Goal: Task Accomplishment & Management: Complete application form

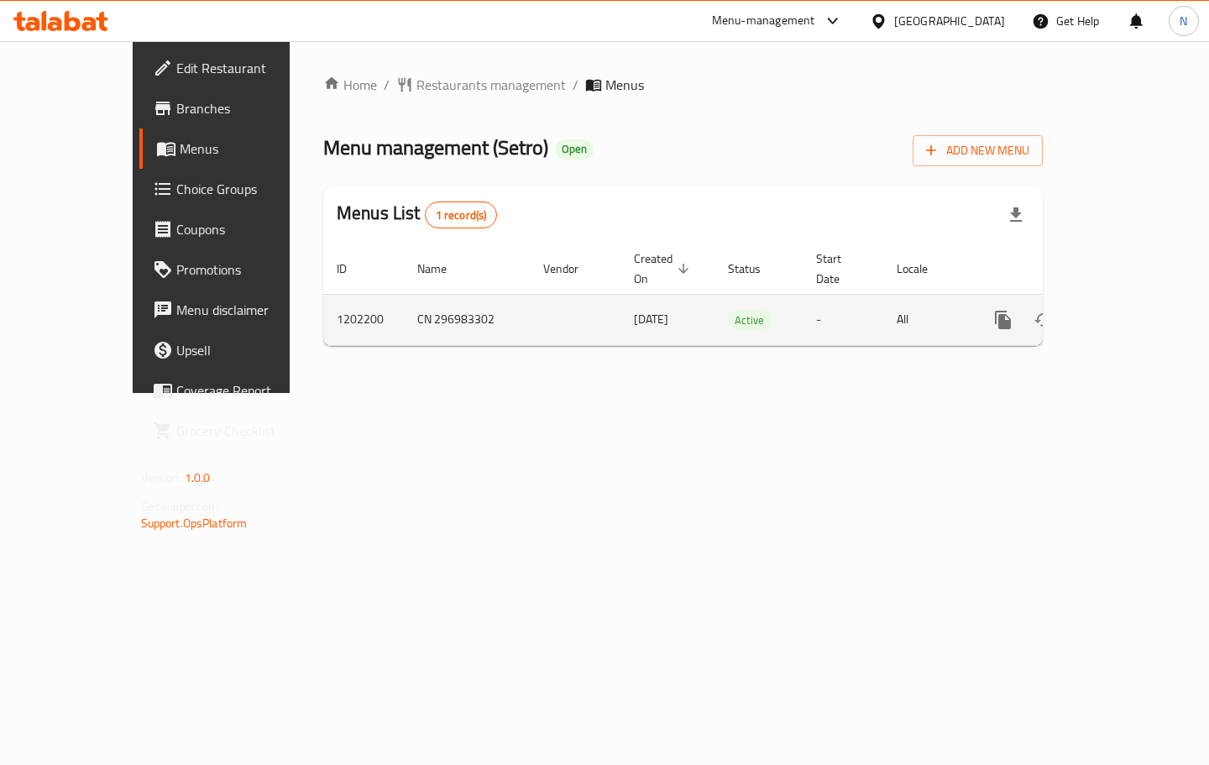
click at [1133, 311] on icon "enhanced table" at bounding box center [1124, 320] width 20 height 20
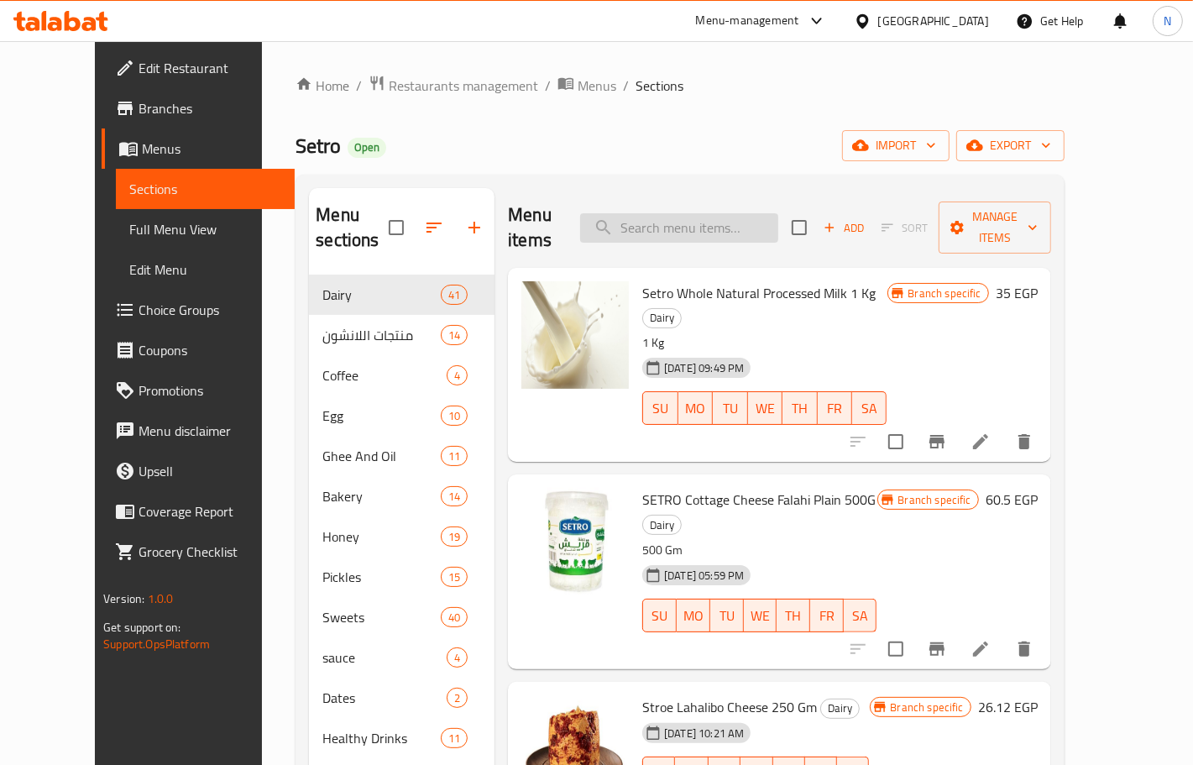
click at [723, 224] on input "search" at bounding box center [679, 227] width 198 height 29
paste input "تمر هندي"
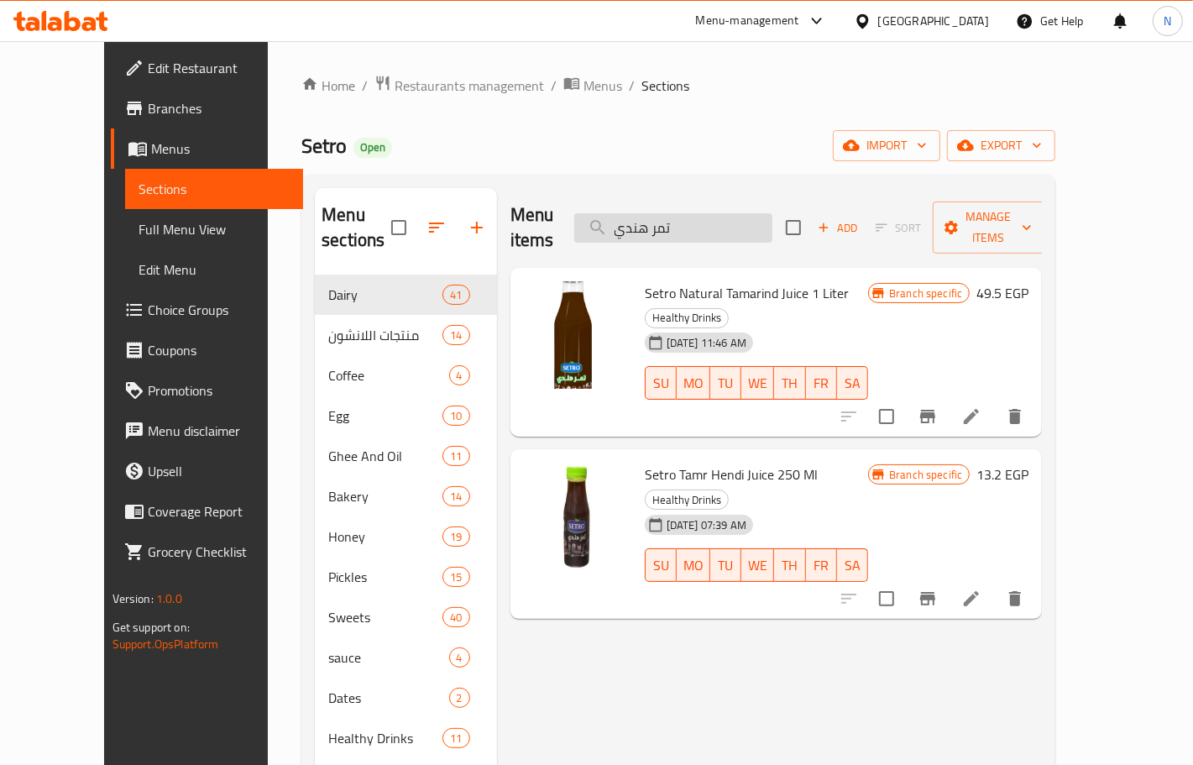
click at [751, 213] on input "تمر هندي" at bounding box center [673, 227] width 198 height 29
paste input "اجن سعاده"
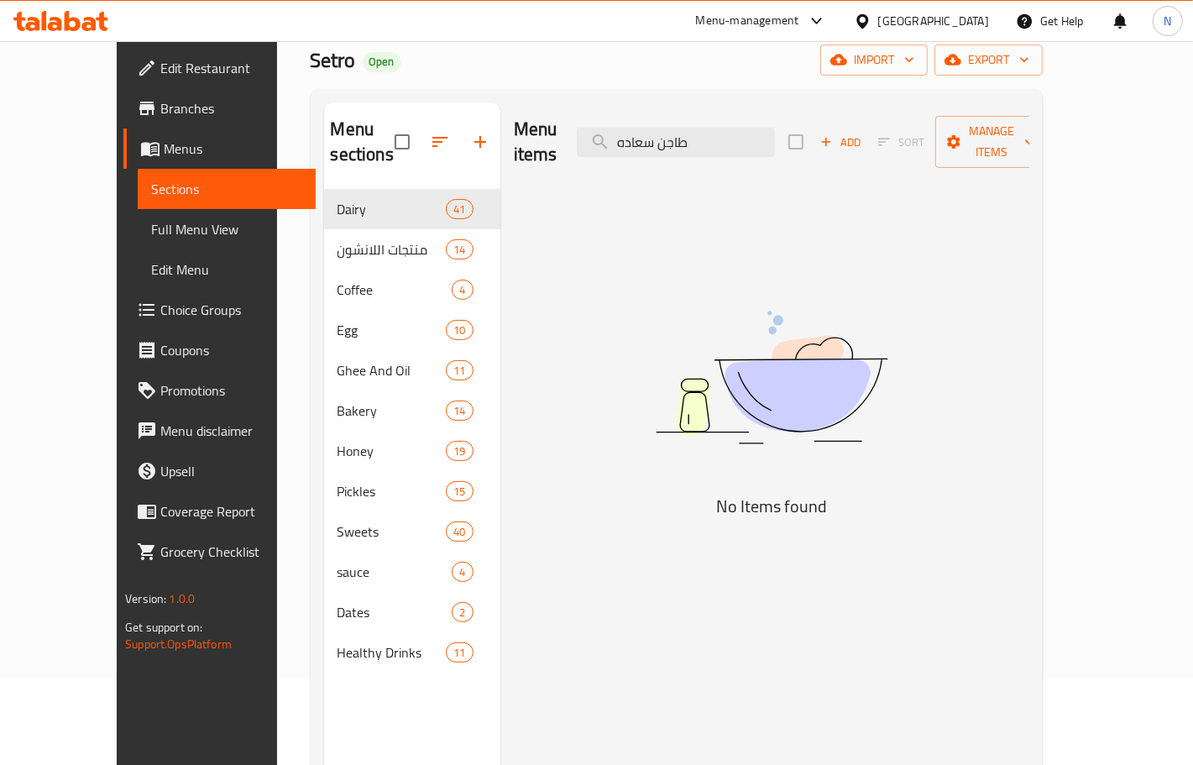
scroll to position [105, 0]
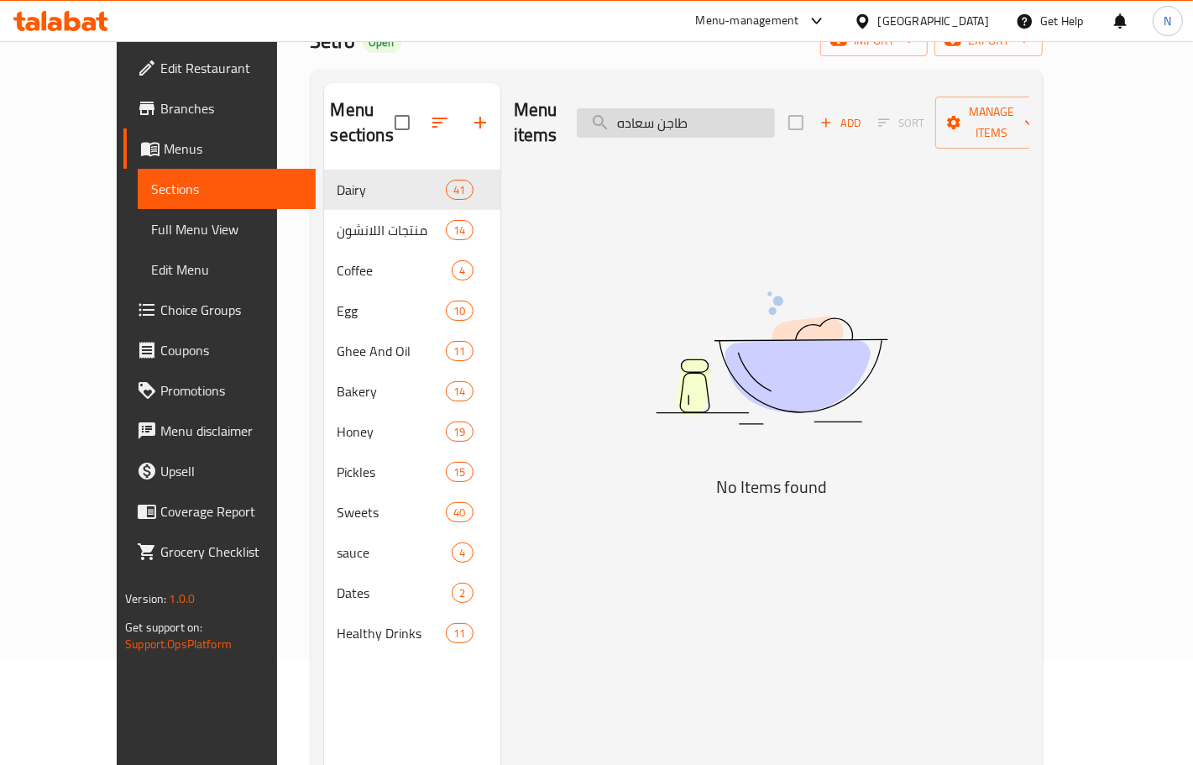
click at [668, 108] on input "طاجن سعاده" at bounding box center [676, 122] width 198 height 29
paste input "بادي"
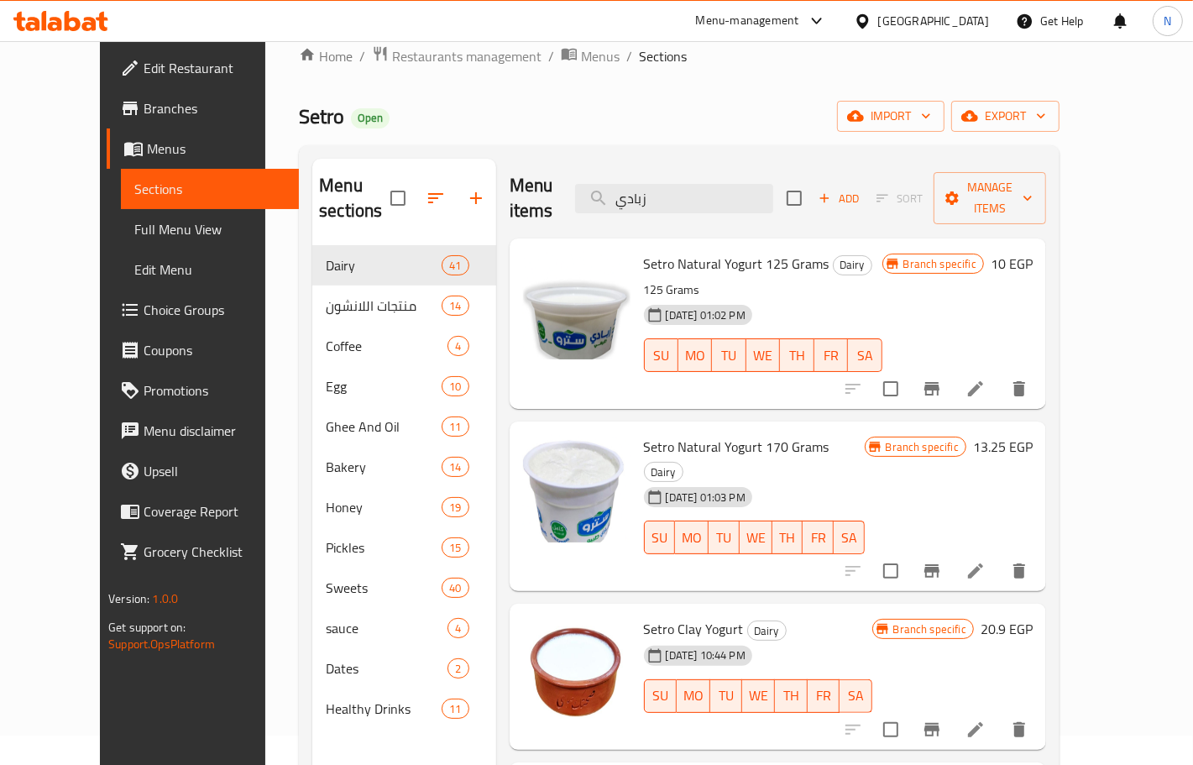
scroll to position [0, 0]
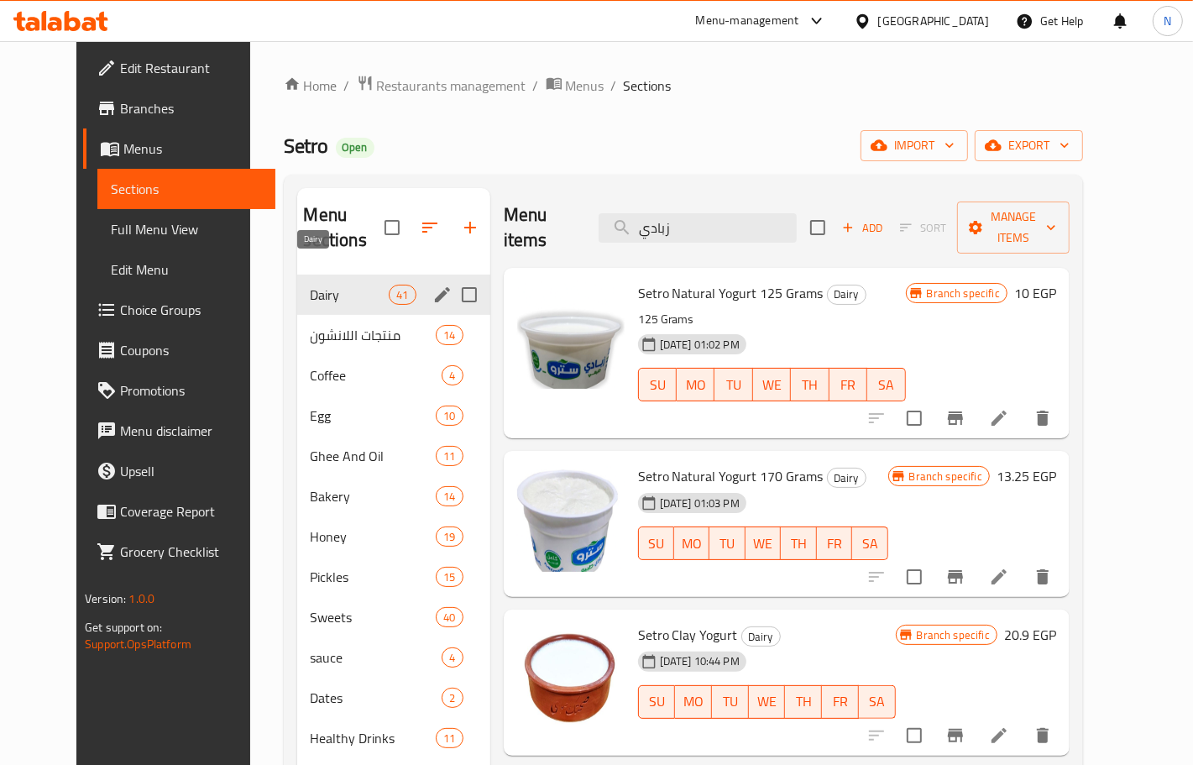
type input "زبادي"
click at [320, 285] on span "Dairy" at bounding box center [350, 295] width 79 height 20
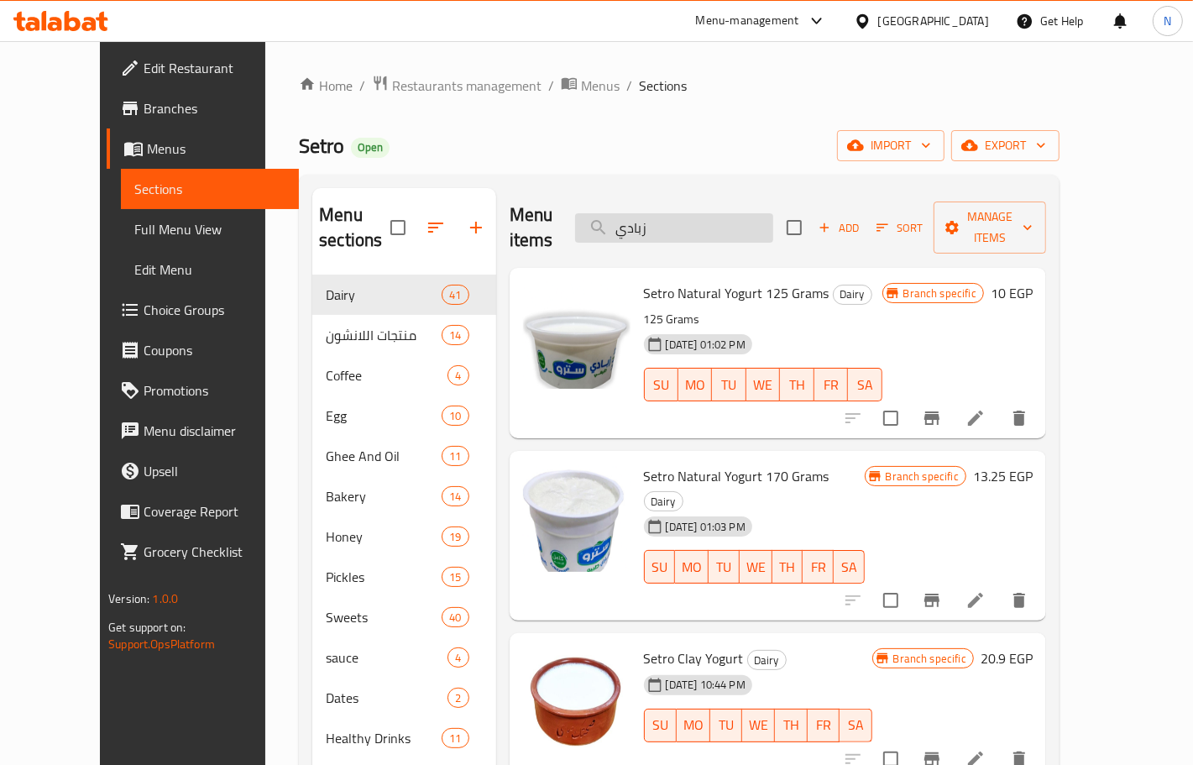
click at [720, 213] on input "زبادي" at bounding box center [674, 227] width 198 height 29
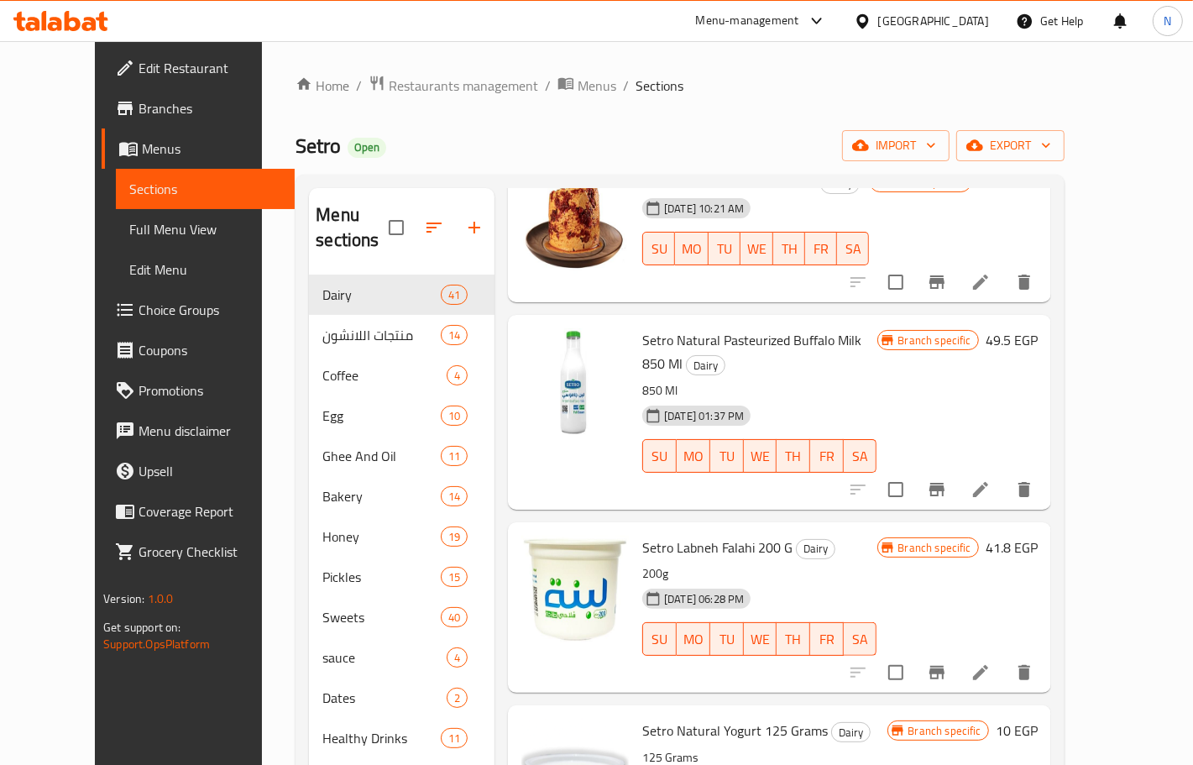
scroll to position [630, 0]
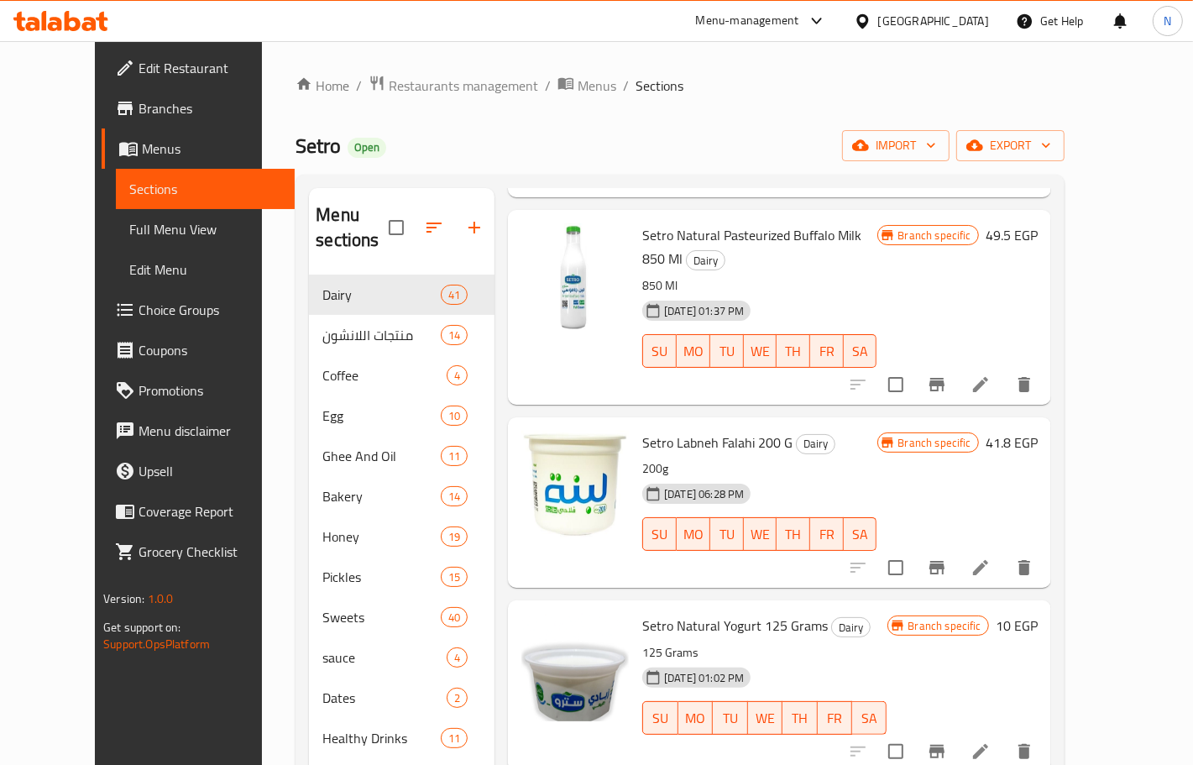
click at [718, 613] on span "Setro Natural Yogurt 125 Grams" at bounding box center [735, 625] width 186 height 25
copy span "Yogurt"
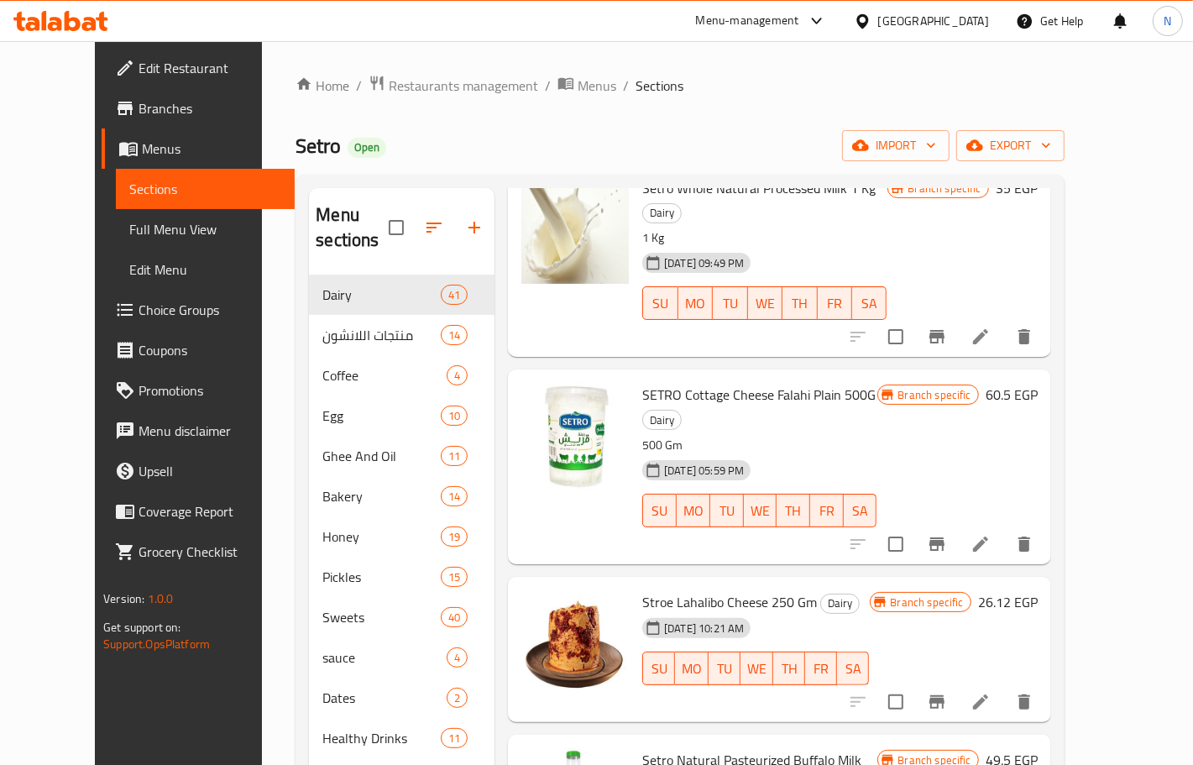
scroll to position [0, 0]
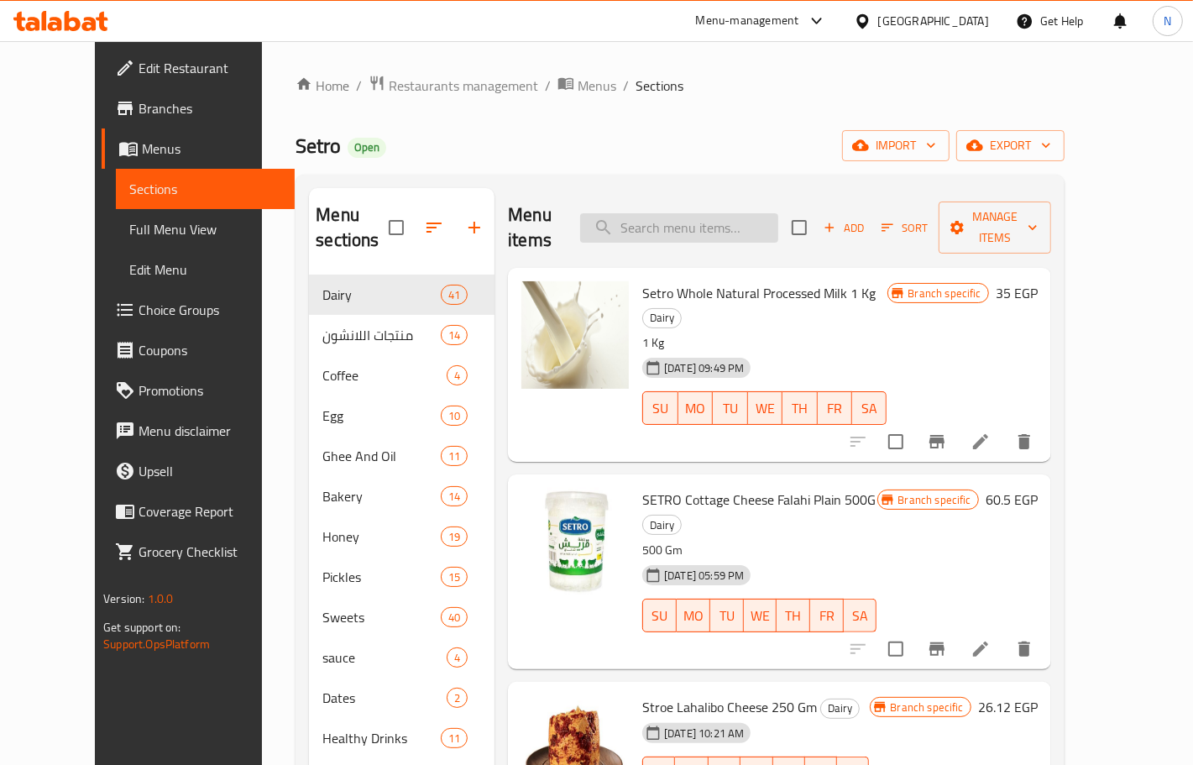
click at [744, 213] on input "search" at bounding box center [679, 227] width 198 height 29
paste input "Yogurt"
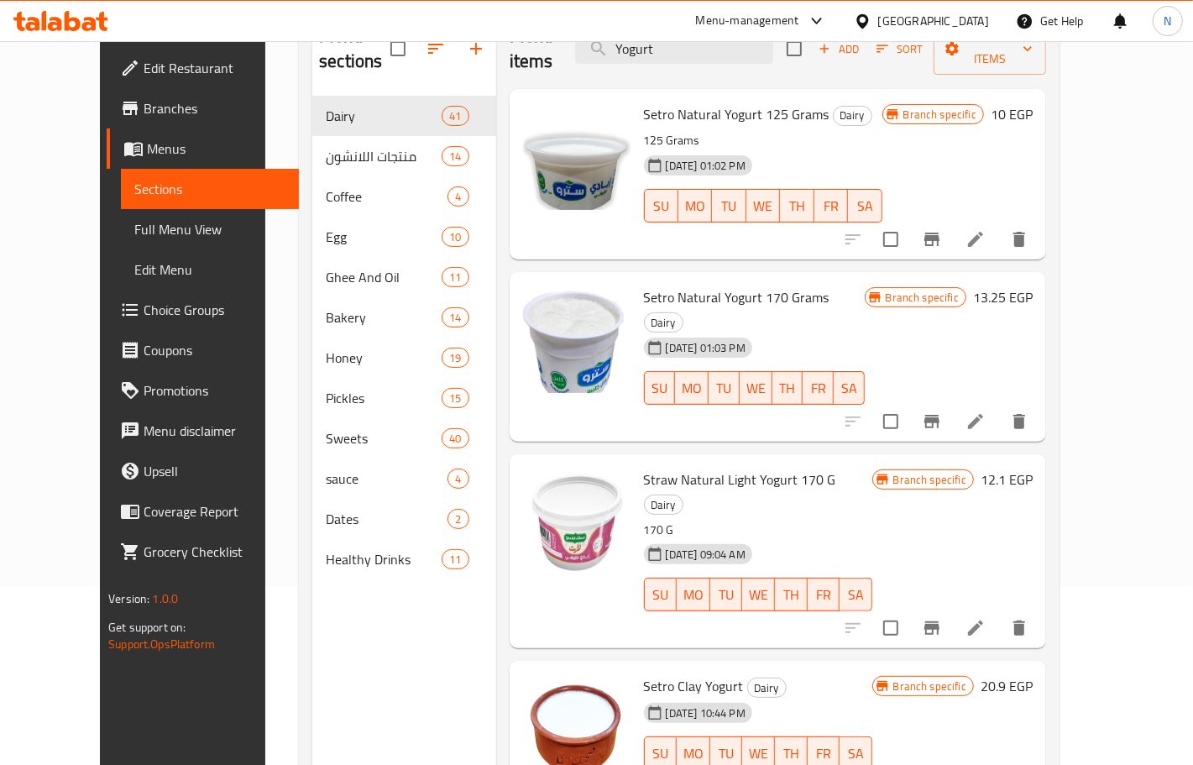
scroll to position [26, 0]
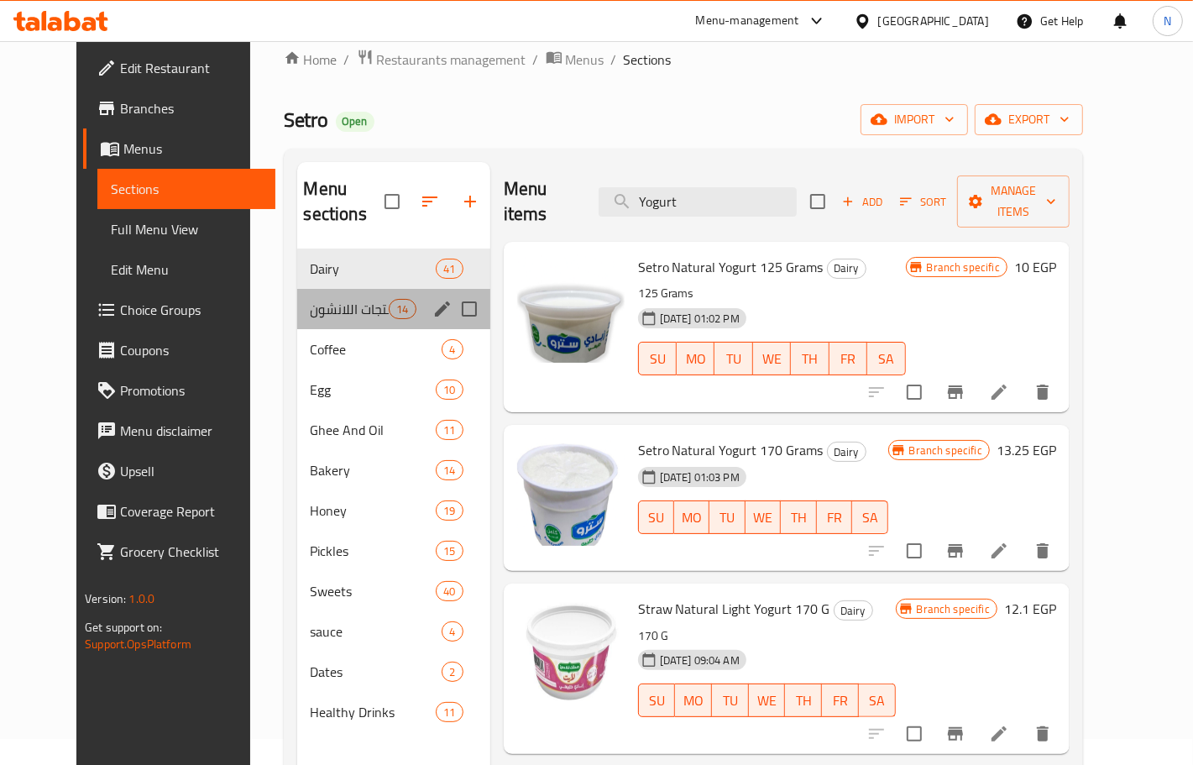
click at [297, 289] on div "منتجات اللانشون 14" at bounding box center [393, 309] width 193 height 40
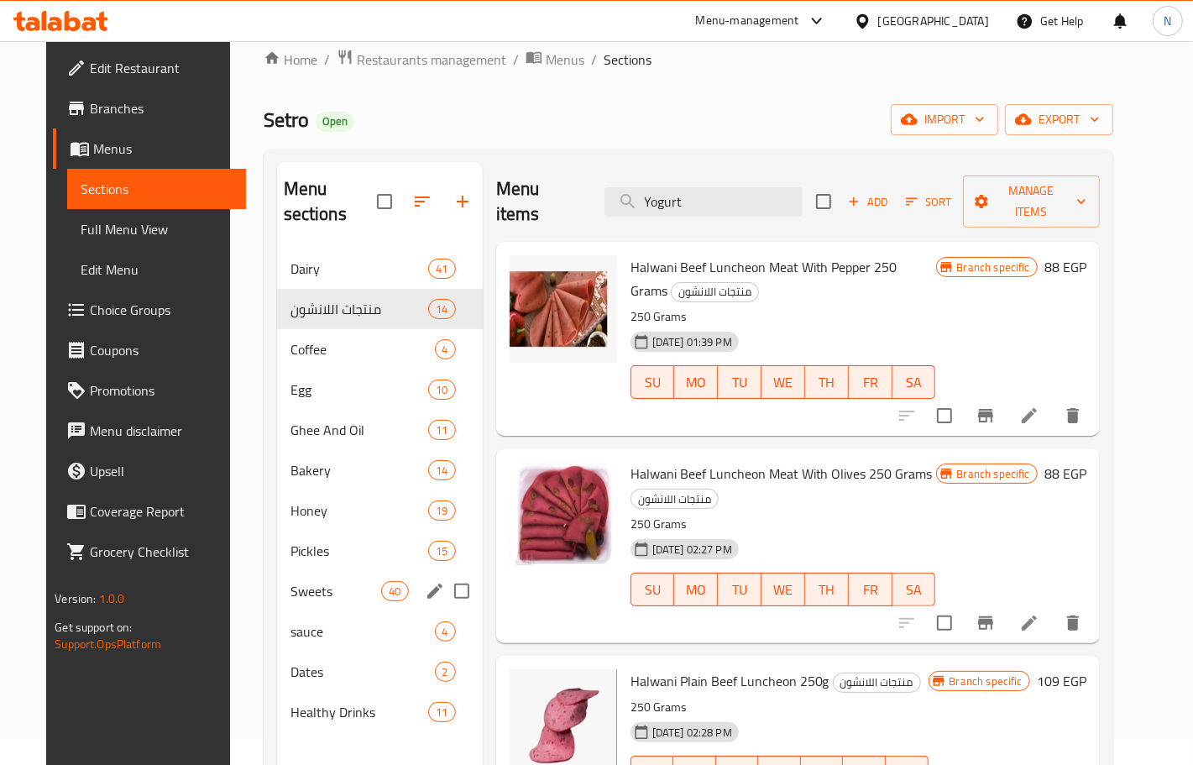
click at [326, 577] on div "Sweets 40" at bounding box center [380, 591] width 206 height 40
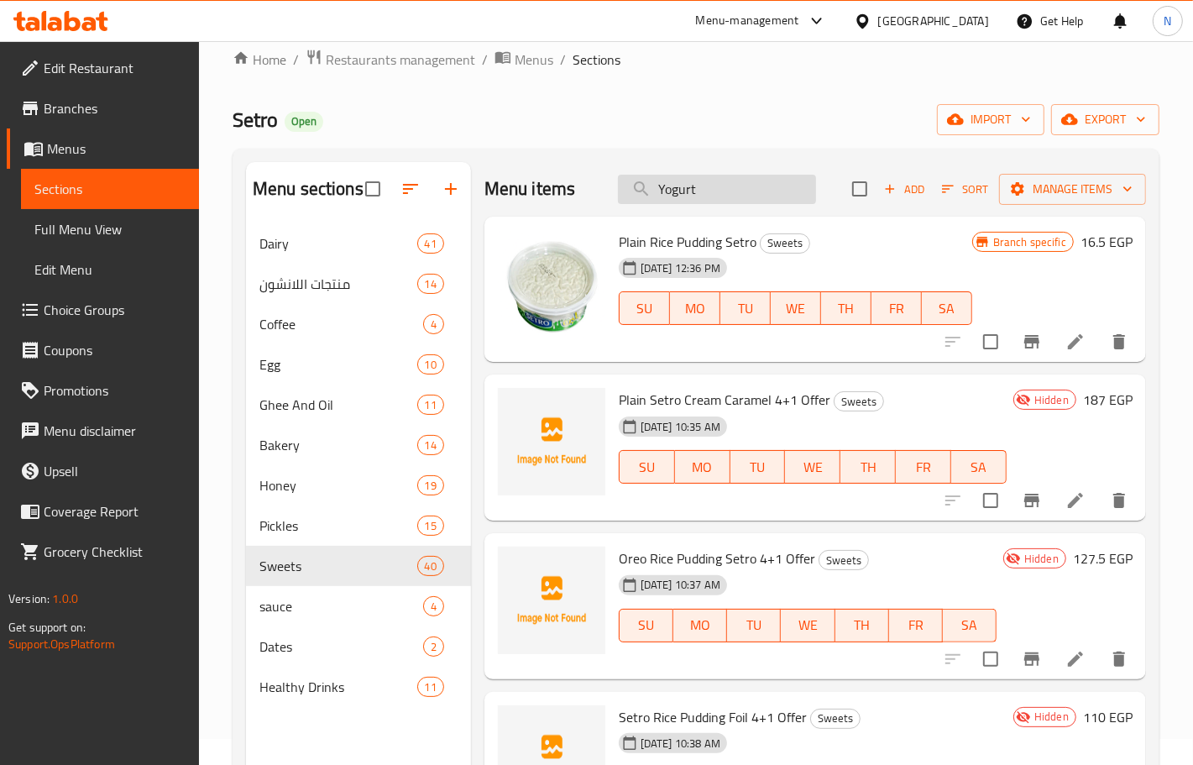
click at [710, 197] on input "Yogurt" at bounding box center [717, 189] width 198 height 29
paste input "تمر هندي"
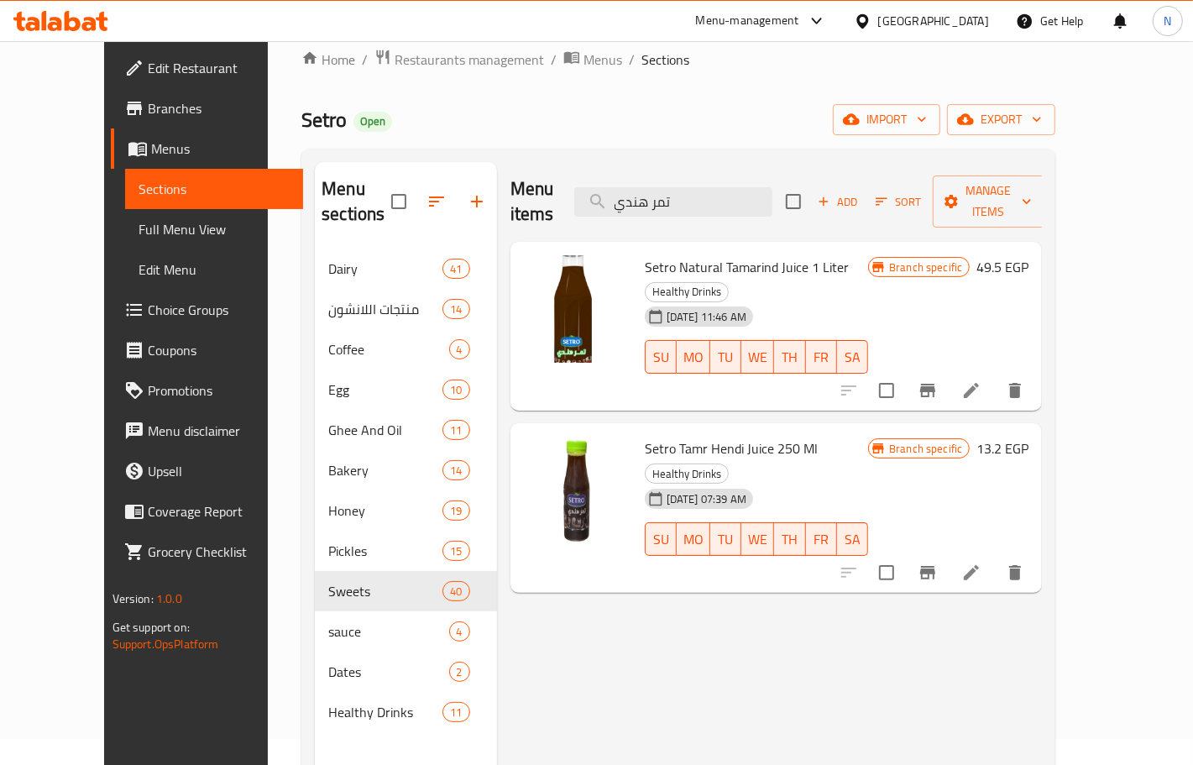
type input "تمر هندي"
click at [504, 135] on div "Setro Open import export" at bounding box center [678, 119] width 754 height 31
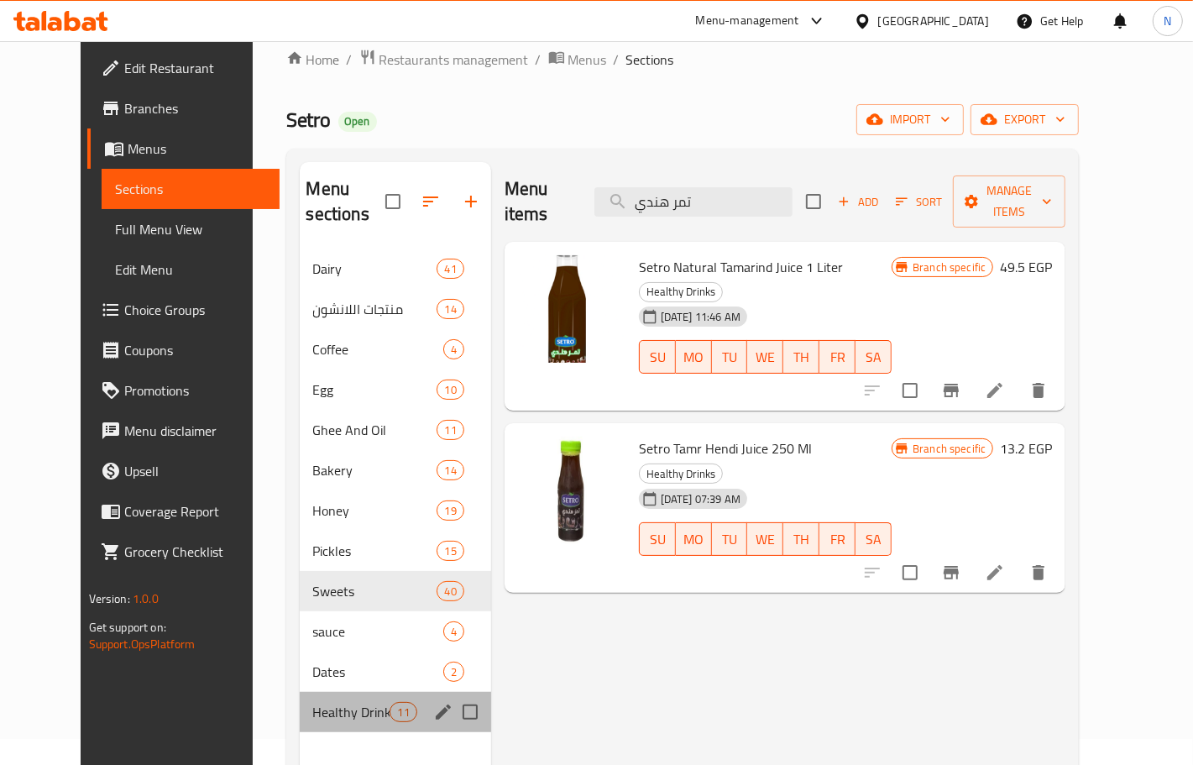
click at [316, 697] on div "Healthy Drinks 11" at bounding box center [395, 712] width 191 height 40
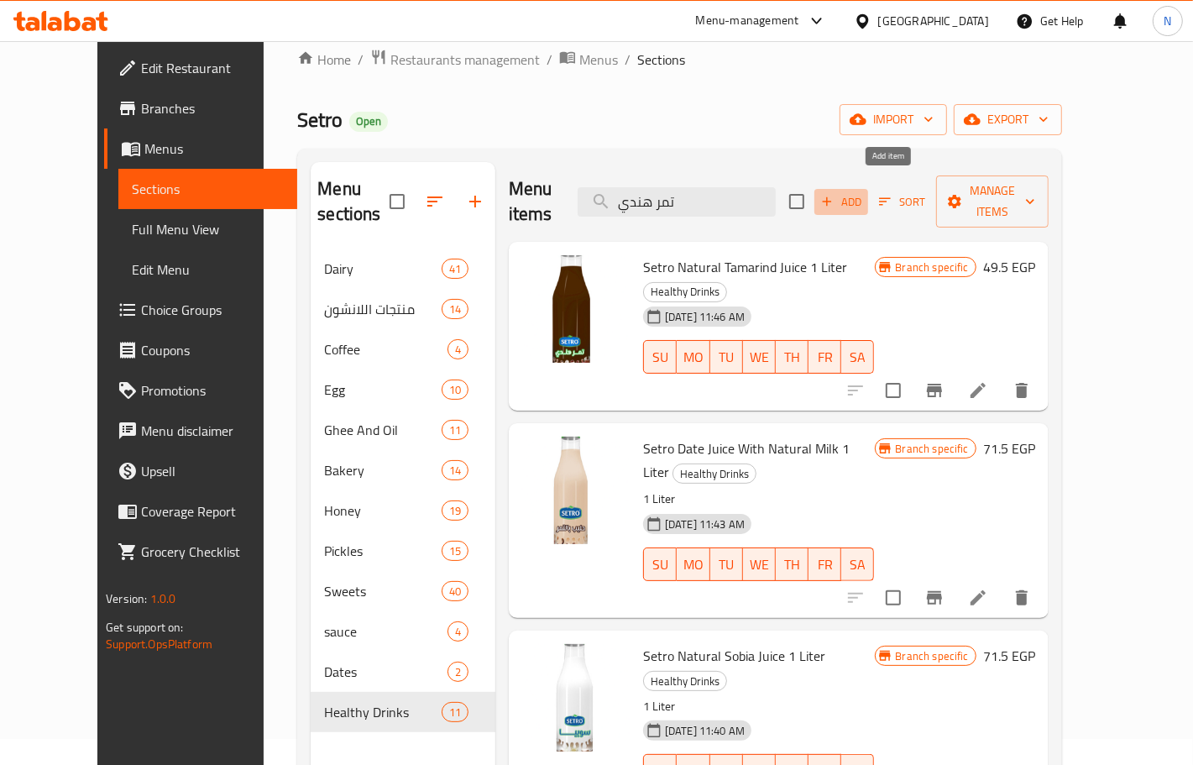
click at [864, 195] on span "Add" at bounding box center [840, 201] width 45 height 19
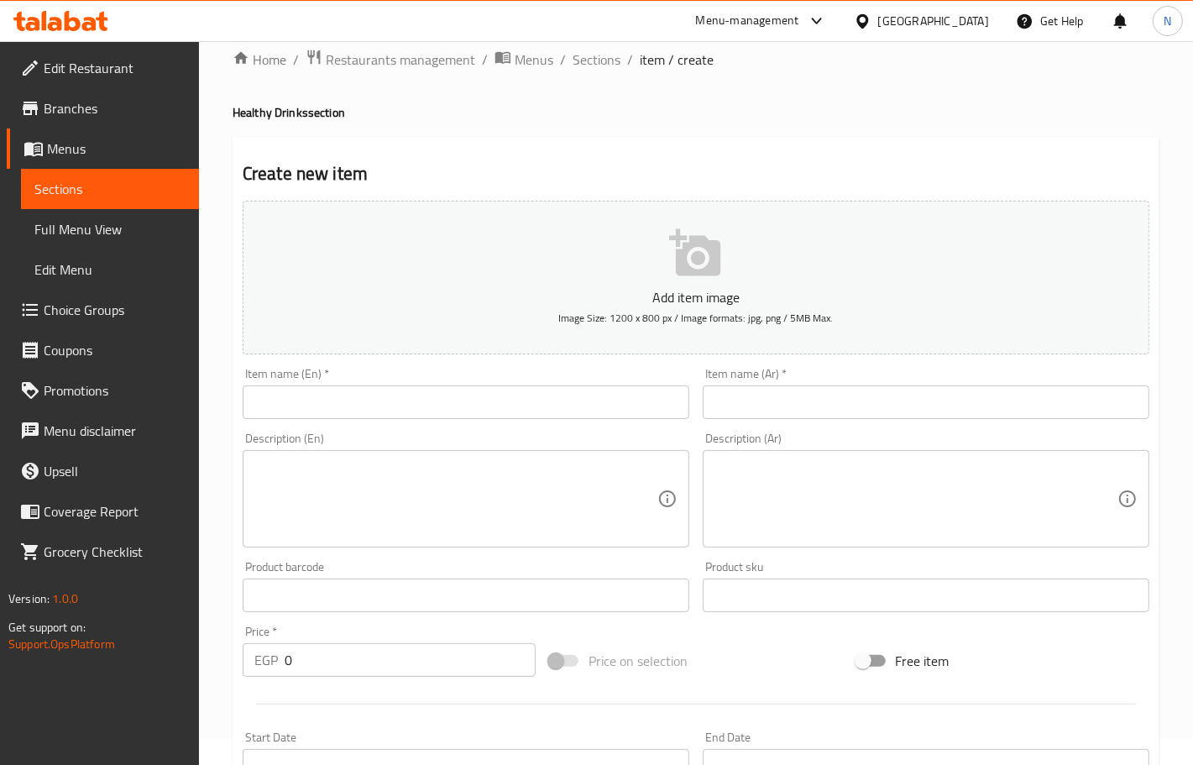
click at [831, 405] on input "text" at bounding box center [926, 402] width 447 height 34
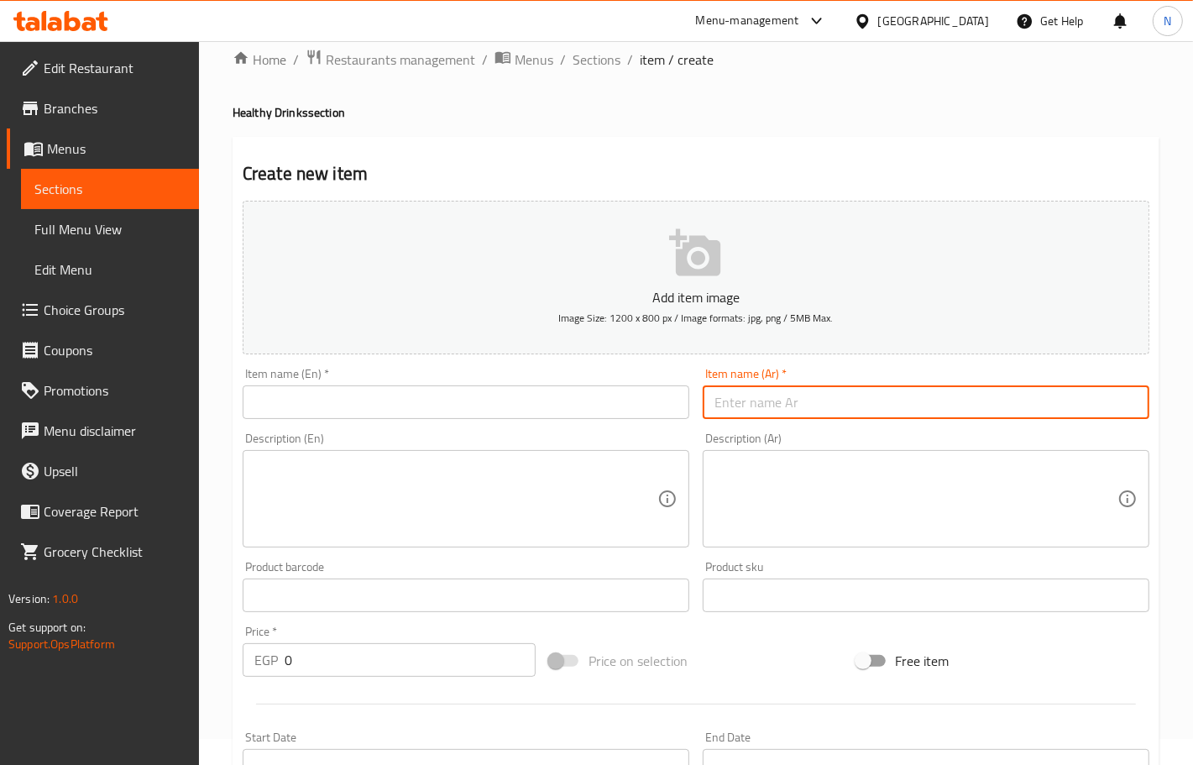
paste input "تمر هندي 4+1"
type input "تمر هندي 4+1"
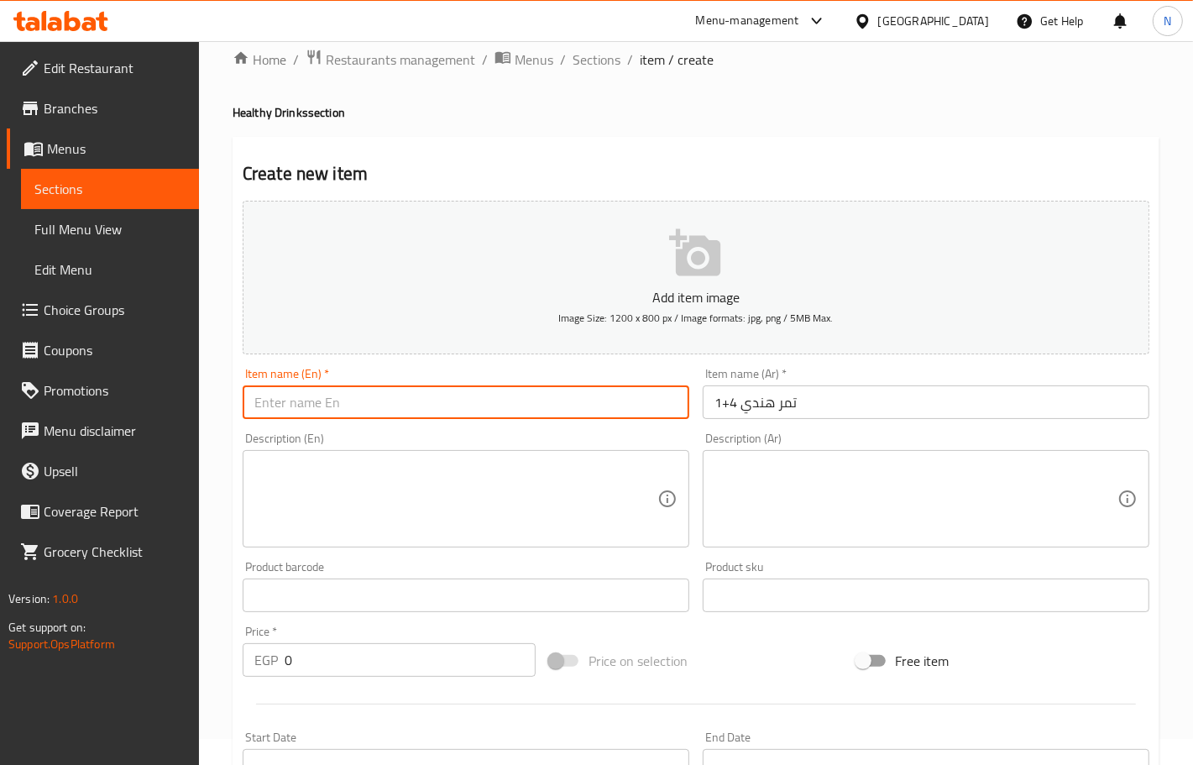
click at [450, 411] on input "text" at bounding box center [466, 402] width 447 height 34
paste input "Tamarind 4+1"
type input "Tamarind 4+1"
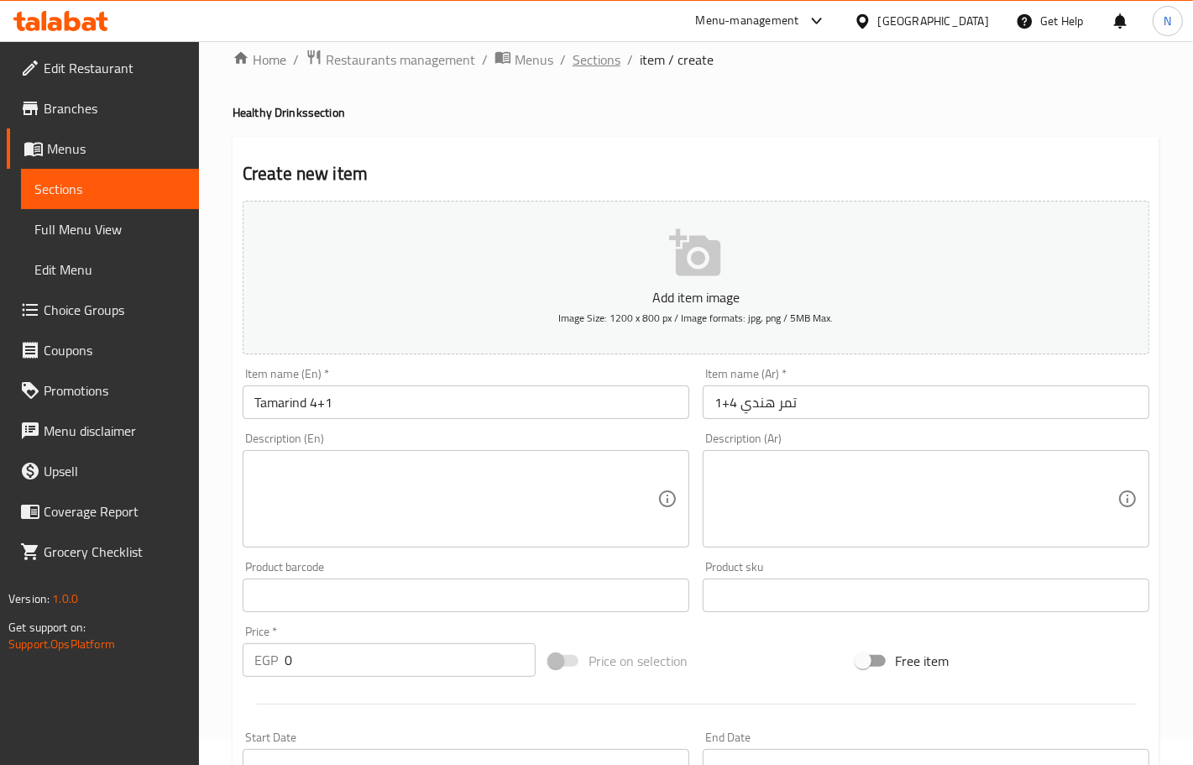
click at [602, 64] on span "Sections" at bounding box center [597, 60] width 48 height 20
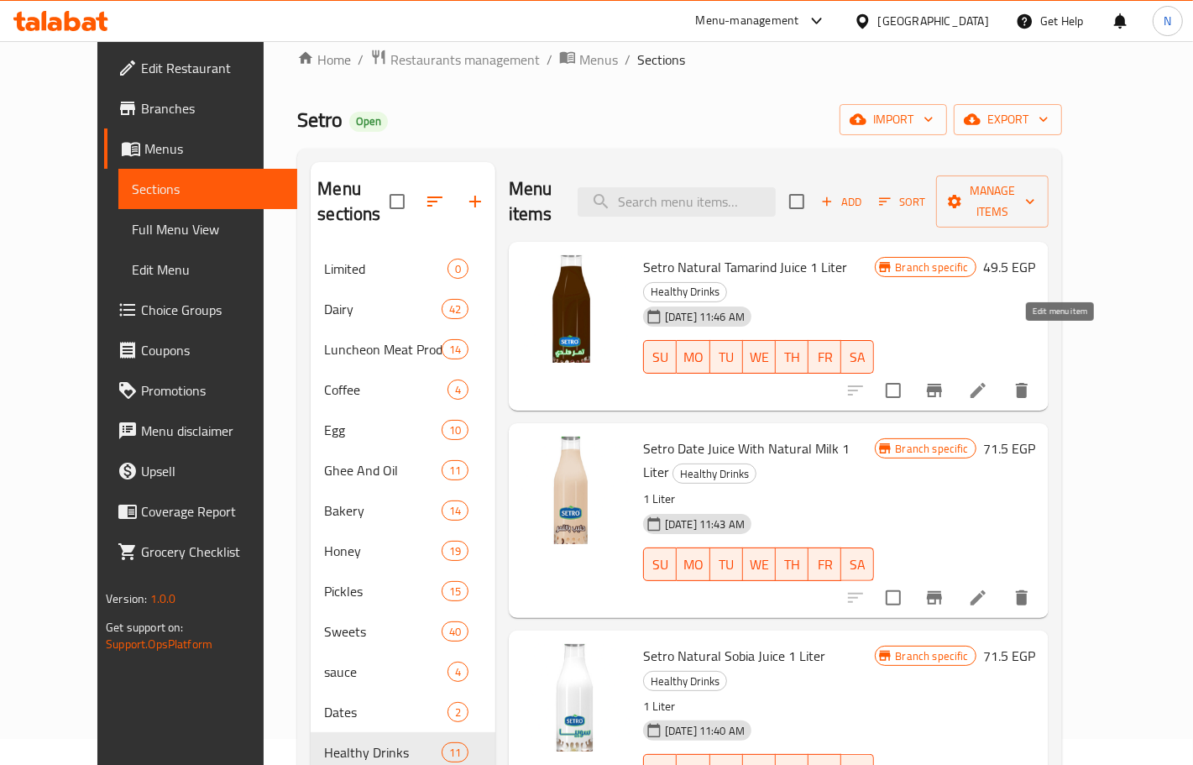
click at [988, 380] on icon at bounding box center [978, 390] width 20 height 20
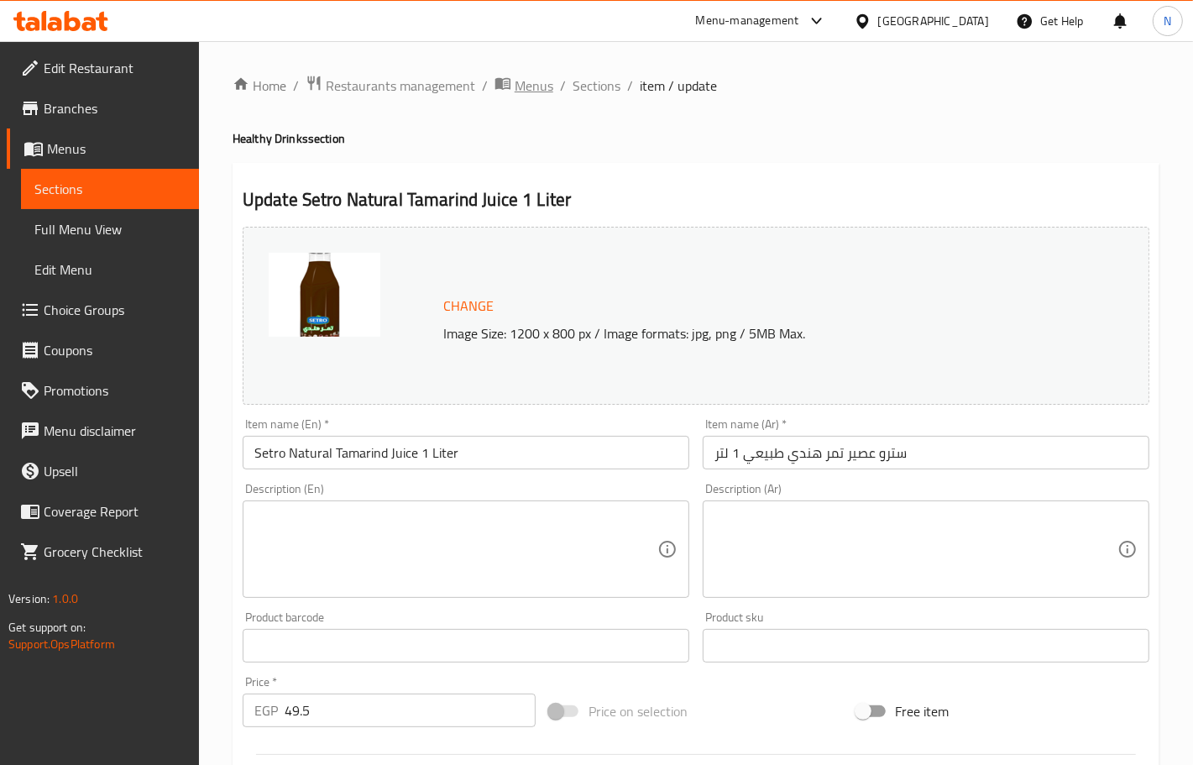
click at [535, 88] on span "Menus" at bounding box center [534, 86] width 39 height 20
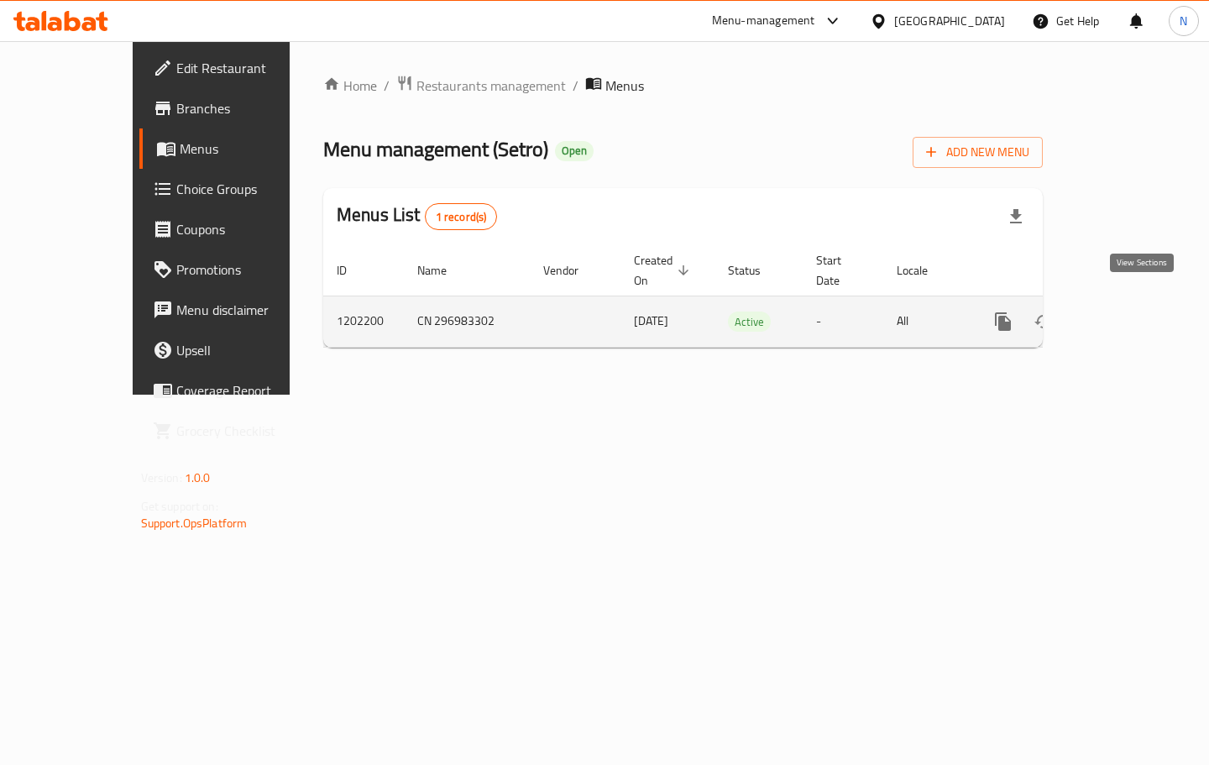
click at [1144, 301] on link "enhanced table" at bounding box center [1124, 321] width 40 height 40
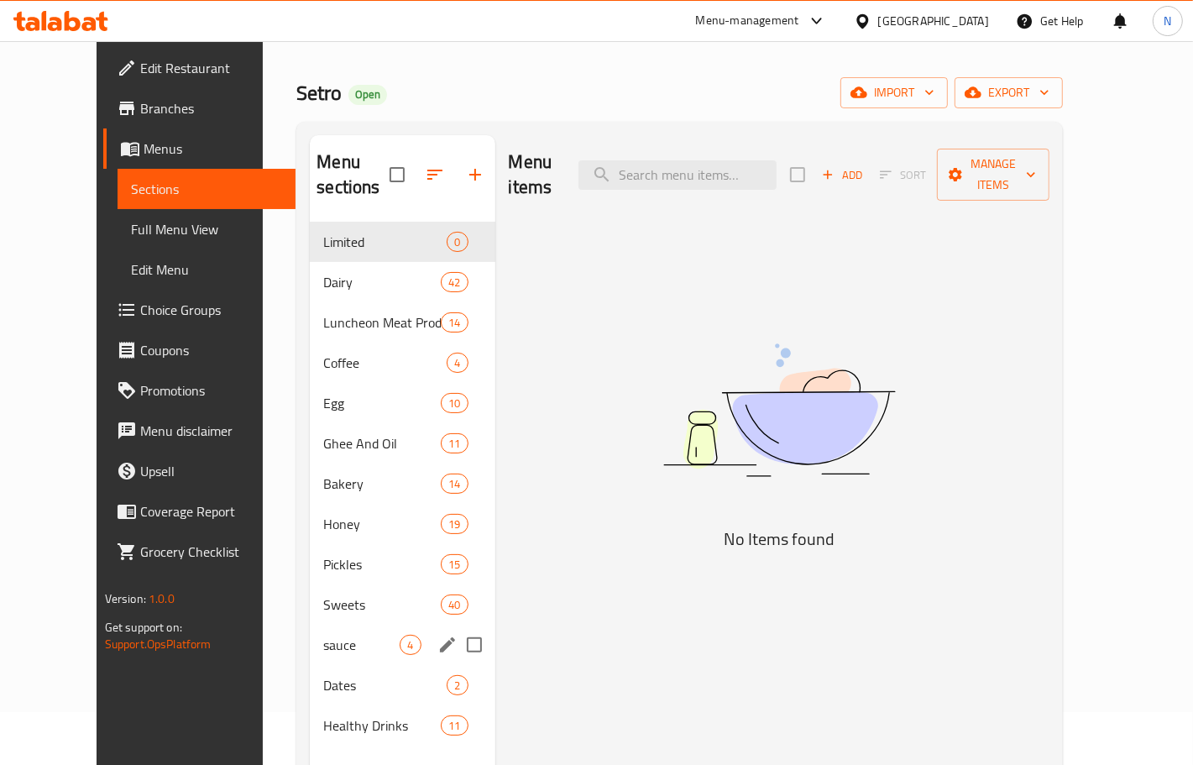
scroll to position [105, 0]
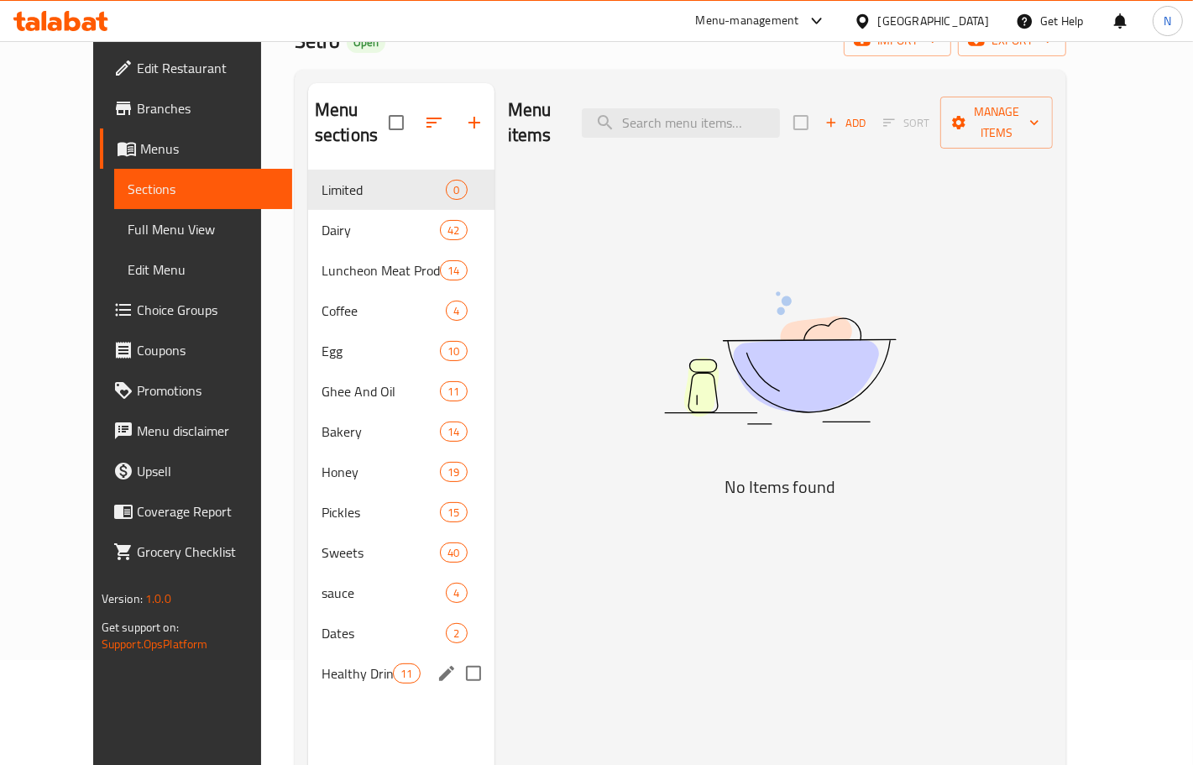
click at [326, 653] on div "Healthy Drinks 11" at bounding box center [401, 673] width 186 height 40
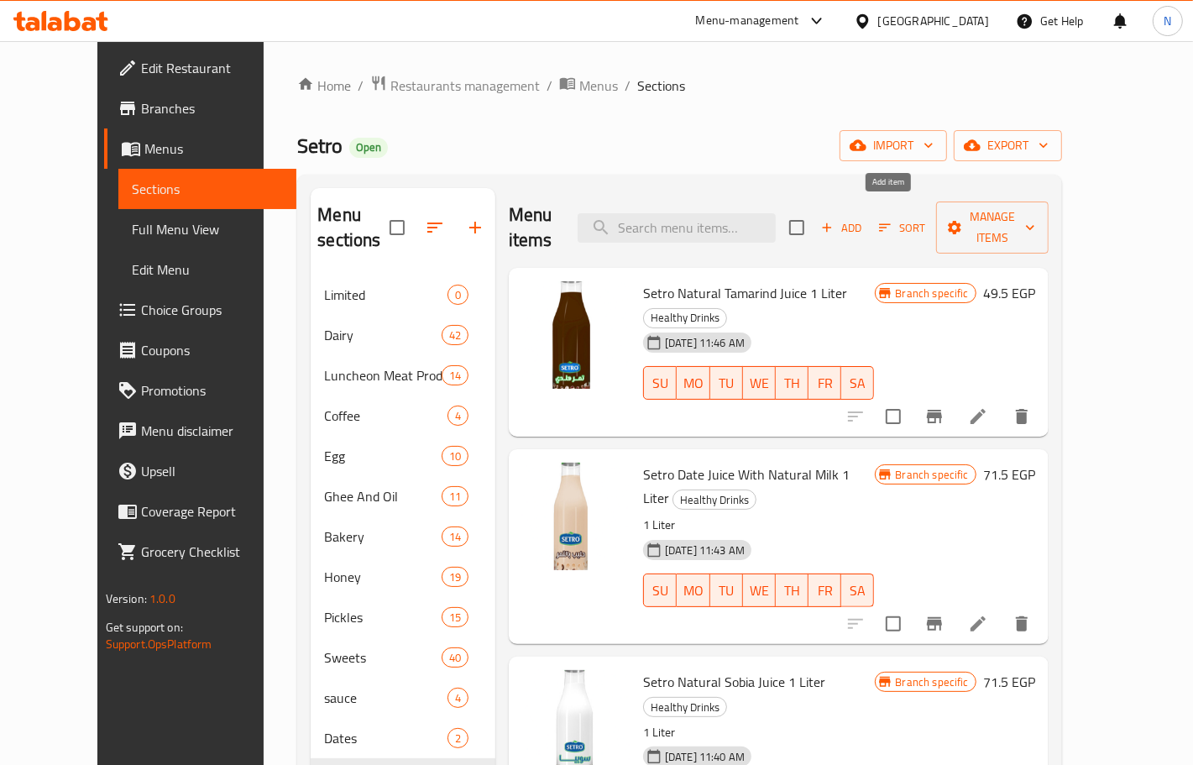
click at [864, 222] on span "Add" at bounding box center [840, 227] width 45 height 19
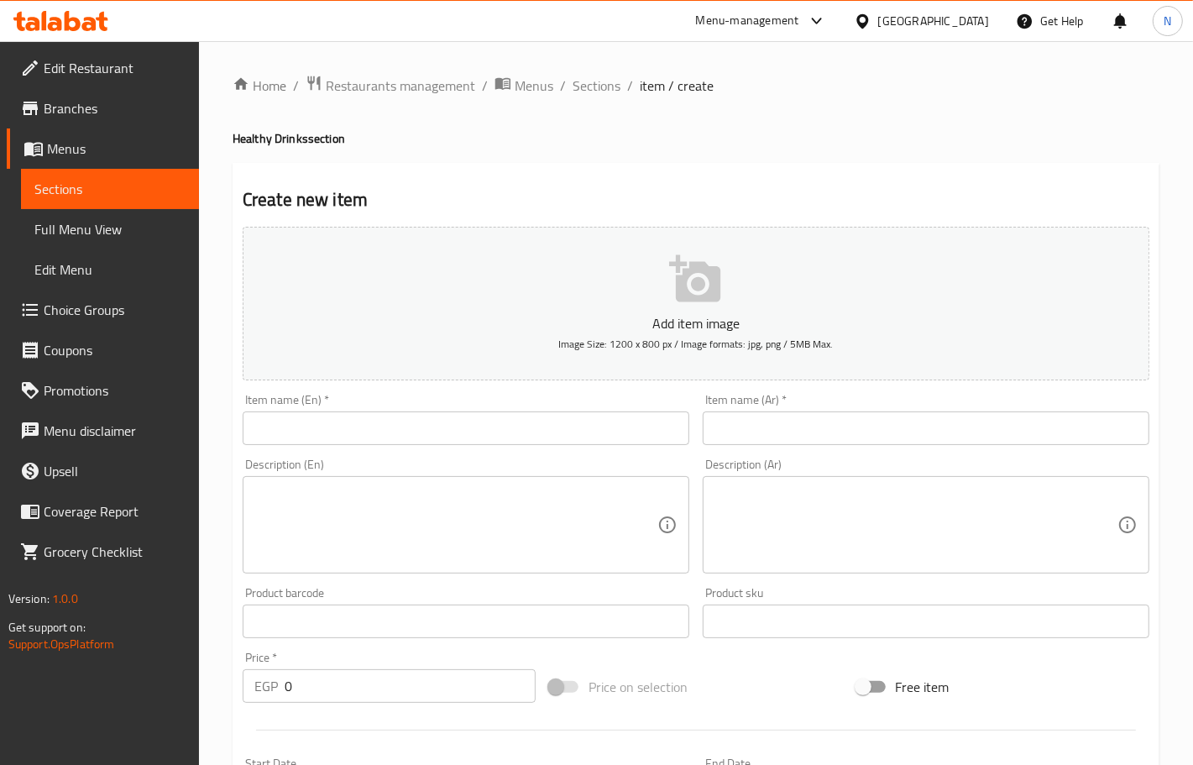
click at [582, 431] on input "text" at bounding box center [466, 428] width 447 height 34
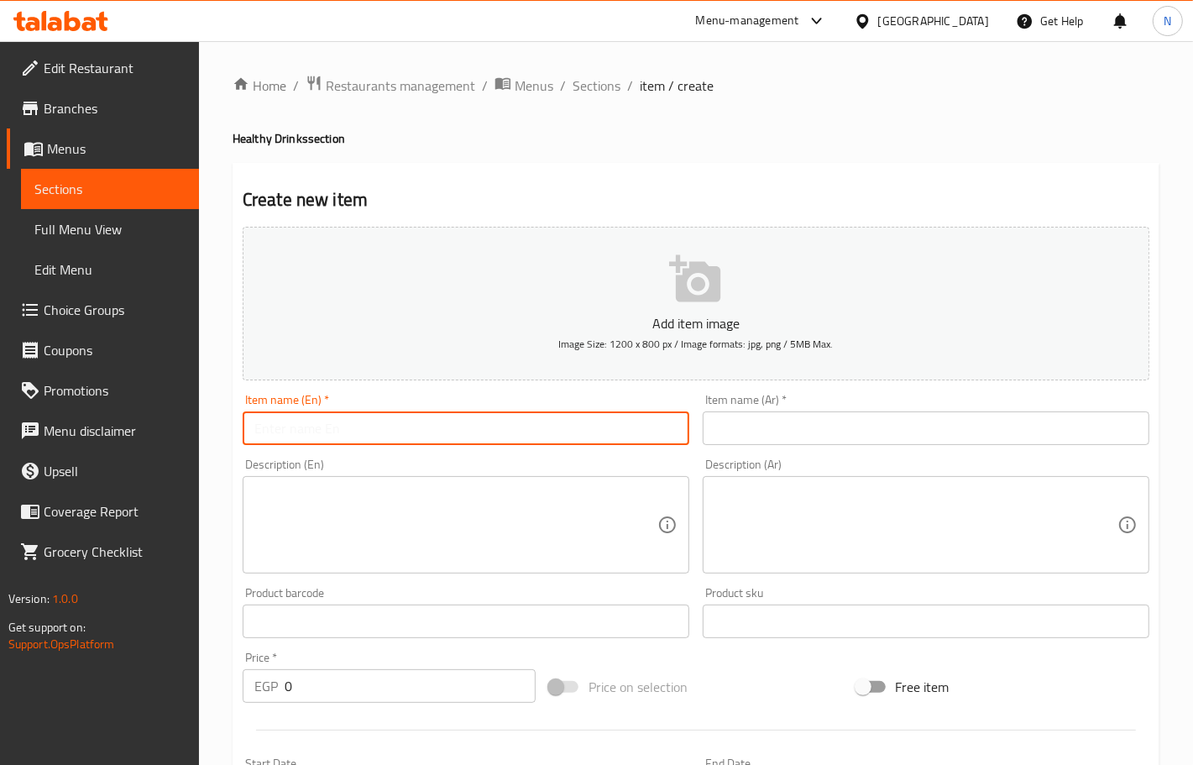
paste input "Tamarind 4+1"
type input "Tamarind 4+1"
click at [808, 442] on input "text" at bounding box center [926, 428] width 447 height 34
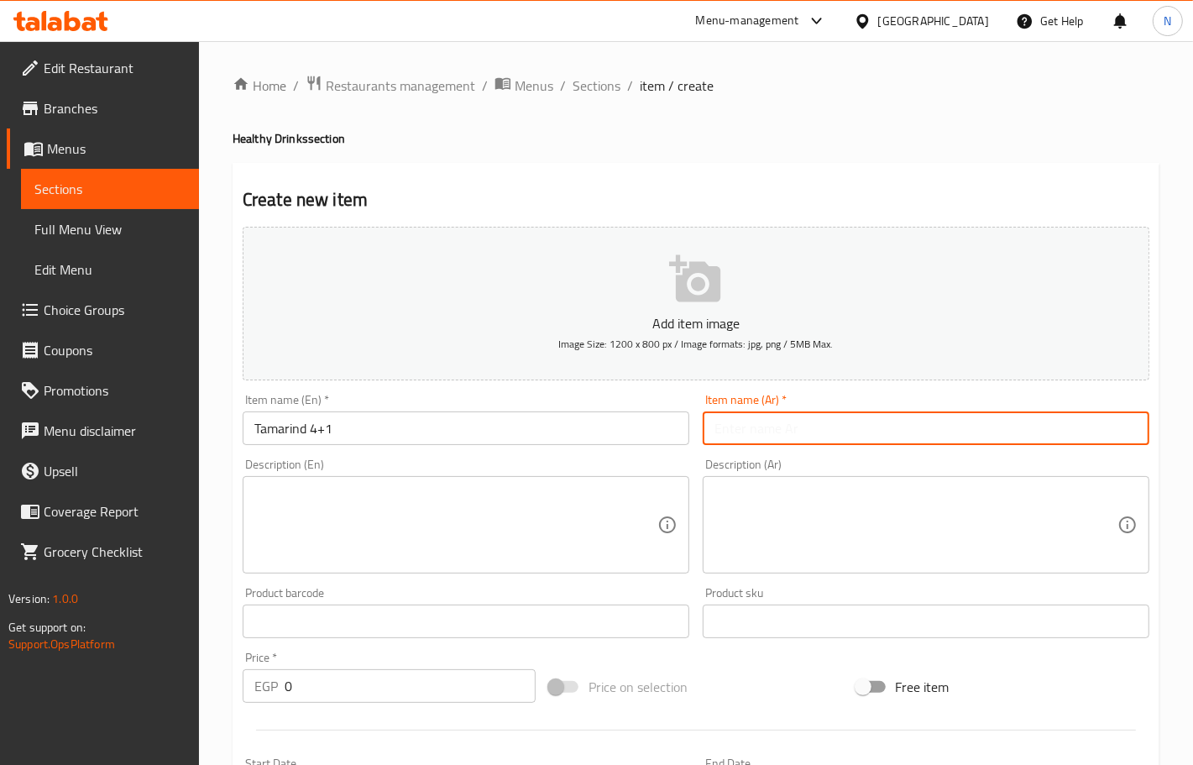
paste input "تمر هندي 4+1"
type input "تمر هندي 4+1"
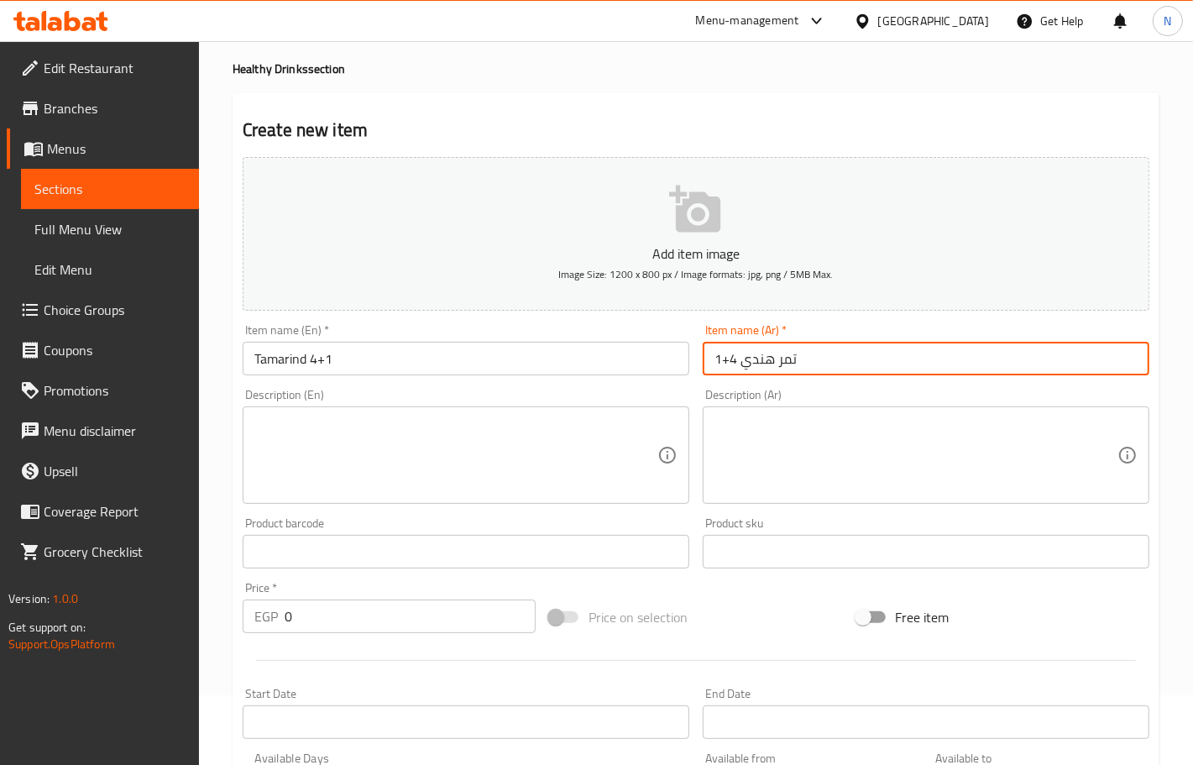
scroll to position [105, 0]
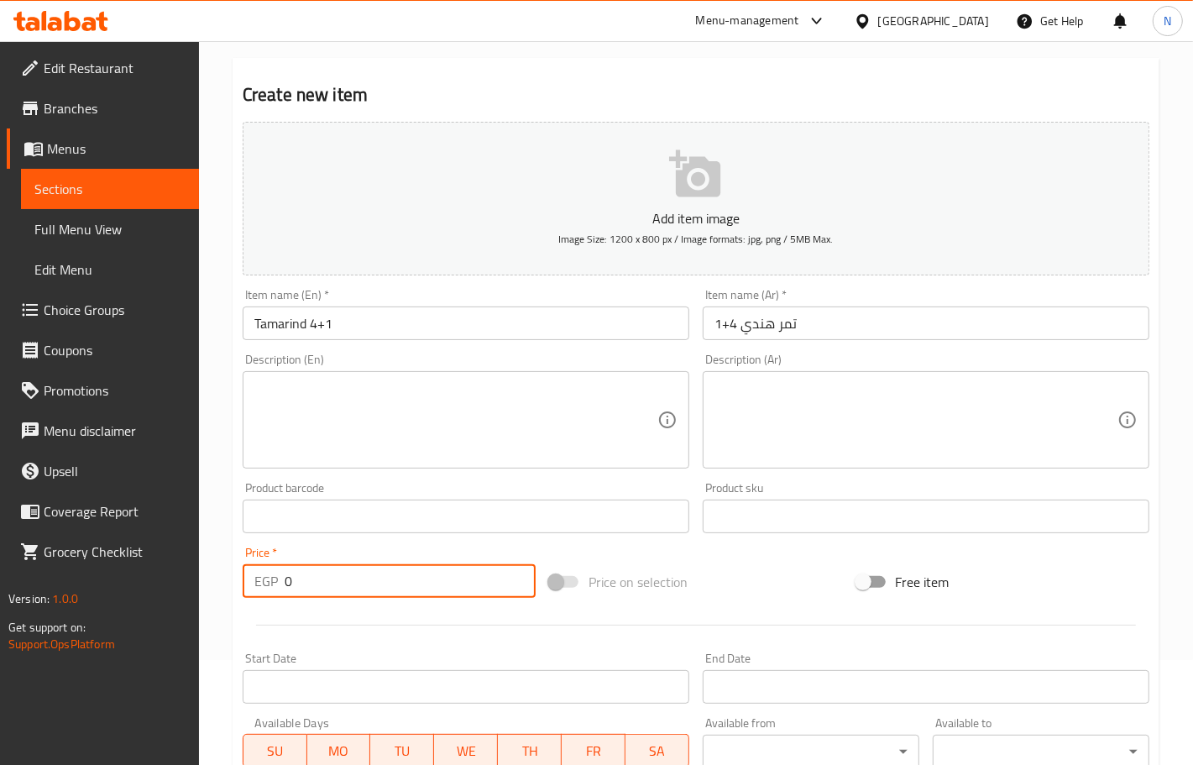
click at [350, 584] on input "0" at bounding box center [410, 581] width 251 height 34
paste input "66"
type input "66"
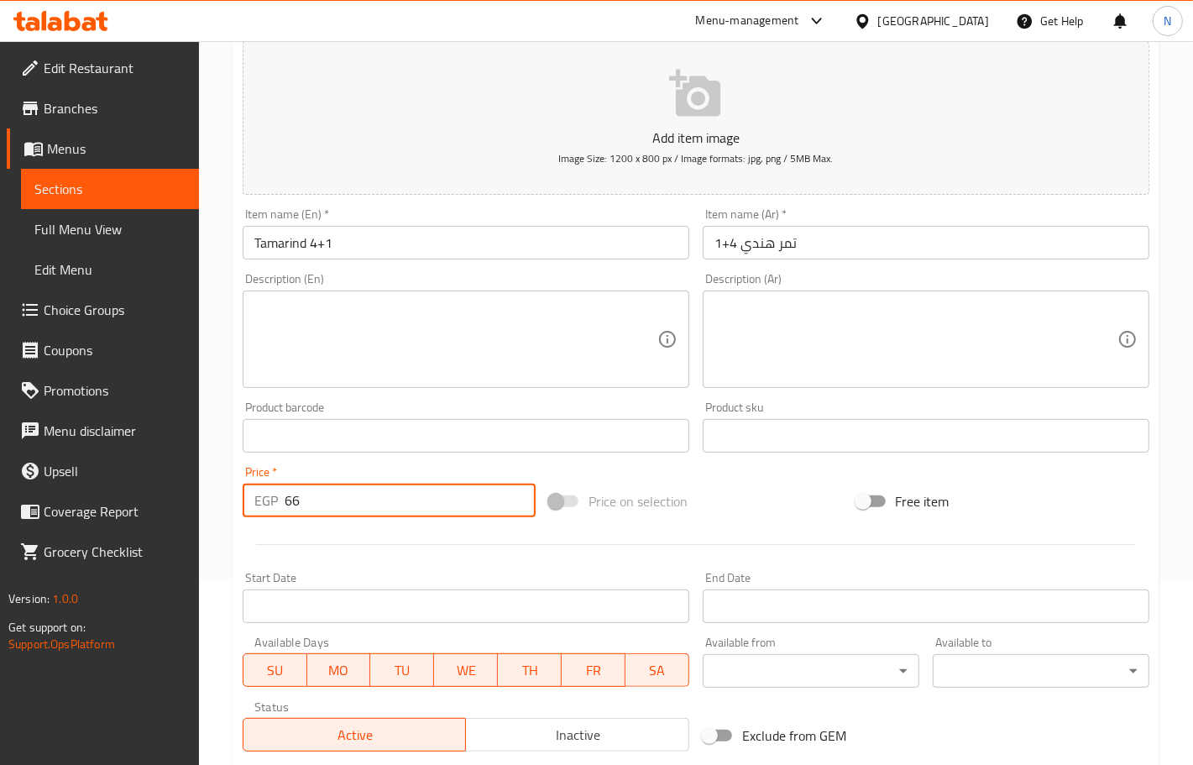
scroll to position [315, 0]
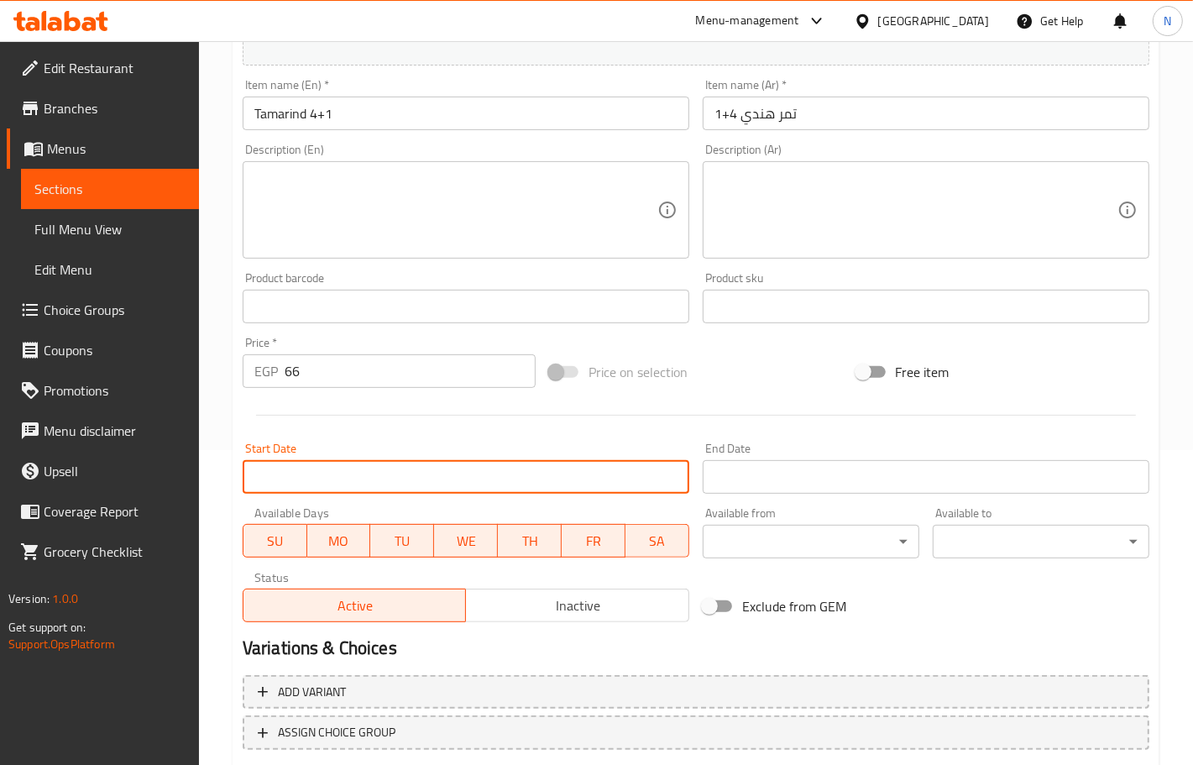
click at [523, 473] on input "Start Date" at bounding box center [466, 477] width 447 height 34
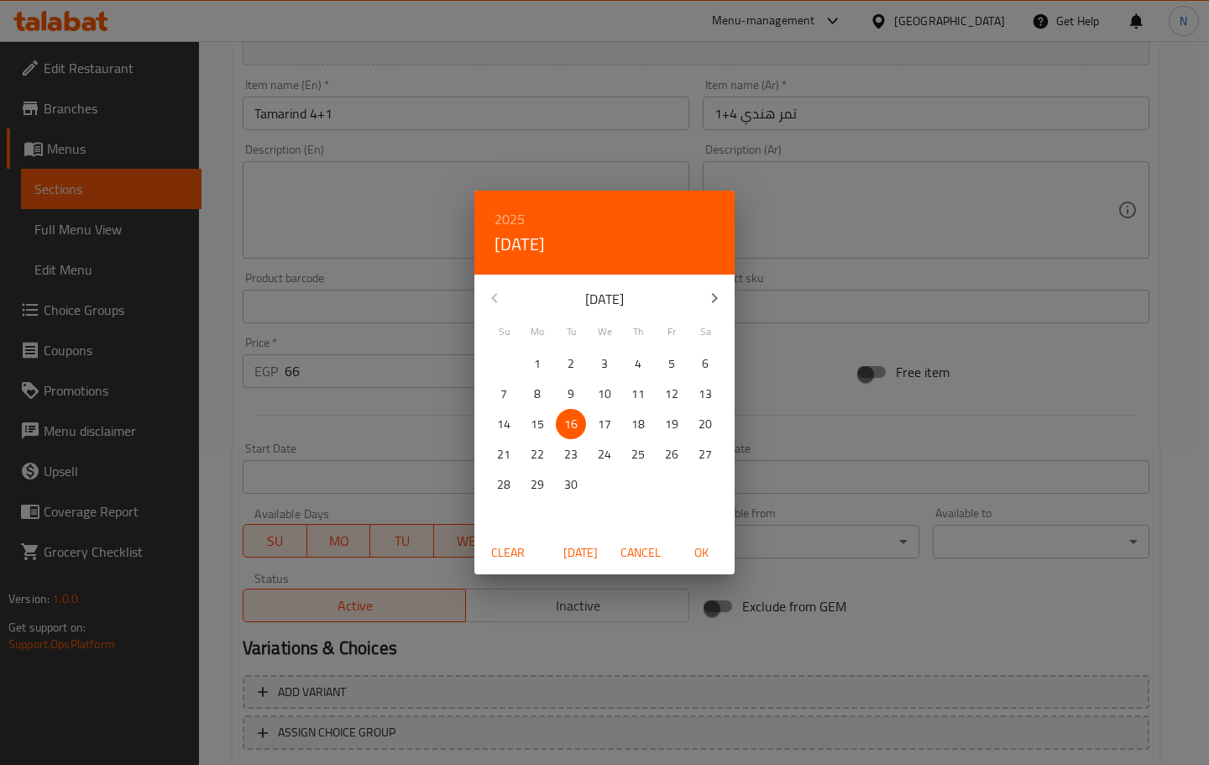
click at [709, 552] on span "OK" at bounding box center [701, 552] width 40 height 21
type input "[DATE]"
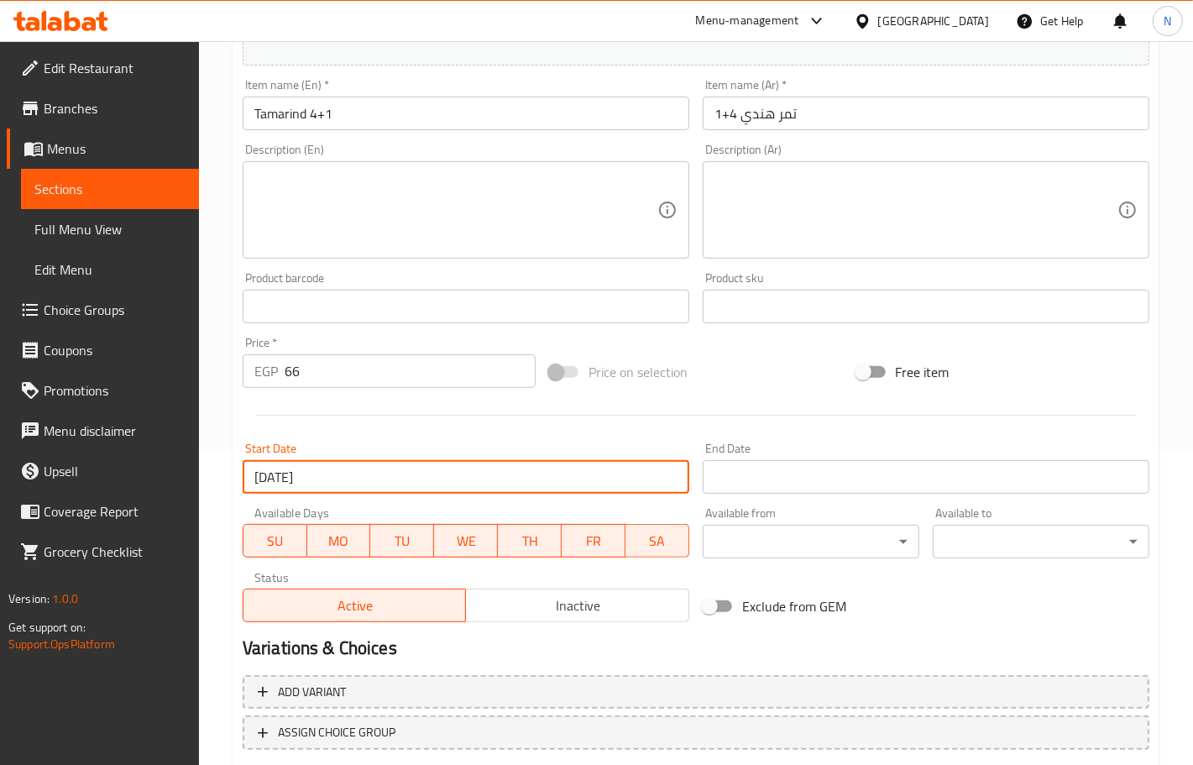
click at [803, 481] on input "Start Date" at bounding box center [926, 477] width 447 height 34
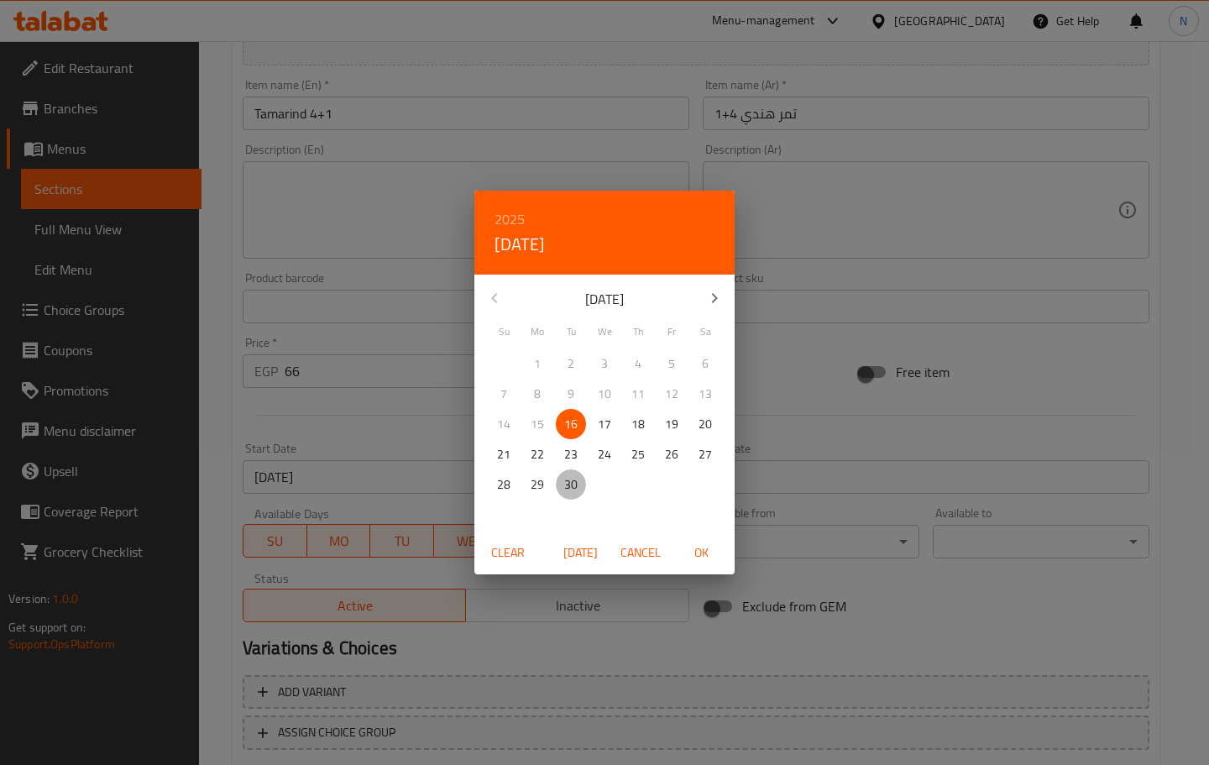
click at [567, 484] on p "30" at bounding box center [570, 484] width 13 height 21
click at [703, 558] on span "OK" at bounding box center [701, 552] width 40 height 21
type input "[DATE]"
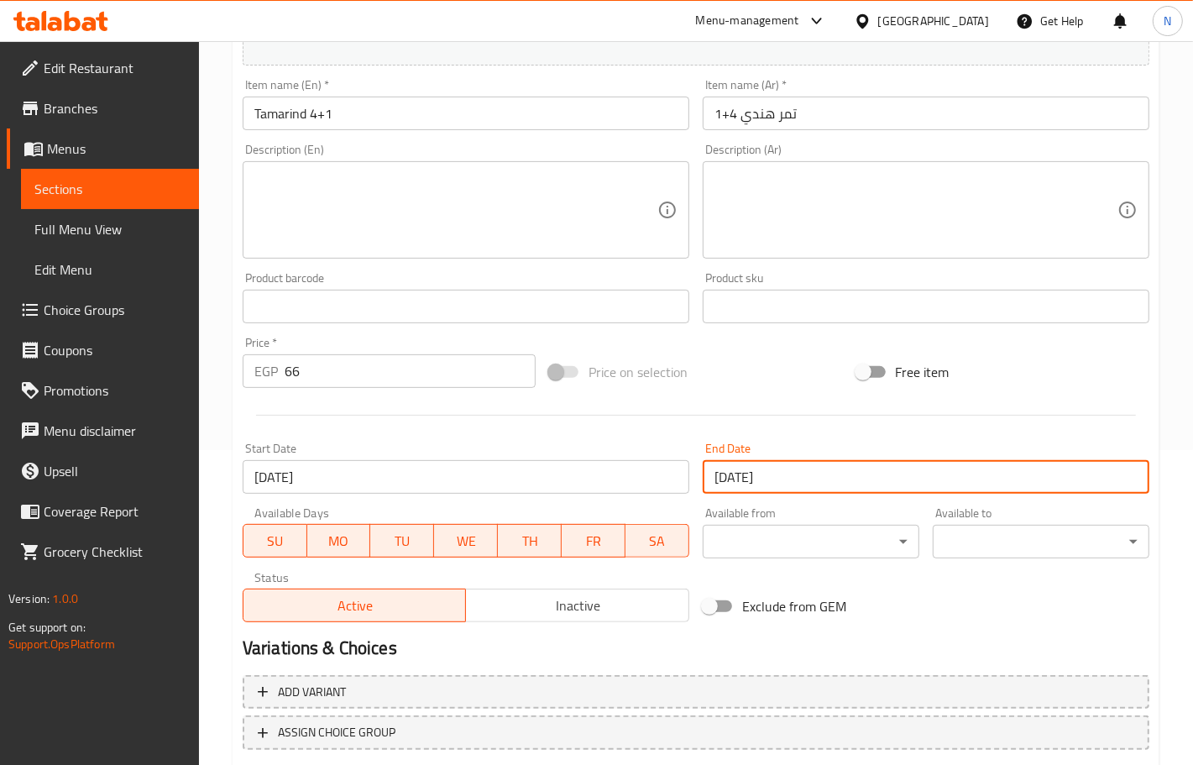
click at [518, 611] on span "Inactive" at bounding box center [578, 605] width 210 height 24
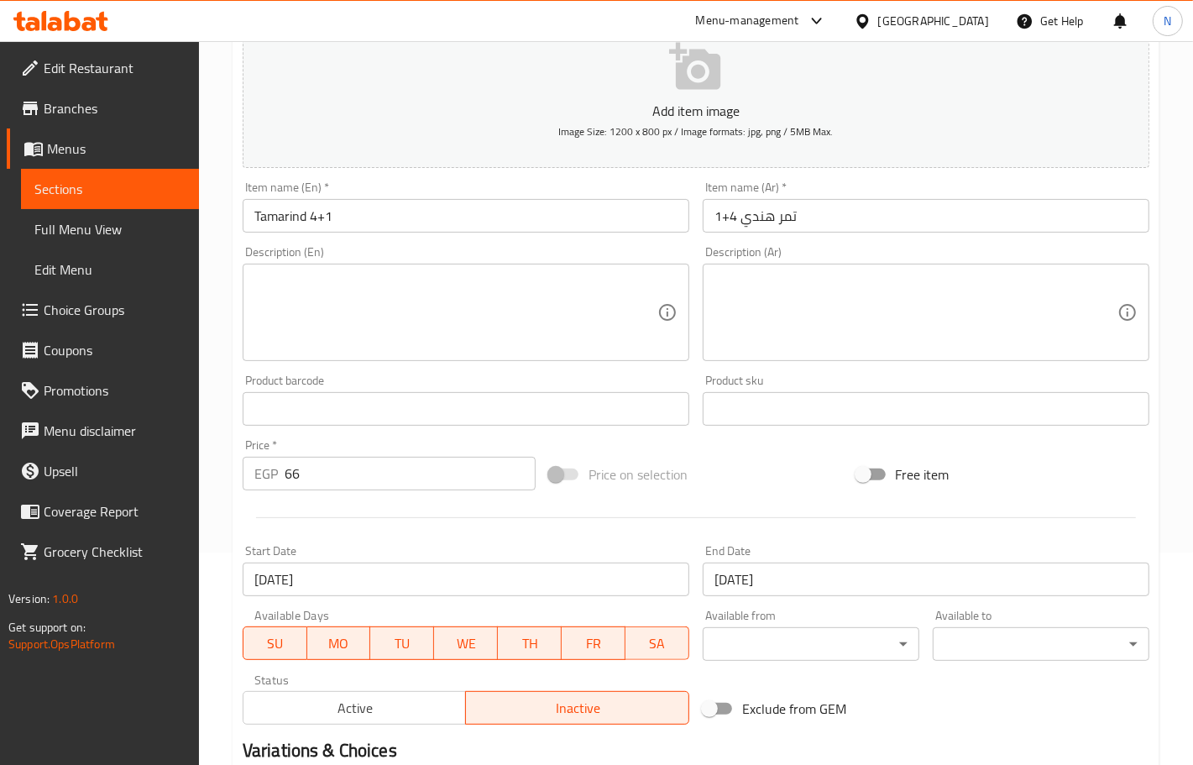
scroll to position [418, 0]
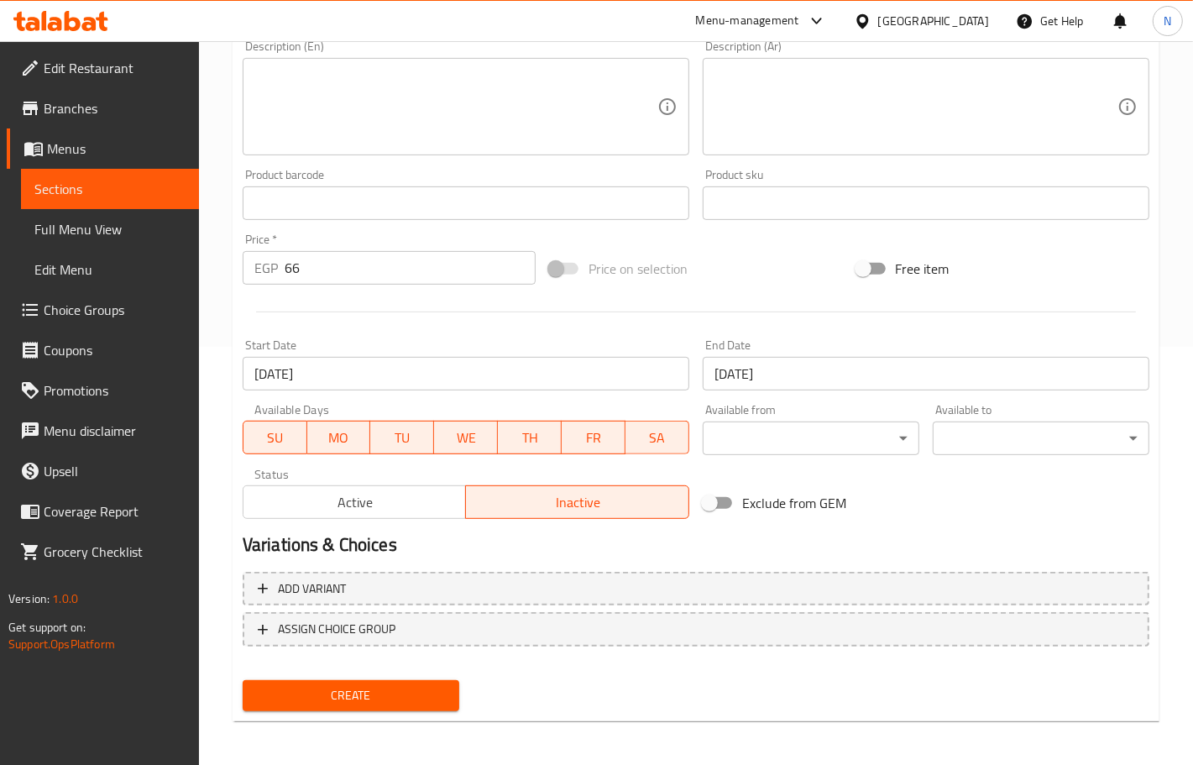
click at [397, 701] on span "Create" at bounding box center [351, 695] width 190 height 21
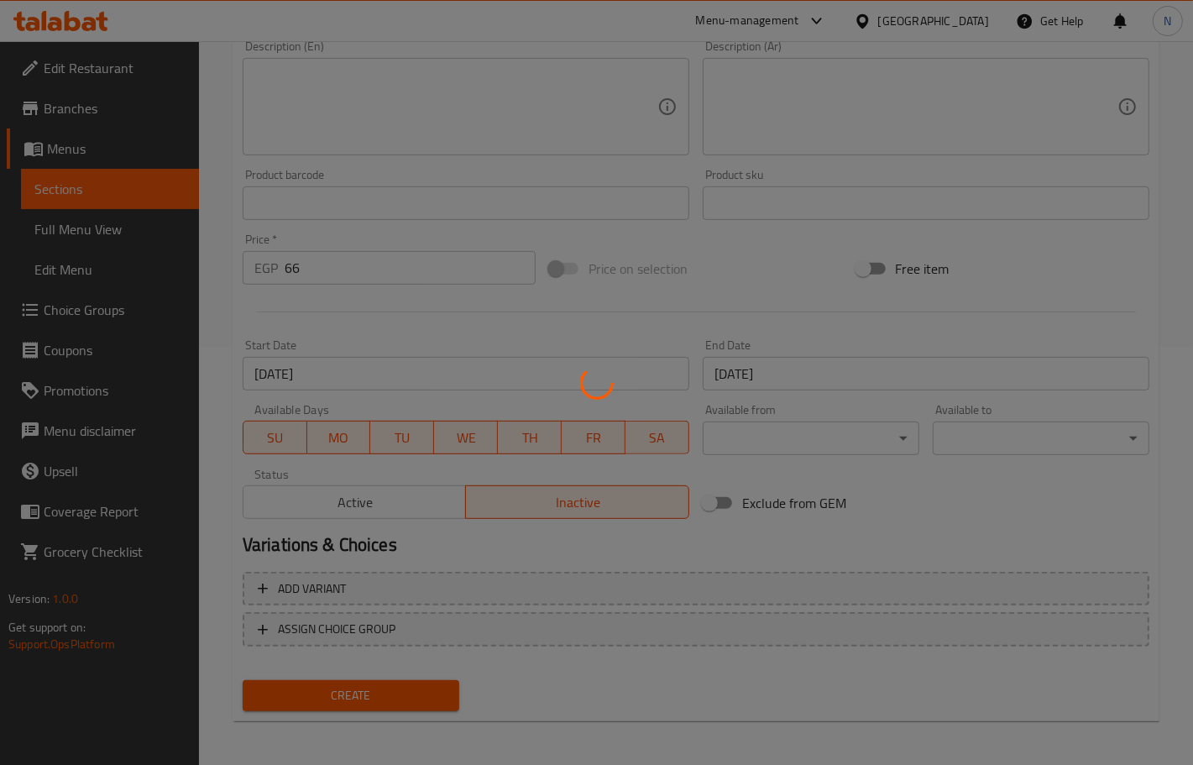
type input "0"
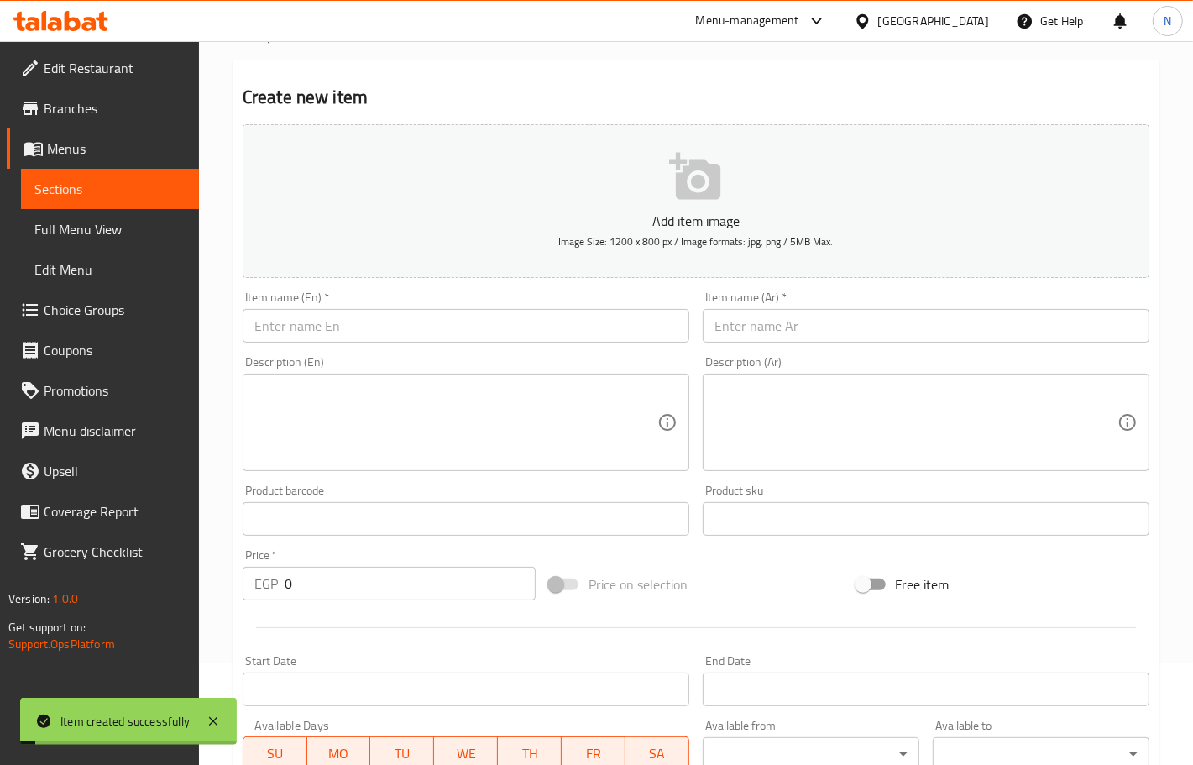
scroll to position [0, 0]
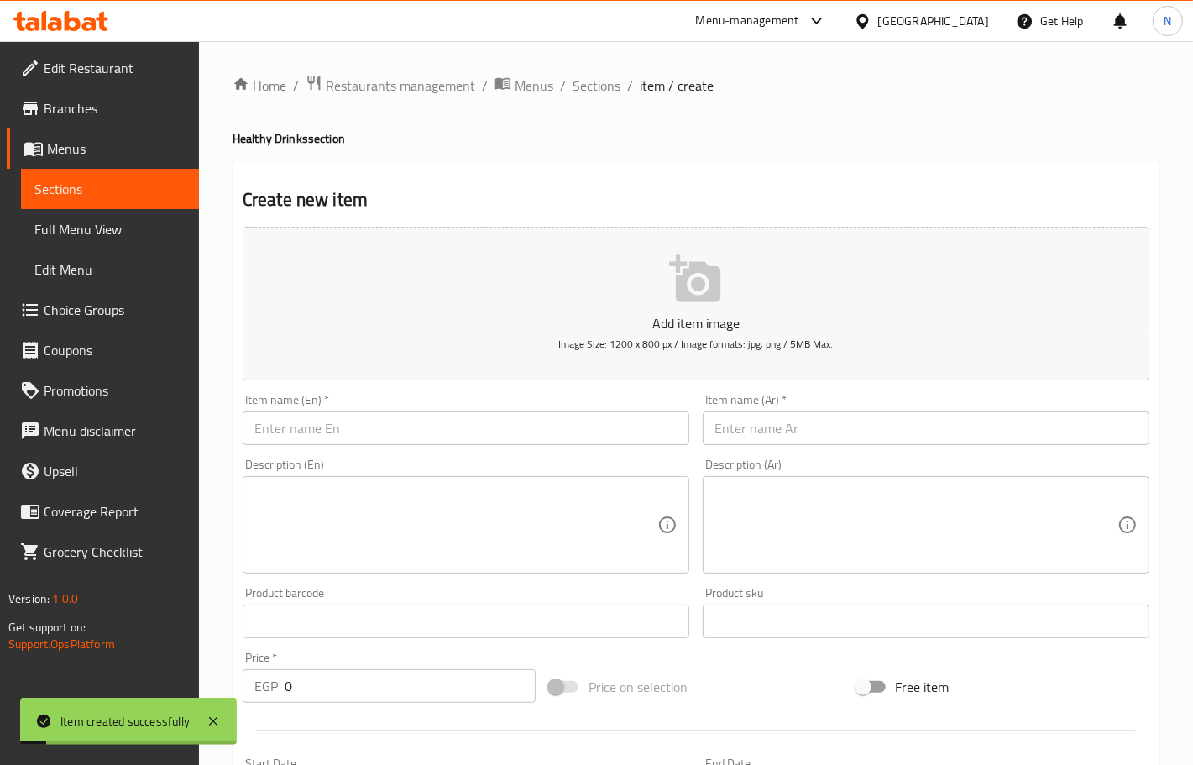
drag, startPoint x: 609, startPoint y: 88, endPoint x: 630, endPoint y: 116, distance: 34.3
click at [609, 88] on span "Sections" at bounding box center [597, 86] width 48 height 20
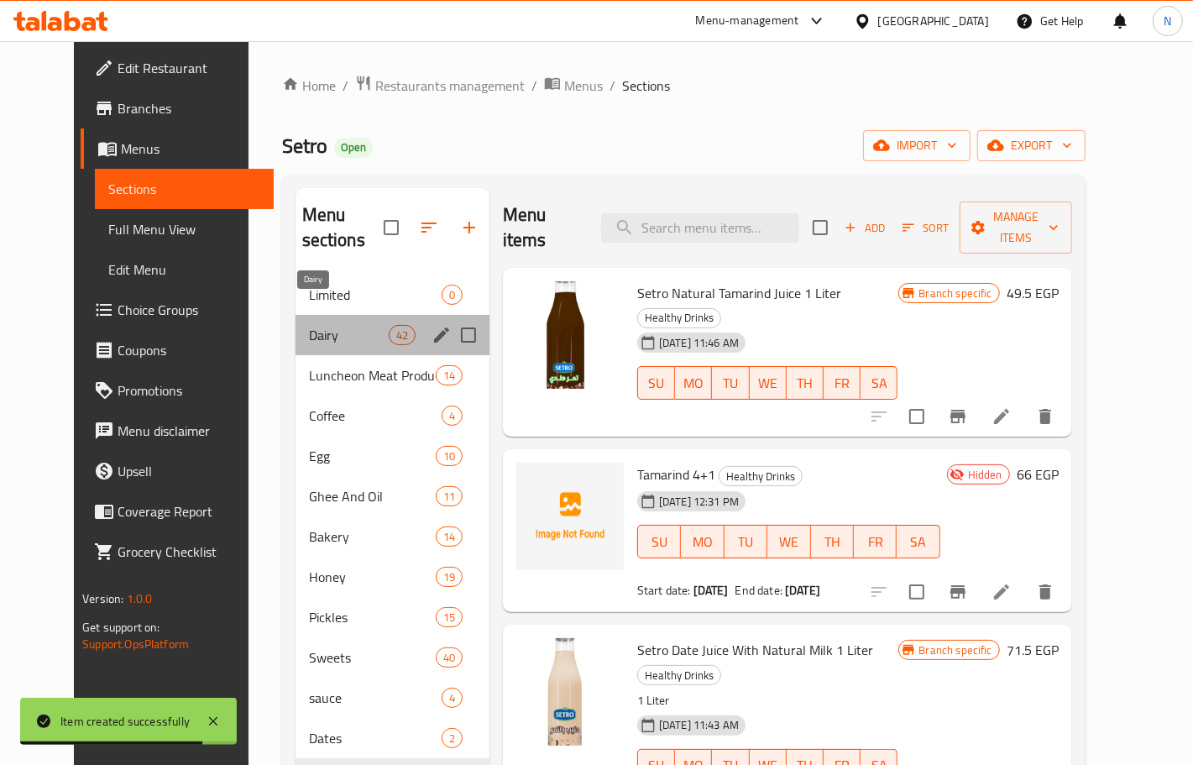
click at [309, 325] on span "Dairy" at bounding box center [349, 335] width 80 height 20
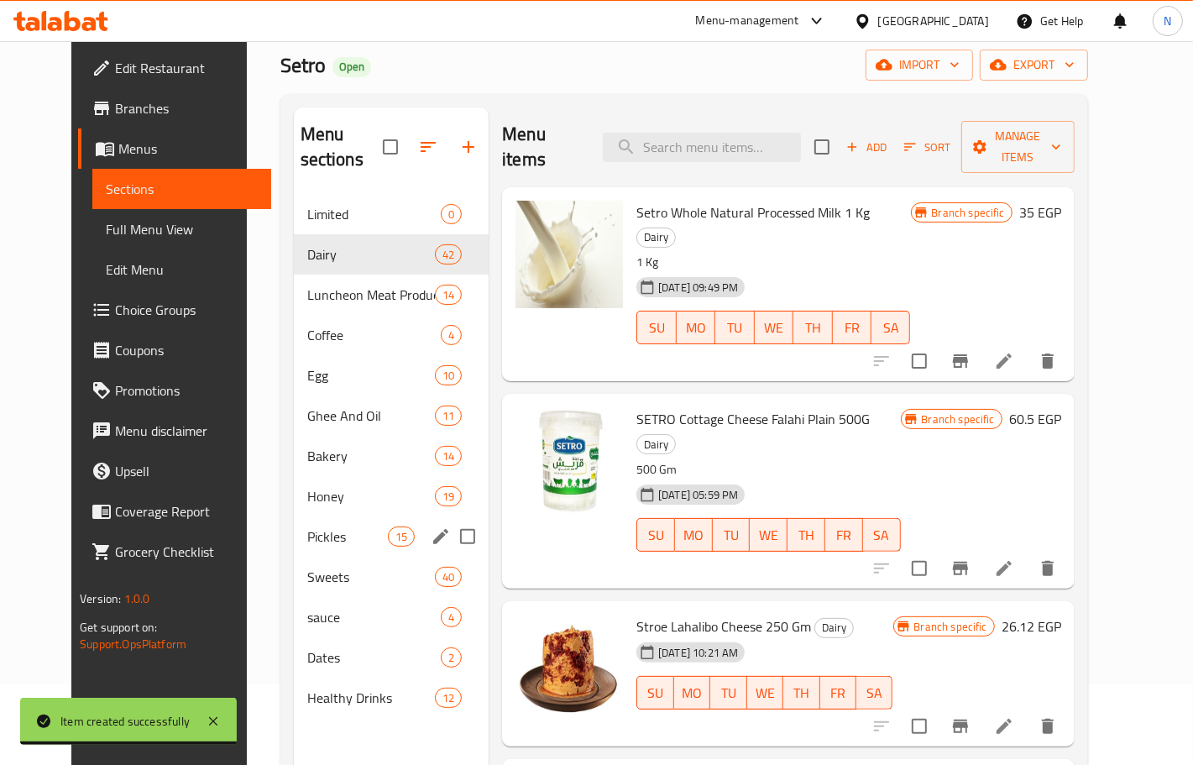
scroll to position [105, 0]
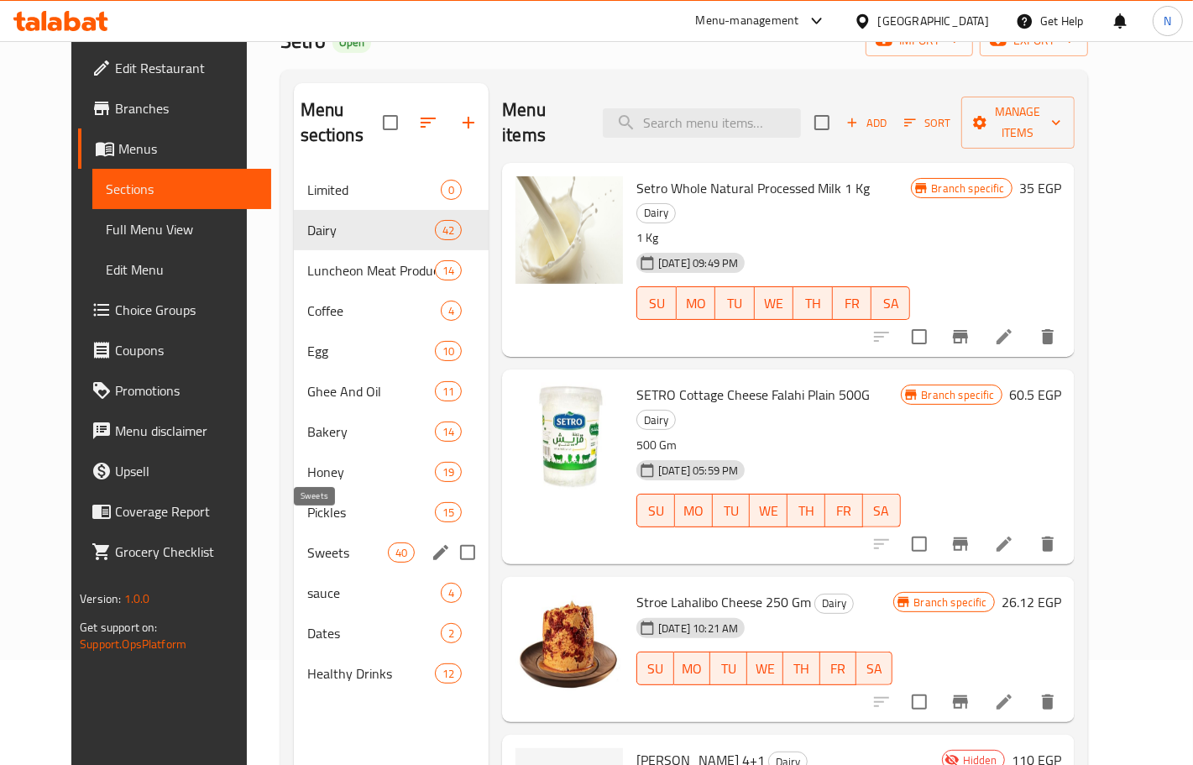
drag, startPoint x: 302, startPoint y: 525, endPoint x: 453, endPoint y: 480, distance: 157.8
click at [307, 542] on span "Sweets" at bounding box center [347, 552] width 81 height 20
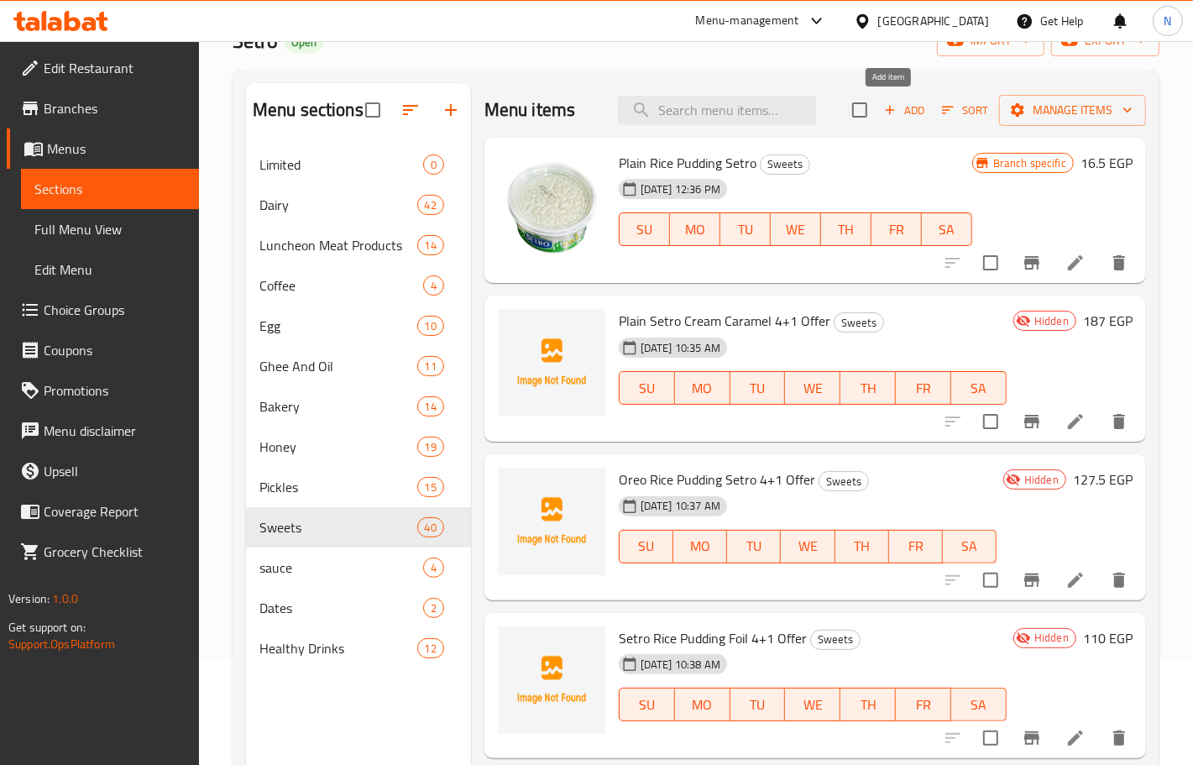
drag, startPoint x: 905, startPoint y: 111, endPoint x: 43, endPoint y: 143, distance: 862.7
click at [901, 111] on span "Add" at bounding box center [903, 110] width 45 height 19
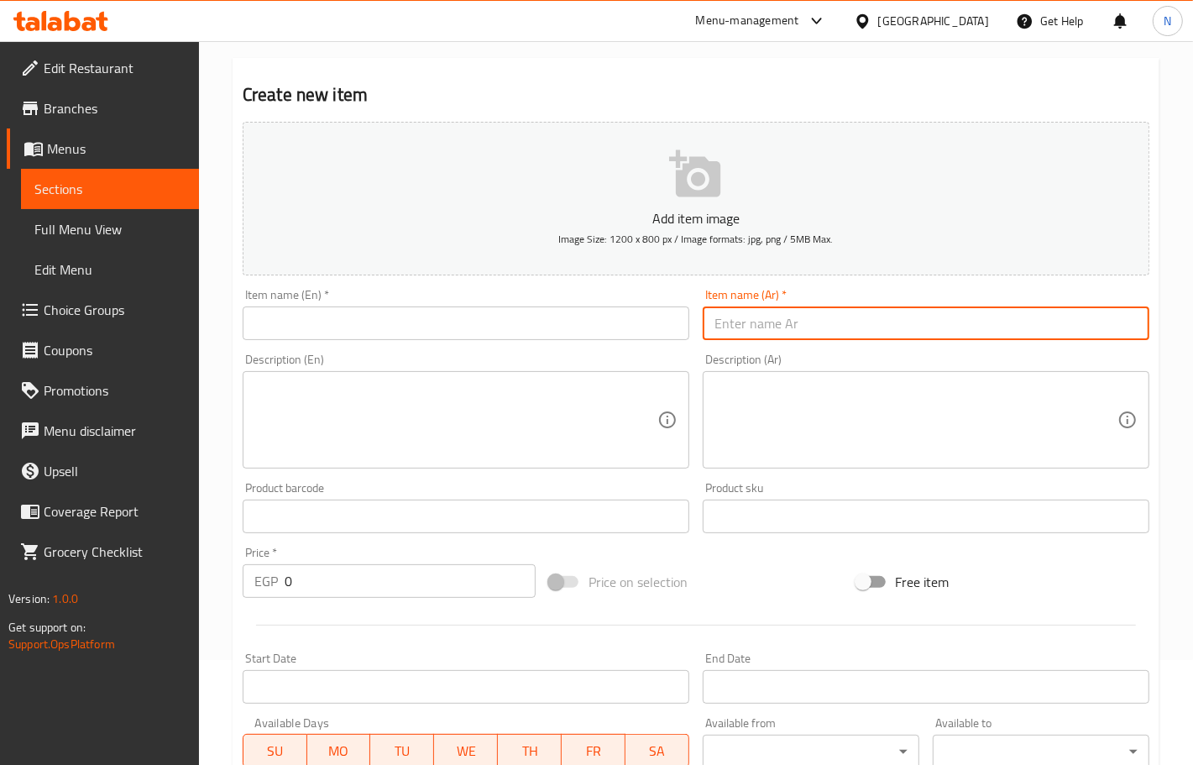
click at [917, 316] on input "text" at bounding box center [926, 323] width 447 height 34
paste input "طاجن سعاده 4+1"
type input "طاجن سعاده 4+1"
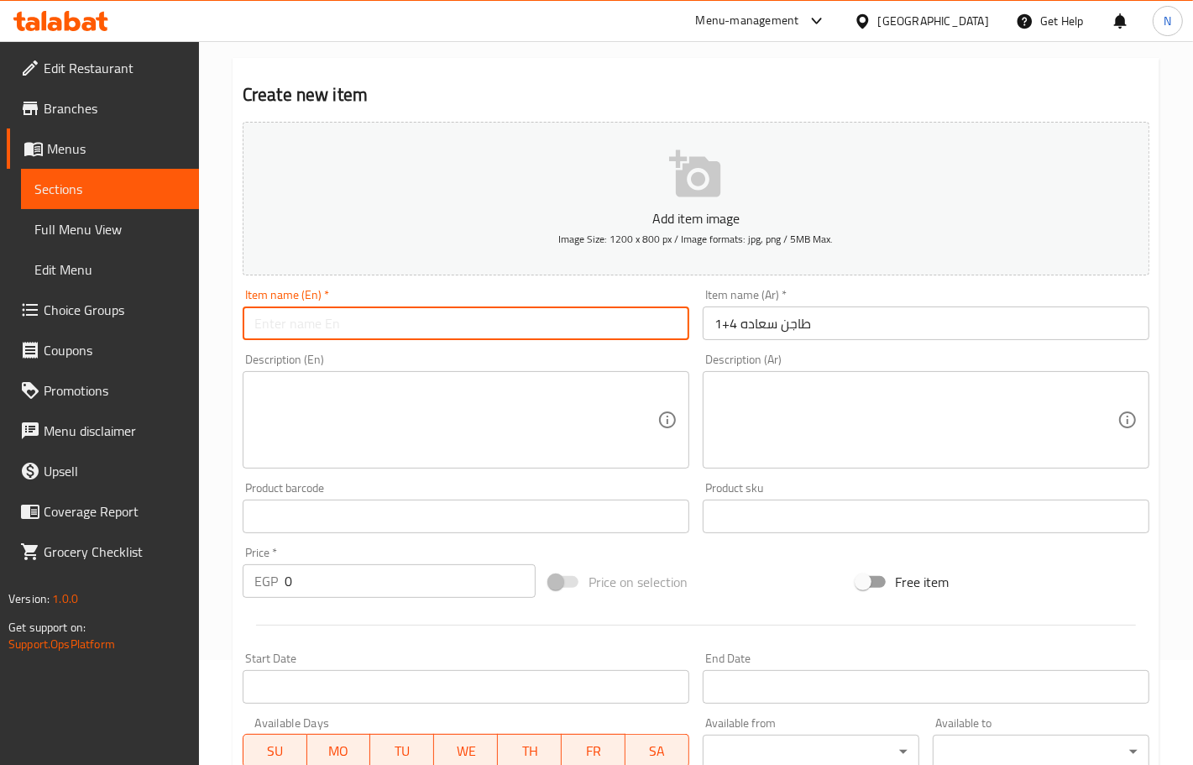
drag, startPoint x: 594, startPoint y: 321, endPoint x: 515, endPoint y: 302, distance: 81.9
click at [594, 321] on input "text" at bounding box center [466, 323] width 447 height 34
paste input "Happiness Casserole 4+1"
type input "Happiness Casserole 4+1"
click at [399, 588] on input "0" at bounding box center [410, 581] width 251 height 34
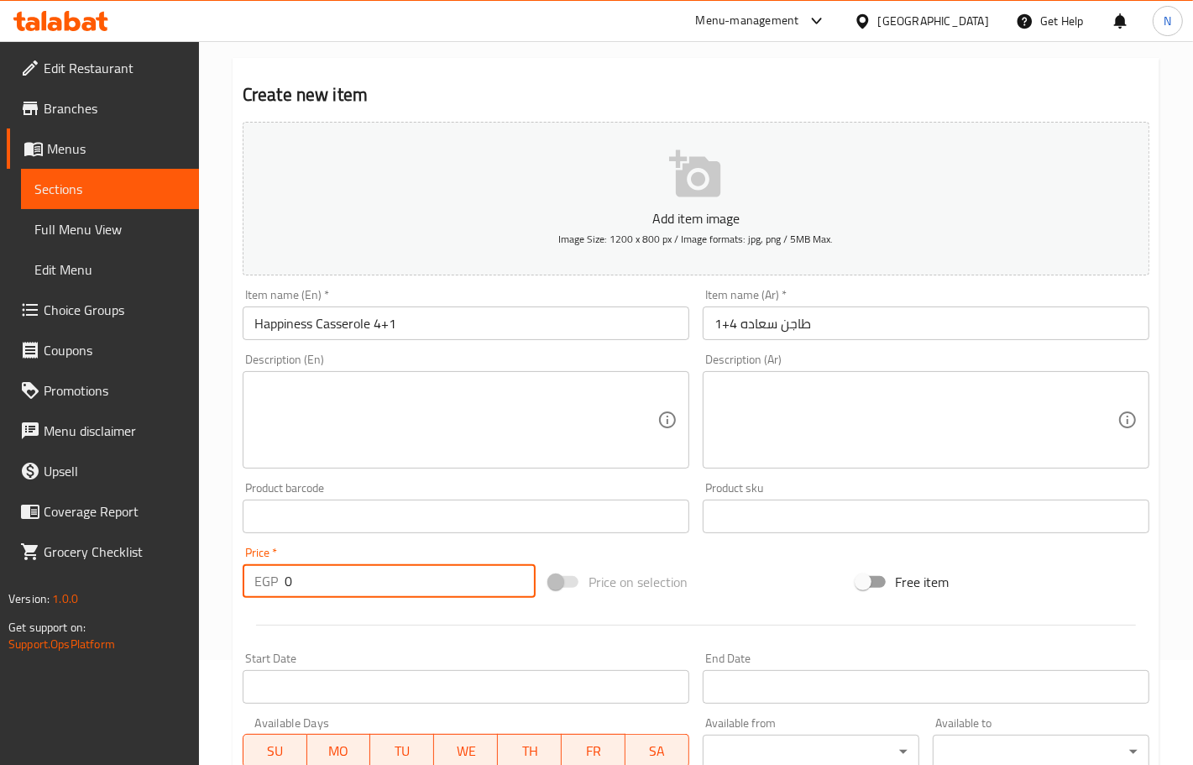
click at [399, 588] on input "0" at bounding box center [410, 581] width 251 height 34
paste input "264"
type input "264"
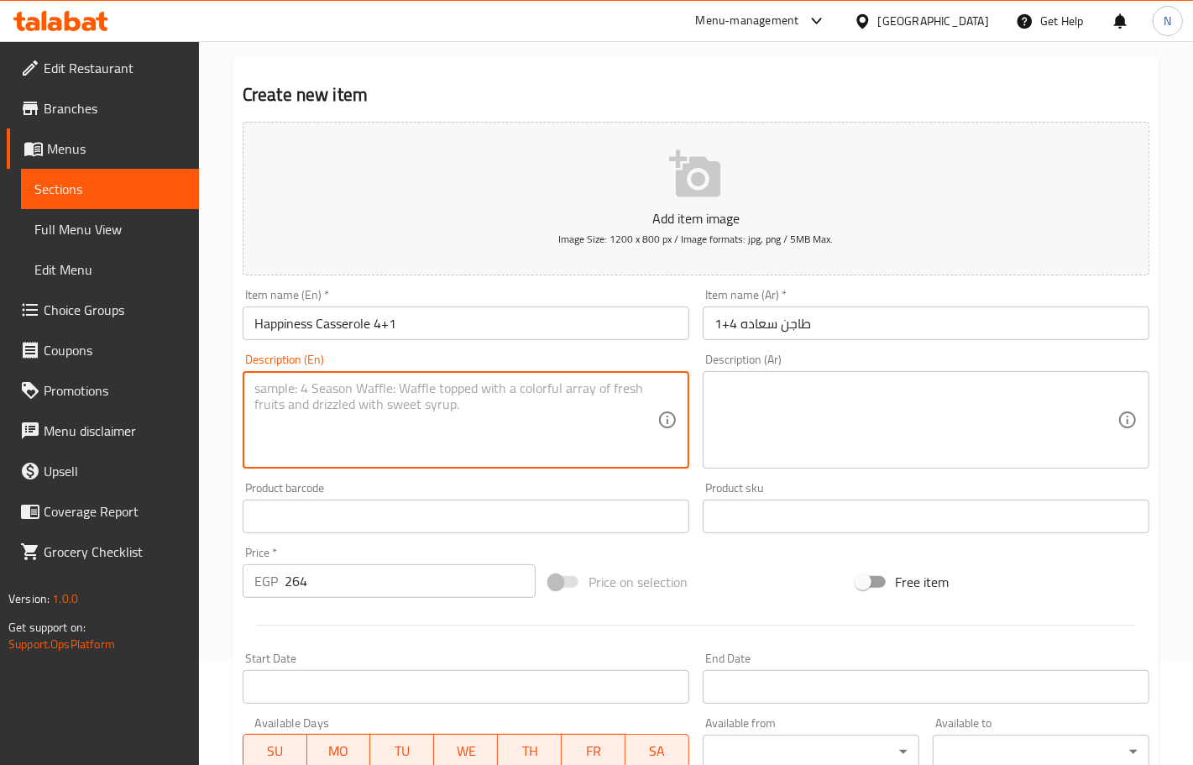
click at [487, 405] on textarea at bounding box center [455, 420] width 403 height 80
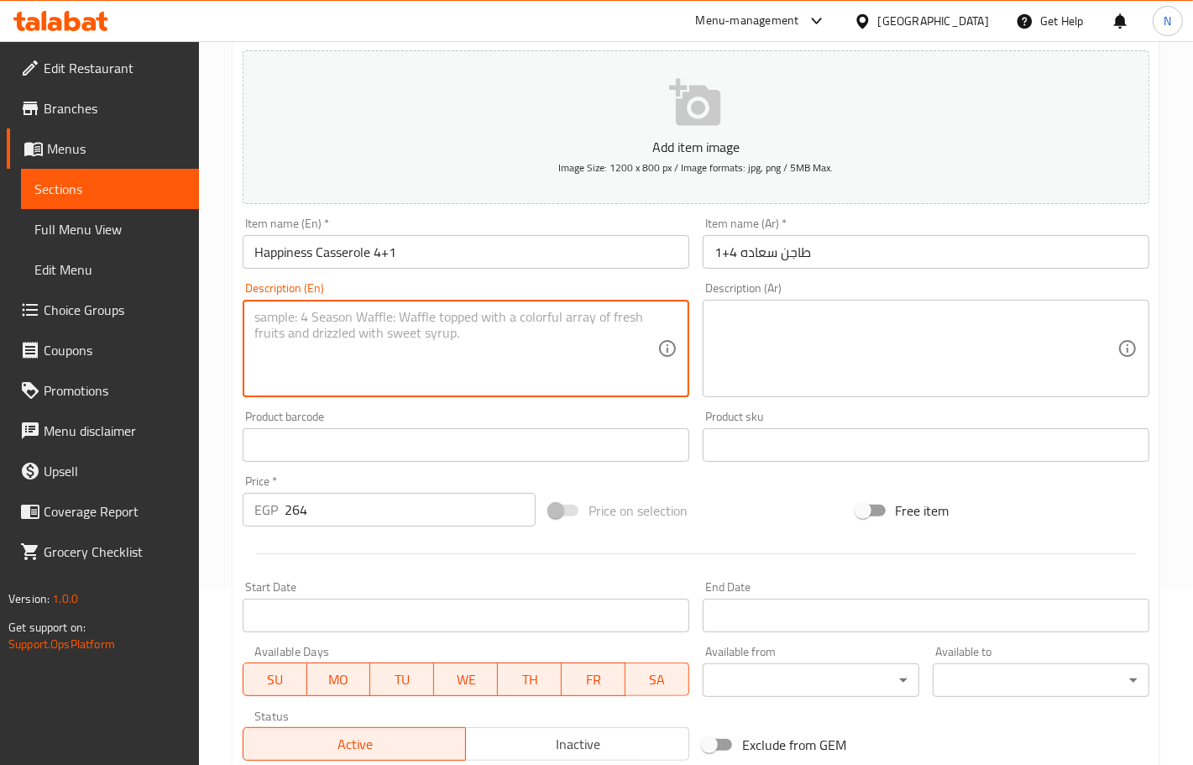
scroll to position [210, 0]
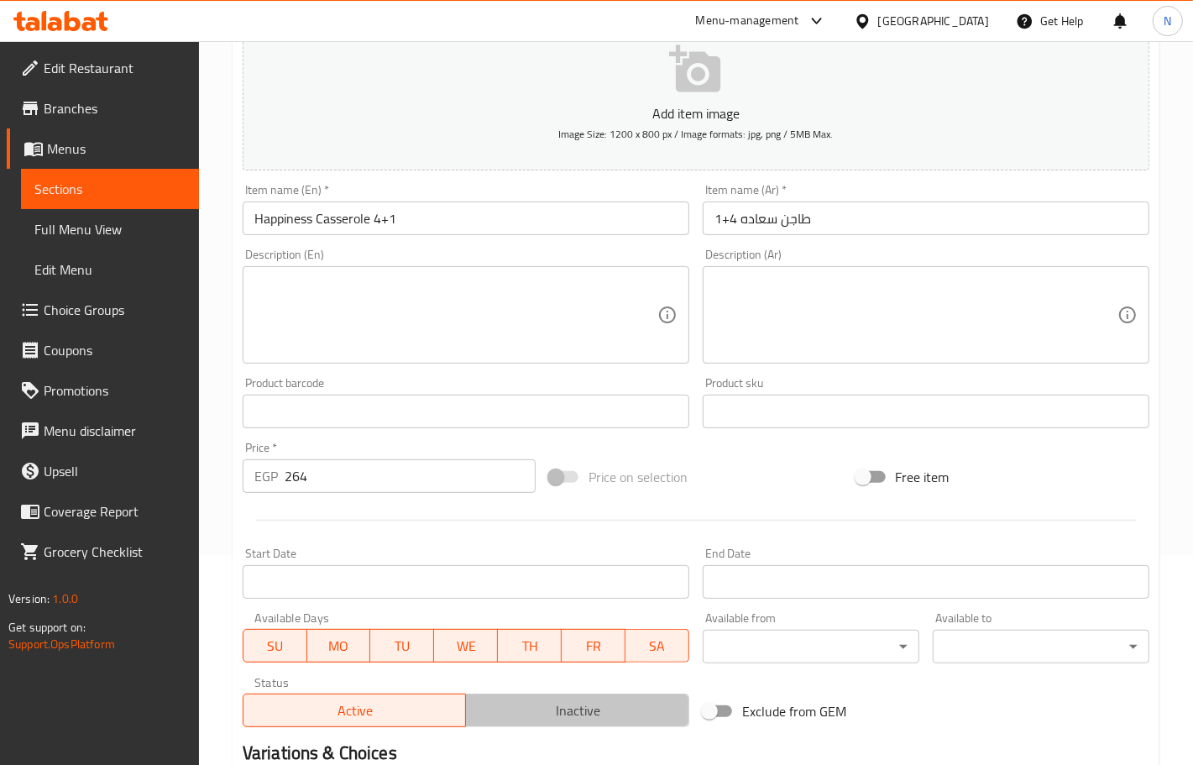
click at [567, 707] on span "Inactive" at bounding box center [578, 710] width 210 height 24
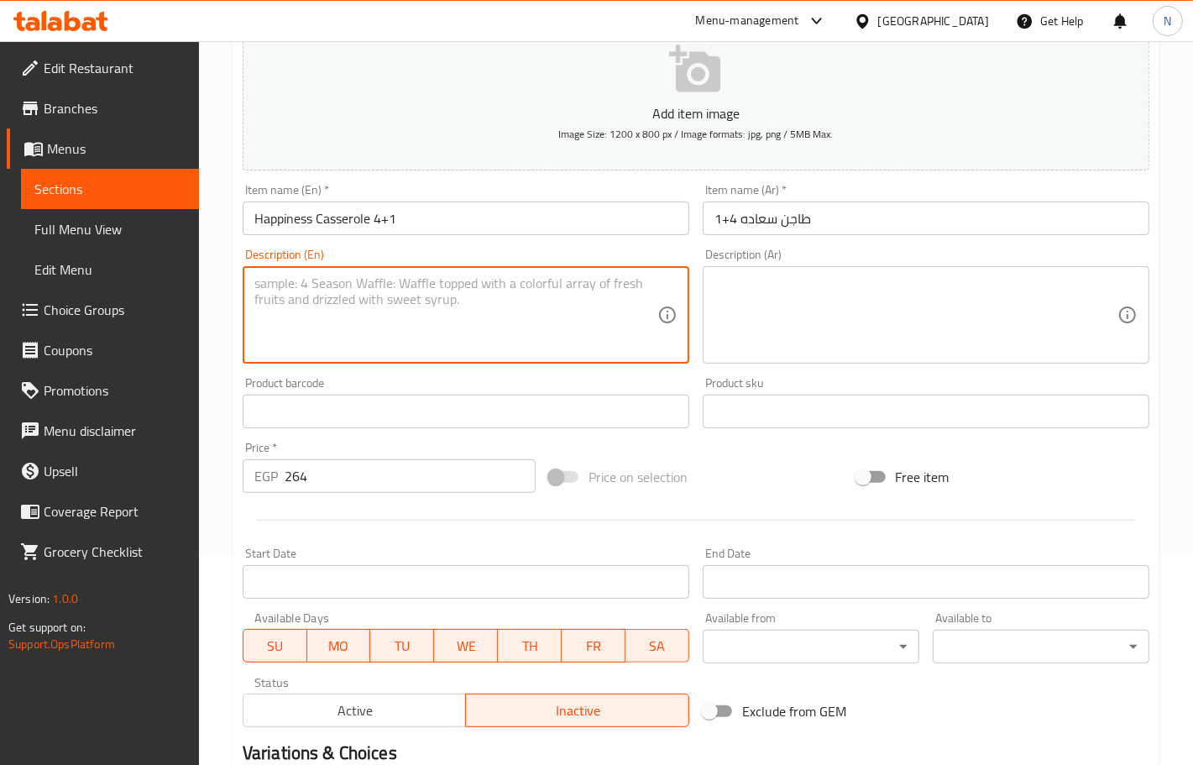
click at [498, 340] on textarea at bounding box center [455, 315] width 403 height 80
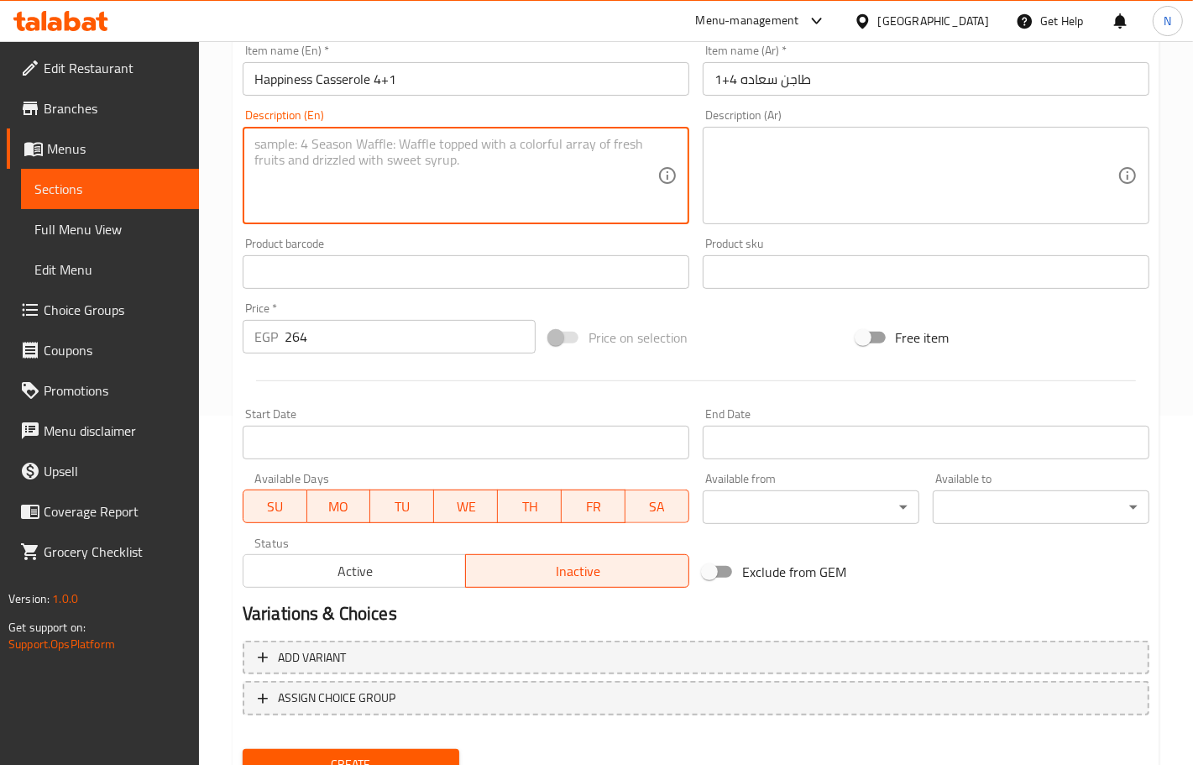
scroll to position [418, 0]
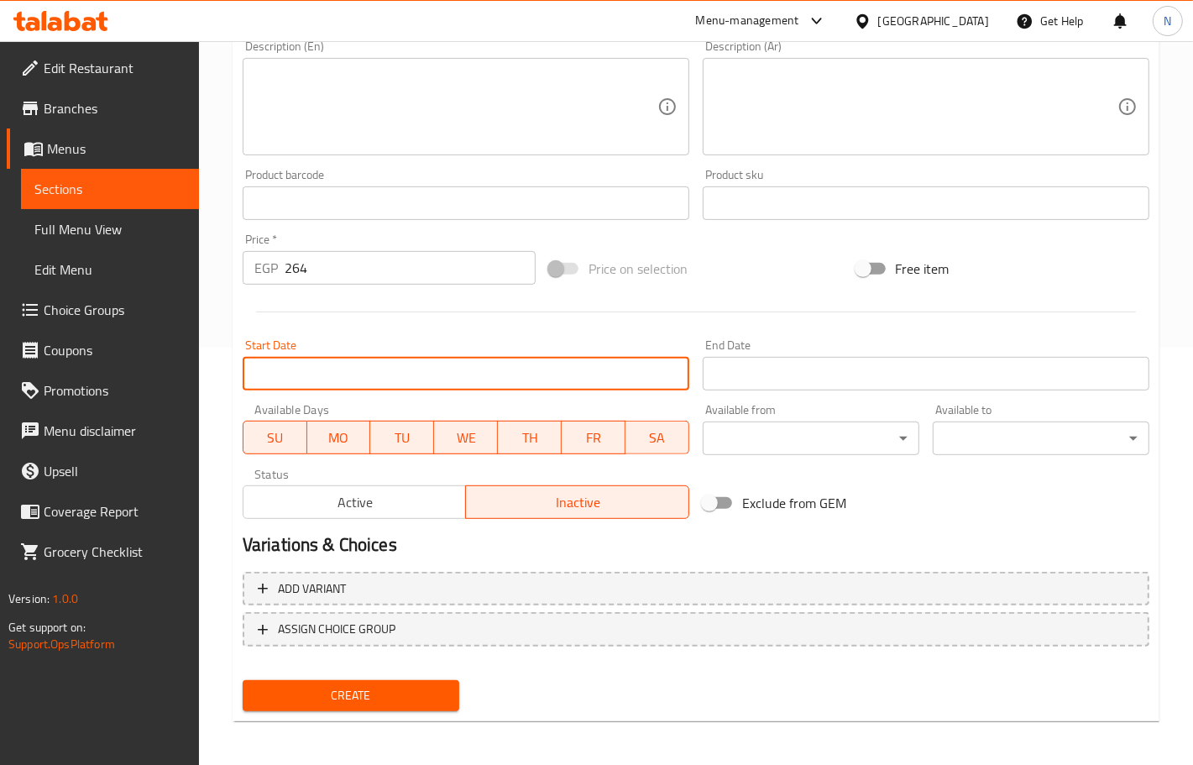
click at [426, 366] on input "Start Date" at bounding box center [466, 374] width 447 height 34
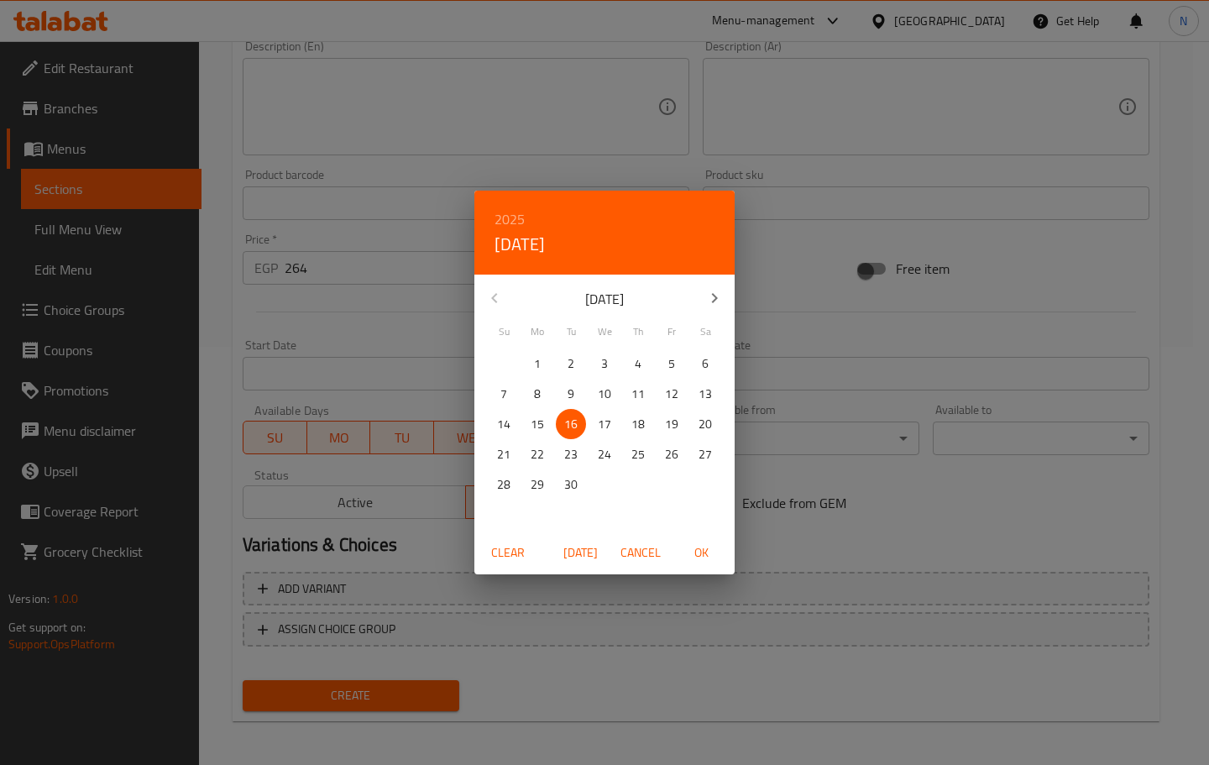
click at [695, 547] on span "OK" at bounding box center [701, 552] width 40 height 21
type input "[DATE]"
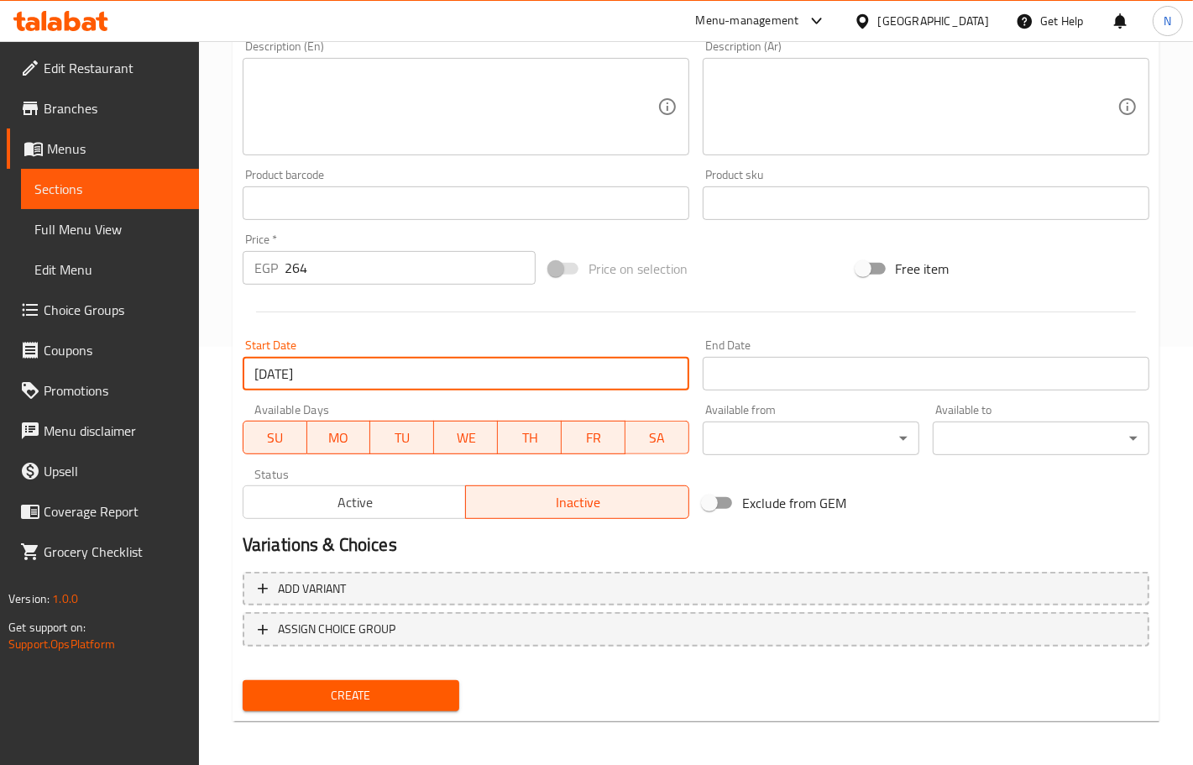
click at [772, 361] on input "Start Date" at bounding box center [926, 374] width 447 height 34
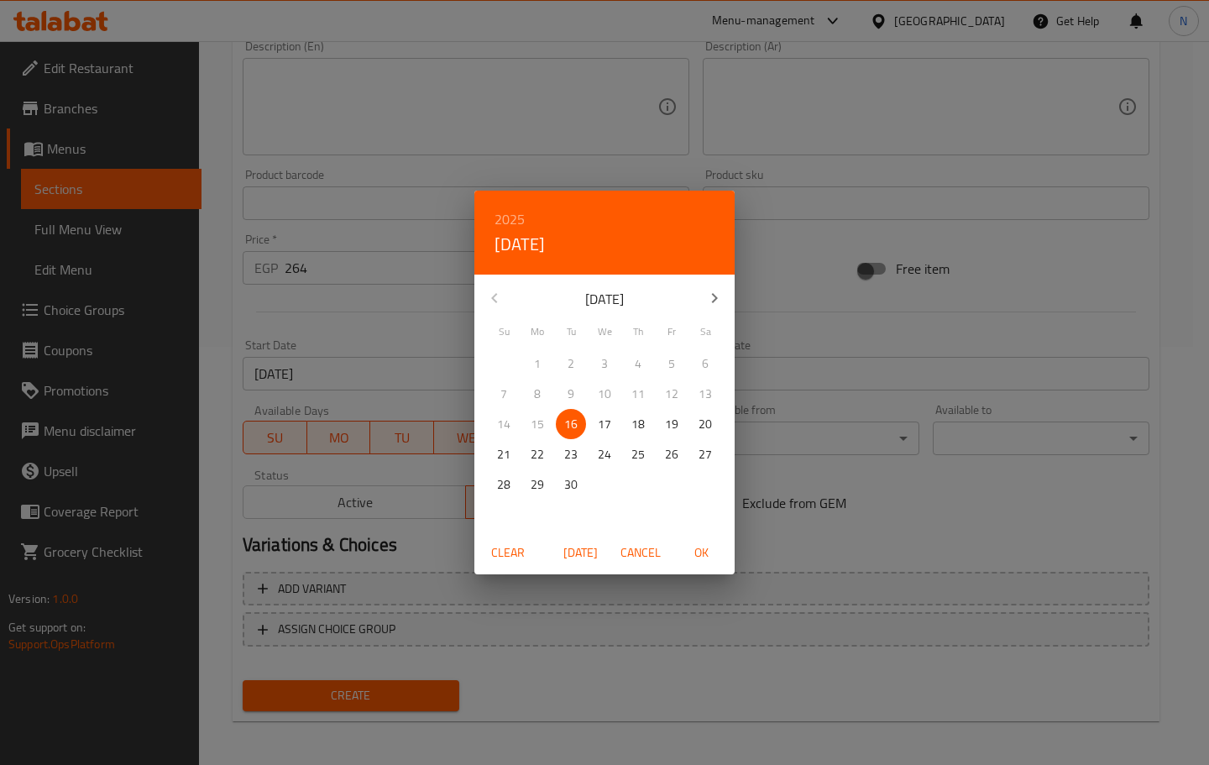
click at [573, 485] on p "30" at bounding box center [570, 484] width 13 height 21
click at [710, 547] on span "OK" at bounding box center [701, 552] width 40 height 21
type input "[DATE]"
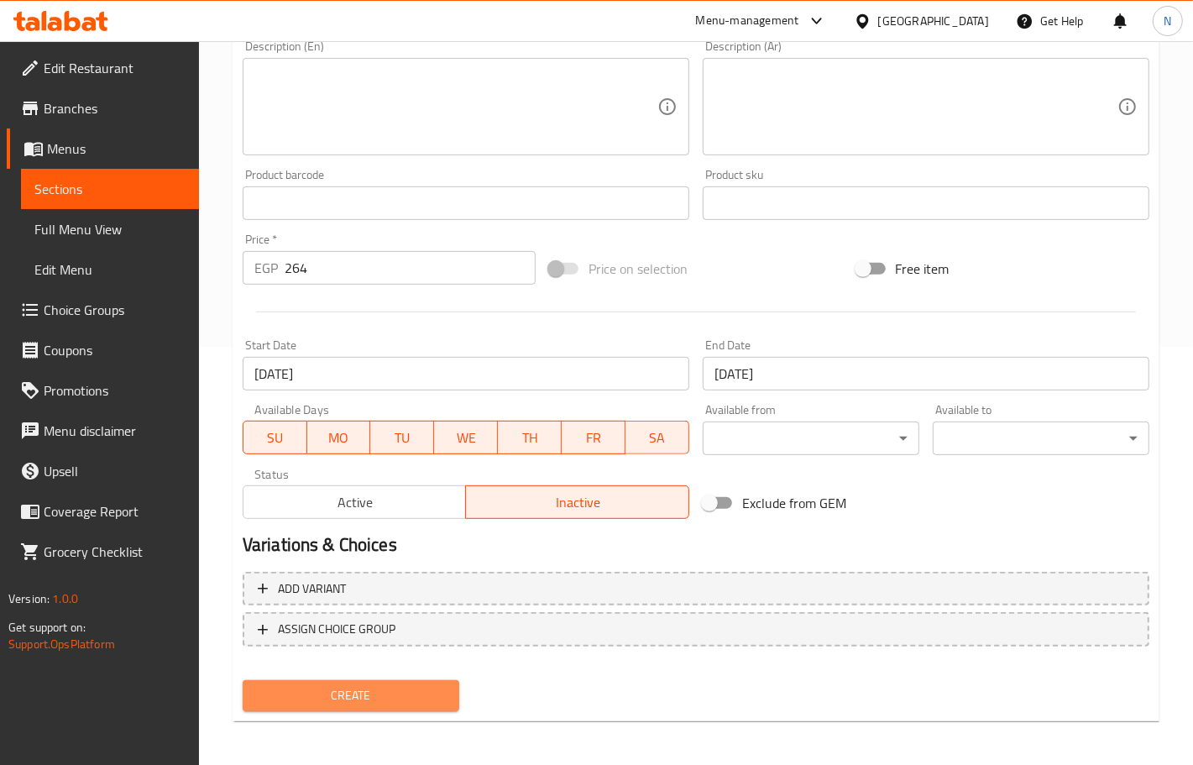
click at [407, 685] on span "Create" at bounding box center [351, 695] width 190 height 21
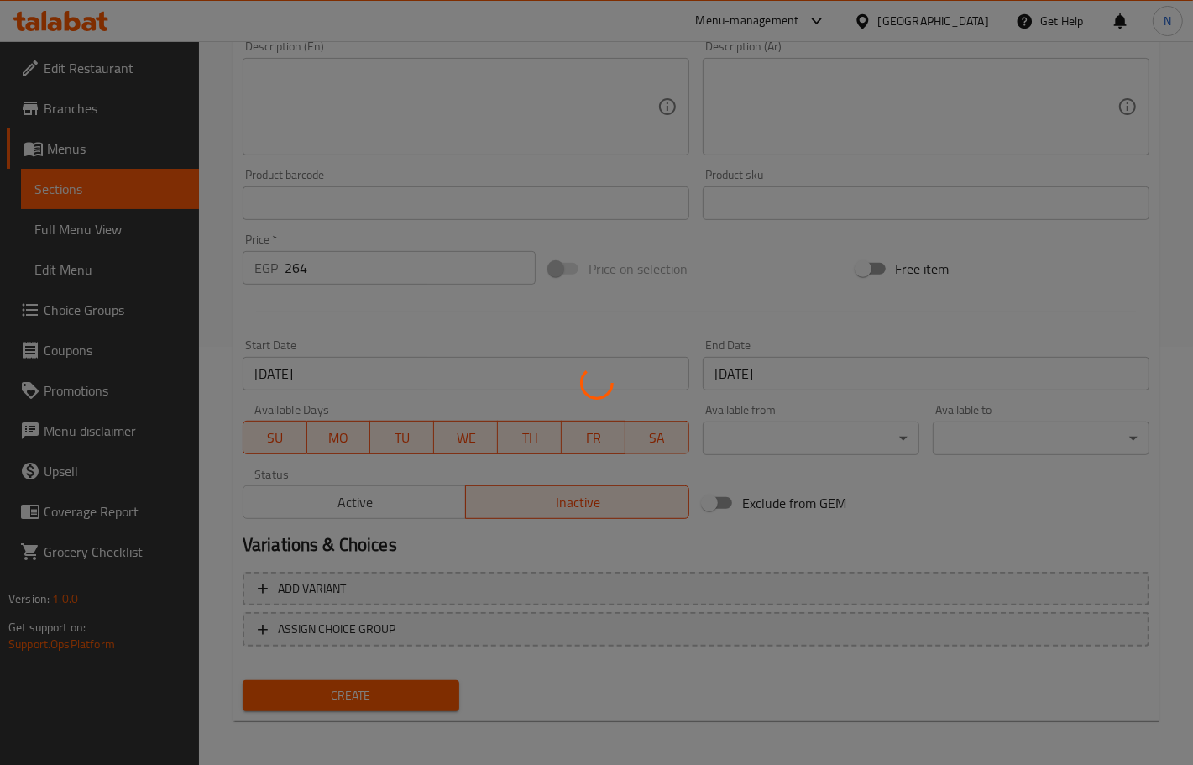
type input "0"
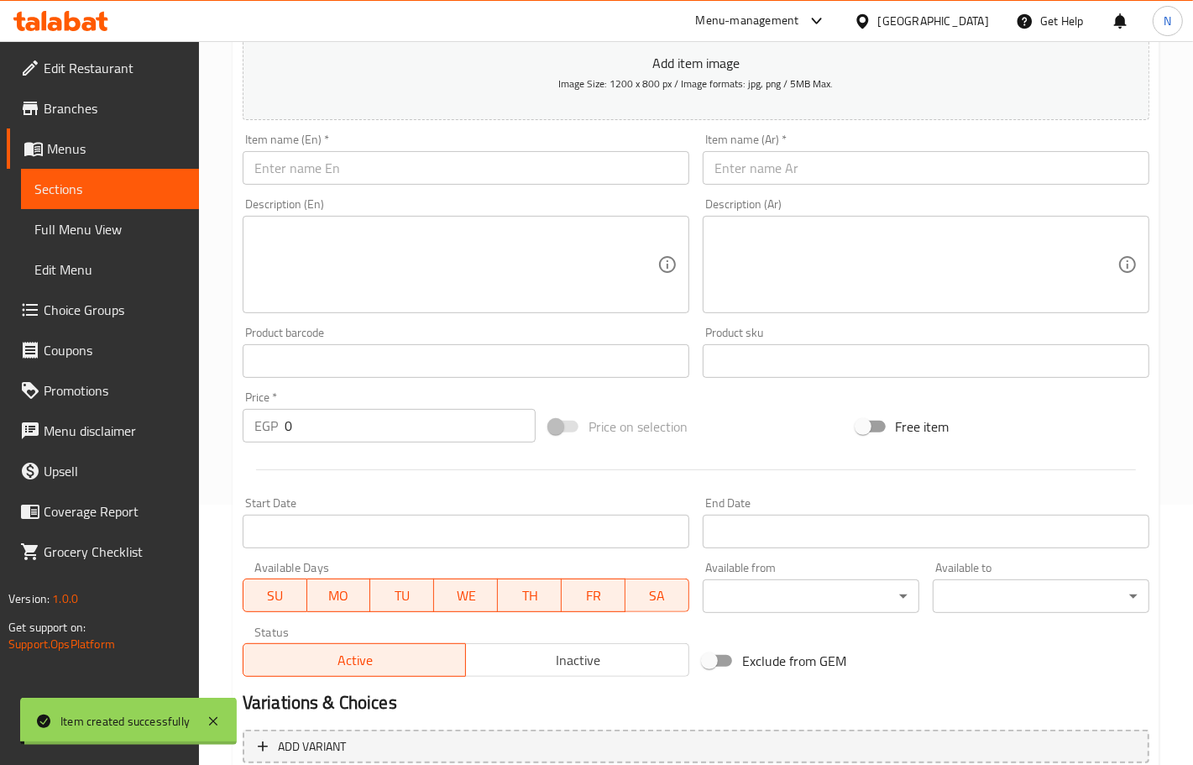
scroll to position [0, 0]
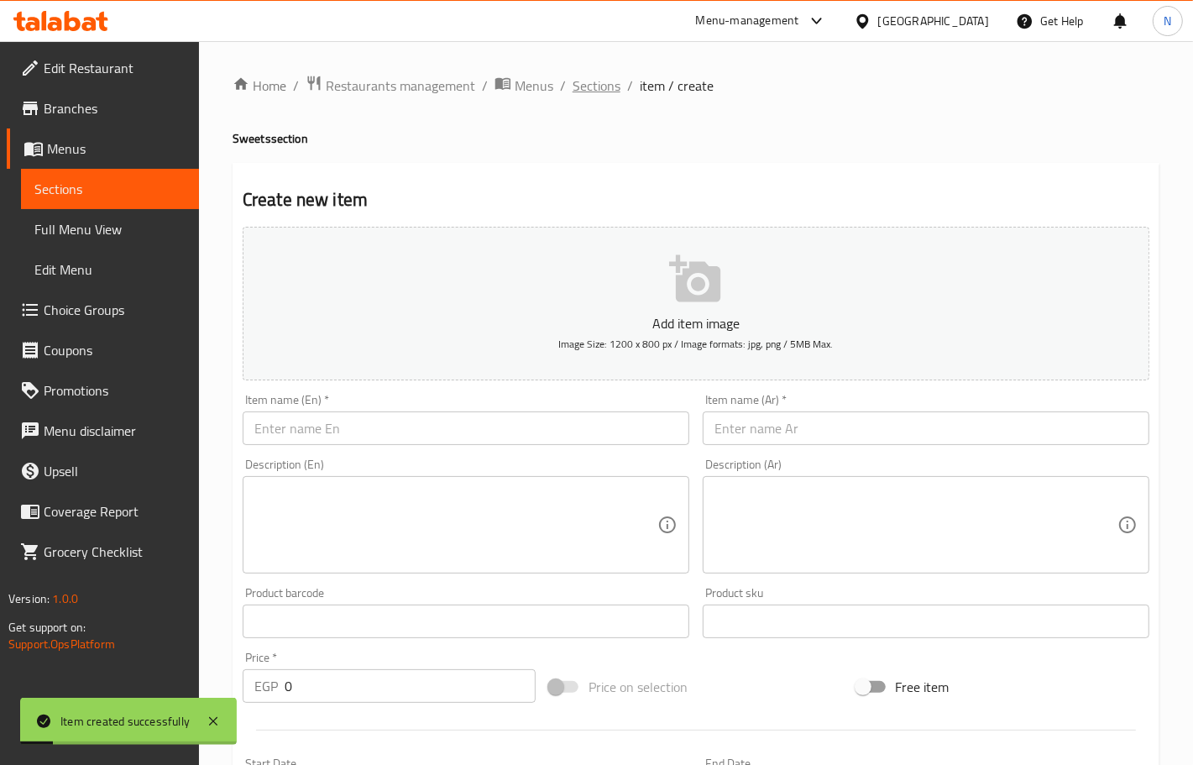
click at [581, 86] on span "Sections" at bounding box center [597, 86] width 48 height 20
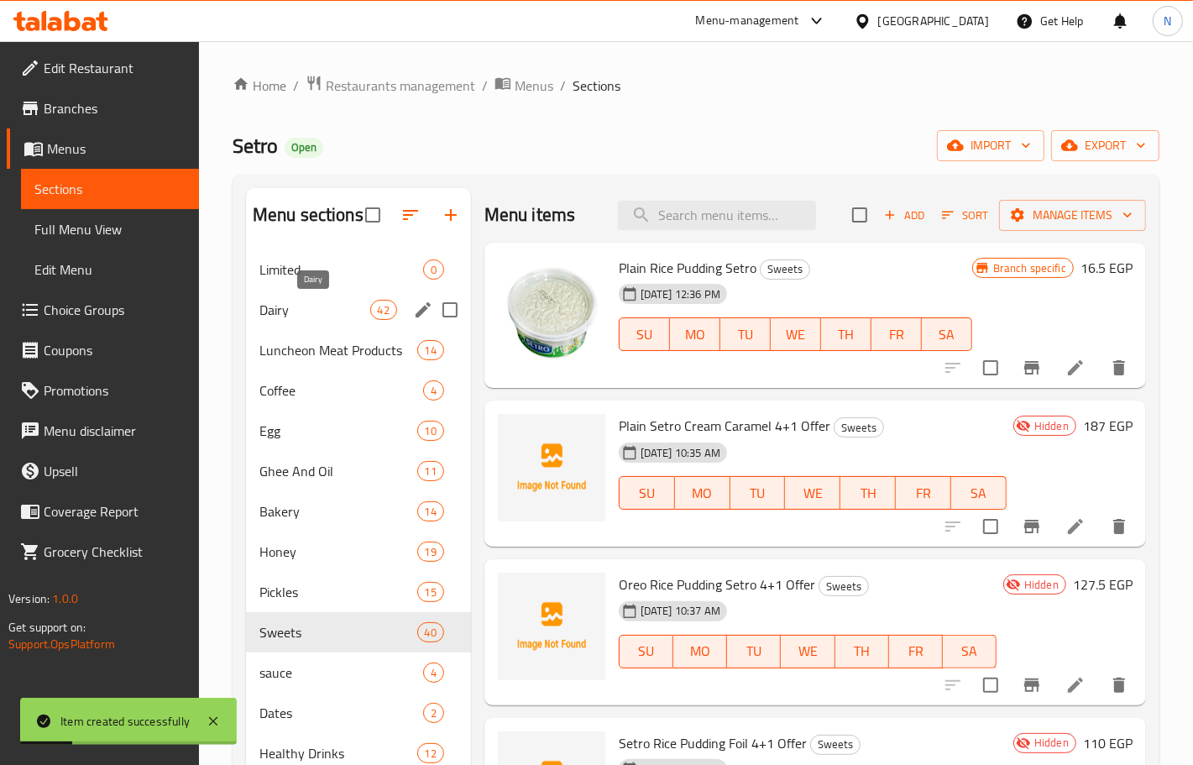
click at [323, 304] on span "Dairy" at bounding box center [314, 310] width 111 height 20
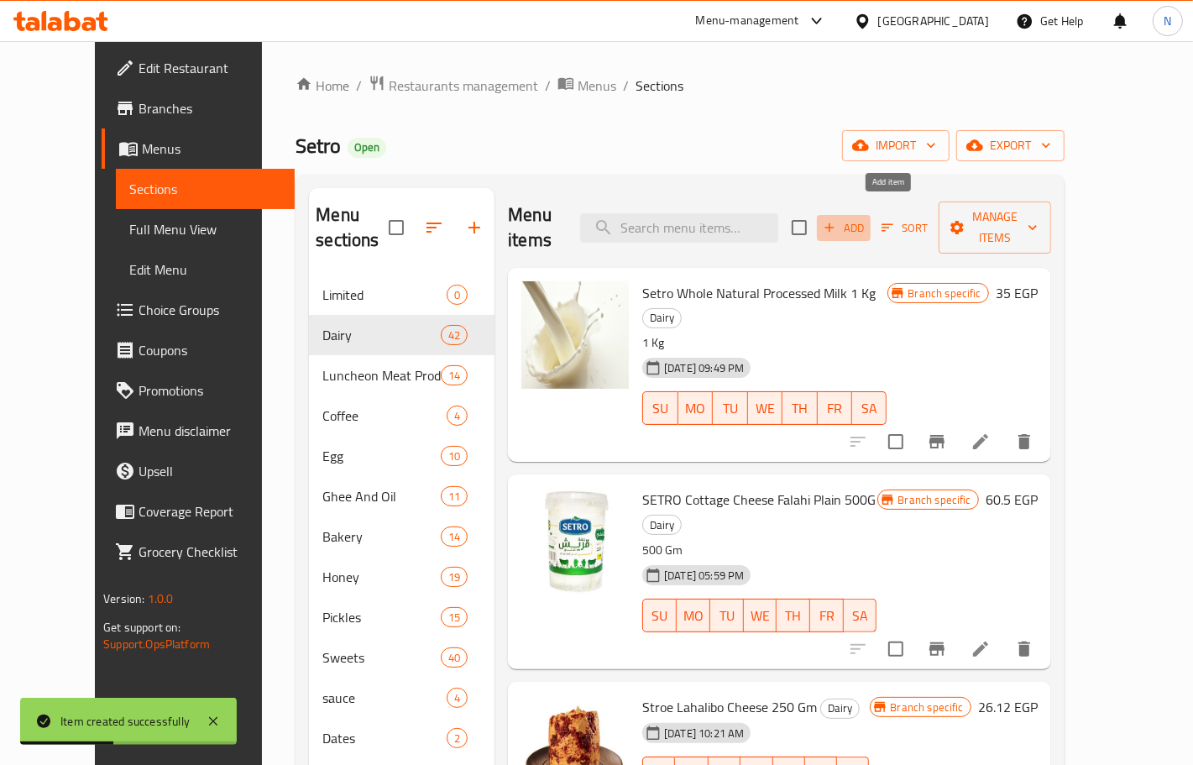
click at [866, 218] on span "Add" at bounding box center [843, 227] width 45 height 19
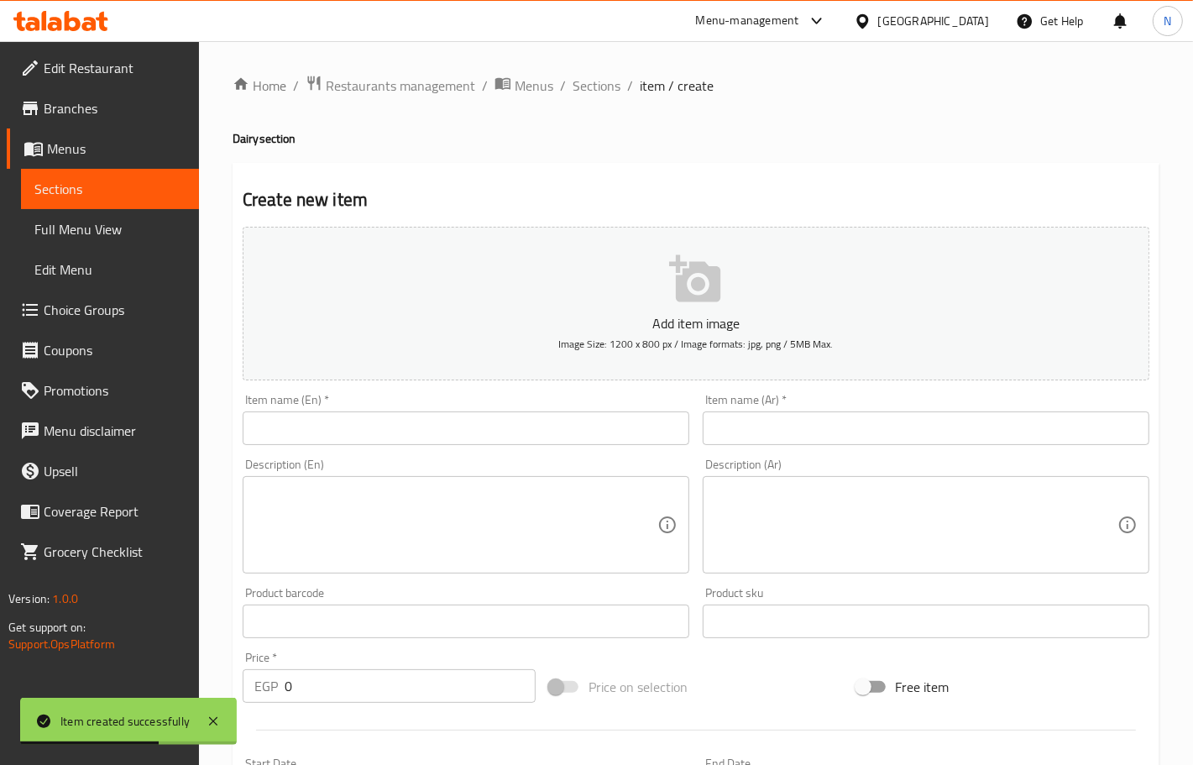
click at [829, 442] on input "text" at bounding box center [926, 428] width 447 height 34
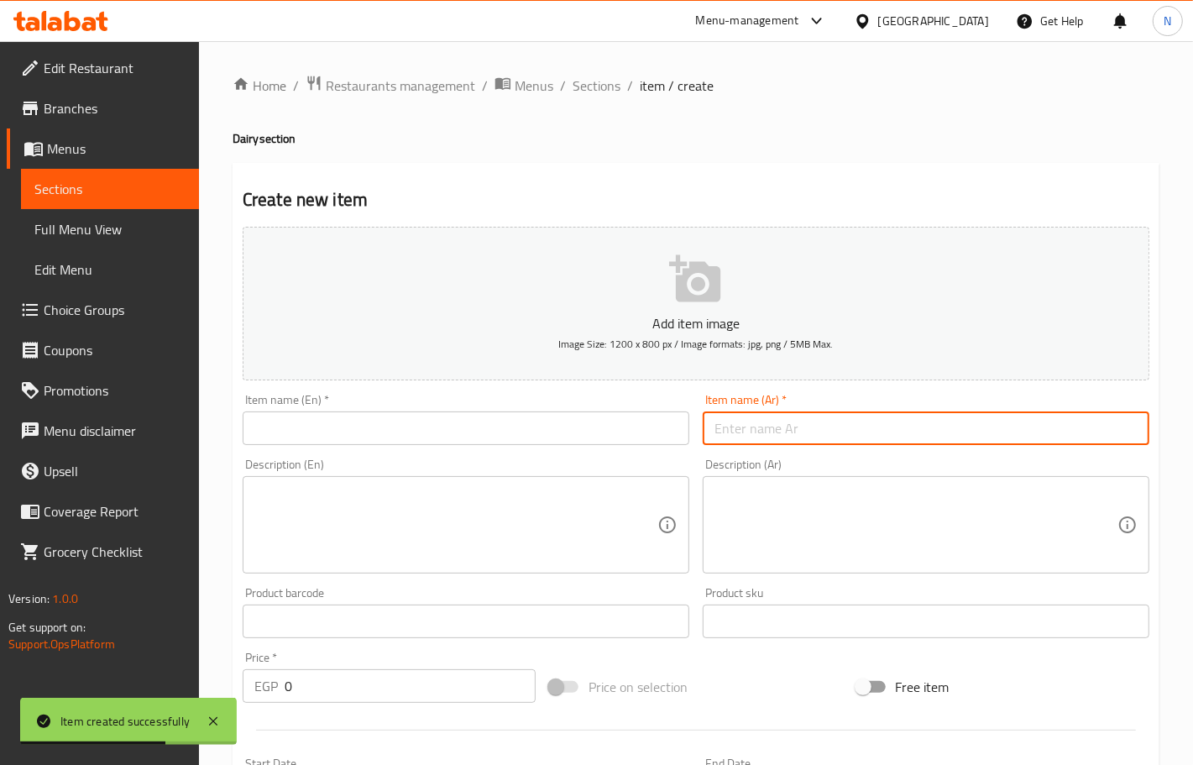
paste input "زبادي ص 4+1"
type input "زبادي ص 4+1"
click at [585, 437] on input "text" at bounding box center [466, 428] width 447 height 34
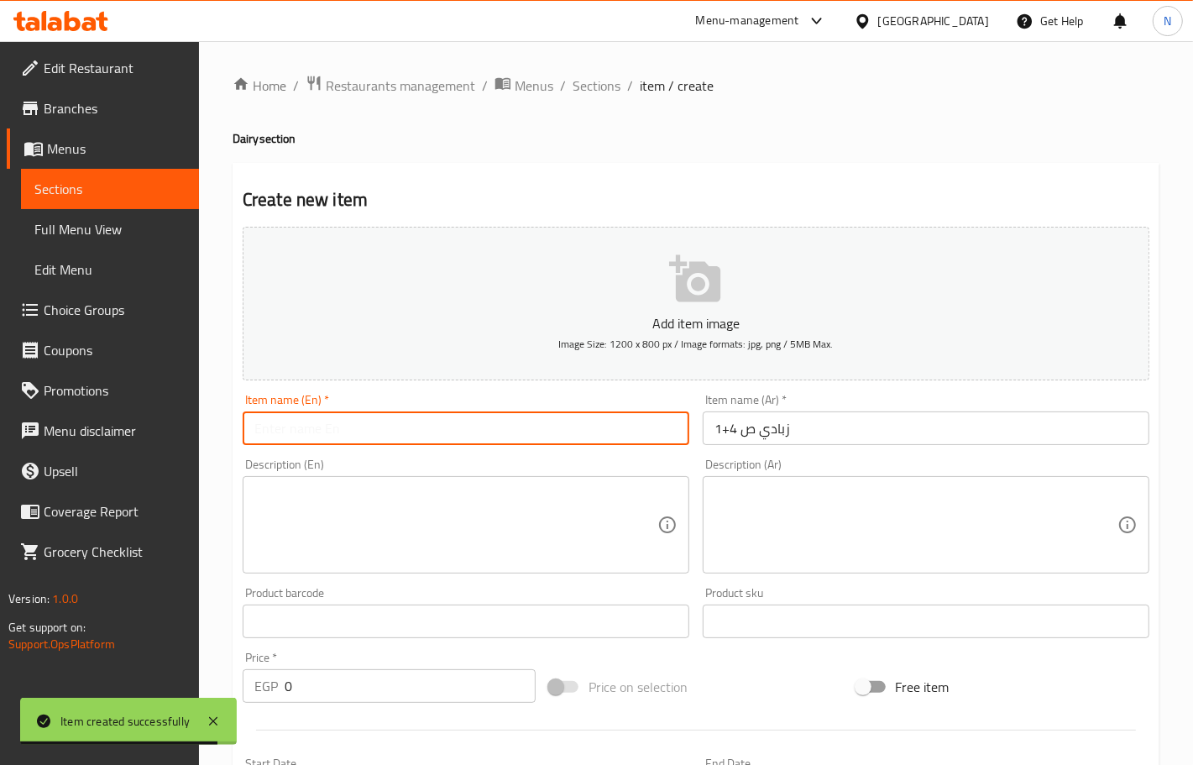
paste input "Yogurt 4+1"
type input "Yogurt 4+1"
click at [740, 437] on input "زبادي ص 4+1" at bounding box center [926, 428] width 447 height 34
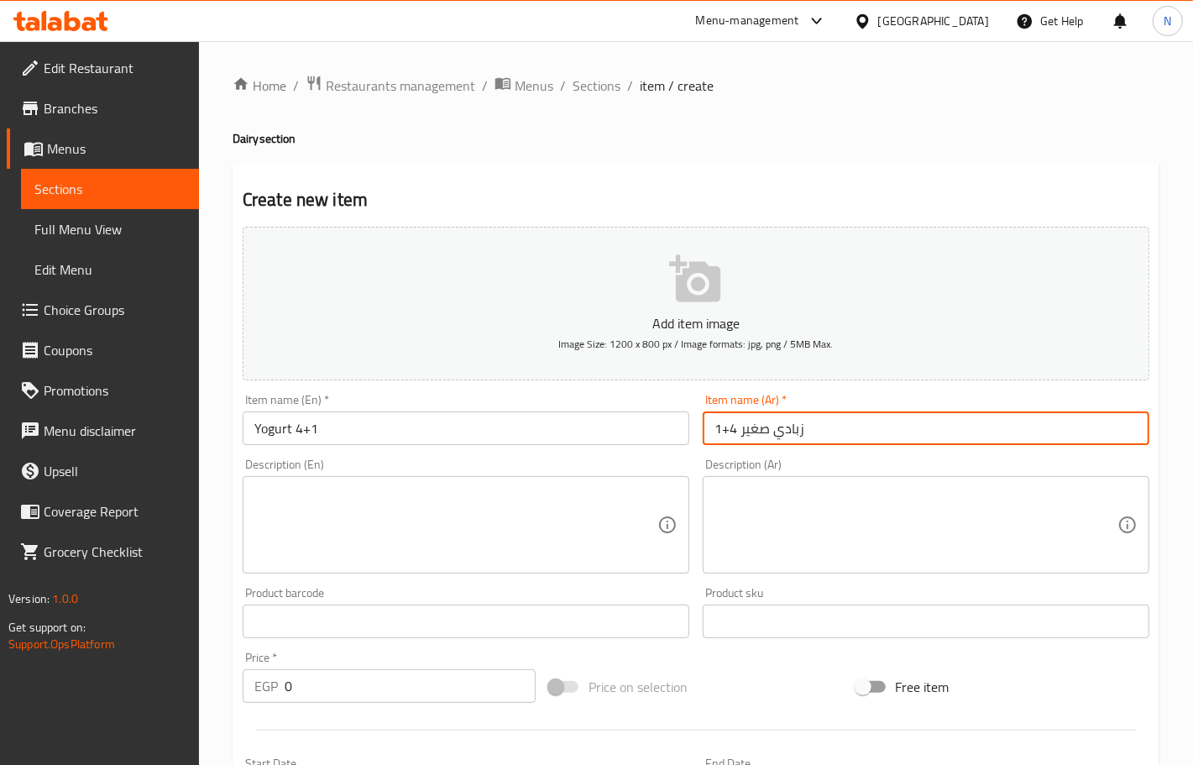
type input "زبادي صغير 4+1"
click at [254, 429] on input "Yogurt 4+1" at bounding box center [466, 428] width 447 height 34
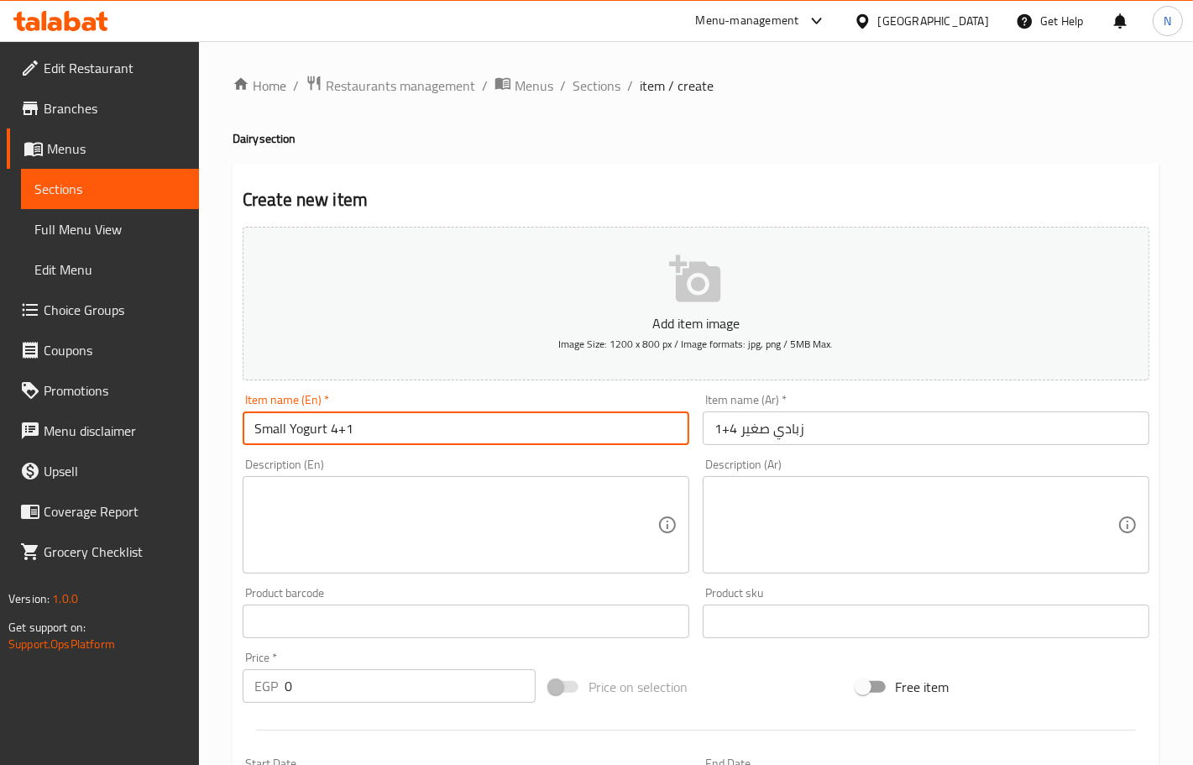
type input "Small Yogurt 4+1"
click at [323, 698] on input "0" at bounding box center [410, 686] width 251 height 34
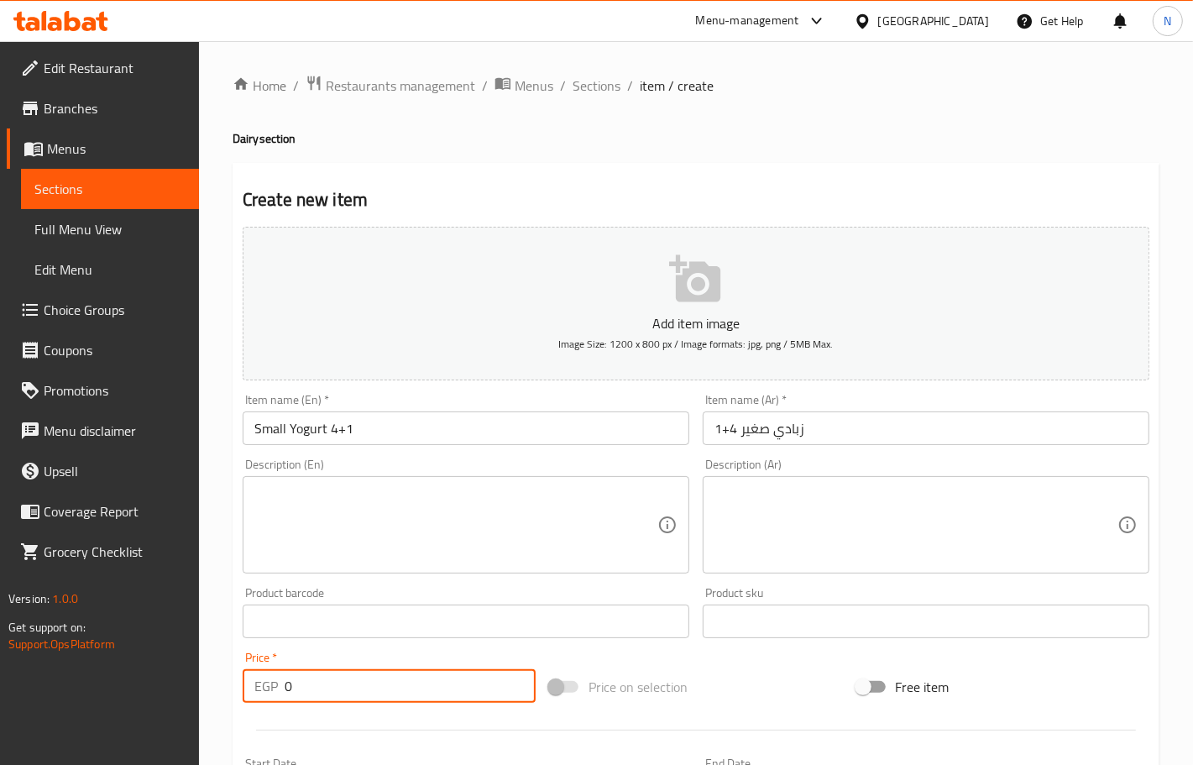
click at [323, 698] on input "0" at bounding box center [410, 686] width 251 height 34
paste input "60.5"
click at [397, 674] on input "060.5" at bounding box center [410, 686] width 251 height 34
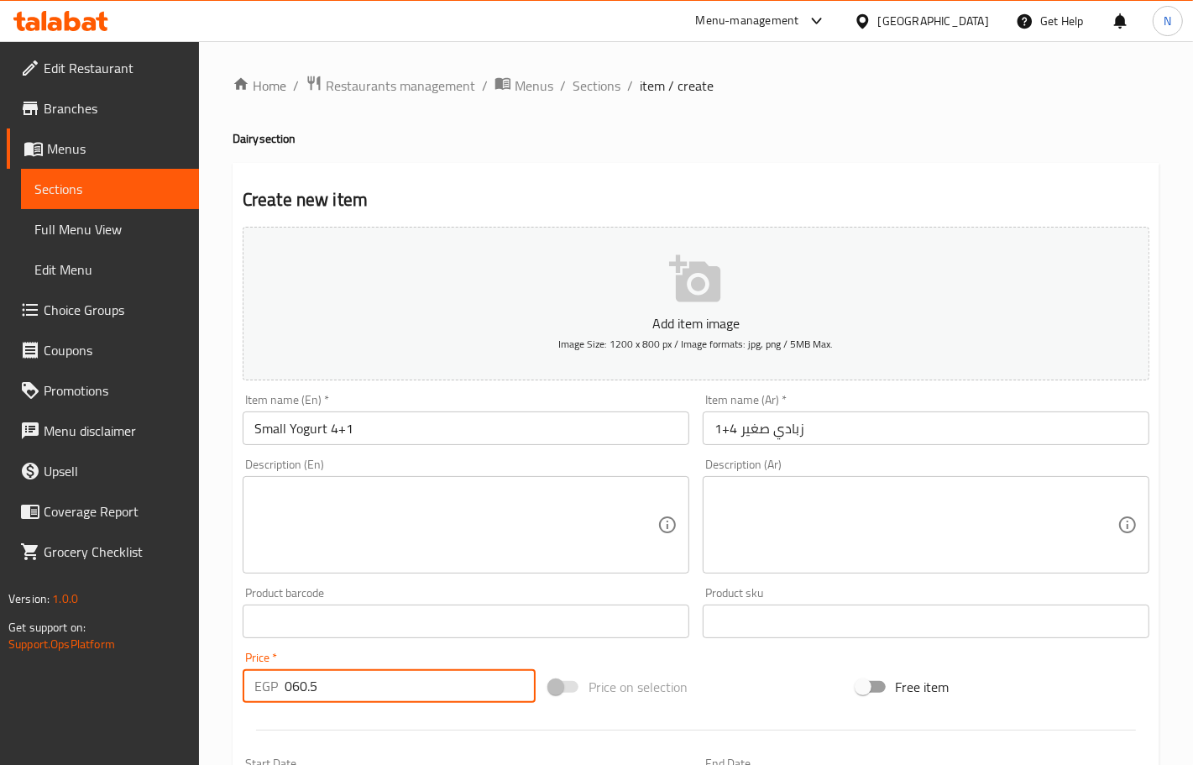
paste input "number"
type input "60.5"
click at [437, 518] on textarea at bounding box center [455, 525] width 403 height 80
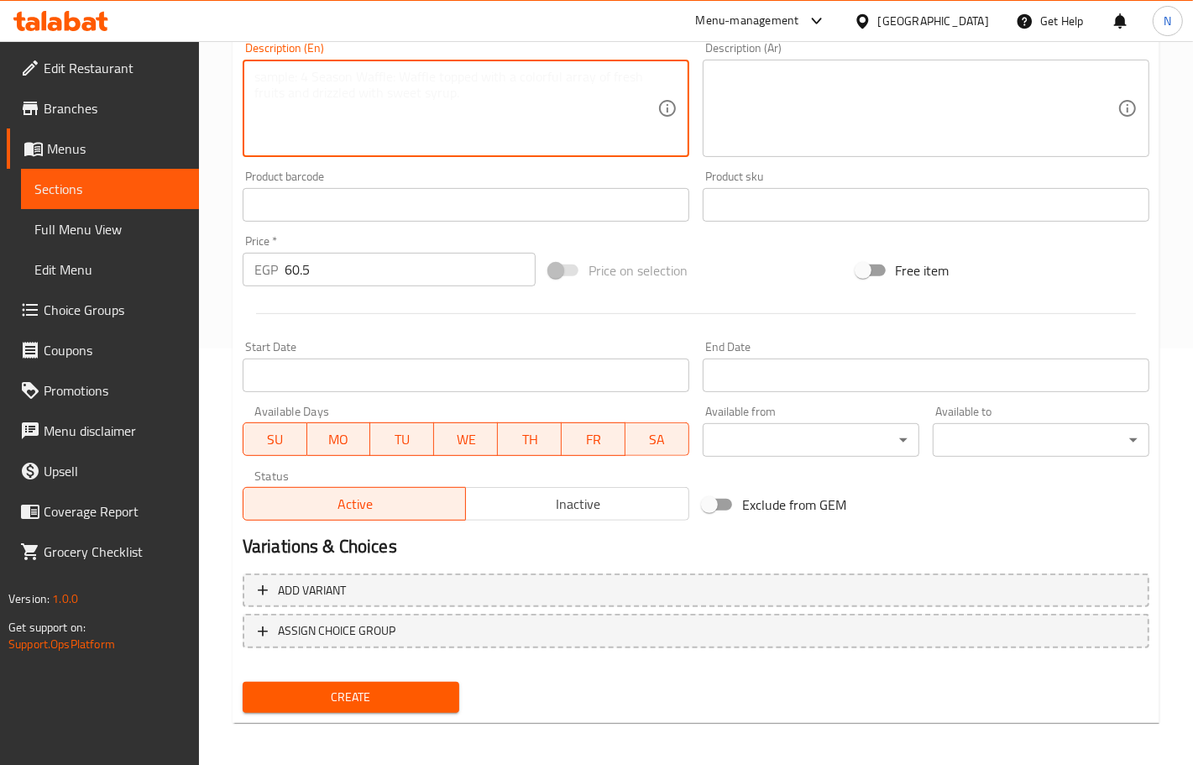
scroll to position [418, 0]
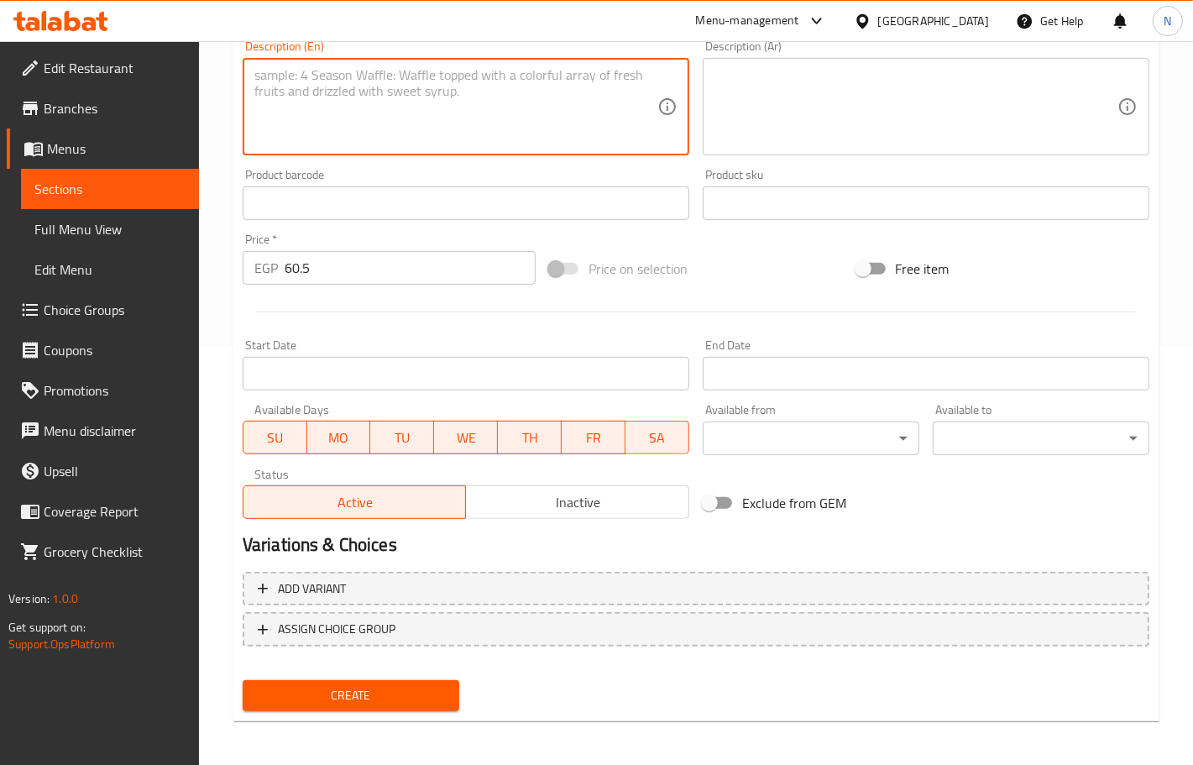
click at [451, 375] on input "Start Date" at bounding box center [466, 374] width 447 height 34
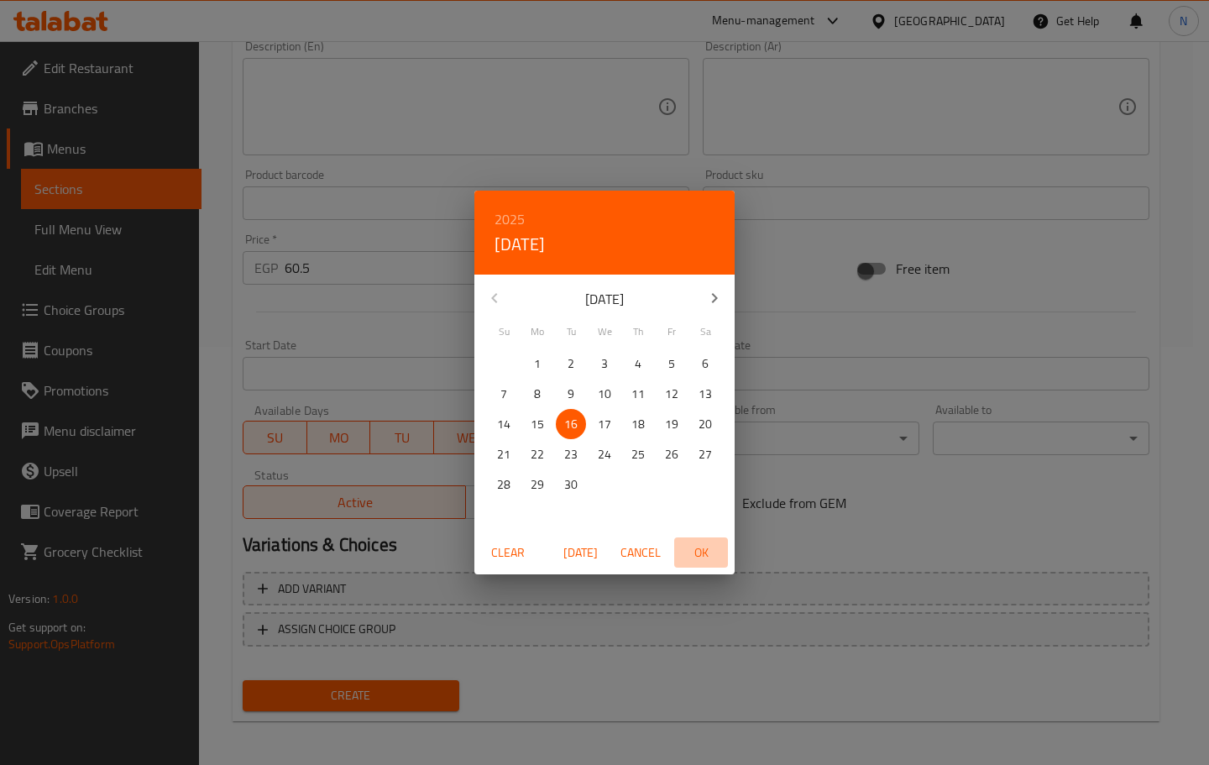
click at [706, 559] on span "OK" at bounding box center [701, 552] width 40 height 21
type input "[DATE]"
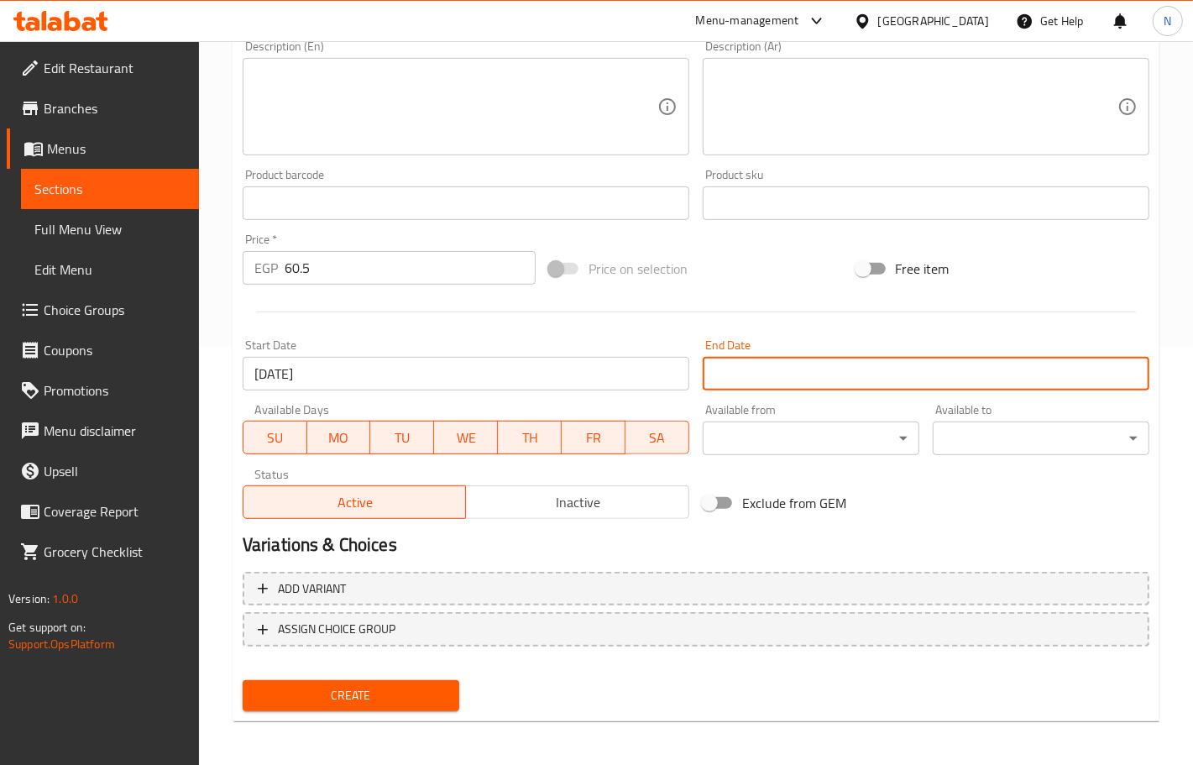
click at [773, 359] on input "Start Date" at bounding box center [926, 374] width 447 height 34
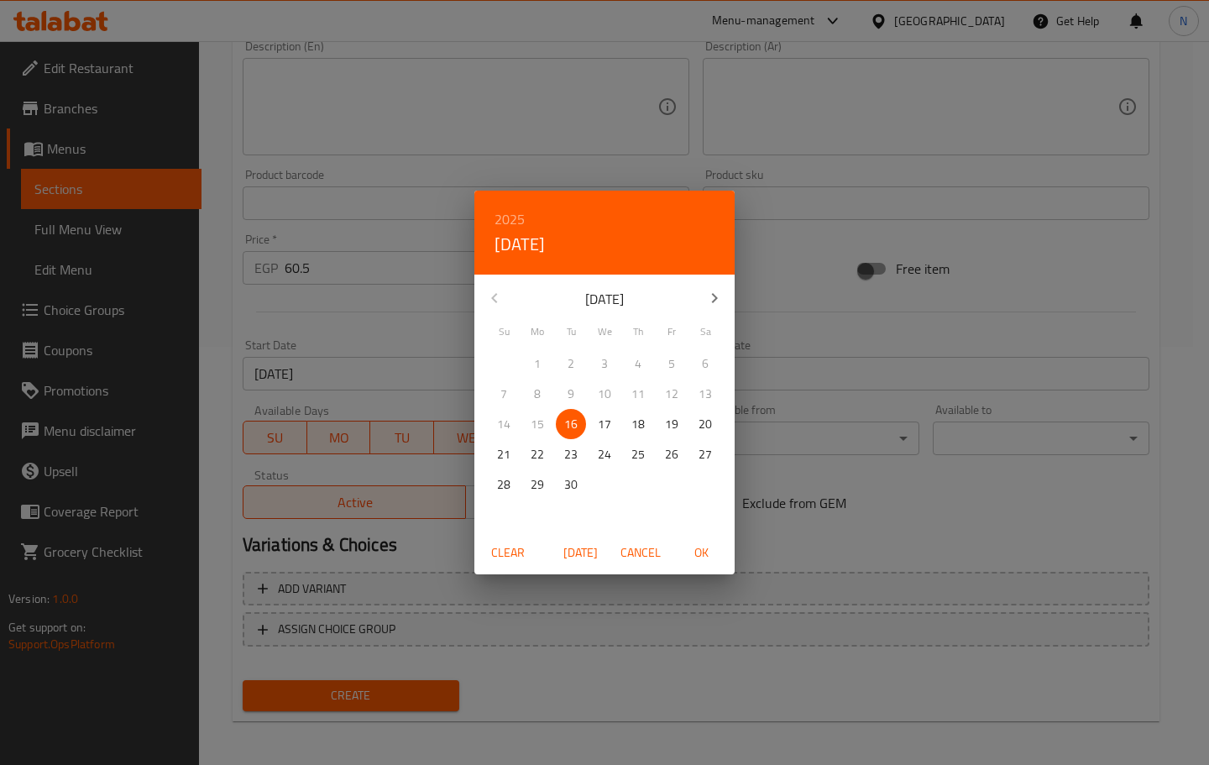
click at [571, 485] on p "30" at bounding box center [570, 484] width 13 height 21
click at [710, 561] on span "OK" at bounding box center [701, 552] width 40 height 21
type input "[DATE]"
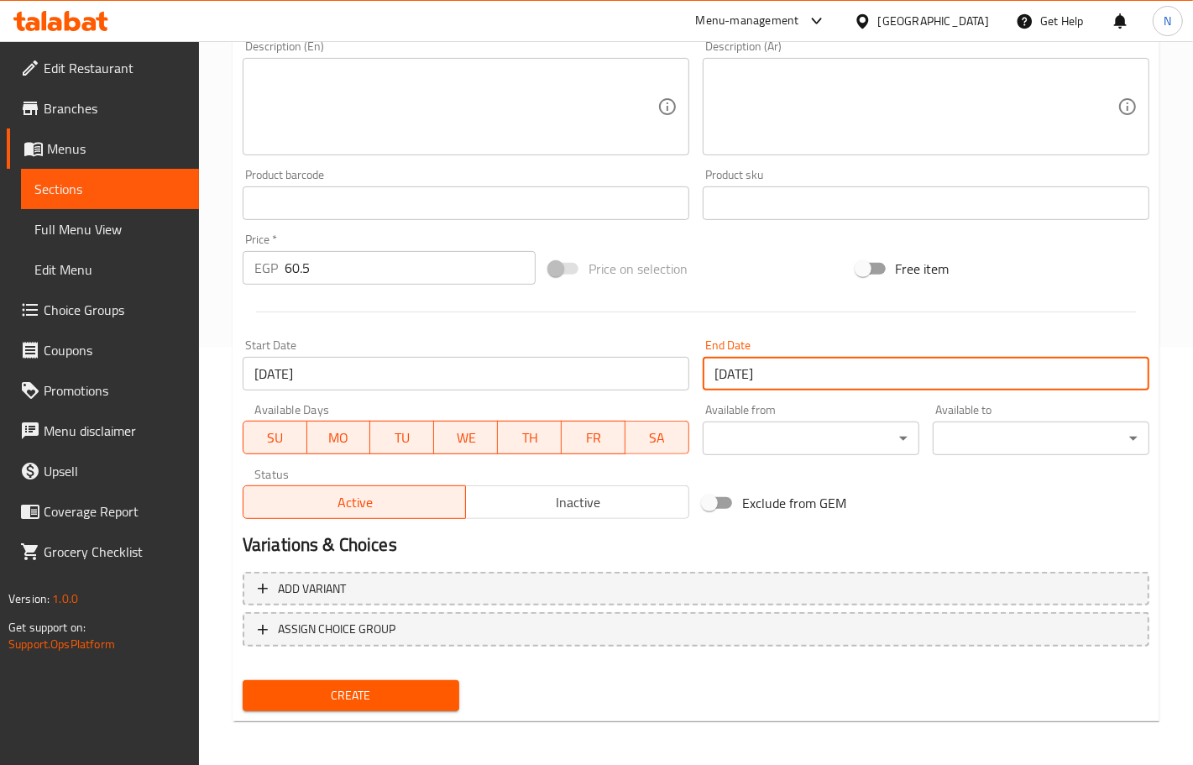
click at [556, 510] on span "Inactive" at bounding box center [578, 502] width 210 height 24
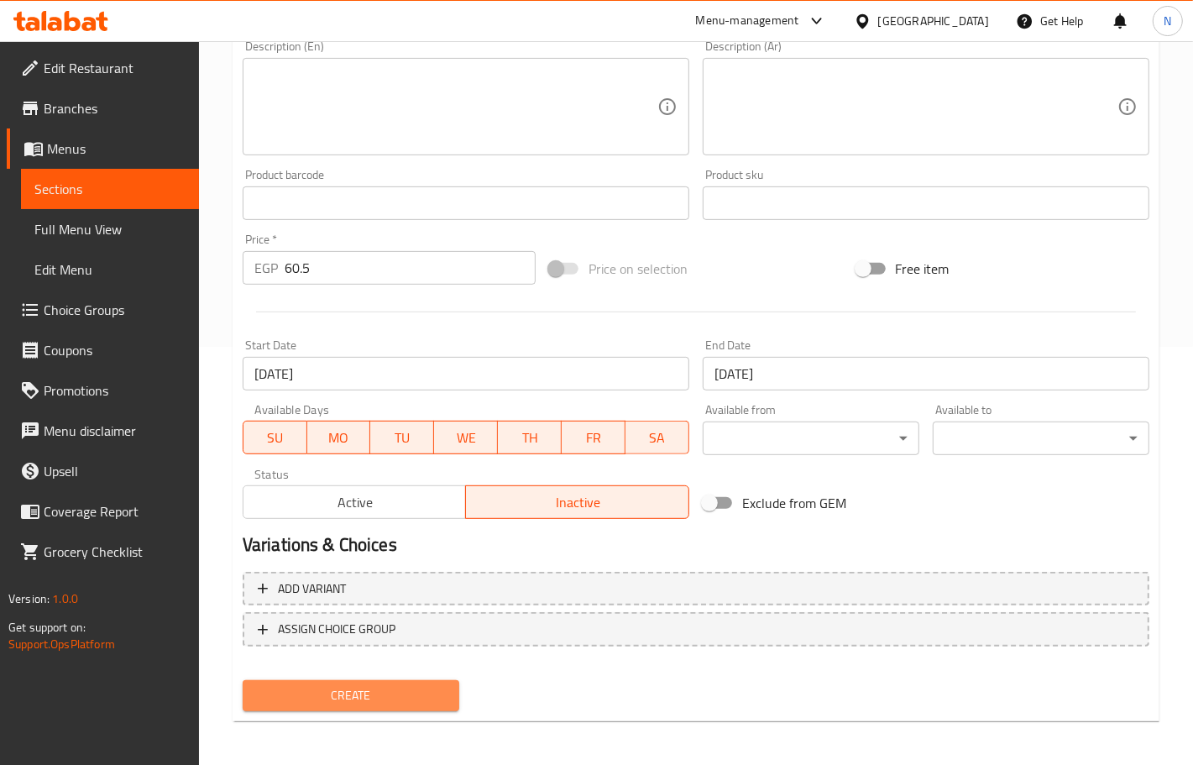
click at [384, 694] on span "Create" at bounding box center [351, 695] width 190 height 21
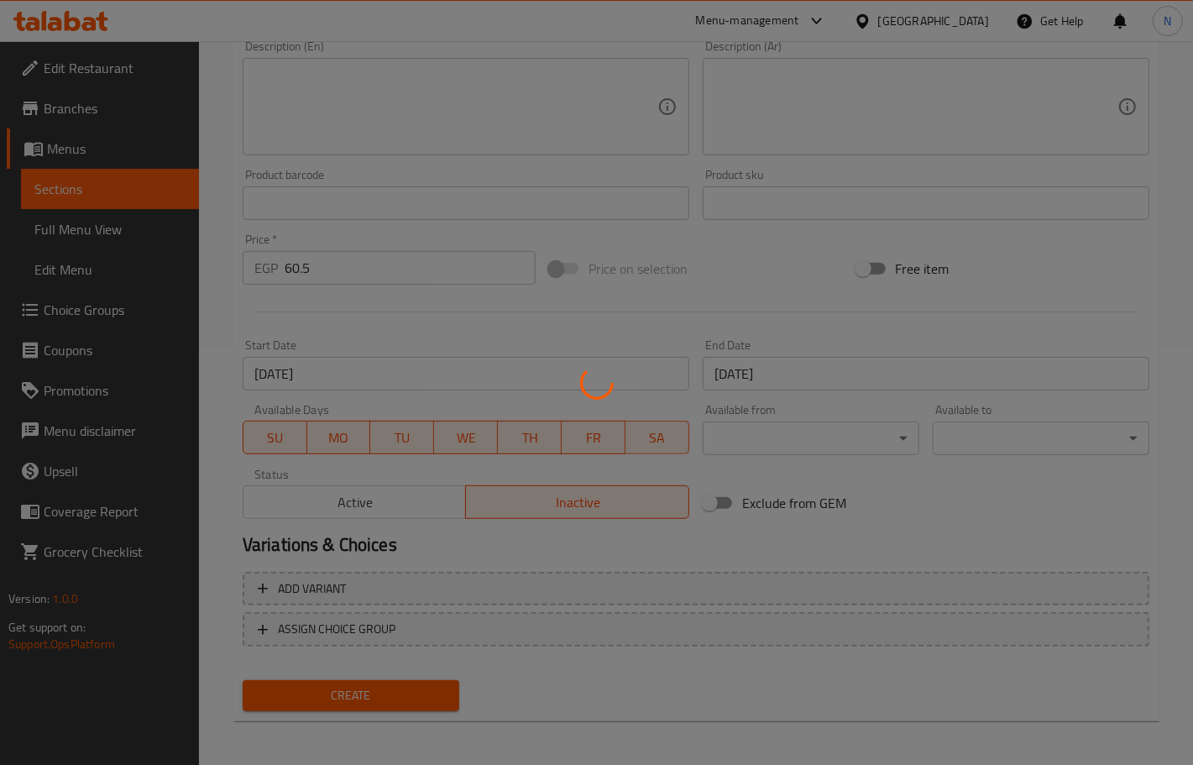
type input "0"
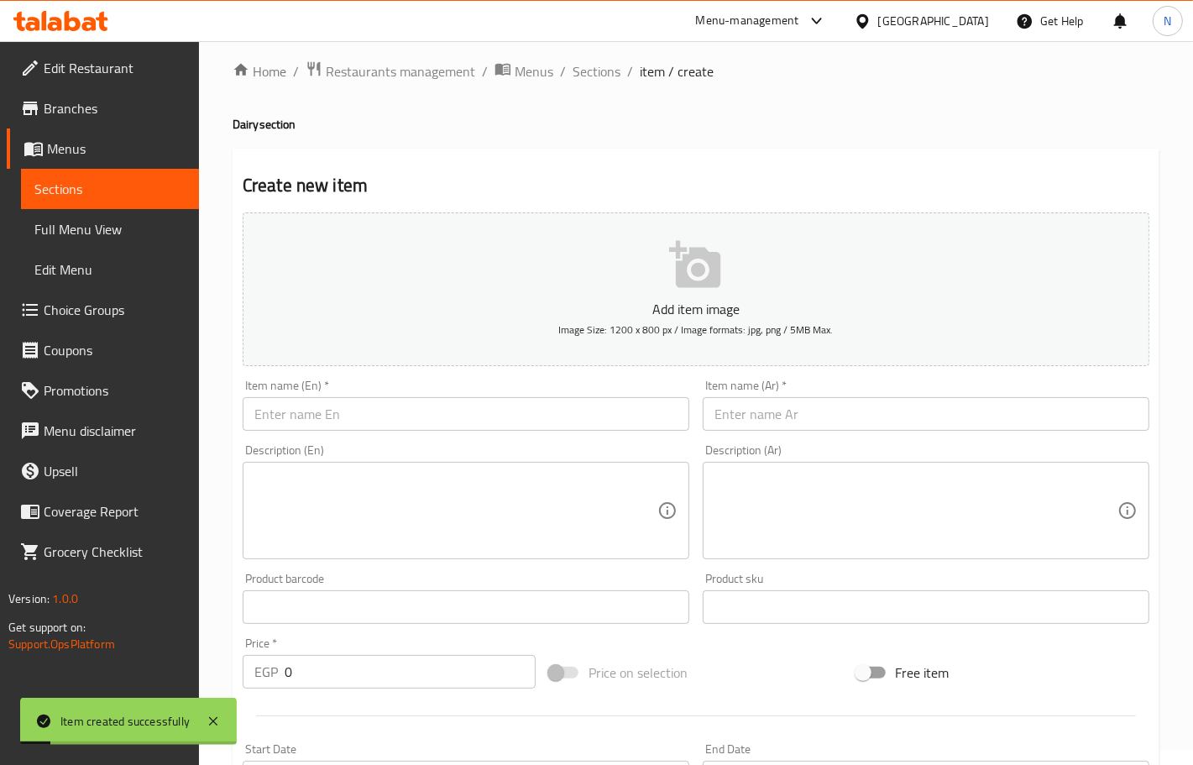
scroll to position [0, 0]
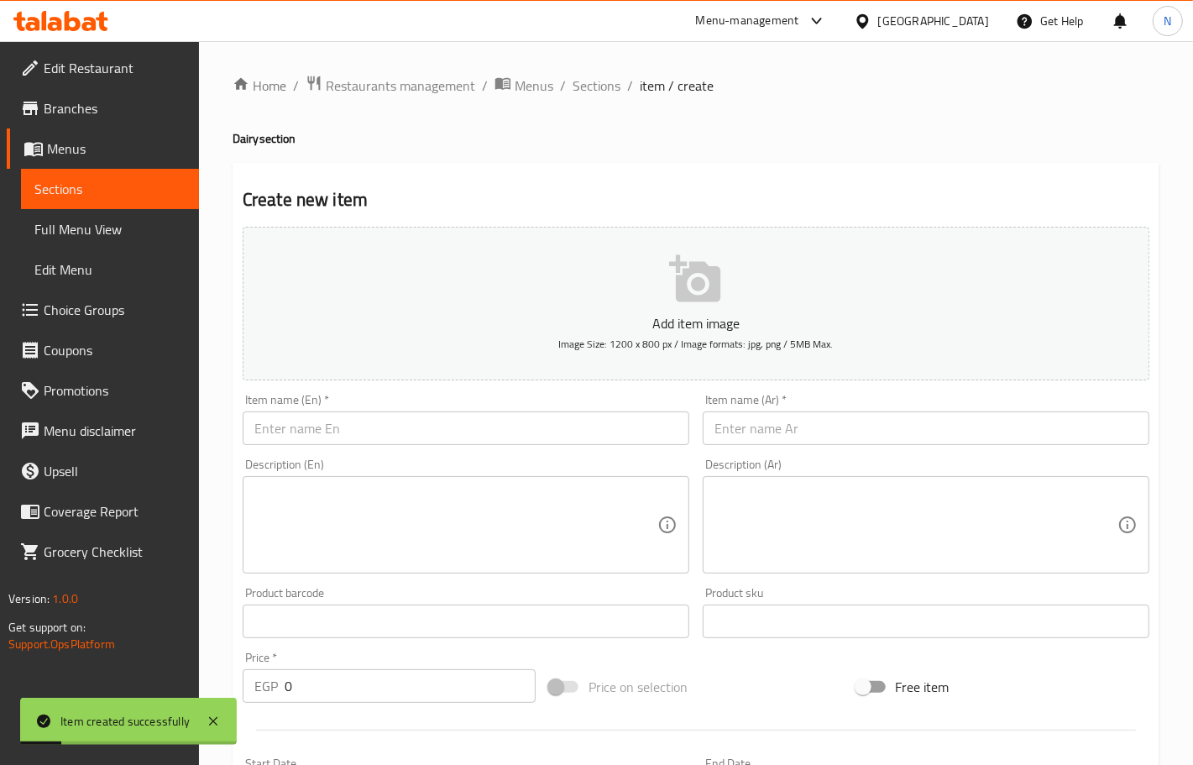
click at [819, 433] on input "text" at bounding box center [926, 428] width 447 height 34
paste input "زبادي ك 4+1"
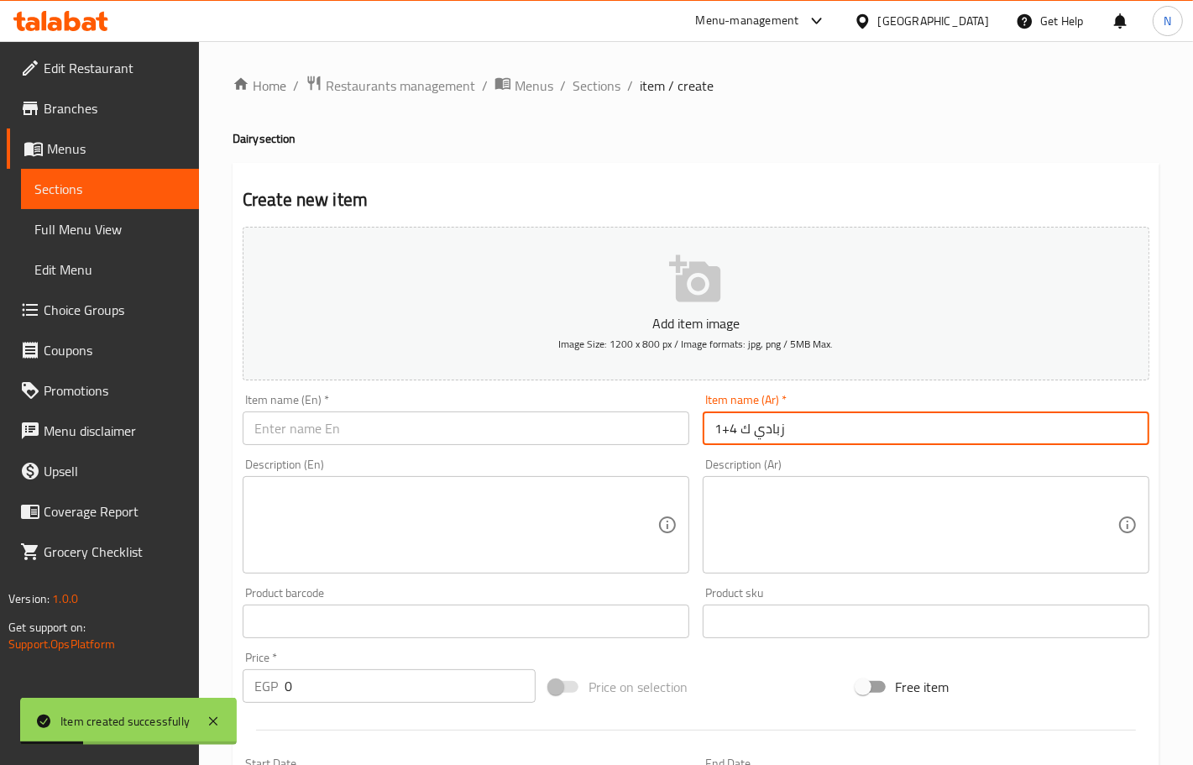
click at [745, 435] on input "زبادي ك 4+1" at bounding box center [926, 428] width 447 height 34
click at [744, 435] on input "زبادي كبير 4+1" at bounding box center [926, 428] width 447 height 34
type input "زبادي كبير 4+1"
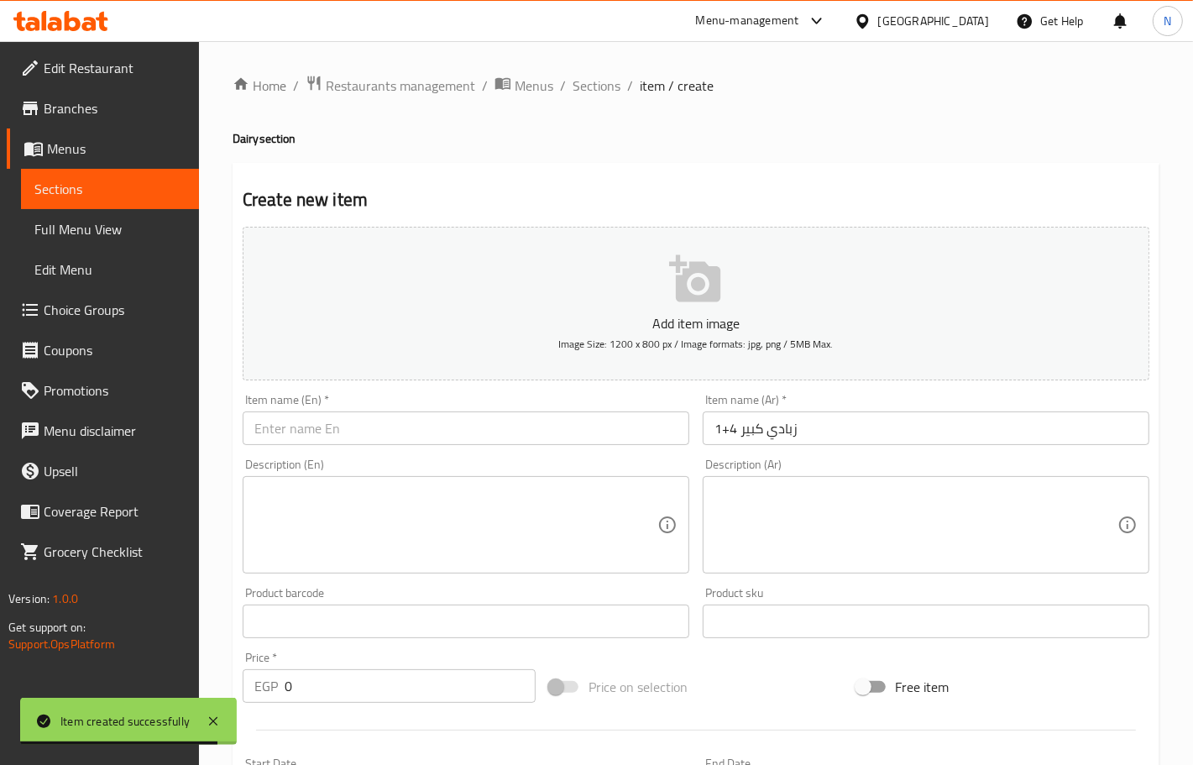
click at [413, 446] on div "Item name (En)   * Item name (En) *" at bounding box center [466, 419] width 460 height 65
drag, startPoint x: 413, startPoint y: 438, endPoint x: 279, endPoint y: 325, distance: 175.7
click at [413, 438] on input "text" at bounding box center [466, 428] width 447 height 34
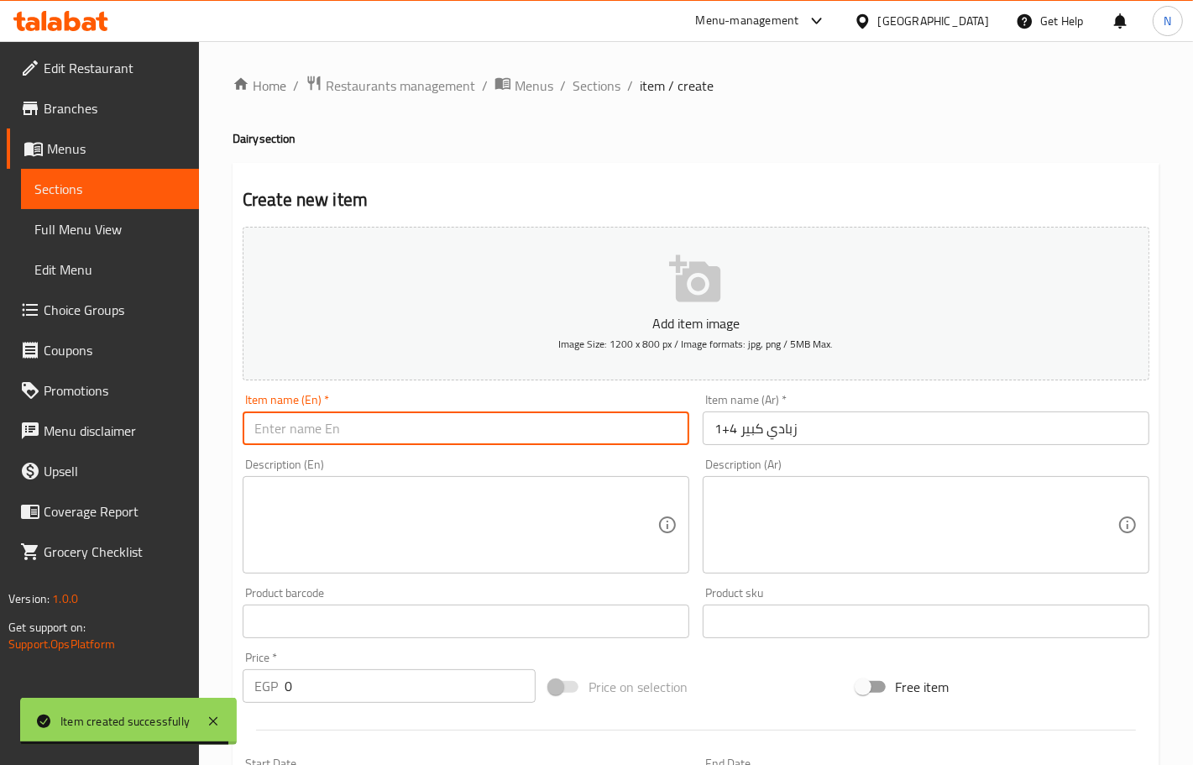
paste input "Large yogurt 4+1"
type input "Large yogurt 4+1"
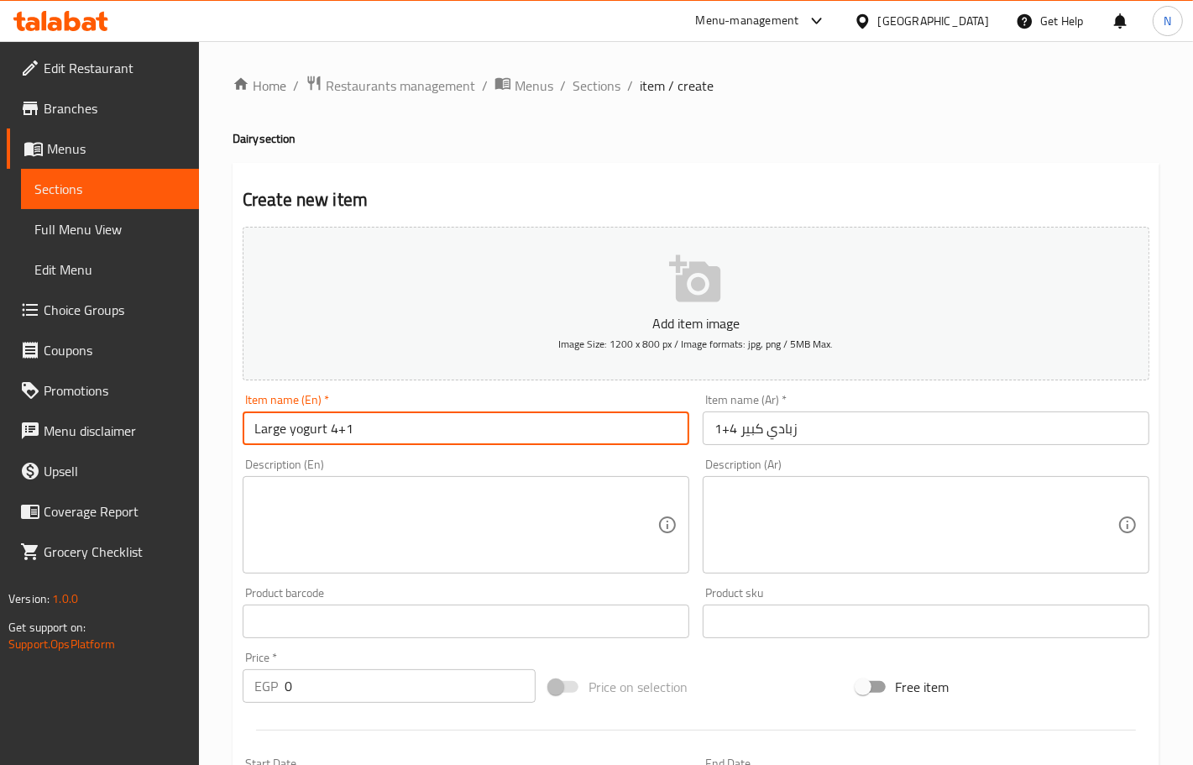
click at [355, 687] on input "0" at bounding box center [410, 686] width 251 height 34
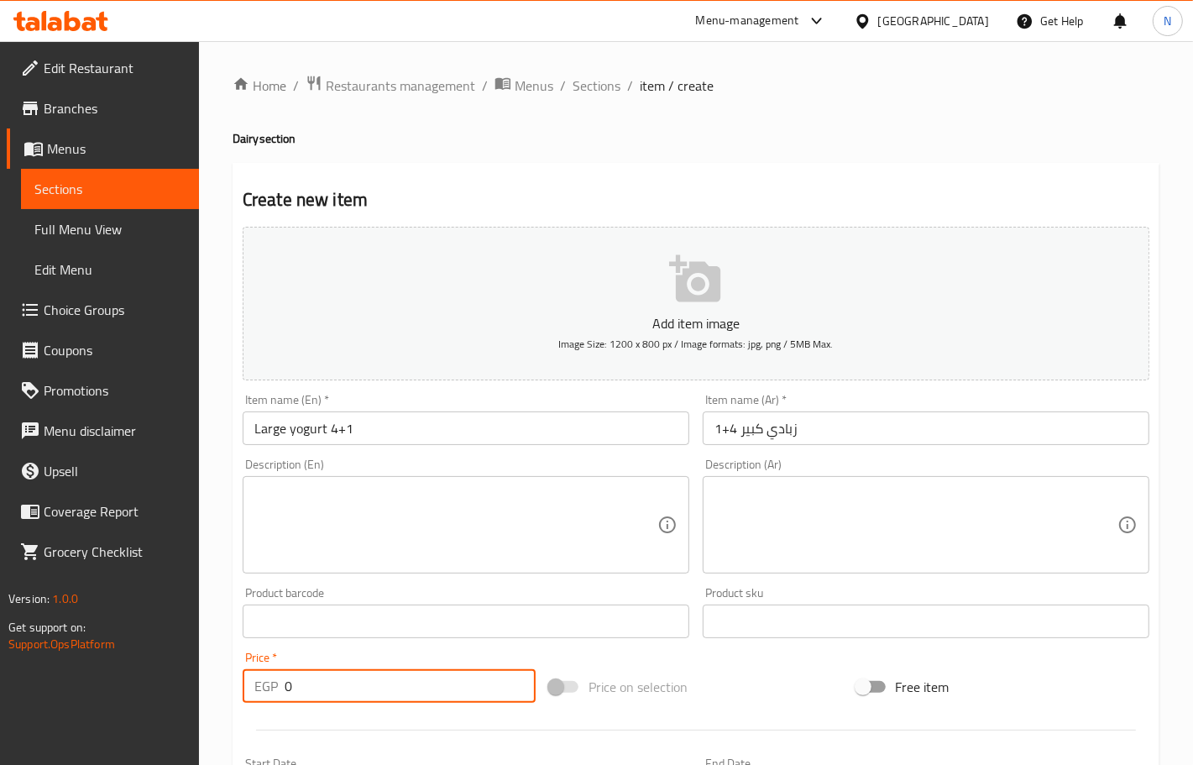
click at [355, 687] on input "0" at bounding box center [410, 686] width 251 height 34
paste input "82.5"
type input "82.5"
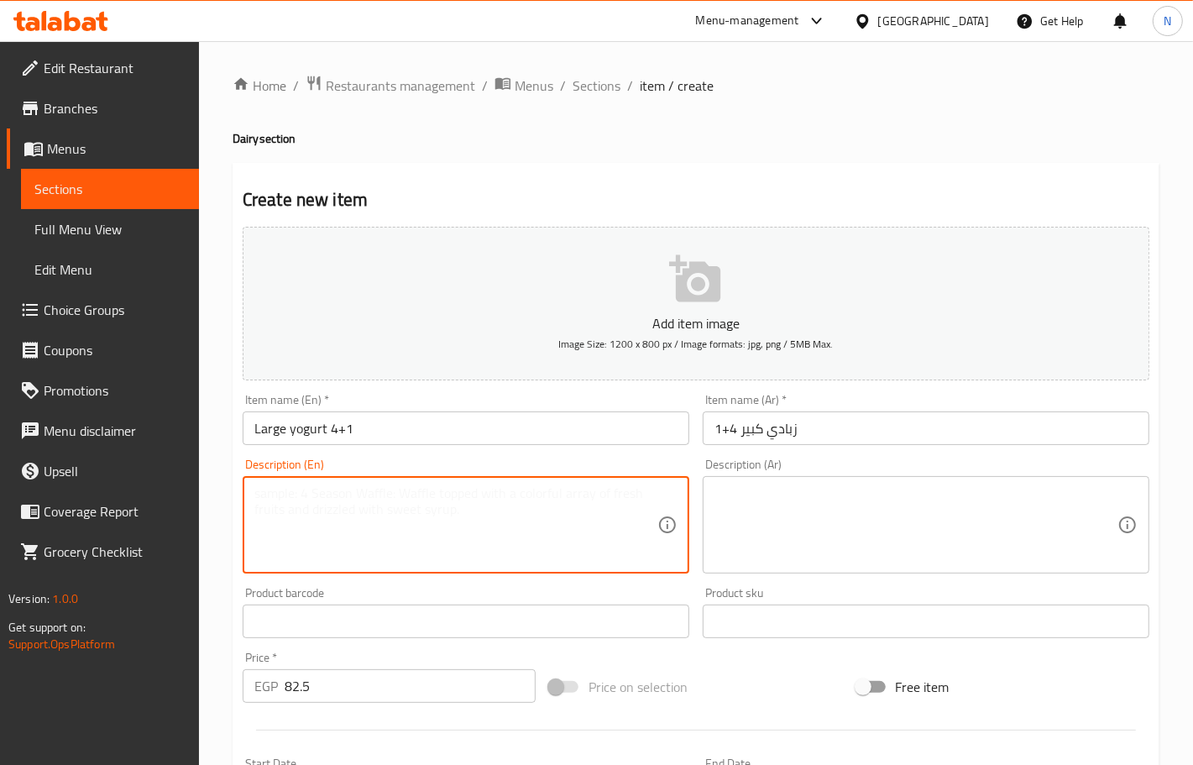
click at [450, 517] on textarea at bounding box center [455, 525] width 403 height 80
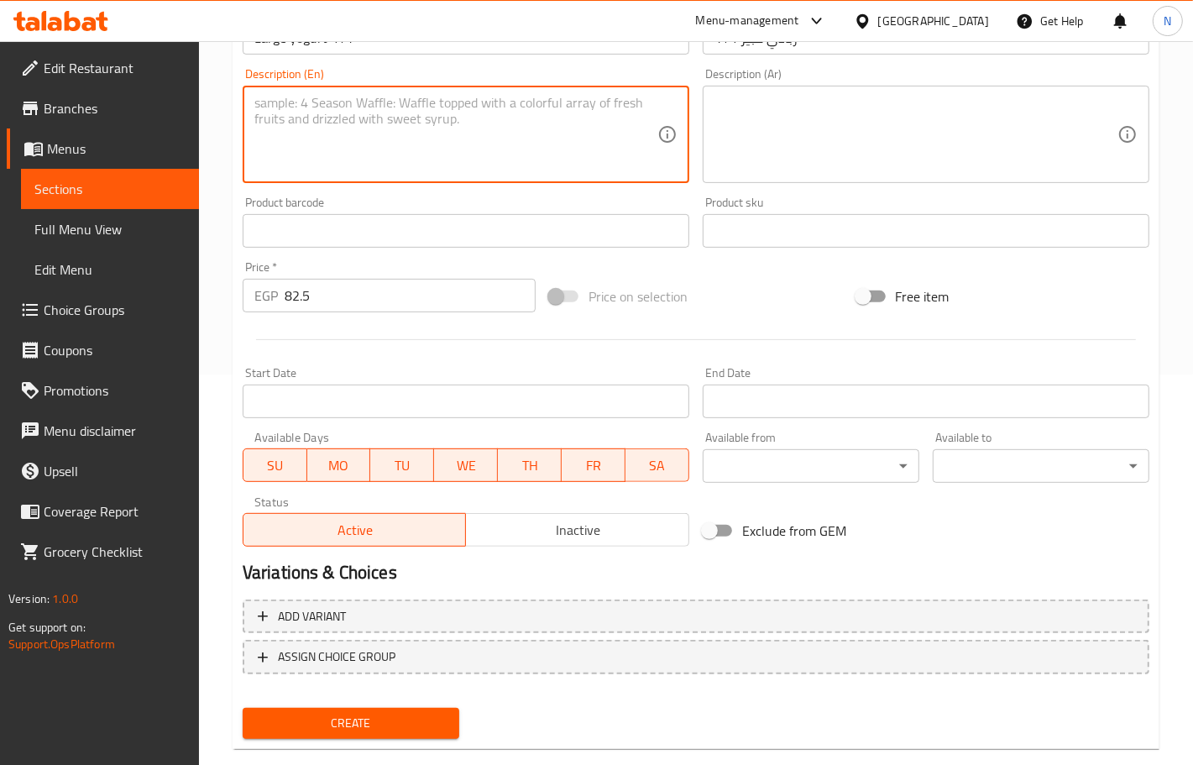
scroll to position [418, 0]
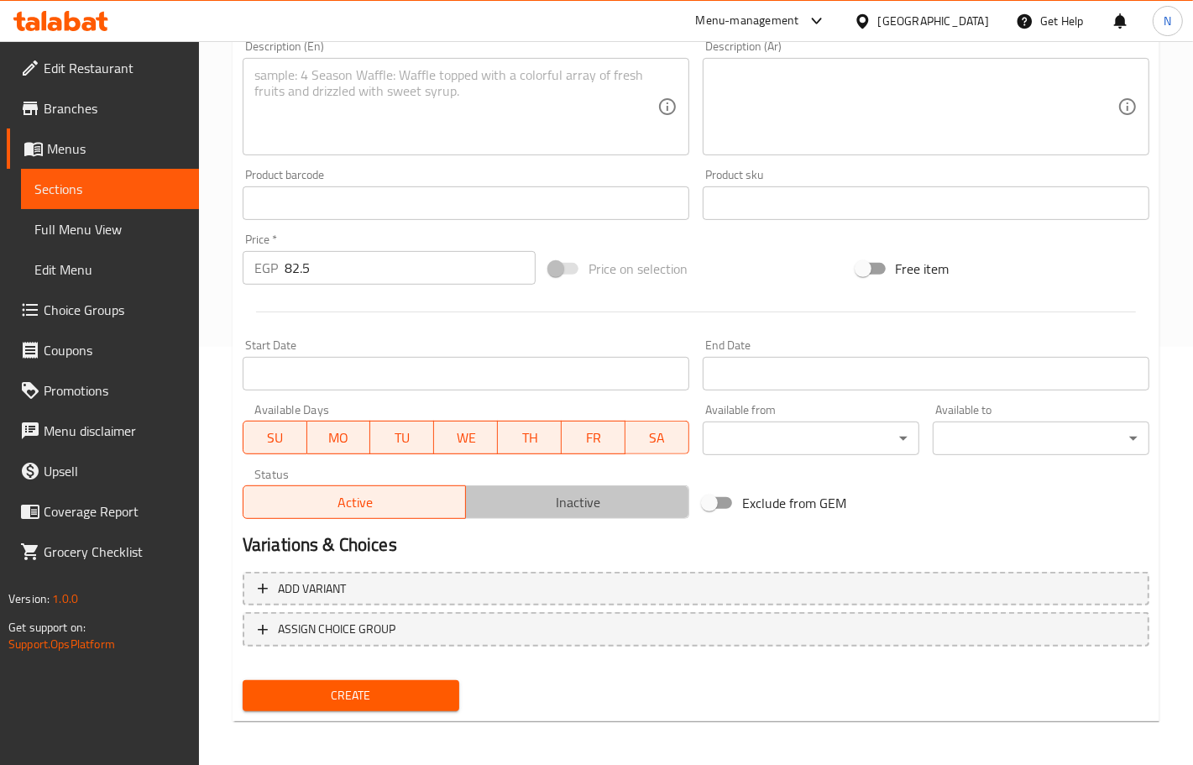
click at [538, 493] on span "Inactive" at bounding box center [578, 502] width 210 height 24
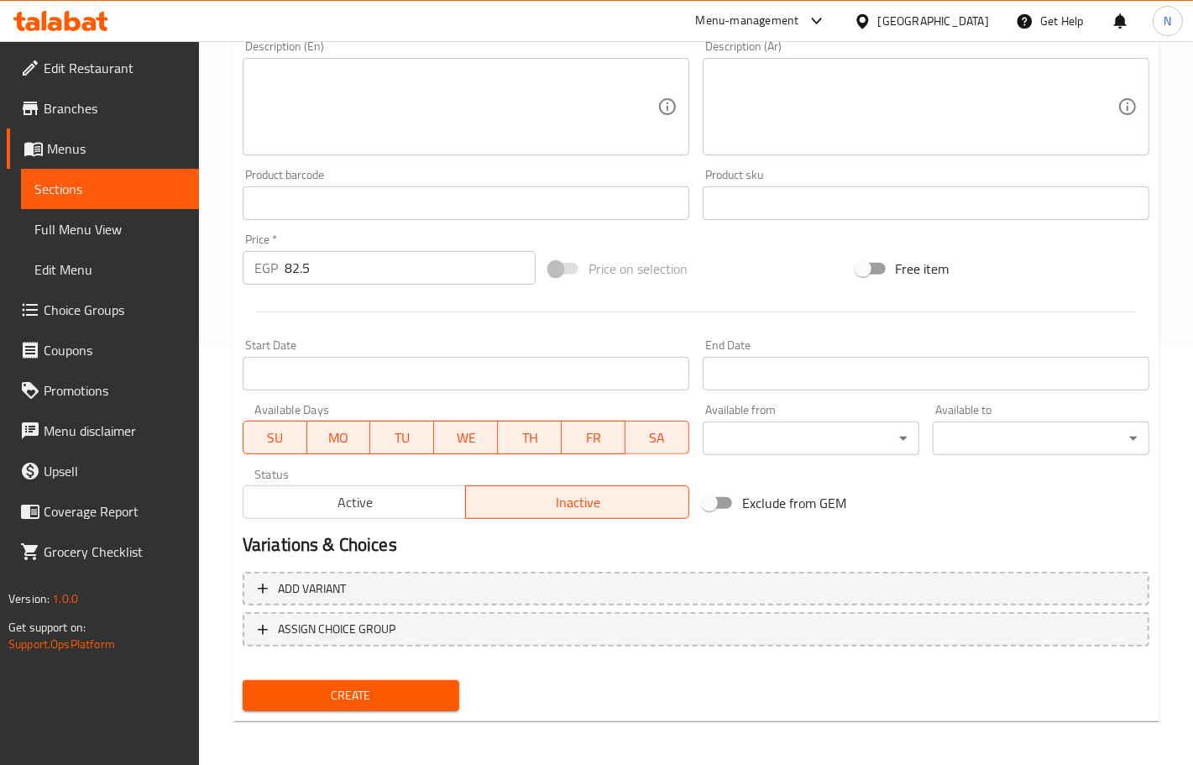
click at [513, 375] on input "Start Date" at bounding box center [466, 374] width 447 height 34
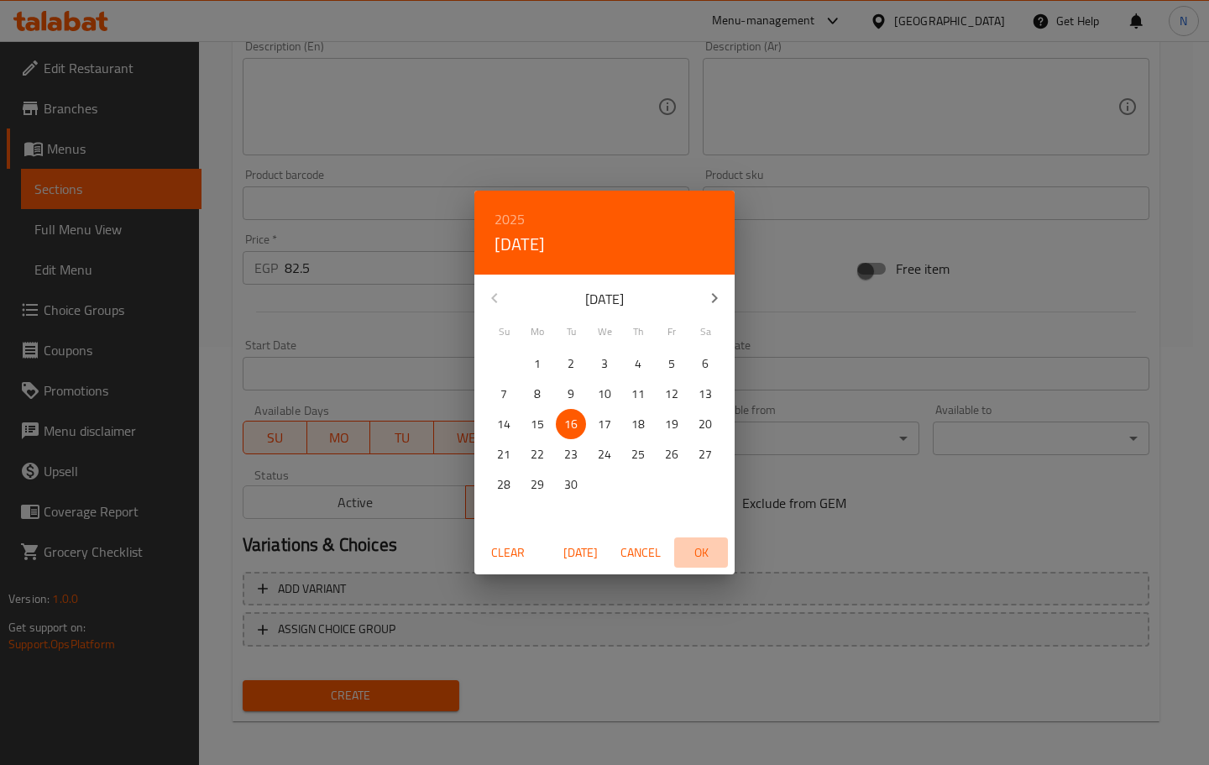
click at [714, 559] on span "OK" at bounding box center [701, 552] width 40 height 21
type input "[DATE]"
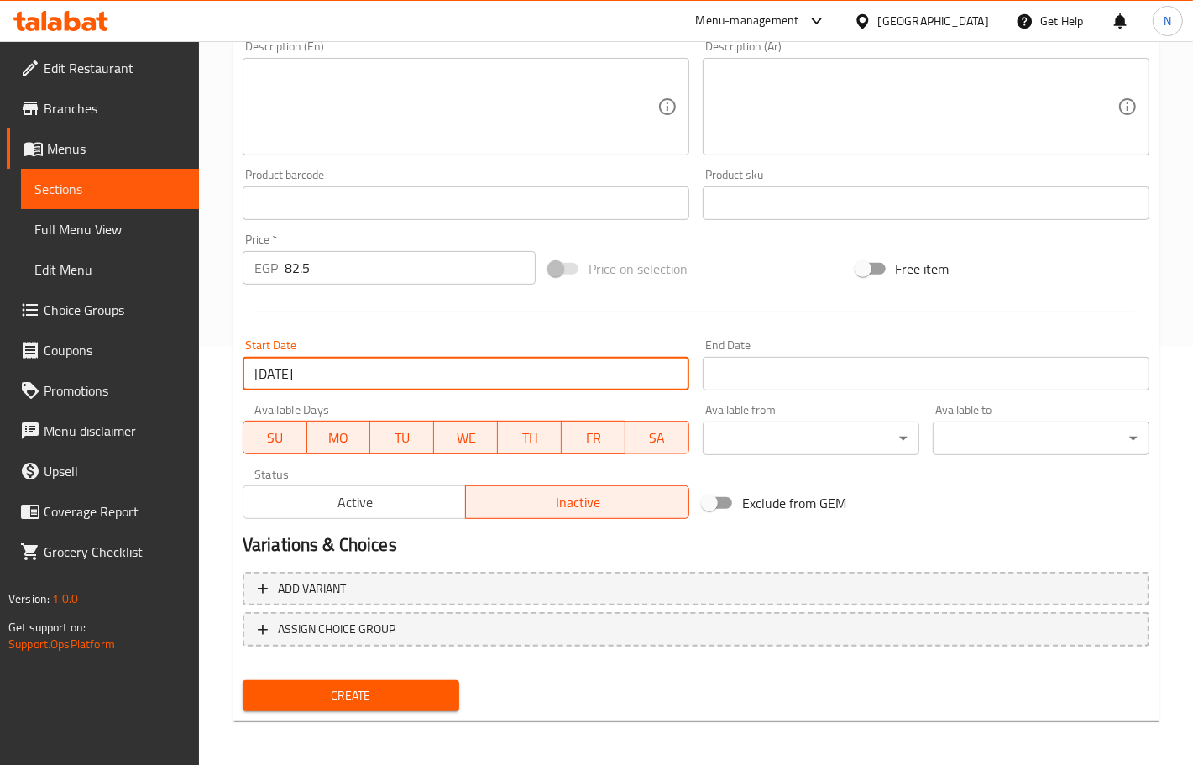
click at [774, 369] on input "Start Date" at bounding box center [926, 374] width 447 height 34
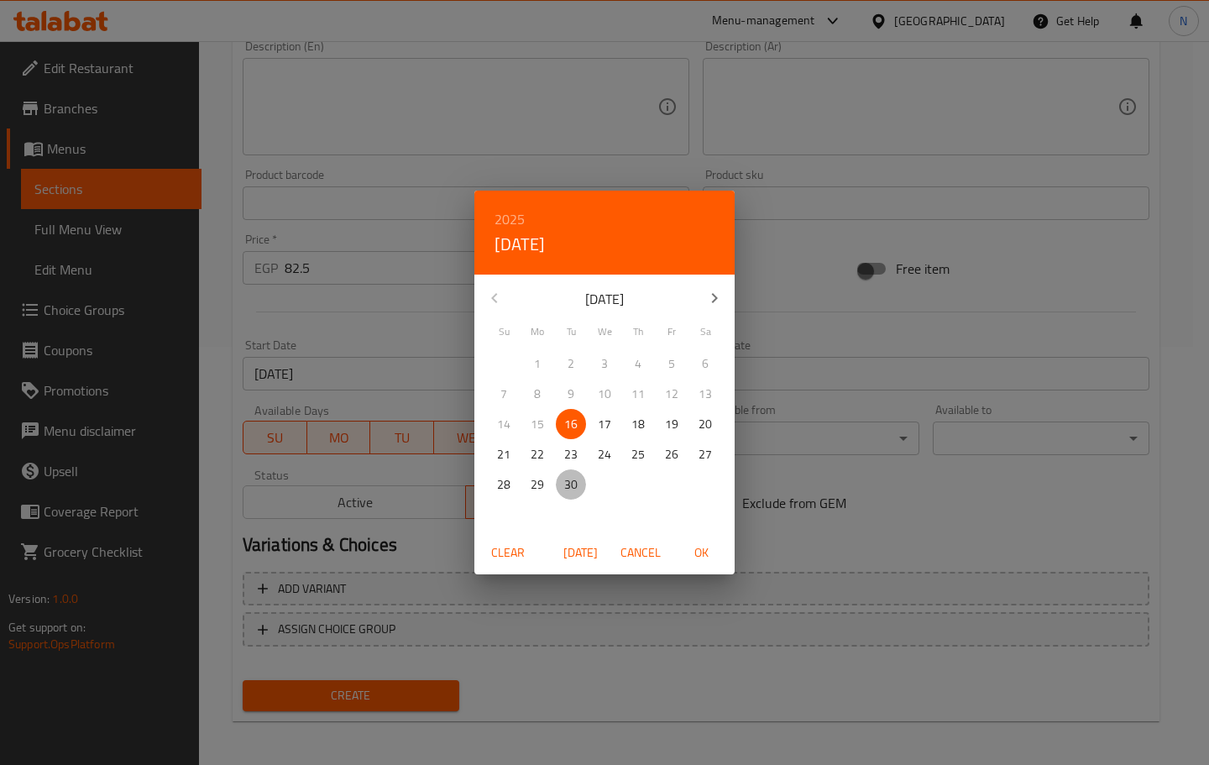
drag, startPoint x: 567, startPoint y: 487, endPoint x: 685, endPoint y: 536, distance: 128.0
click at [567, 487] on p "30" at bounding box center [570, 484] width 13 height 21
click at [697, 542] on span "OK" at bounding box center [701, 552] width 40 height 21
type input "[DATE]"
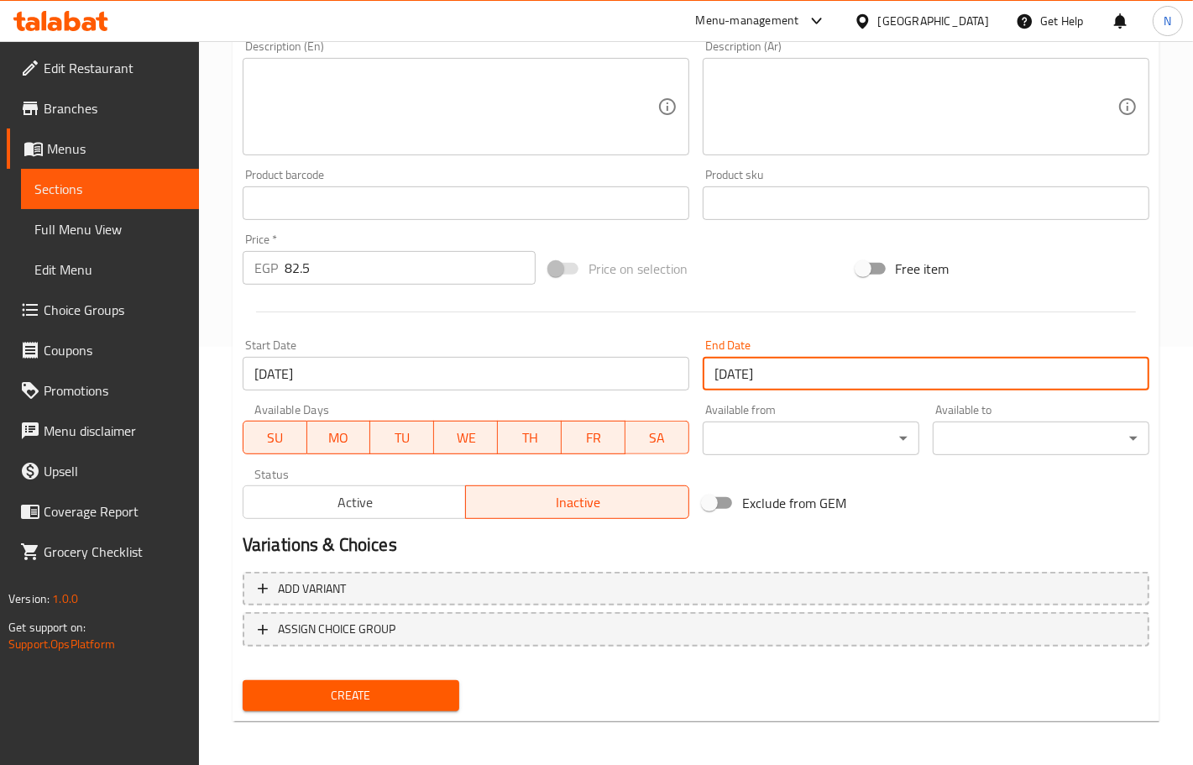
click at [420, 686] on span "Create" at bounding box center [351, 695] width 190 height 21
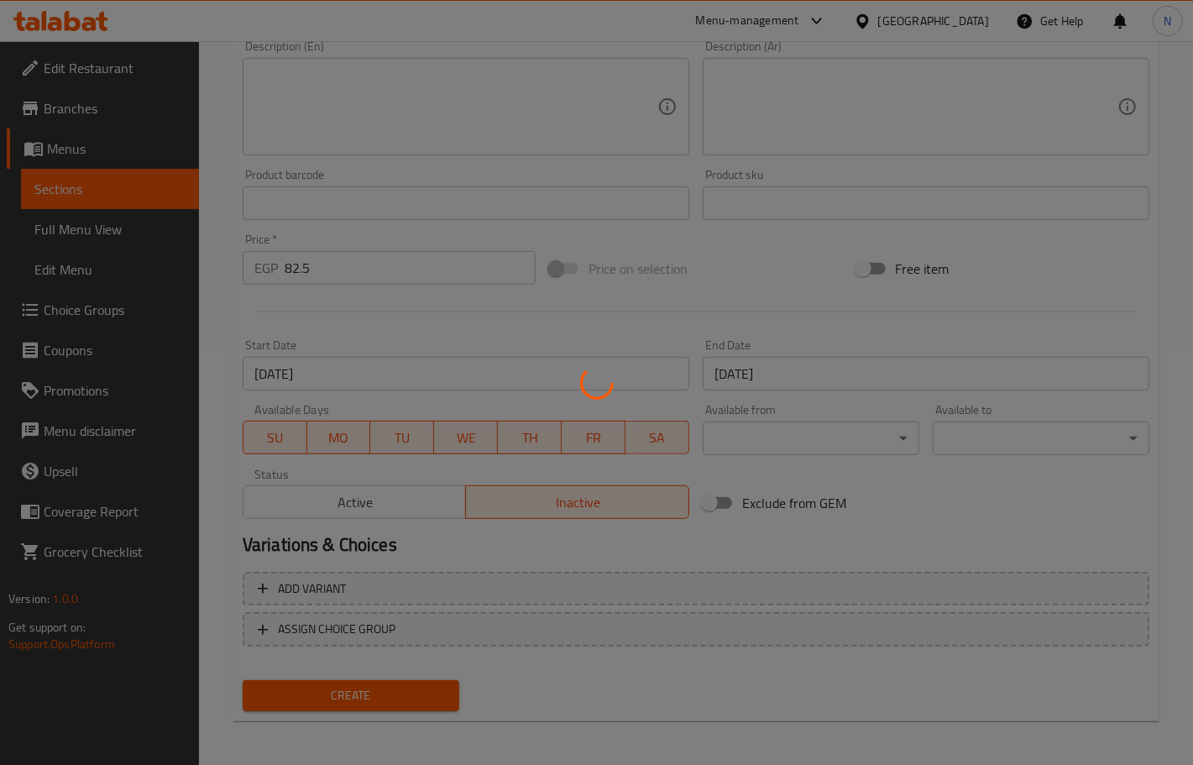
type input "0"
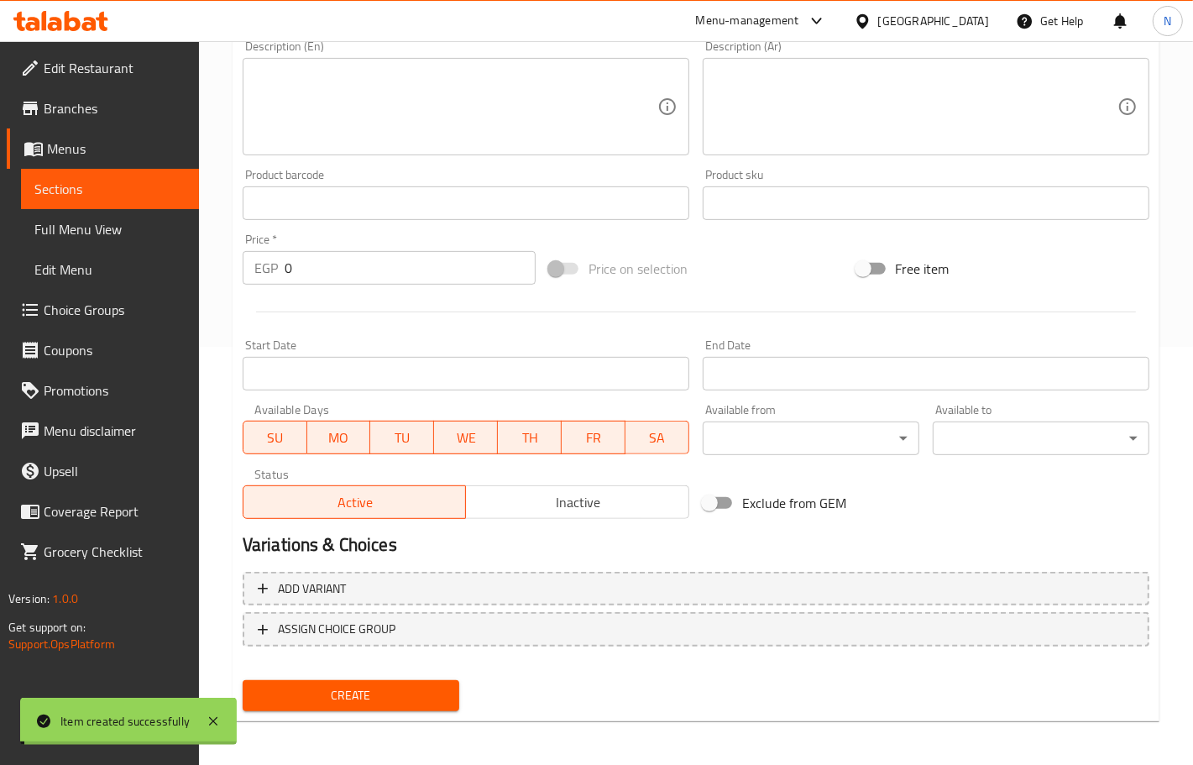
scroll to position [0, 0]
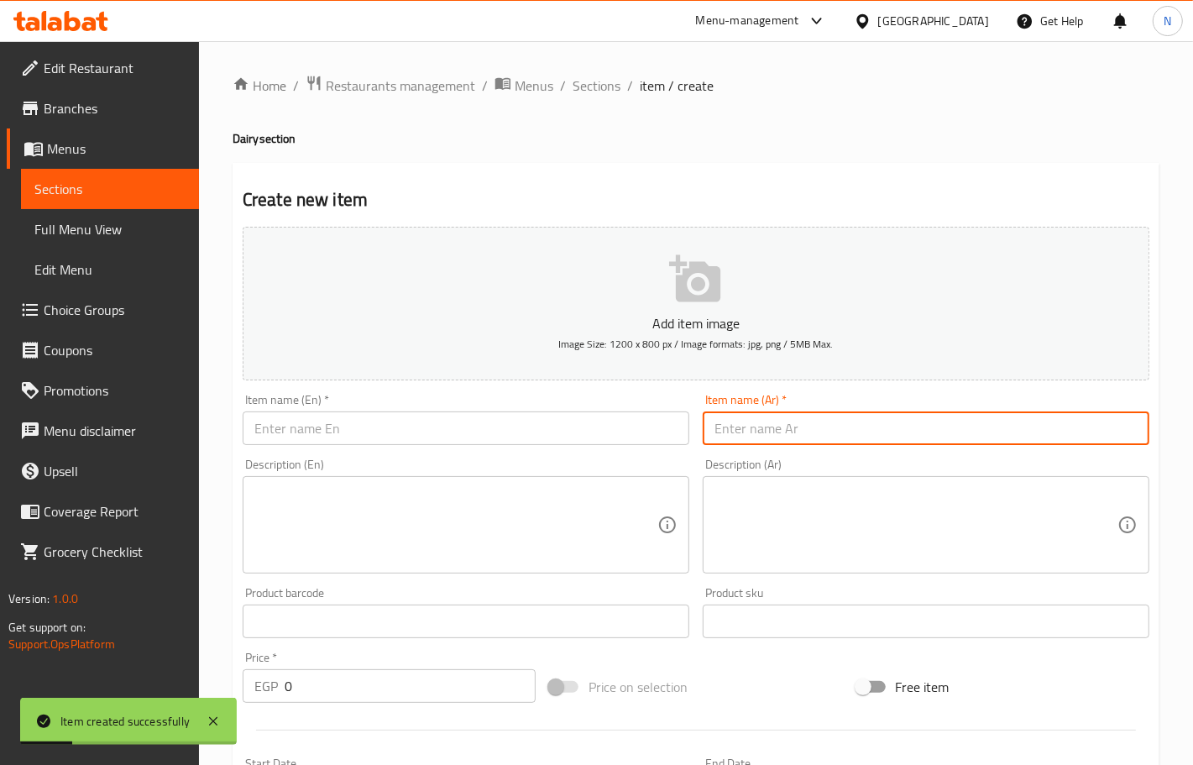
click at [793, 426] on input "text" at bounding box center [926, 428] width 447 height 34
paste input "زبادي لايت 4+1"
type input "زبادي لايت 4+1"
drag, startPoint x: 389, startPoint y: 426, endPoint x: 174, endPoint y: 233, distance: 288.9
click at [389, 426] on input "text" at bounding box center [466, 428] width 447 height 34
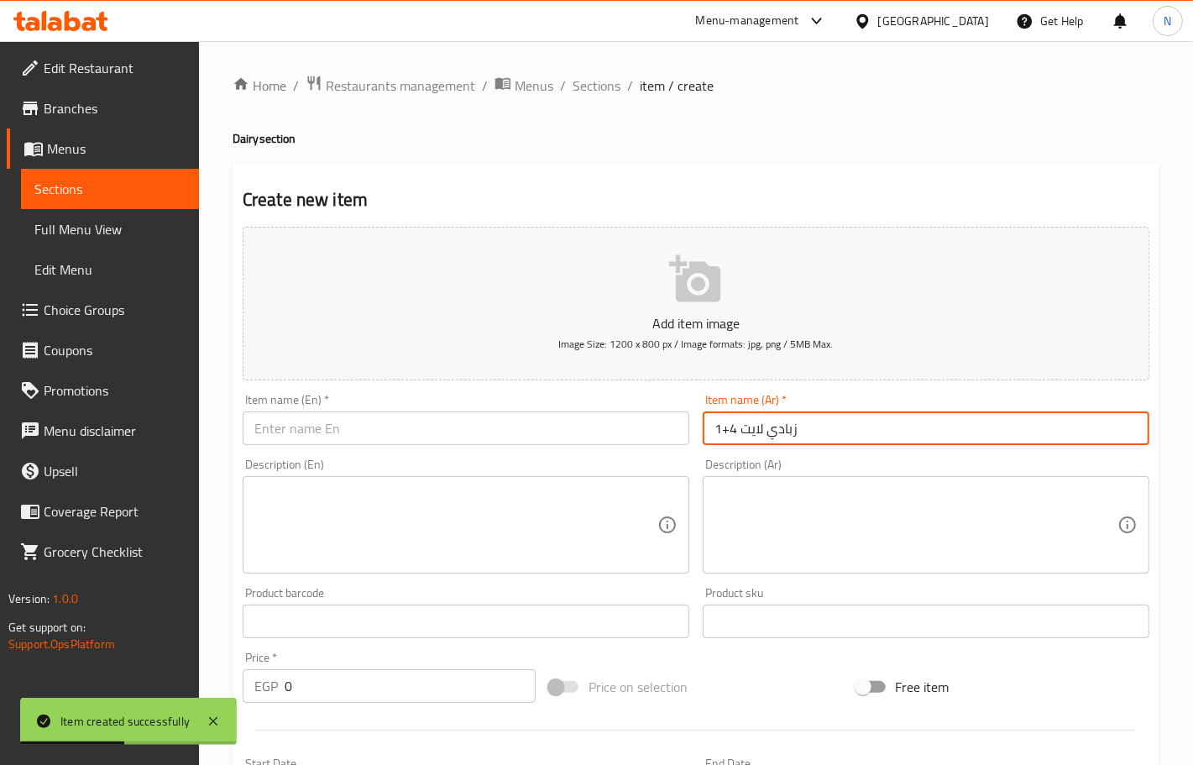
paste input "Light yogurt 4+1"
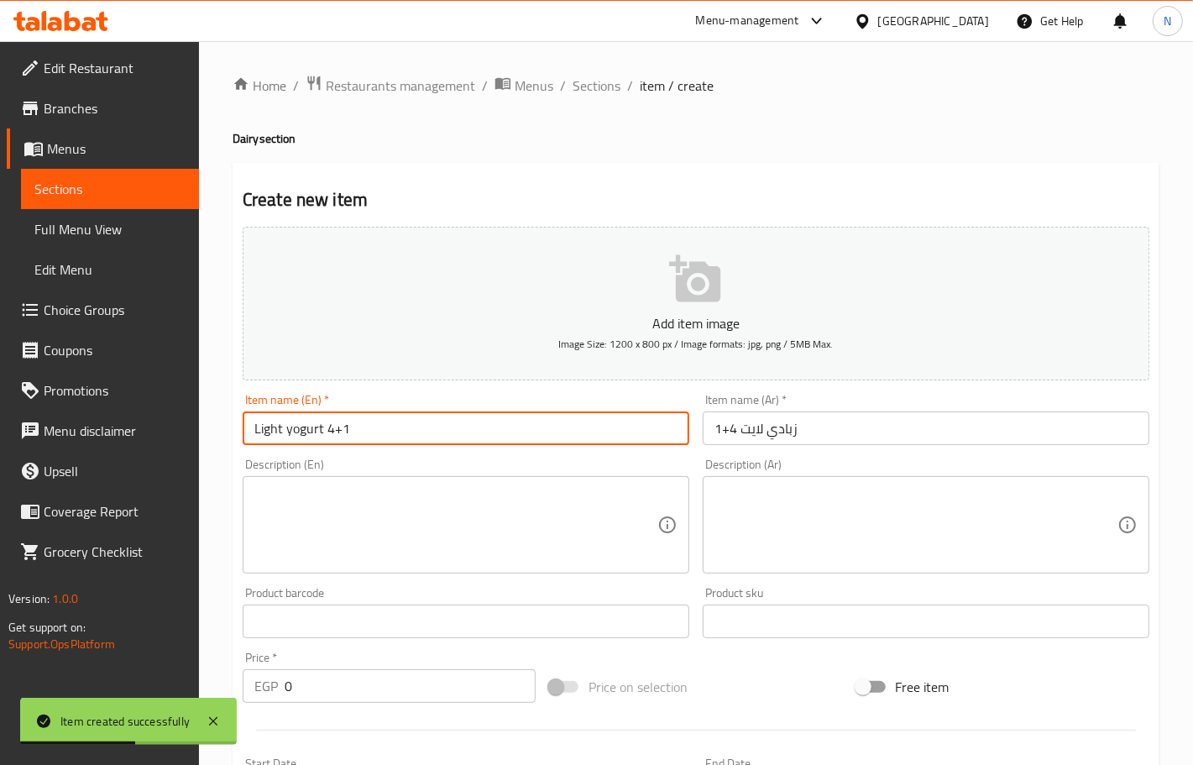
type input "Light yogurt 4+1"
click at [354, 677] on input "0" at bounding box center [410, 686] width 251 height 34
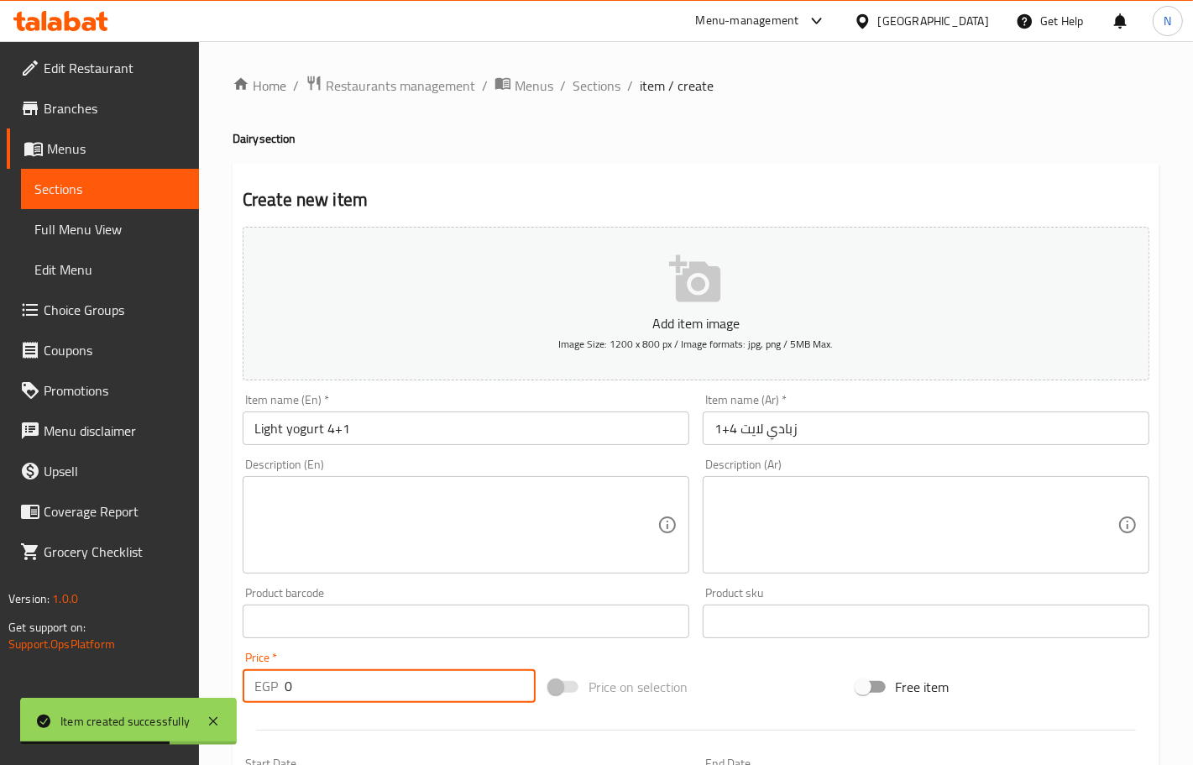
click at [354, 677] on input "0" at bounding box center [410, 686] width 251 height 34
paste input "66"
type input "66"
click at [443, 426] on input "Light yogurt 4+1" at bounding box center [466, 428] width 447 height 34
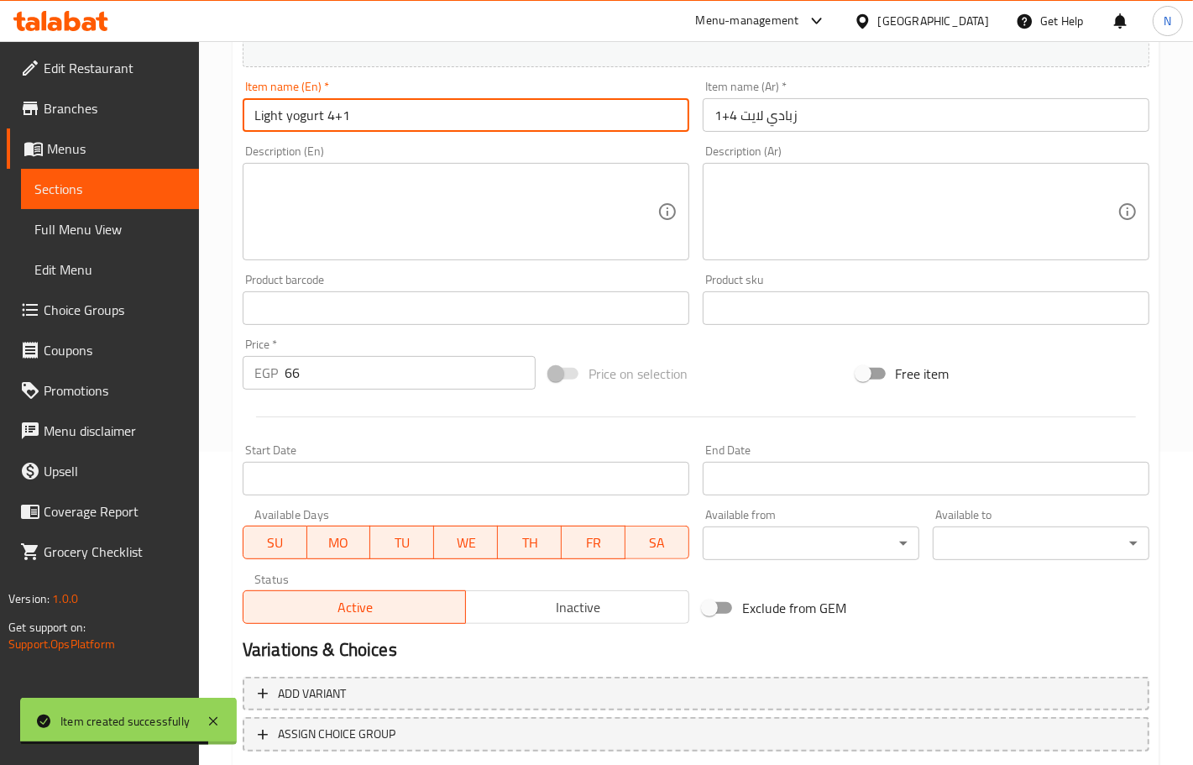
scroll to position [315, 0]
click at [542, 620] on button "Inactive" at bounding box center [577, 605] width 224 height 34
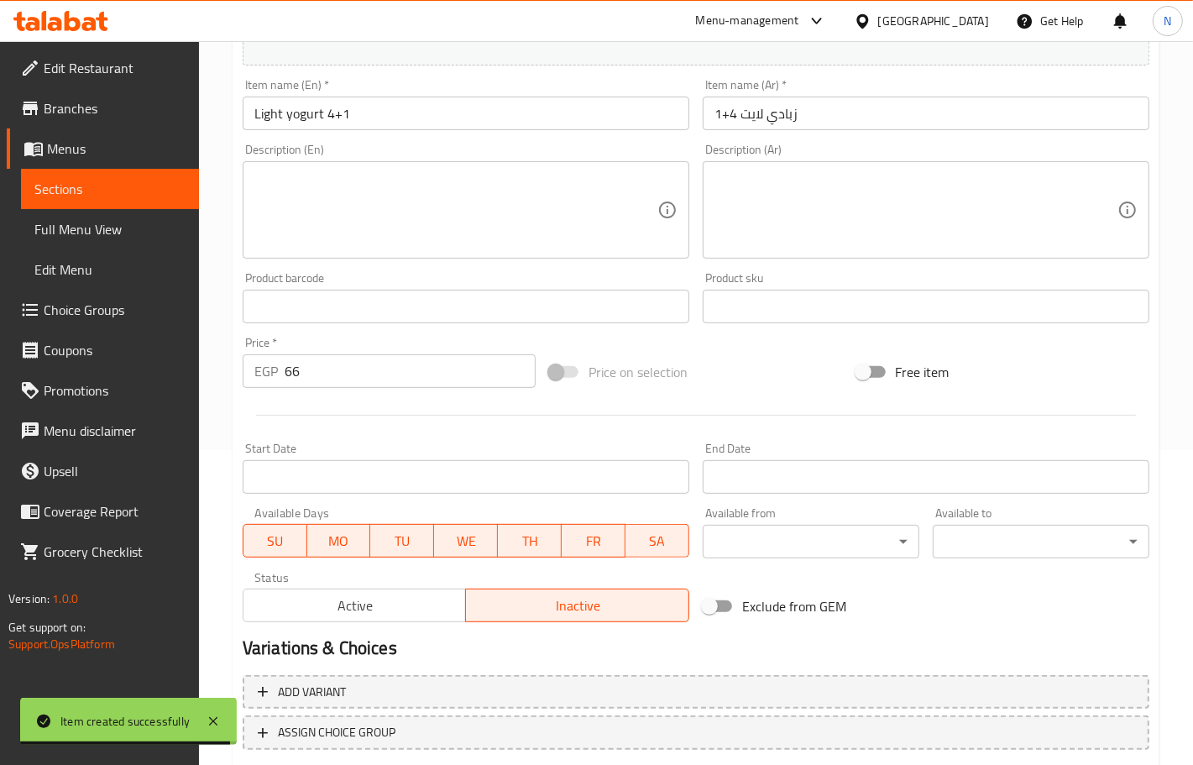
click at [563, 478] on input "Start Date" at bounding box center [466, 477] width 447 height 34
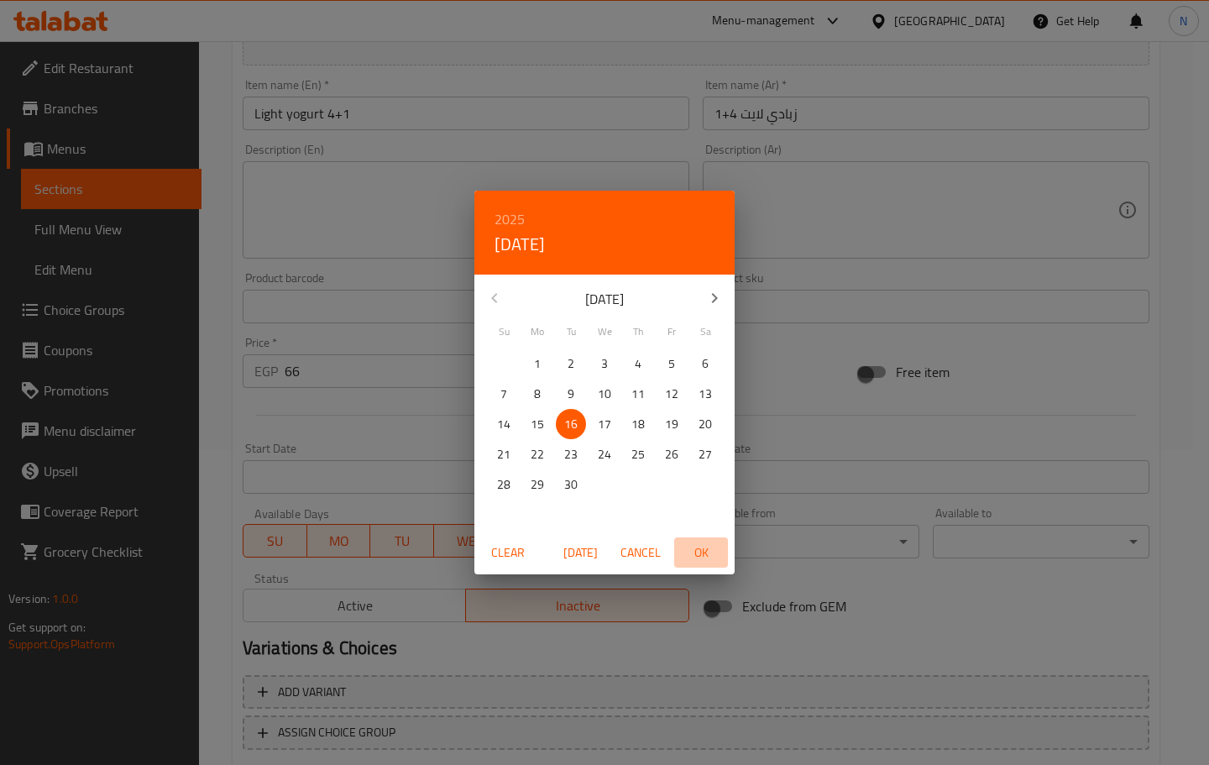
click at [702, 559] on span "OK" at bounding box center [701, 552] width 40 height 21
type input "[DATE]"
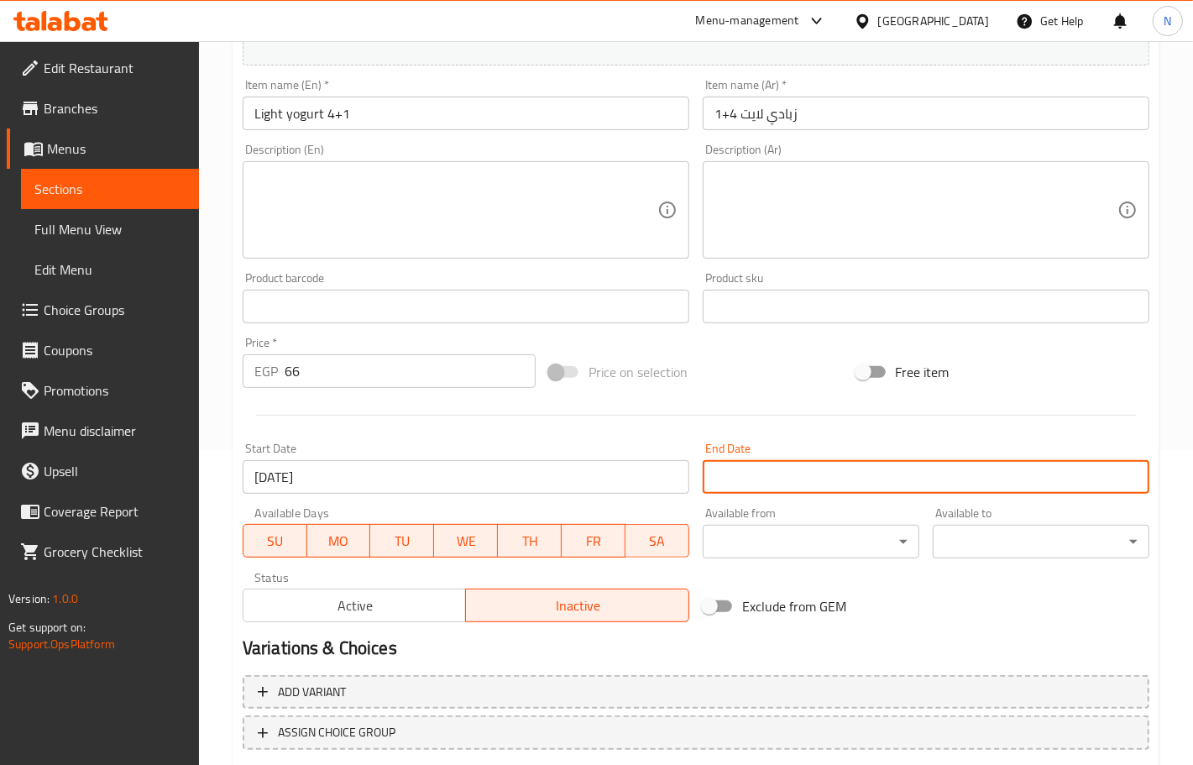
click at [743, 476] on input "Start Date" at bounding box center [926, 477] width 447 height 34
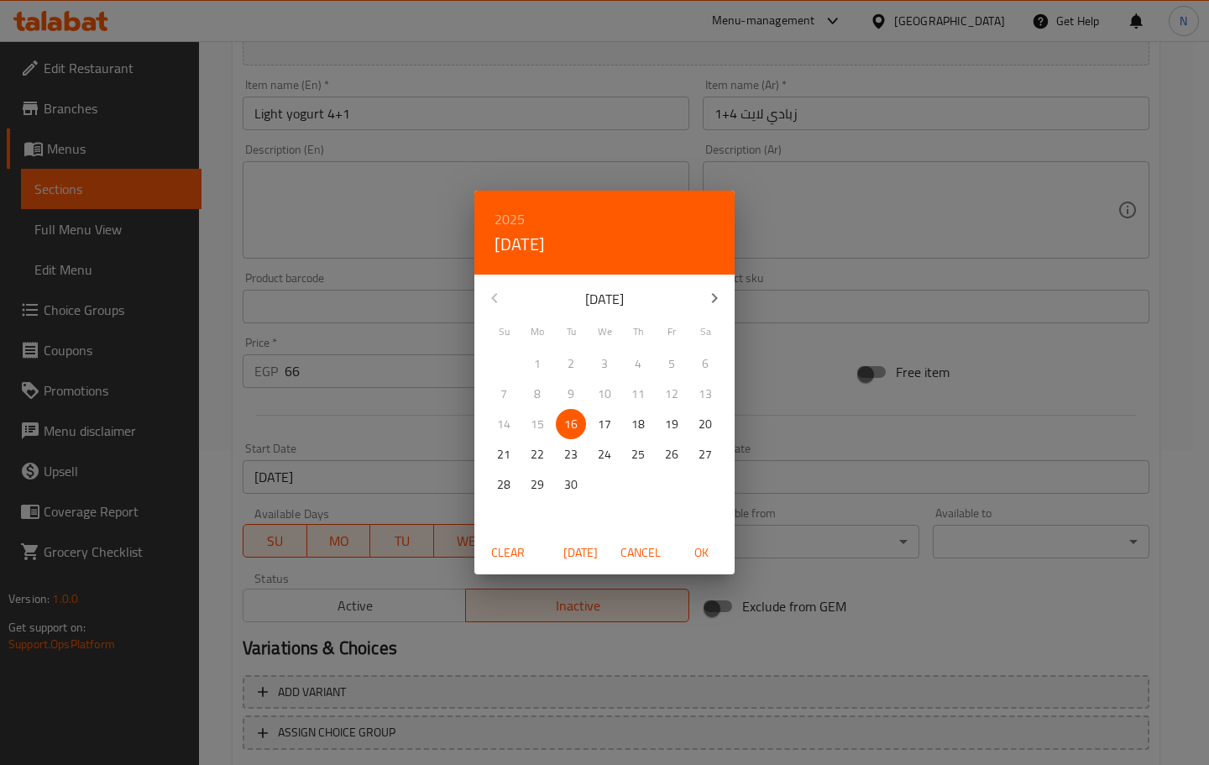
click at [571, 484] on p "30" at bounding box center [570, 484] width 13 height 21
click at [697, 564] on button "OK" at bounding box center [701, 552] width 54 height 31
type input "[DATE]"
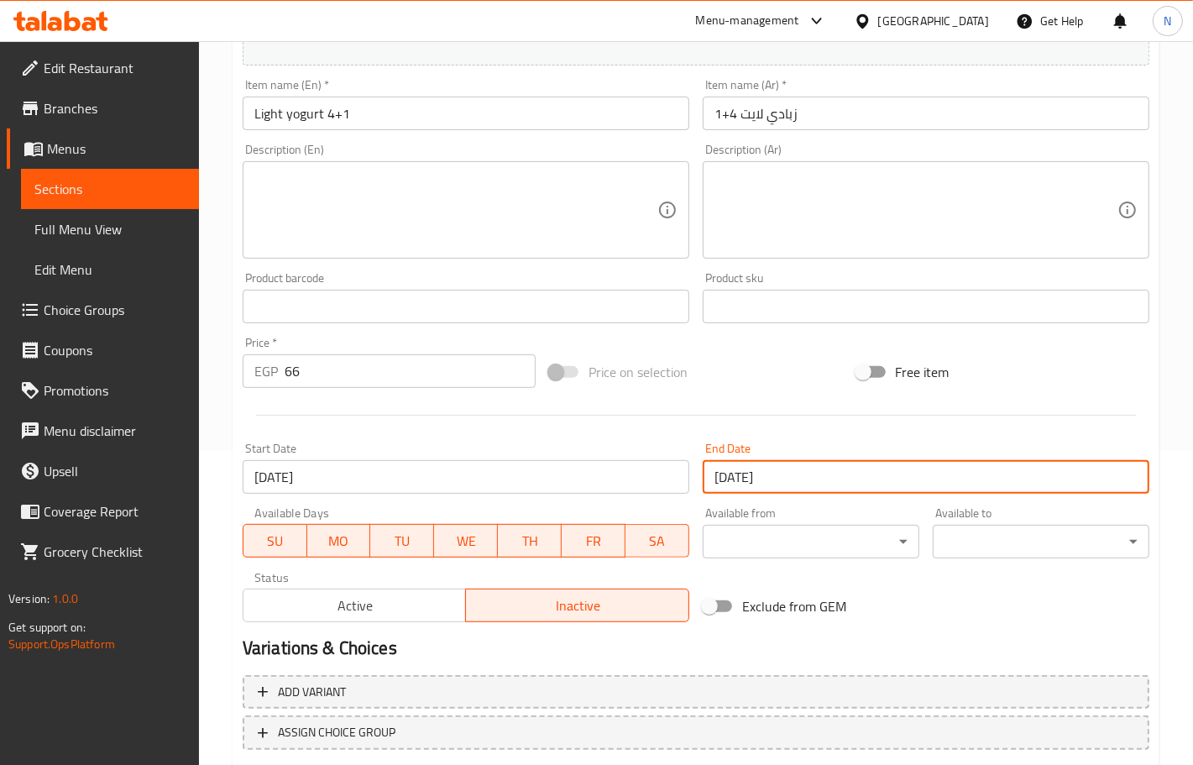
scroll to position [418, 0]
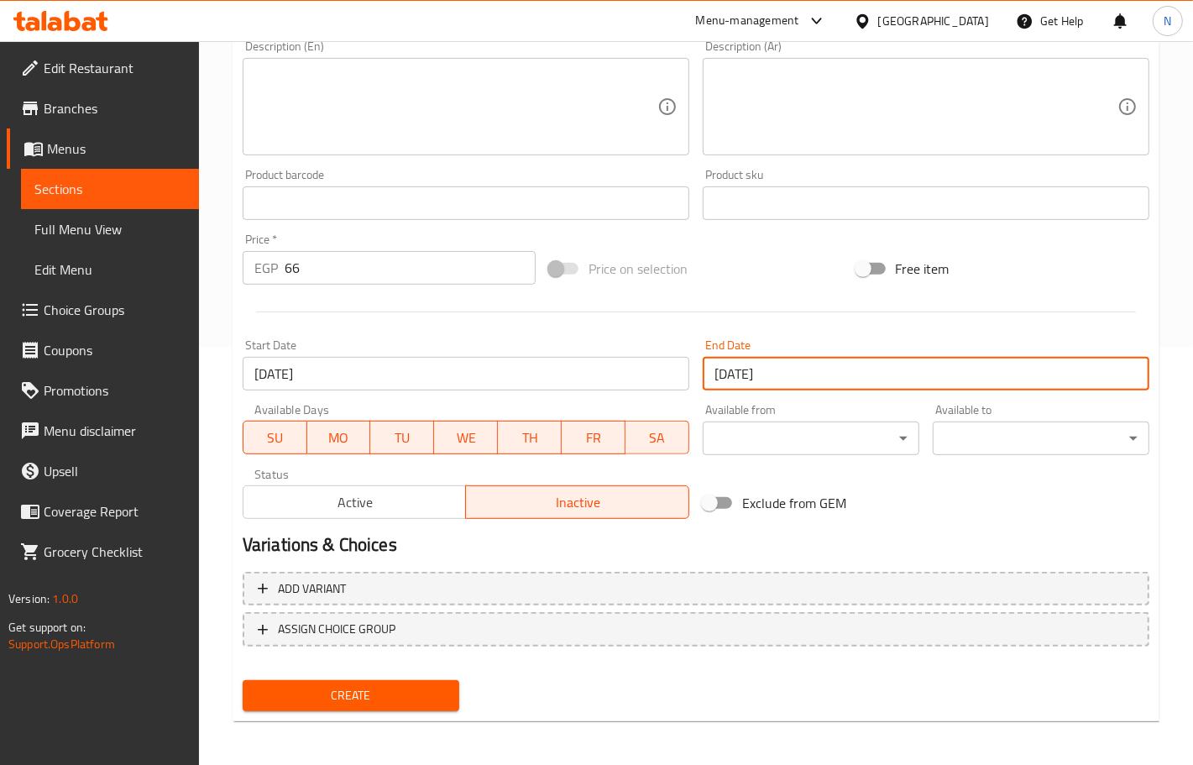
click at [395, 688] on span "Create" at bounding box center [351, 695] width 190 height 21
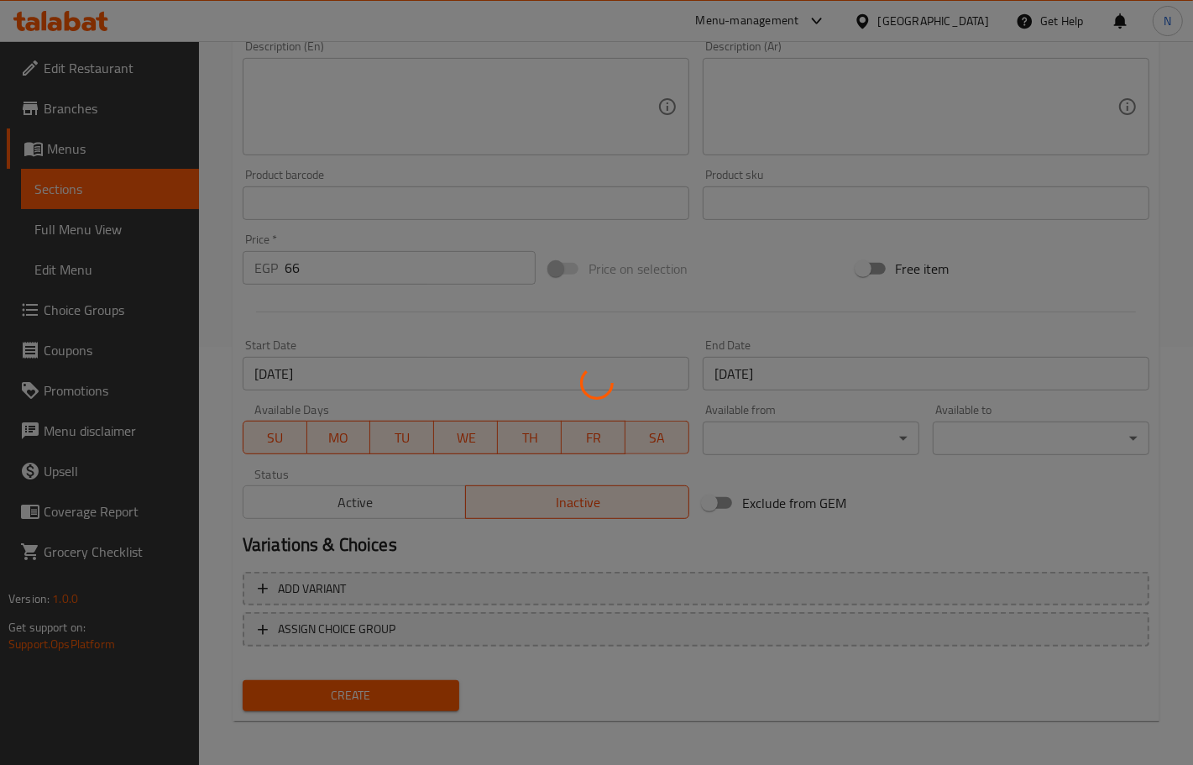
type input "0"
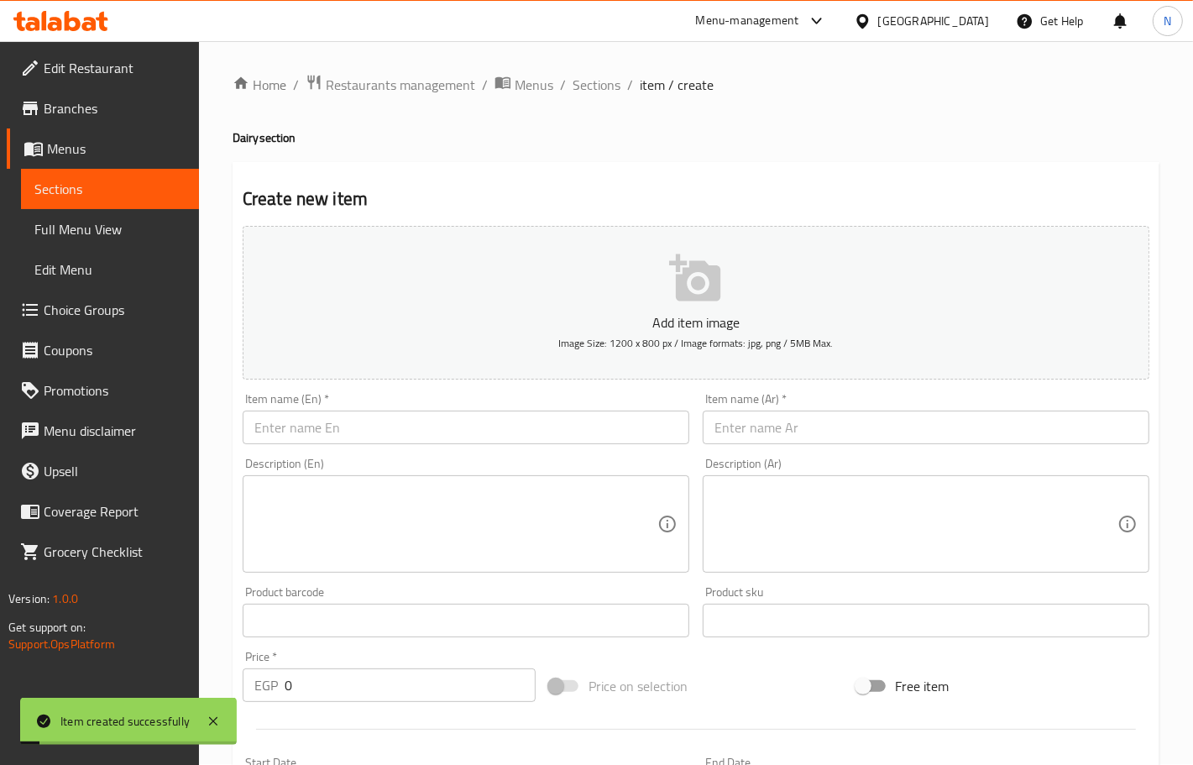
scroll to position [0, 0]
drag, startPoint x: 578, startPoint y: 90, endPoint x: 135, endPoint y: 0, distance: 451.4
click at [578, 90] on span "Sections" at bounding box center [597, 86] width 48 height 20
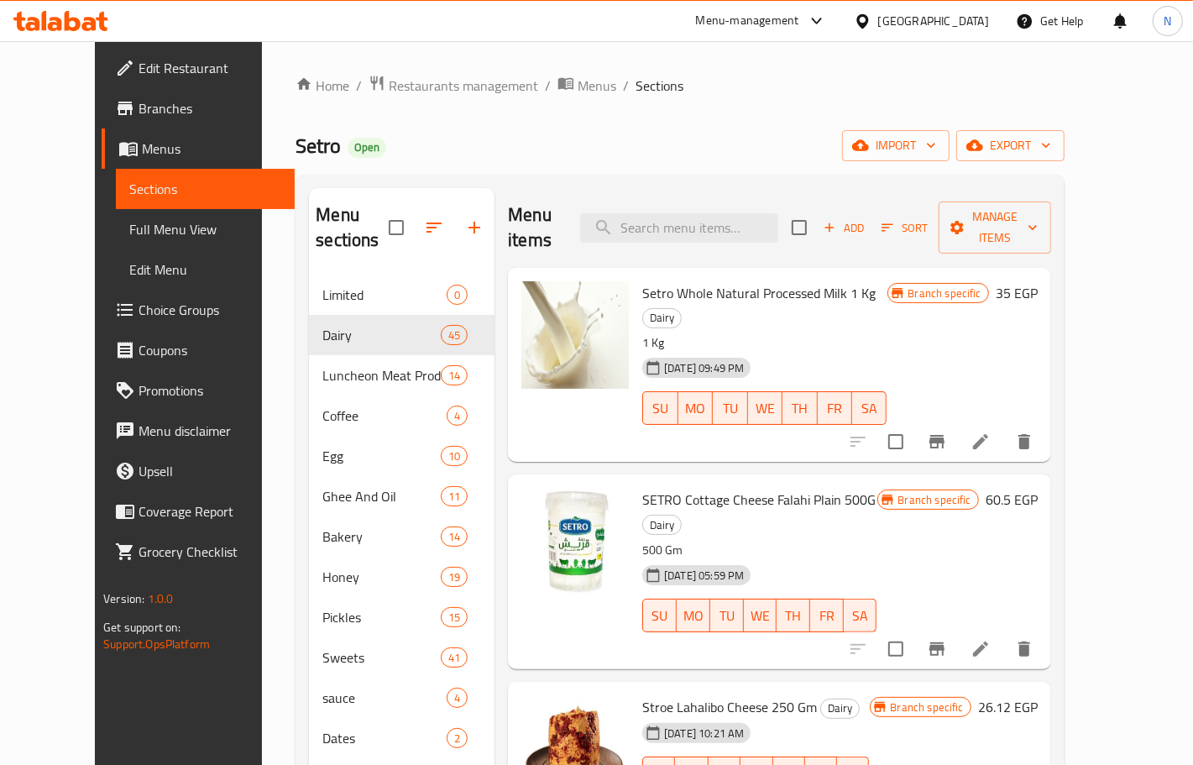
click at [111, 97] on link "Branches" at bounding box center [198, 108] width 192 height 40
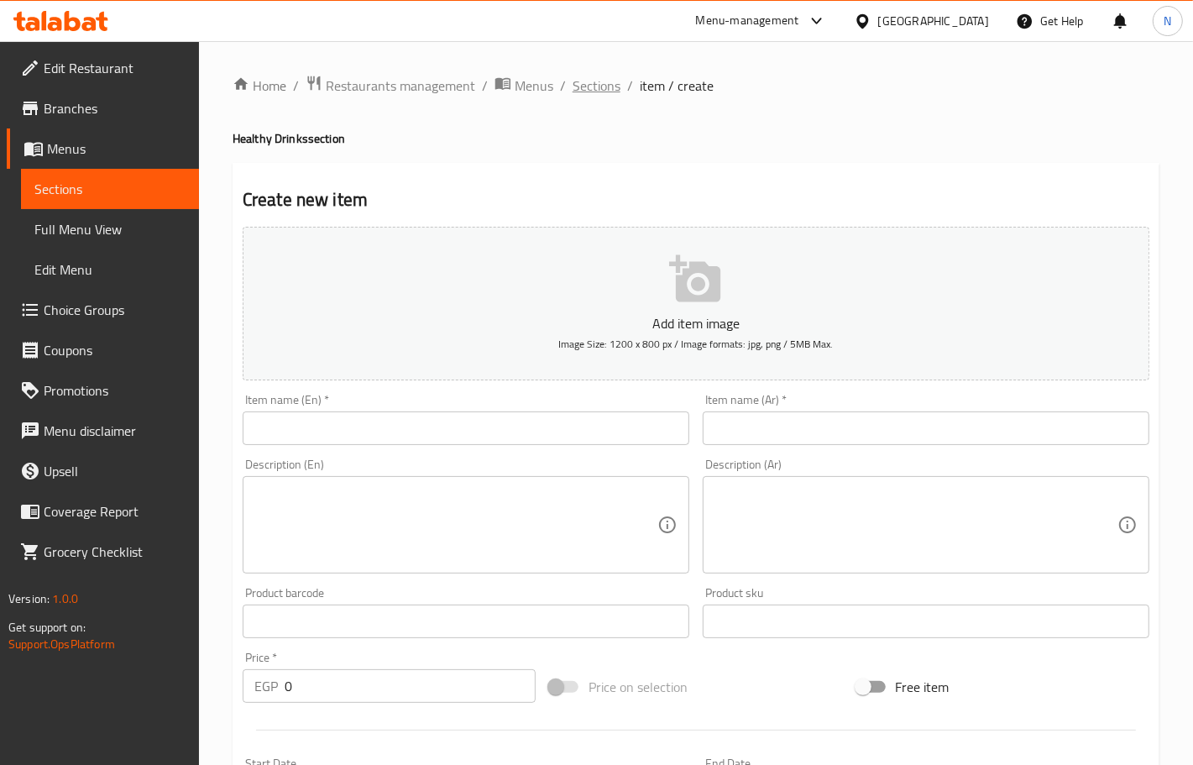
click at [602, 89] on span "Sections" at bounding box center [597, 86] width 48 height 20
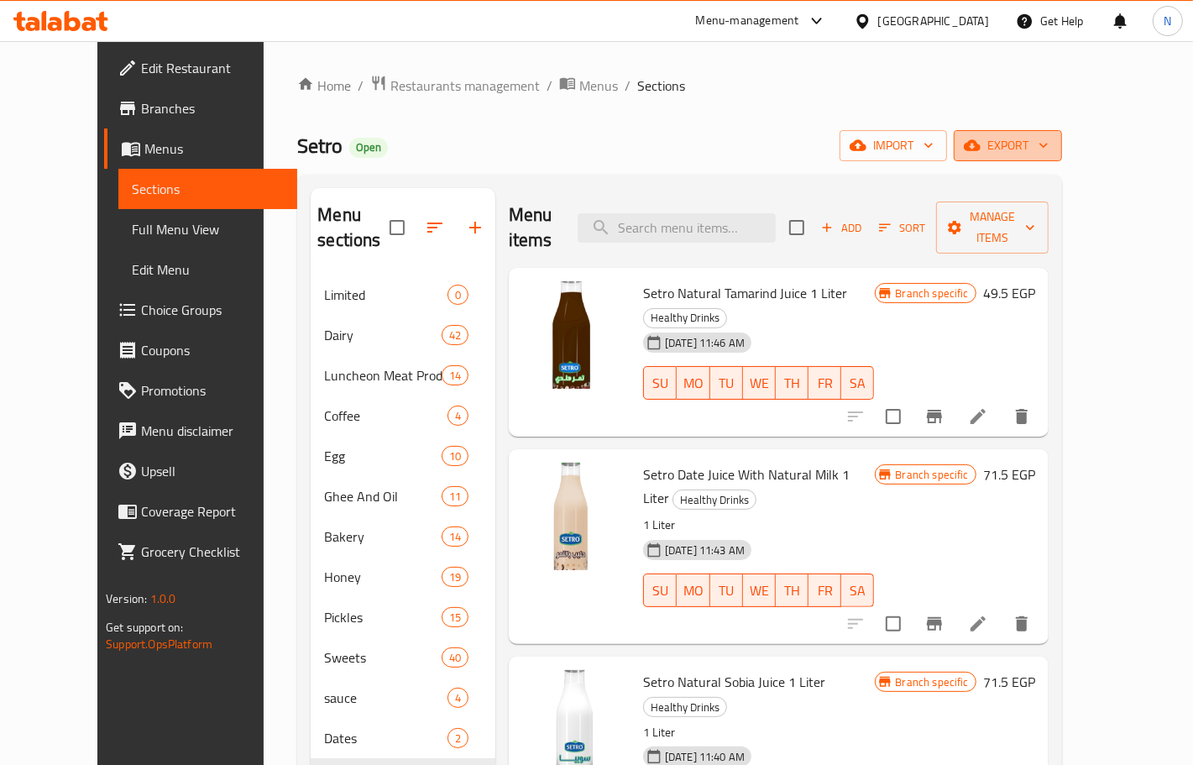
click at [1048, 153] on span "export" at bounding box center [1007, 145] width 81 height 21
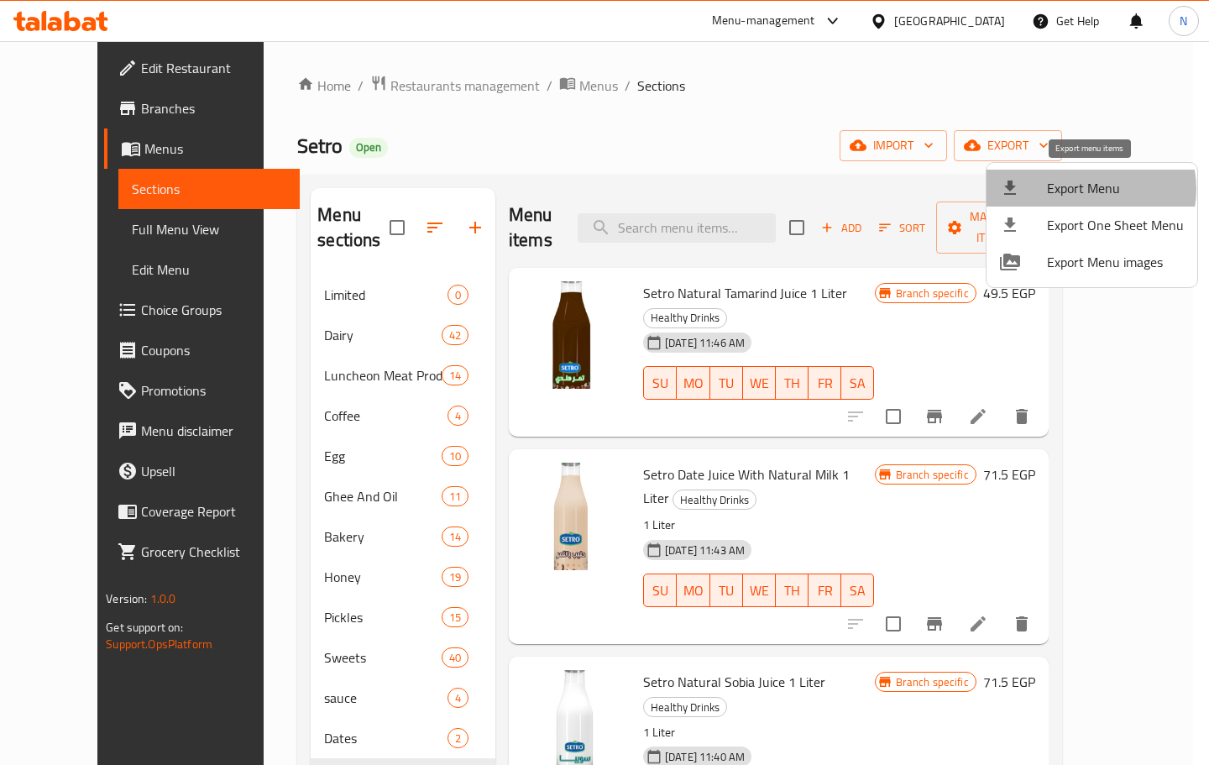
click at [1090, 189] on span "Export Menu" at bounding box center [1115, 188] width 137 height 20
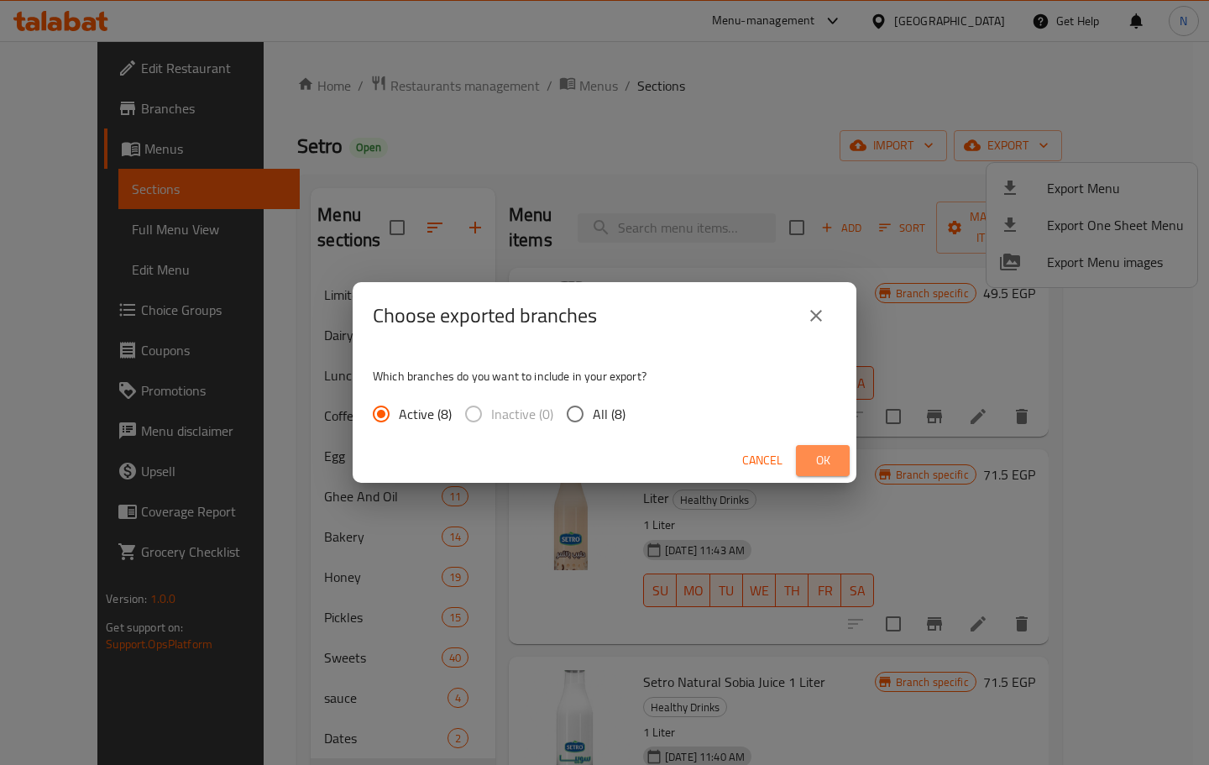
click at [812, 463] on span "Ok" at bounding box center [822, 460] width 27 height 21
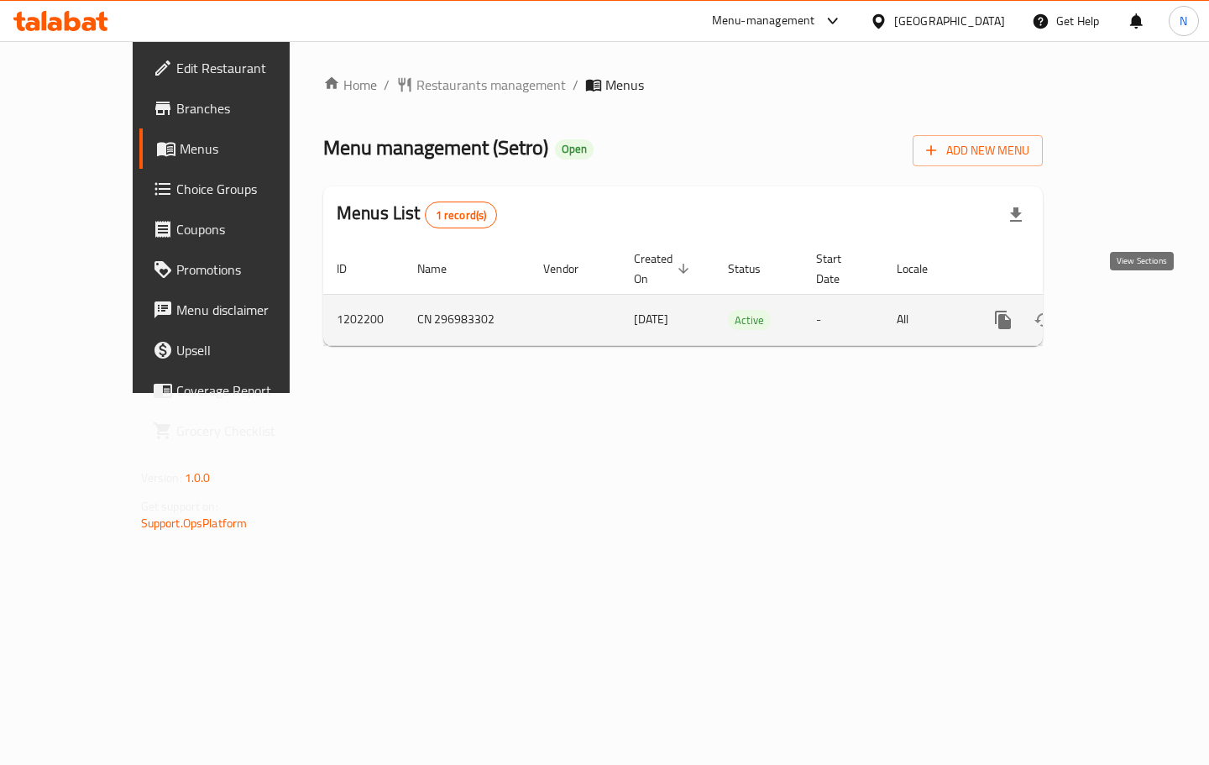
click at [1132, 312] on icon "enhanced table" at bounding box center [1123, 319] width 15 height 15
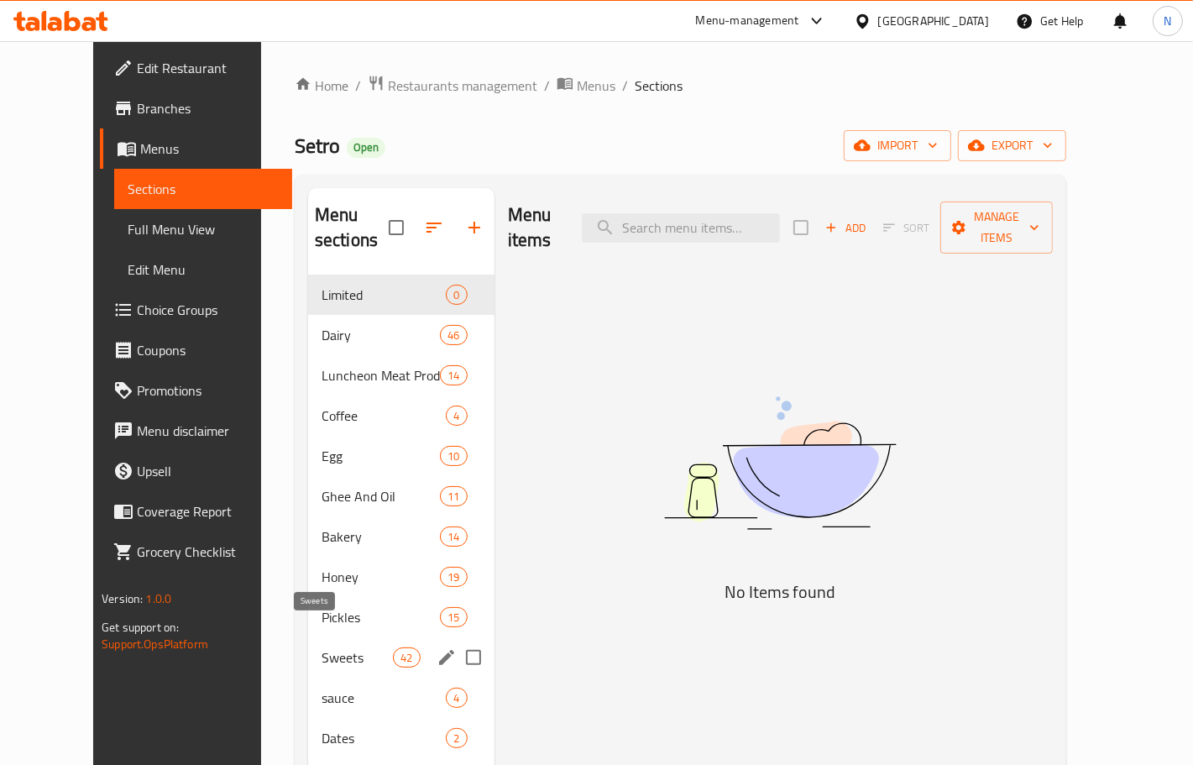
click at [322, 647] on span "Sweets" at bounding box center [357, 657] width 71 height 20
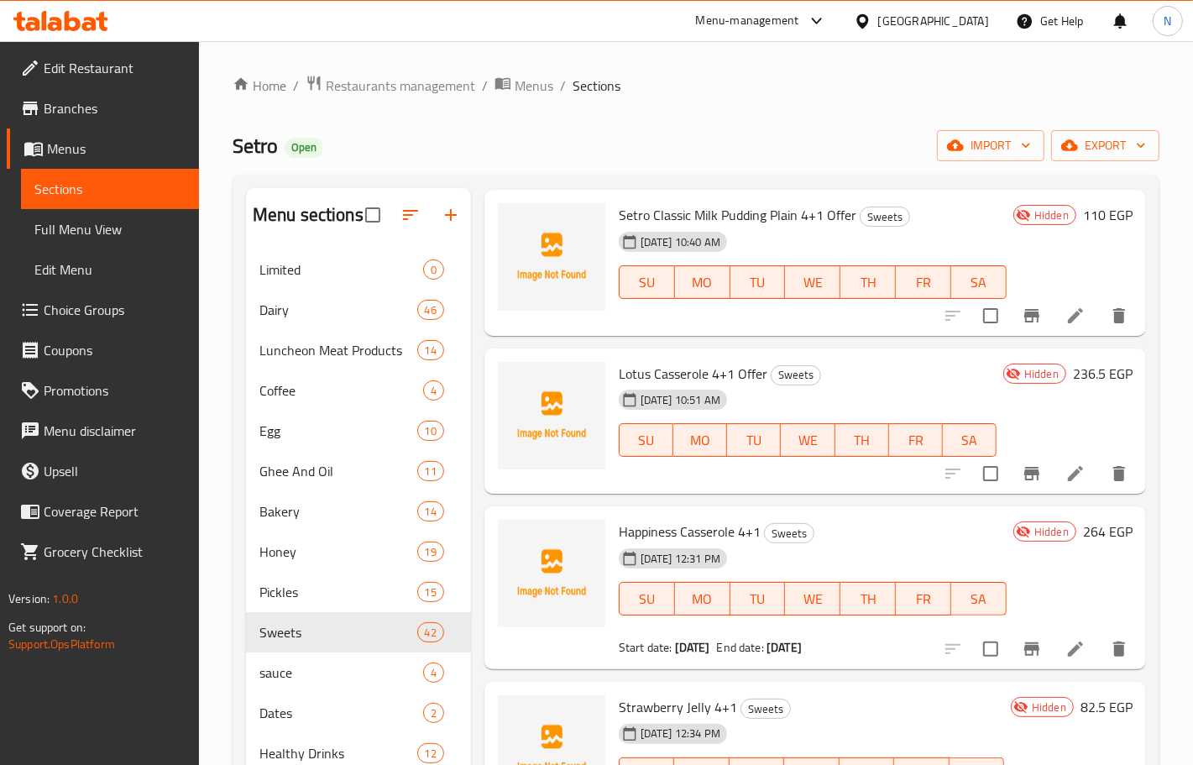
scroll to position [735, 0]
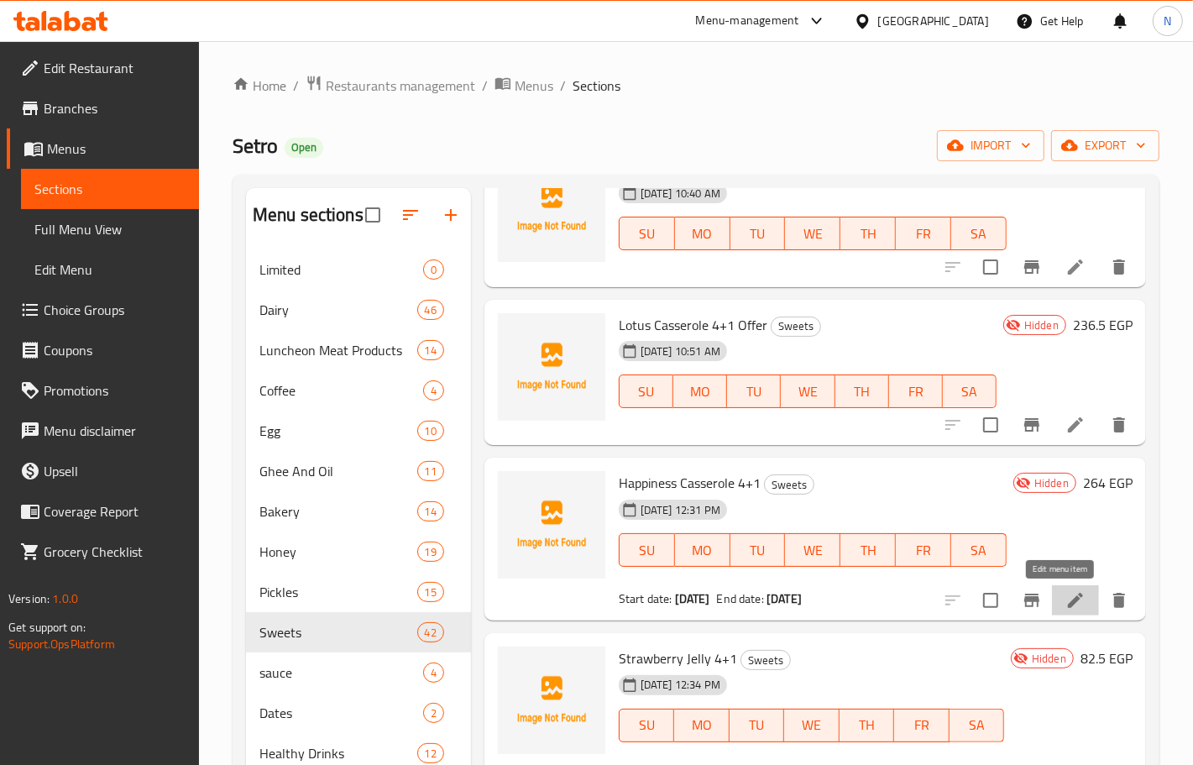
click at [1068, 604] on icon at bounding box center [1075, 600] width 15 height 15
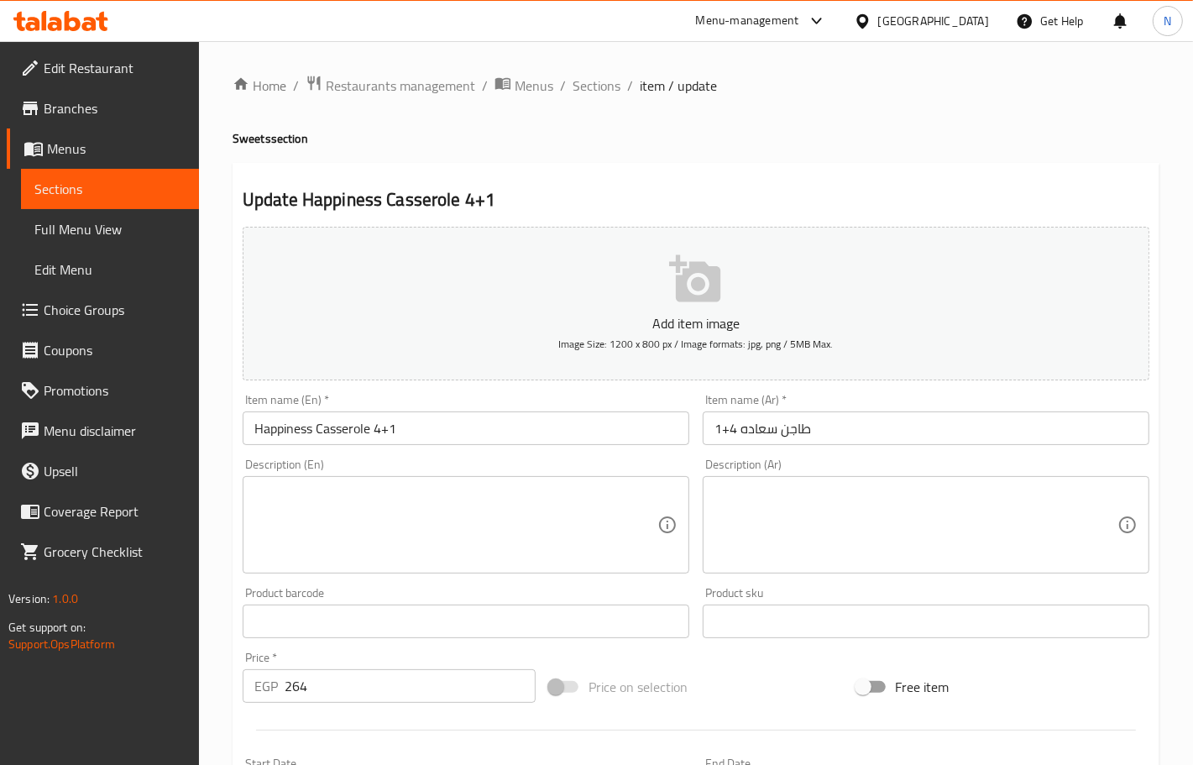
click at [796, 134] on h4 "Sweets section" at bounding box center [696, 138] width 927 height 17
click at [94, 111] on span "Branches" at bounding box center [115, 108] width 142 height 20
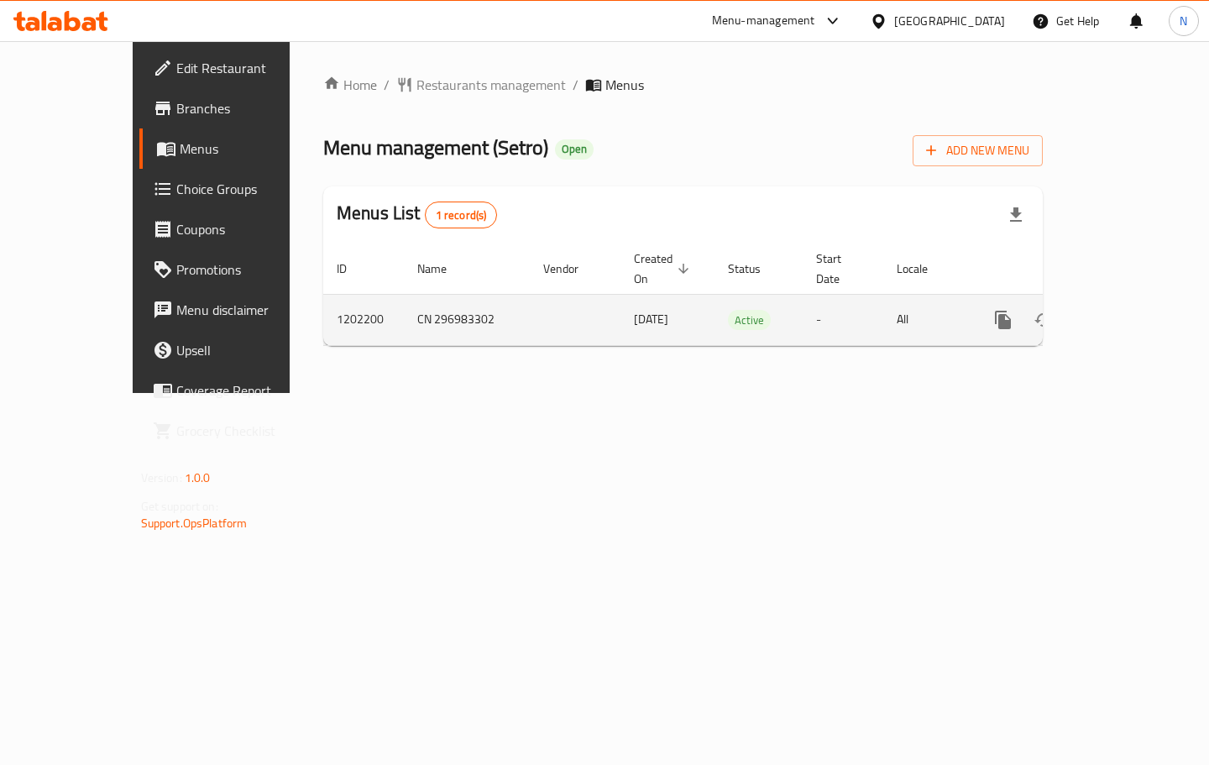
click at [1134, 310] on icon "enhanced table" at bounding box center [1124, 320] width 20 height 20
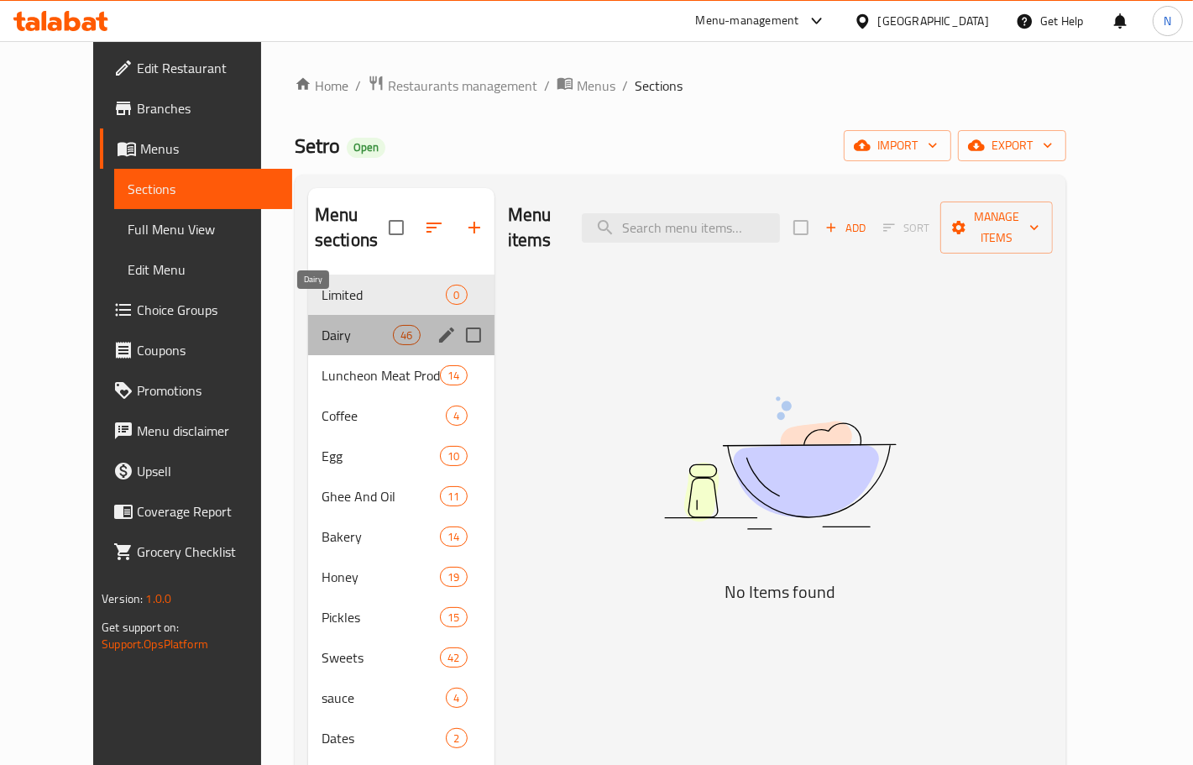
click at [322, 325] on span "Dairy" at bounding box center [357, 335] width 71 height 20
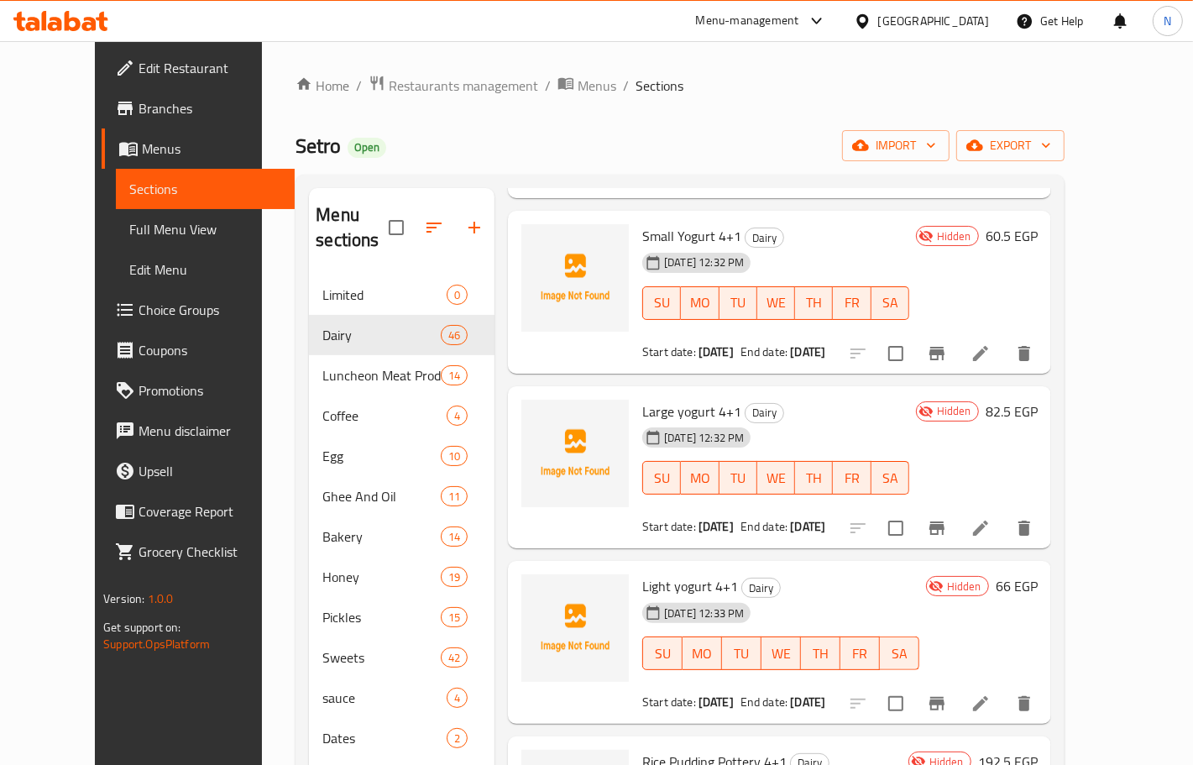
scroll to position [839, 0]
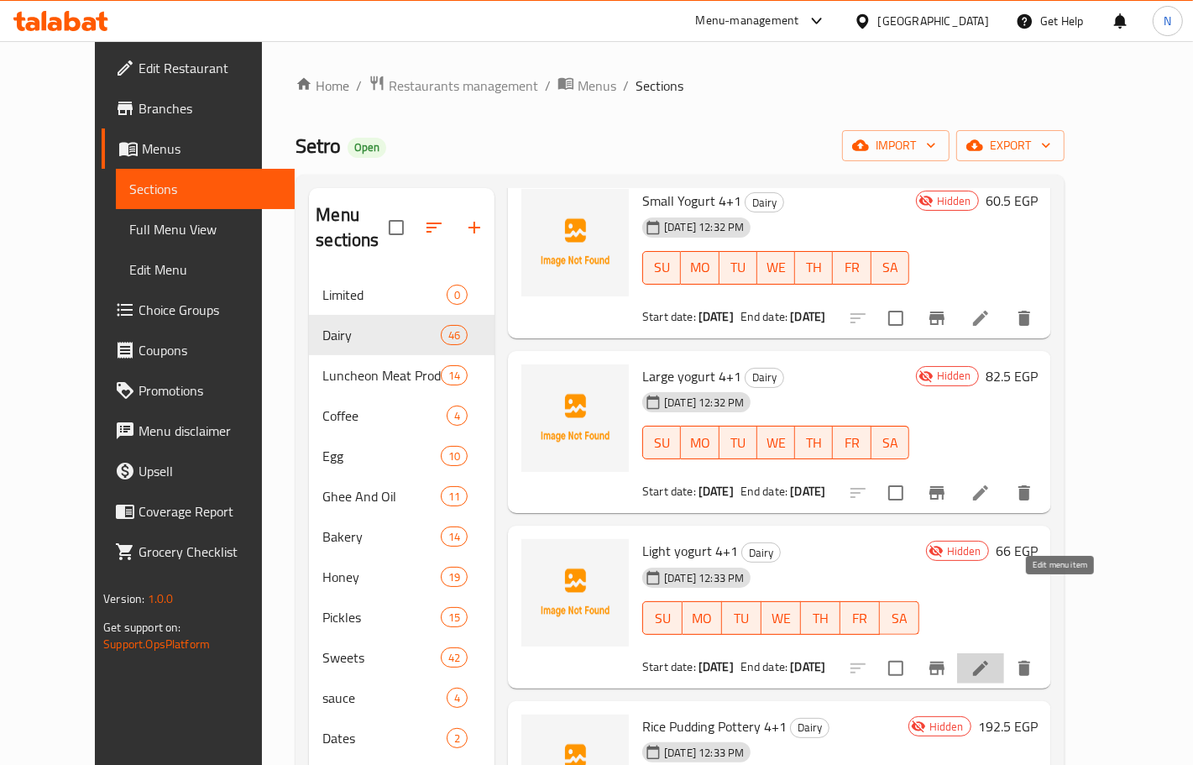
click at [991, 658] on icon at bounding box center [980, 668] width 20 height 20
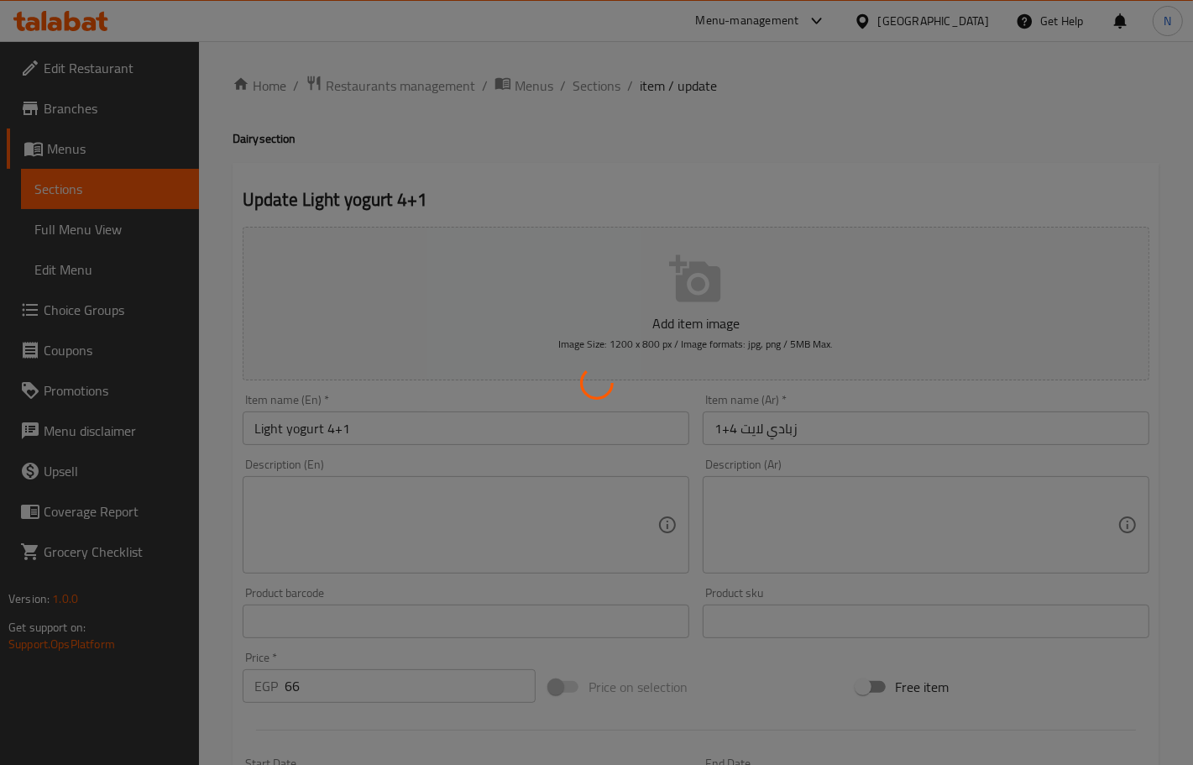
click at [823, 120] on div at bounding box center [596, 382] width 1193 height 765
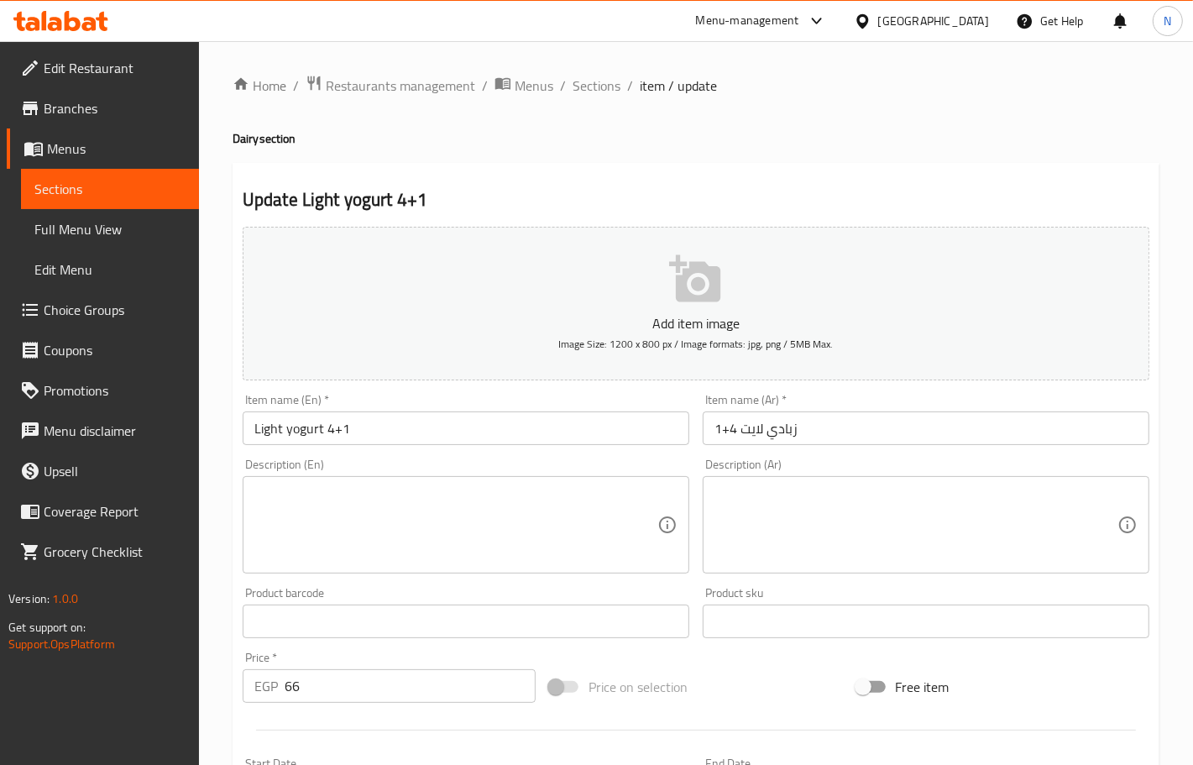
click at [88, 103] on span "Branches" at bounding box center [115, 108] width 142 height 20
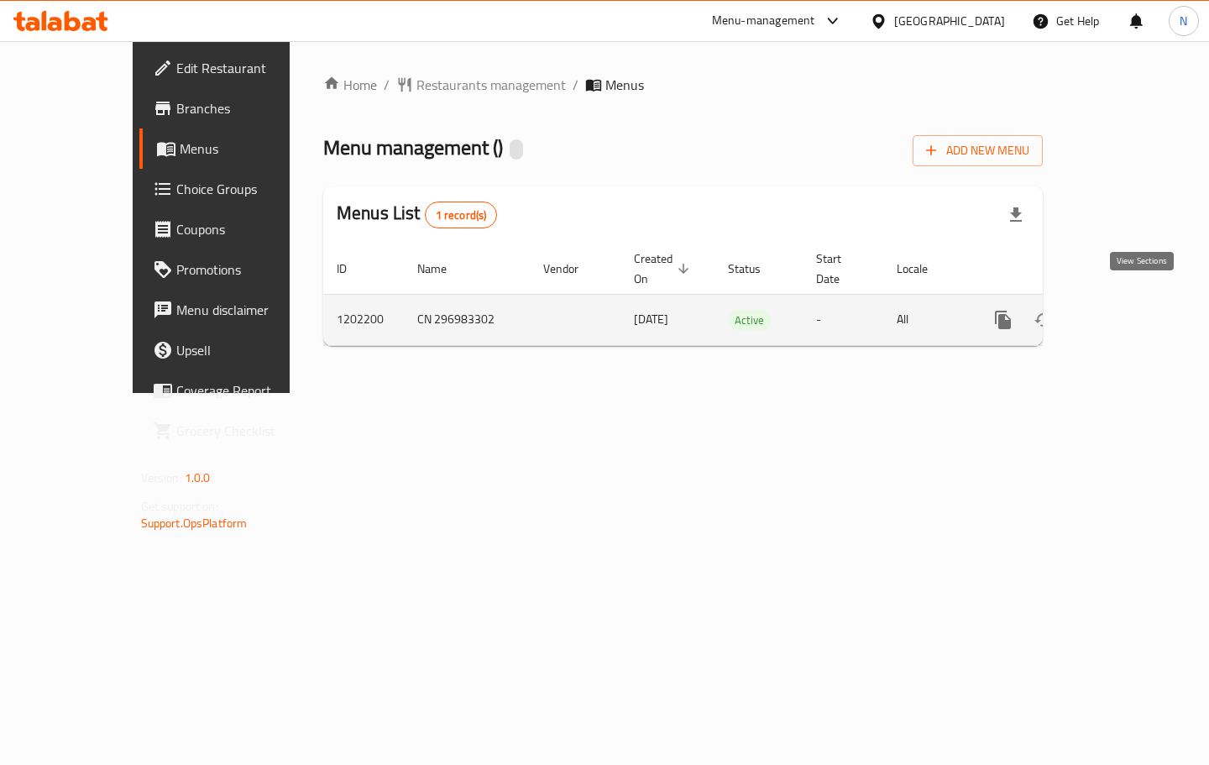
click at [1142, 300] on link "enhanced table" at bounding box center [1124, 320] width 40 height 40
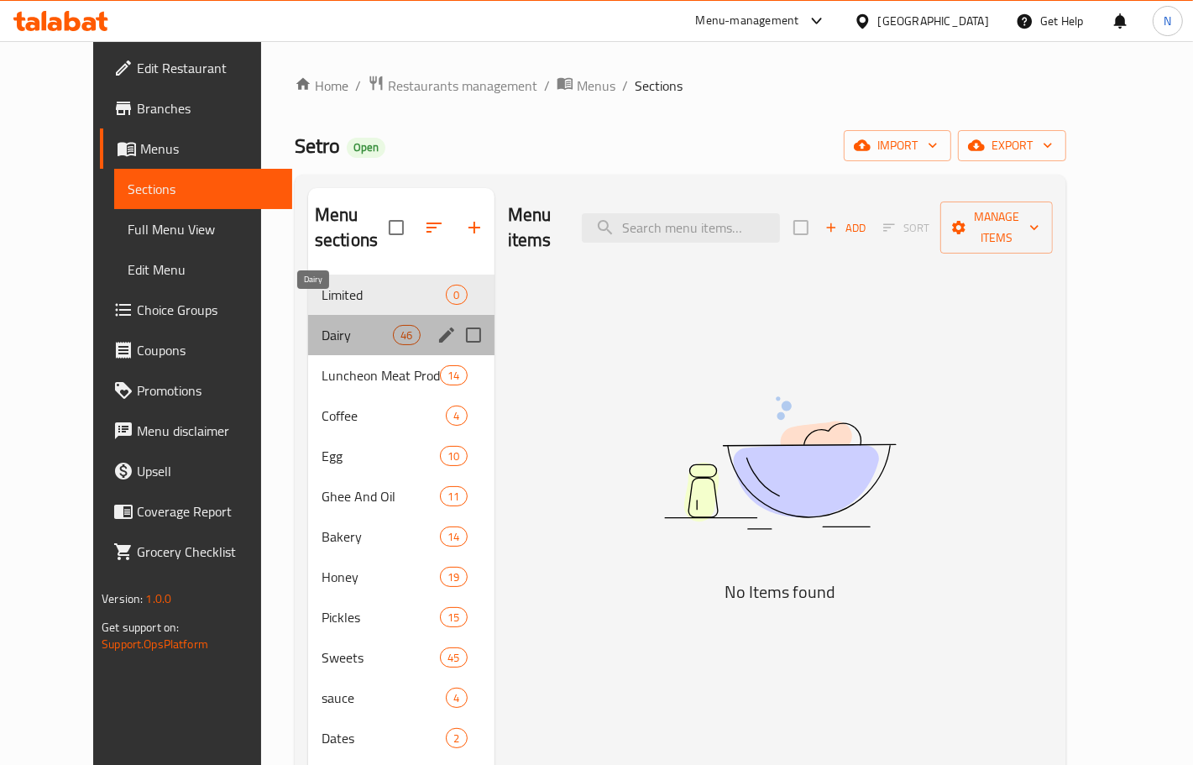
click at [327, 325] on span "Dairy" at bounding box center [357, 335] width 71 height 20
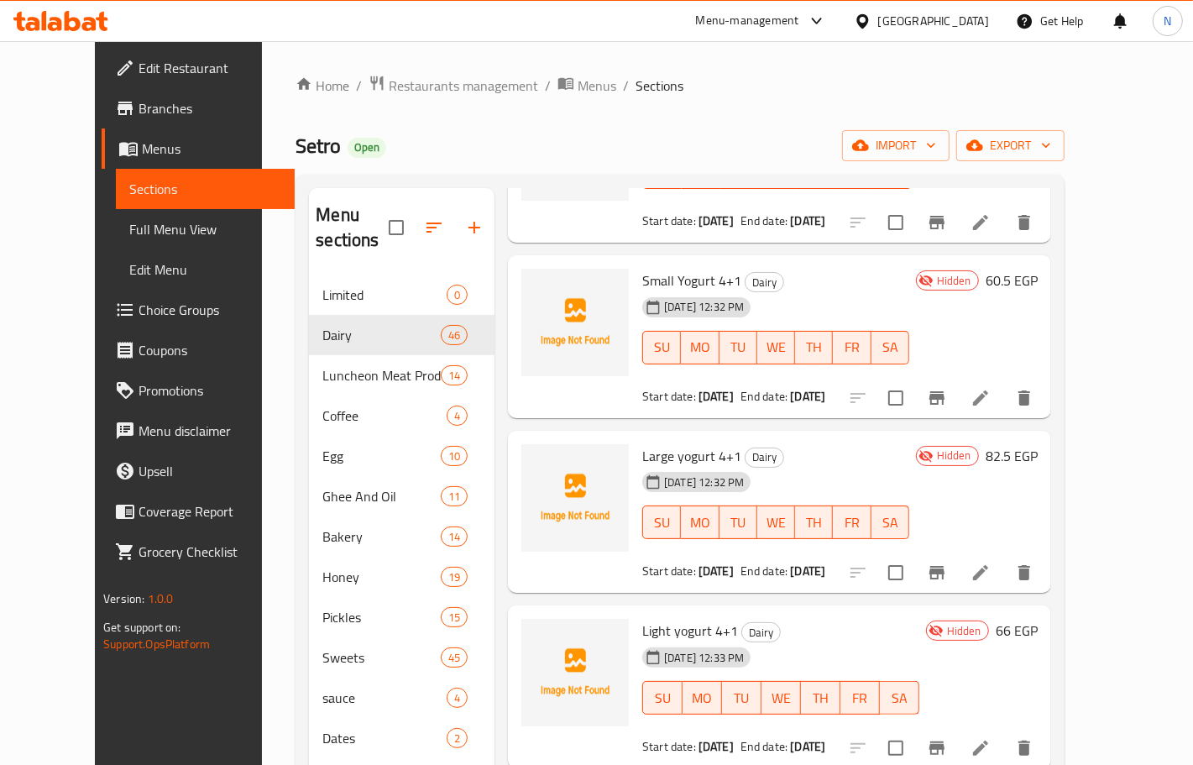
scroll to position [839, 0]
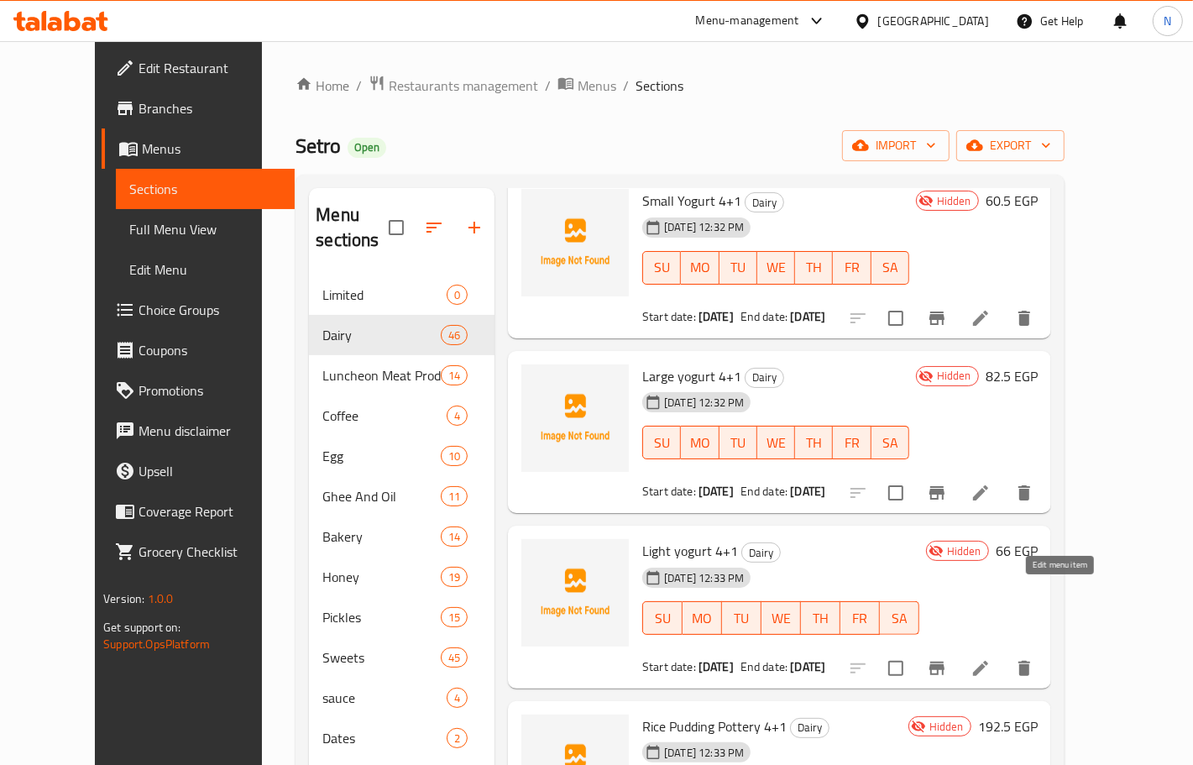
click at [988, 661] on icon at bounding box center [980, 668] width 15 height 15
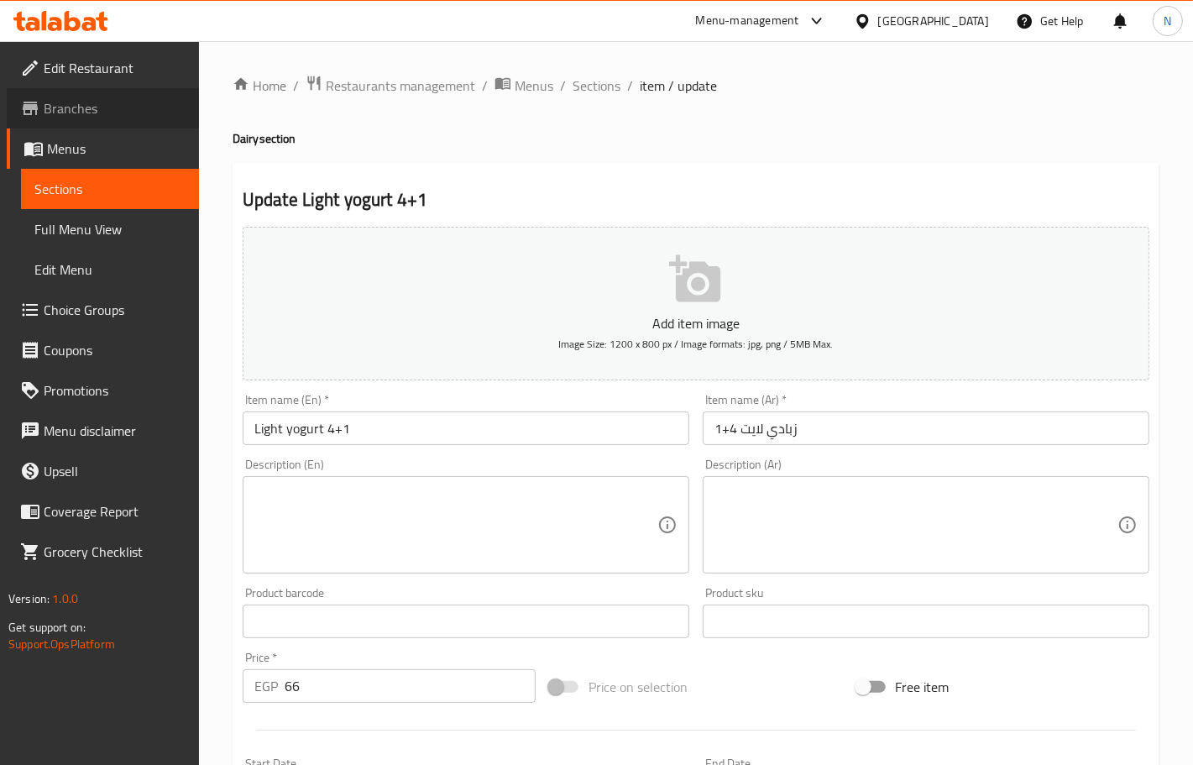
click at [81, 89] on link "Branches" at bounding box center [103, 108] width 192 height 40
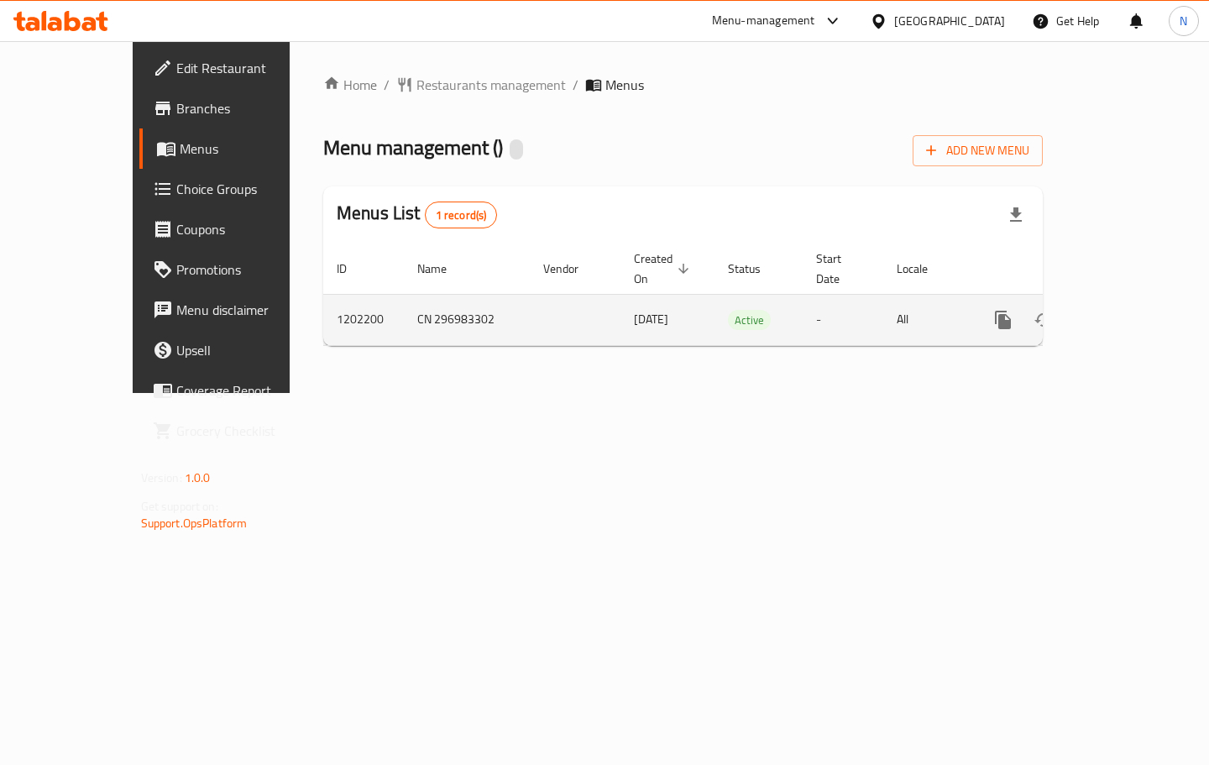
click at [1144, 300] on div "enhanced table" at bounding box center [1063, 320] width 161 height 40
click at [1133, 311] on icon "enhanced table" at bounding box center [1124, 320] width 20 height 20
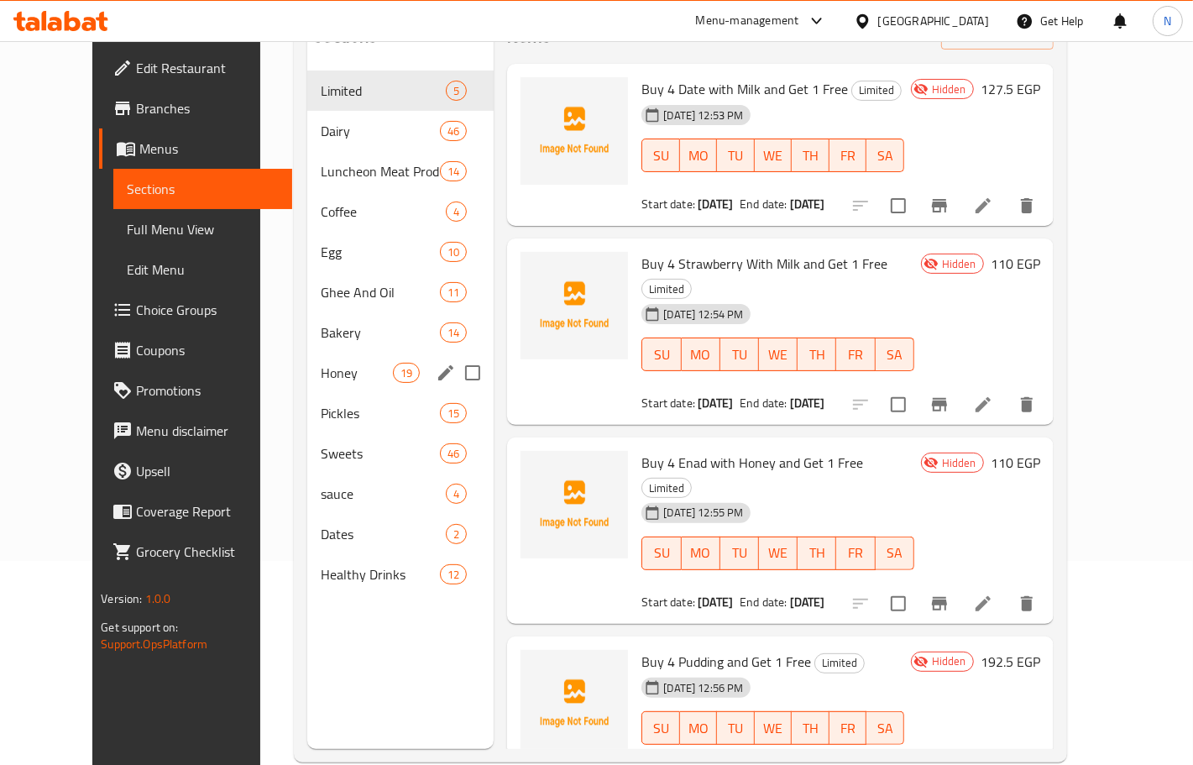
scroll to position [236, 0]
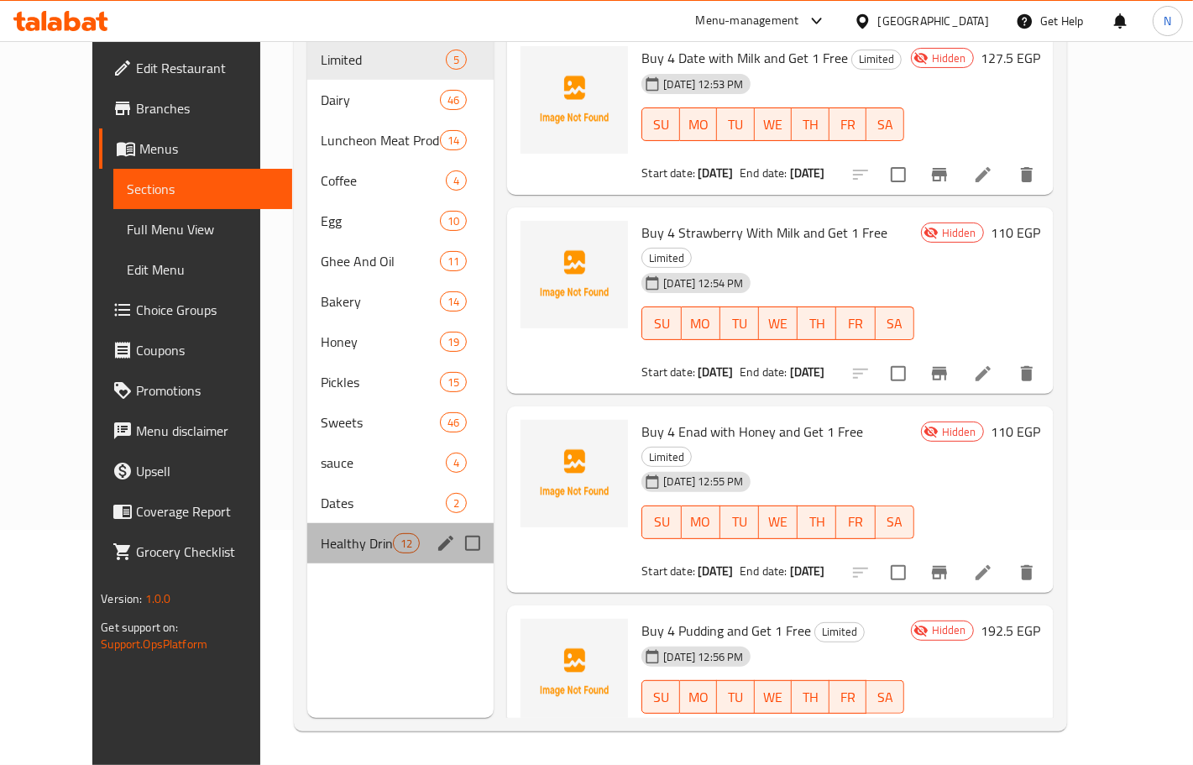
click at [333, 523] on div "Healthy Drinks 12" at bounding box center [400, 543] width 186 height 40
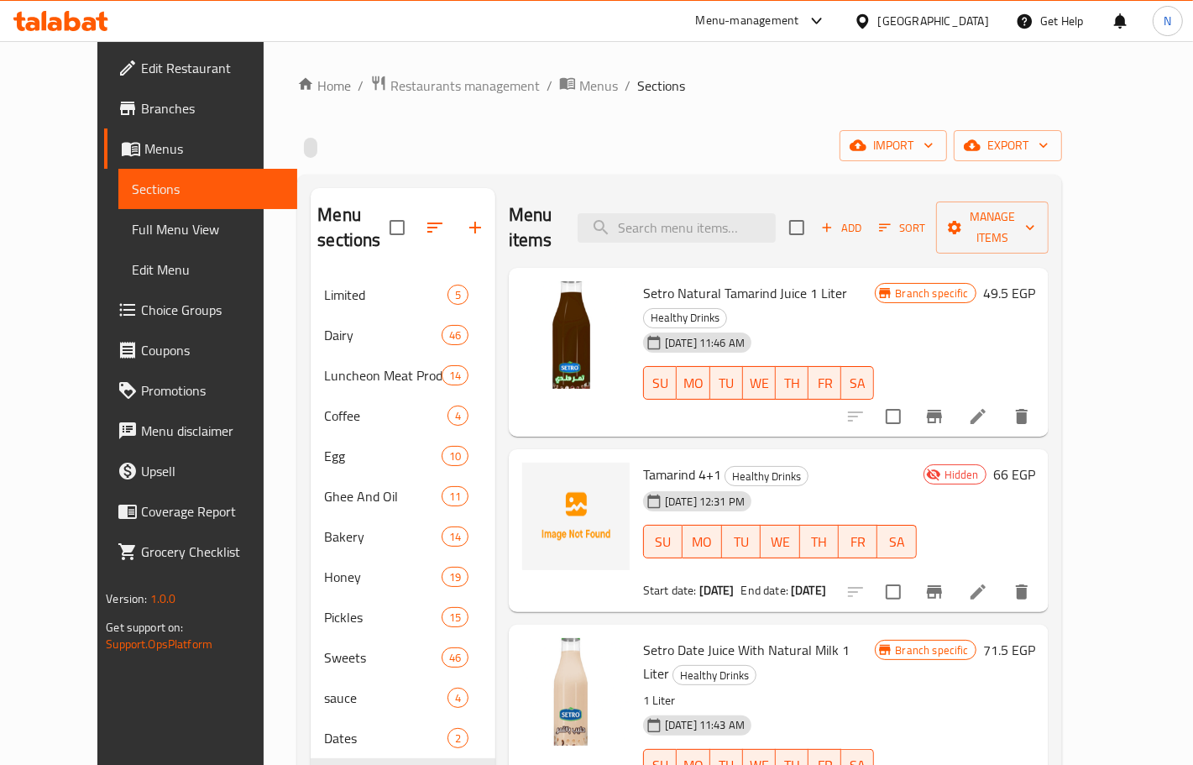
click at [682, 280] on span "Setro Natural Tamarind Juice 1 Liter" at bounding box center [745, 292] width 204 height 25
copy h6 "Setro Natural Tamarind Juice 1 Liter"
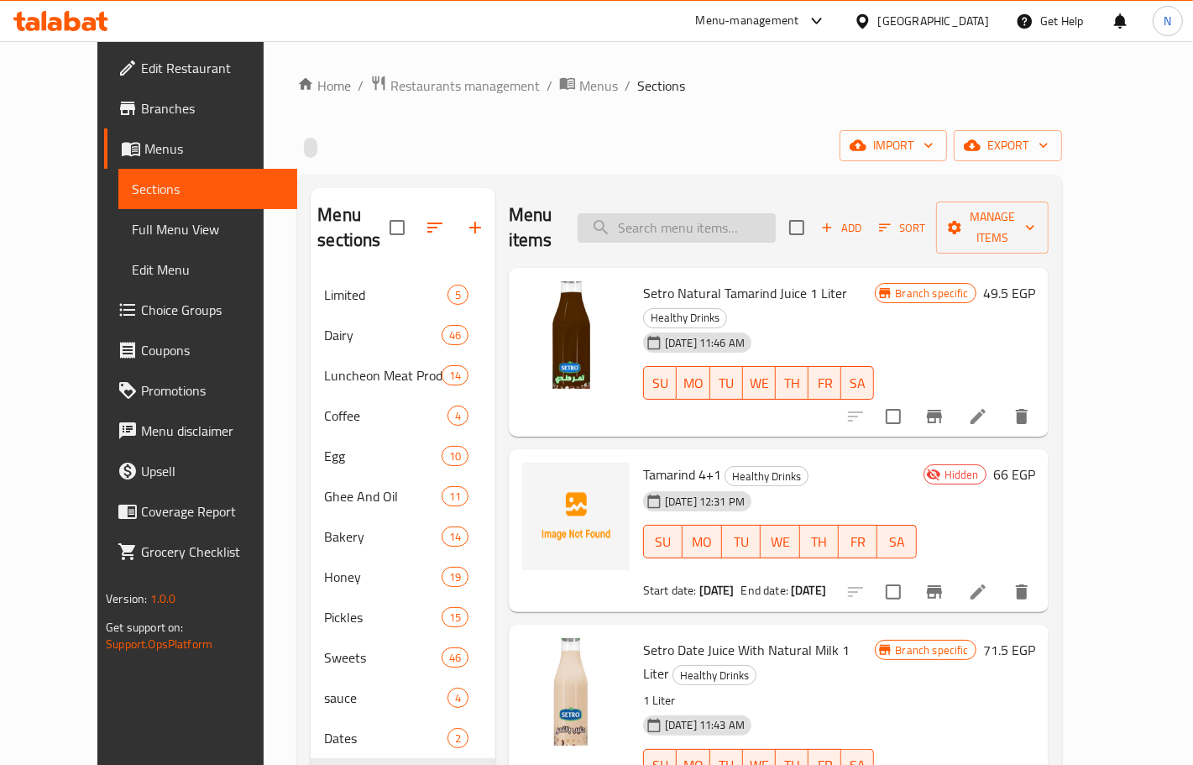
click at [736, 216] on input "search" at bounding box center [677, 227] width 198 height 29
paste input "Tamarind"
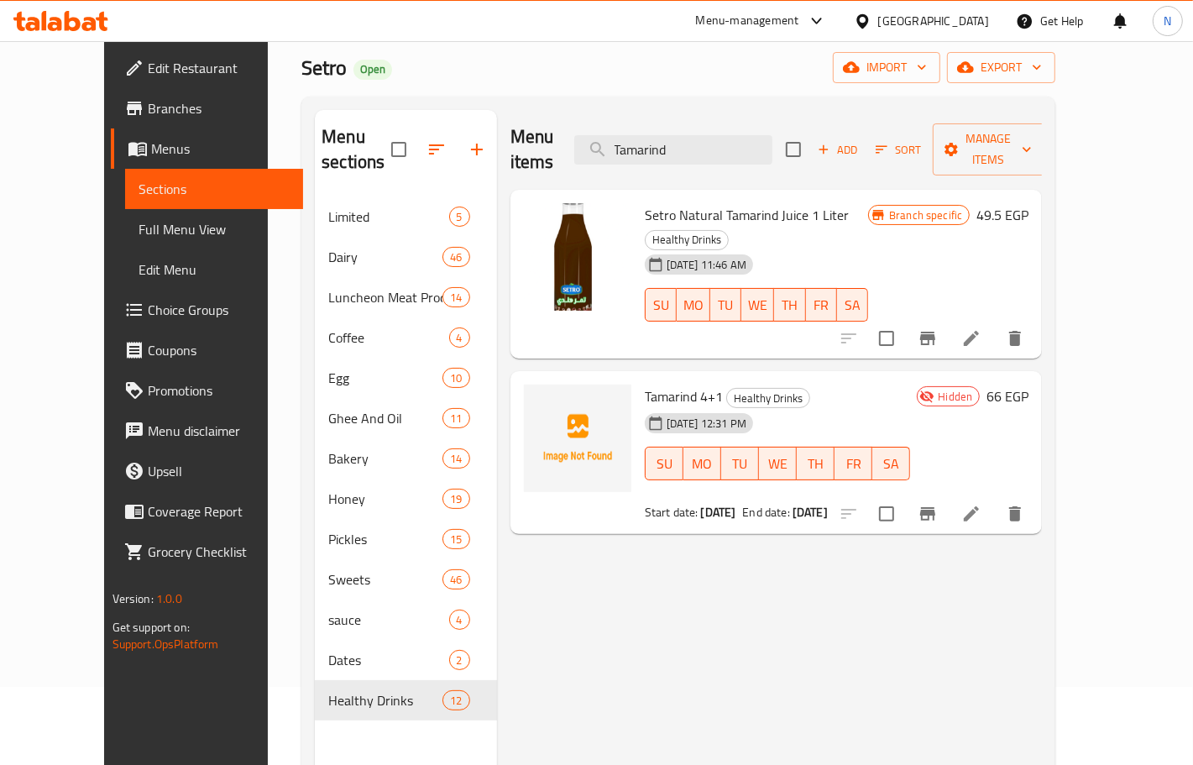
scroll to position [26, 0]
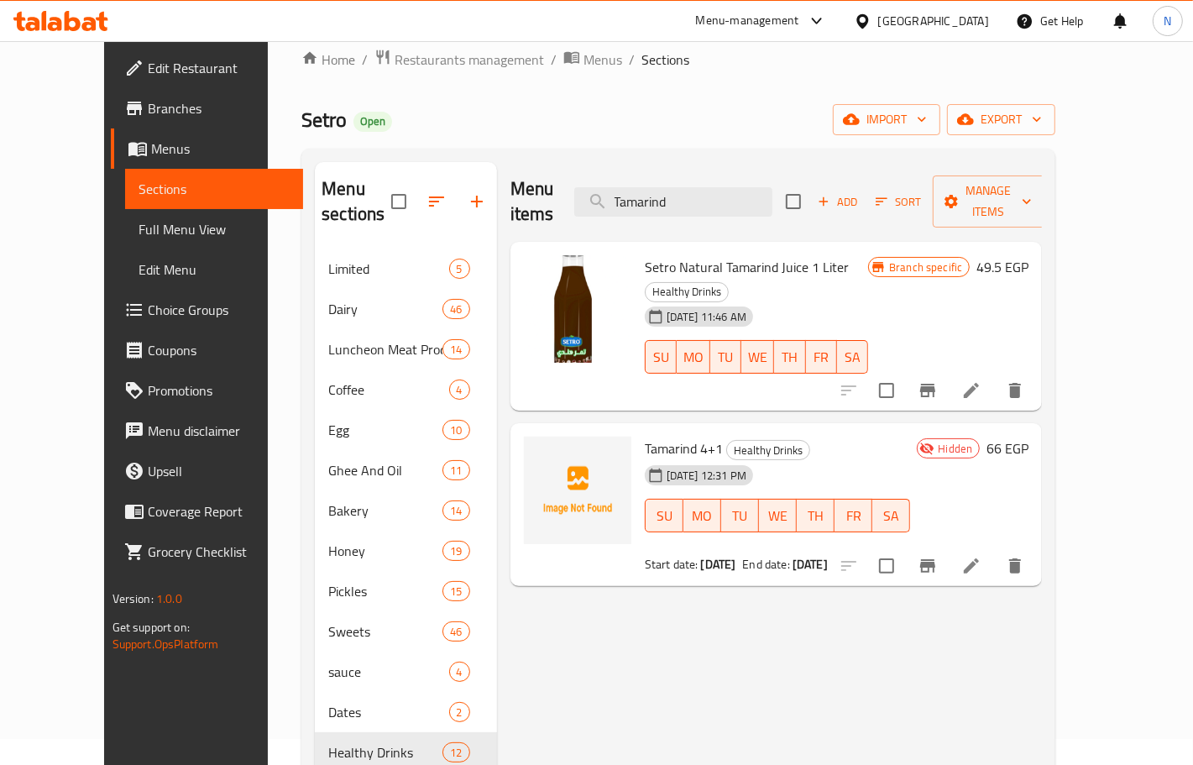
type input "Tamarind"
click at [743, 187] on input "Tamarind" at bounding box center [673, 201] width 198 height 29
click at [743, 189] on input "Tamarind" at bounding box center [673, 201] width 198 height 29
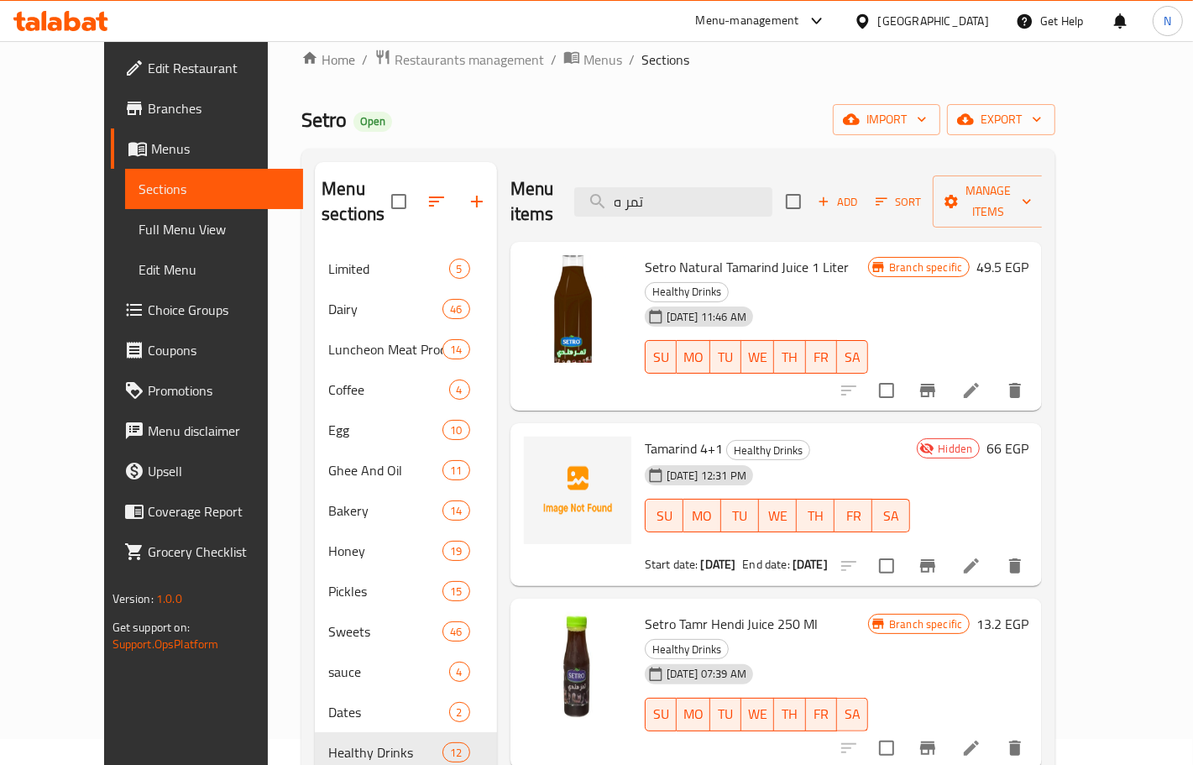
type input "تمر ه"
click at [715, 611] on span "Setro Tamr Hendi Juice 250 Ml" at bounding box center [731, 623] width 173 height 25
copy h6 "Setro Tamr Hendi Juice 250 Ml"
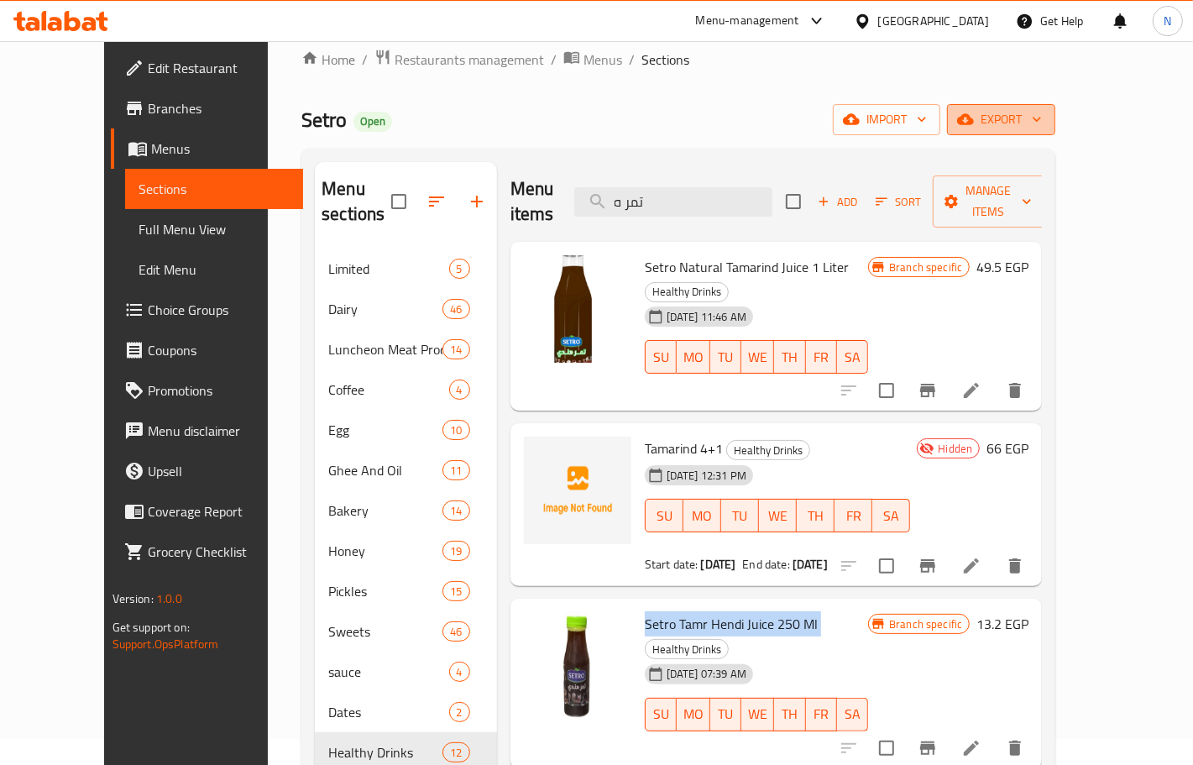
click at [1042, 109] on span "export" at bounding box center [1000, 119] width 81 height 21
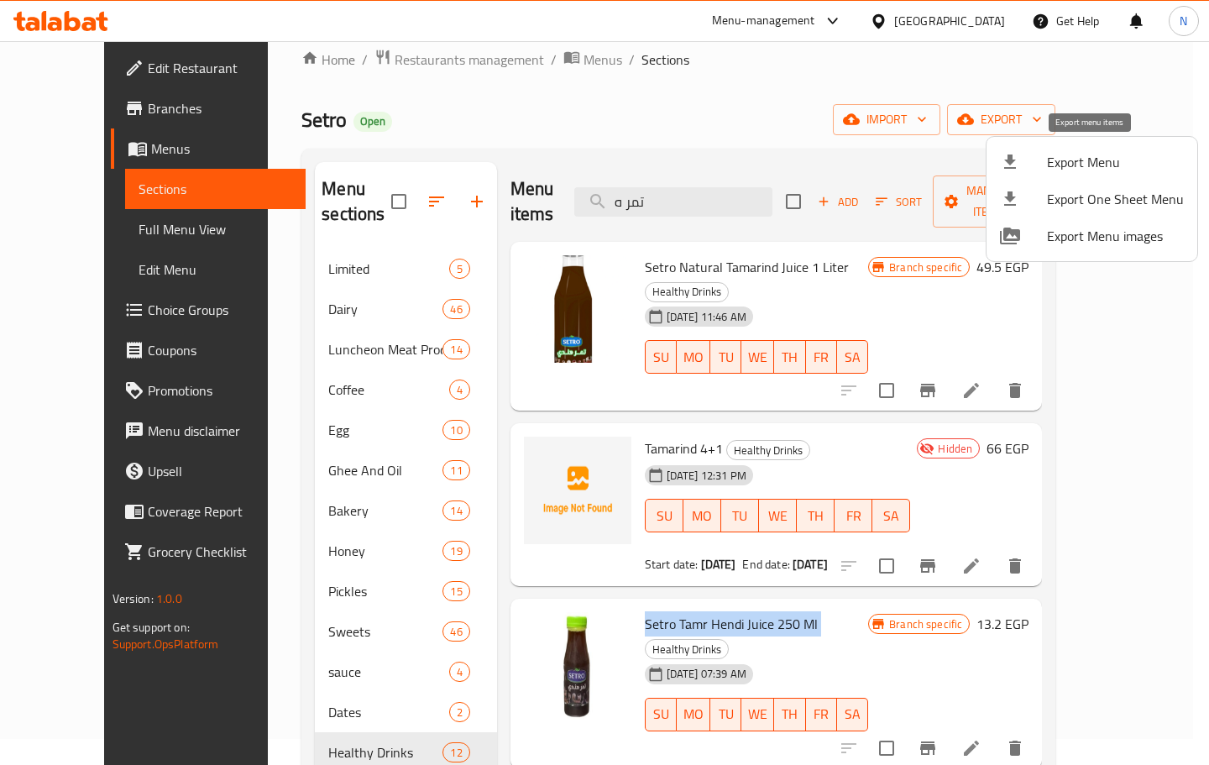
click at [1097, 158] on span "Export Menu" at bounding box center [1115, 162] width 137 height 20
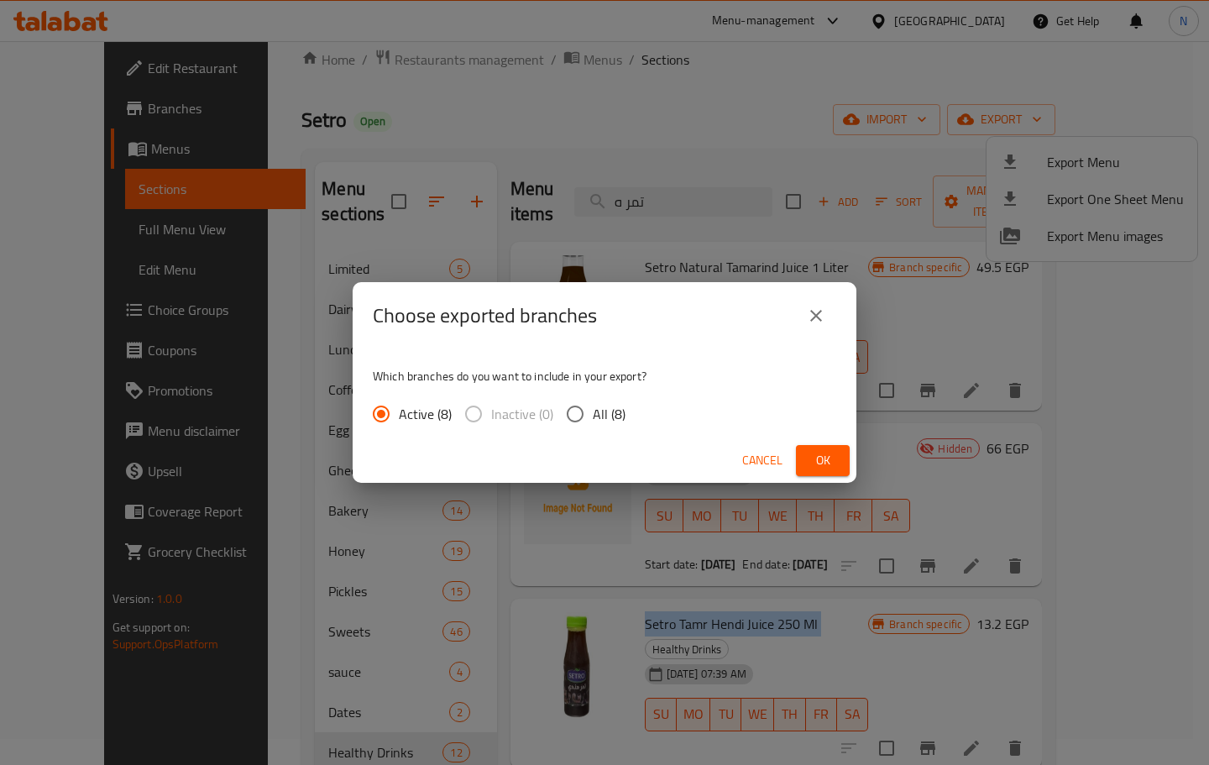
click at [834, 453] on span "Ok" at bounding box center [822, 460] width 27 height 21
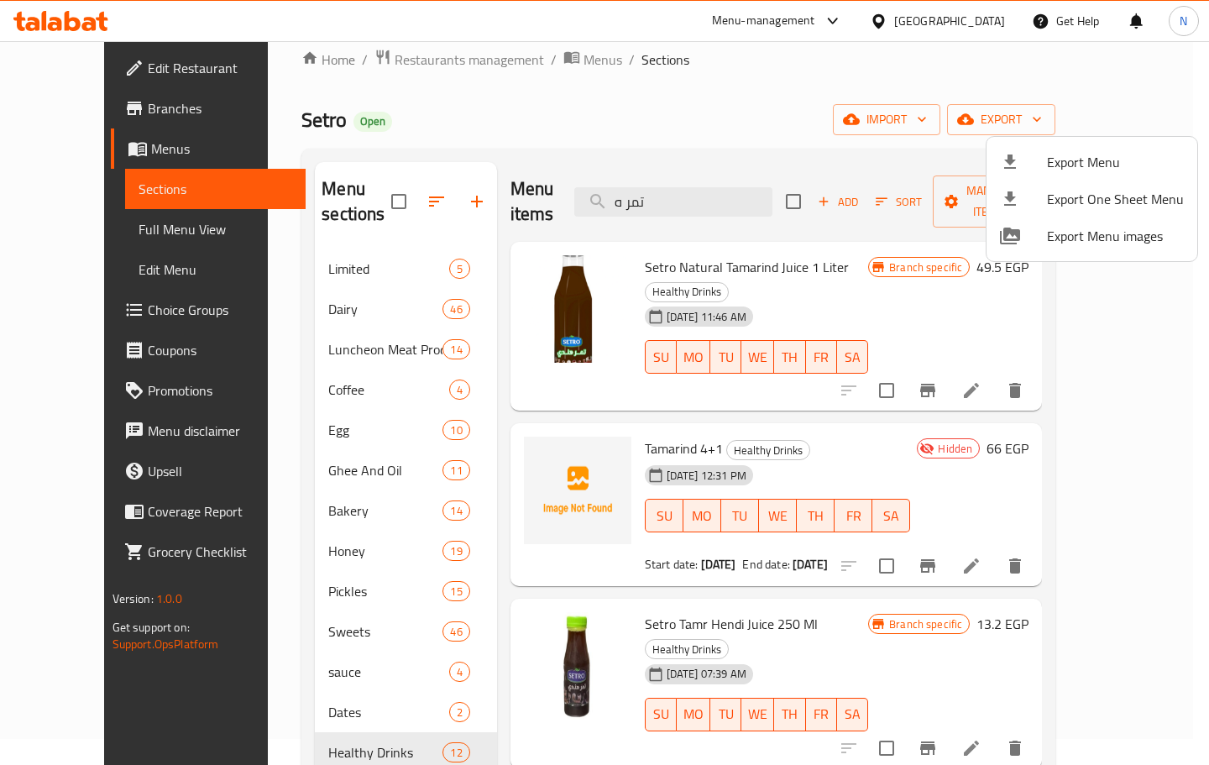
click at [405, 59] on div at bounding box center [604, 382] width 1209 height 765
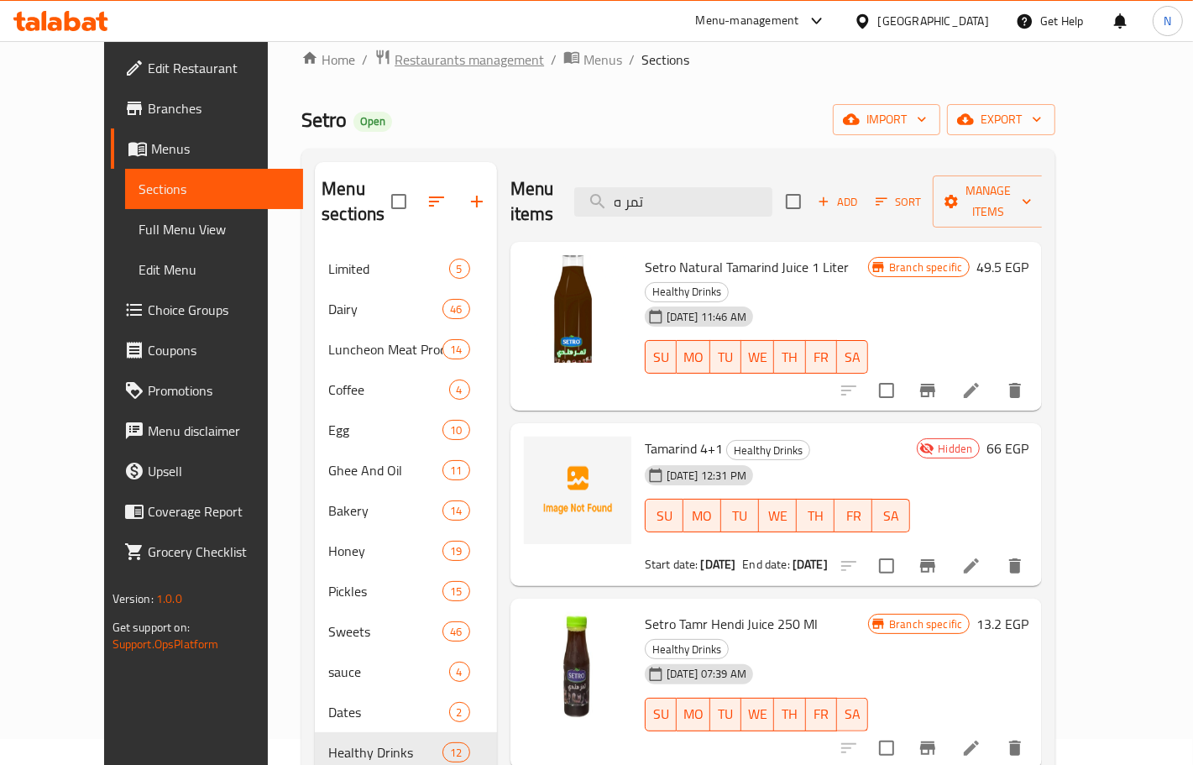
click at [405, 59] on span "Restaurants management" at bounding box center [469, 60] width 149 height 20
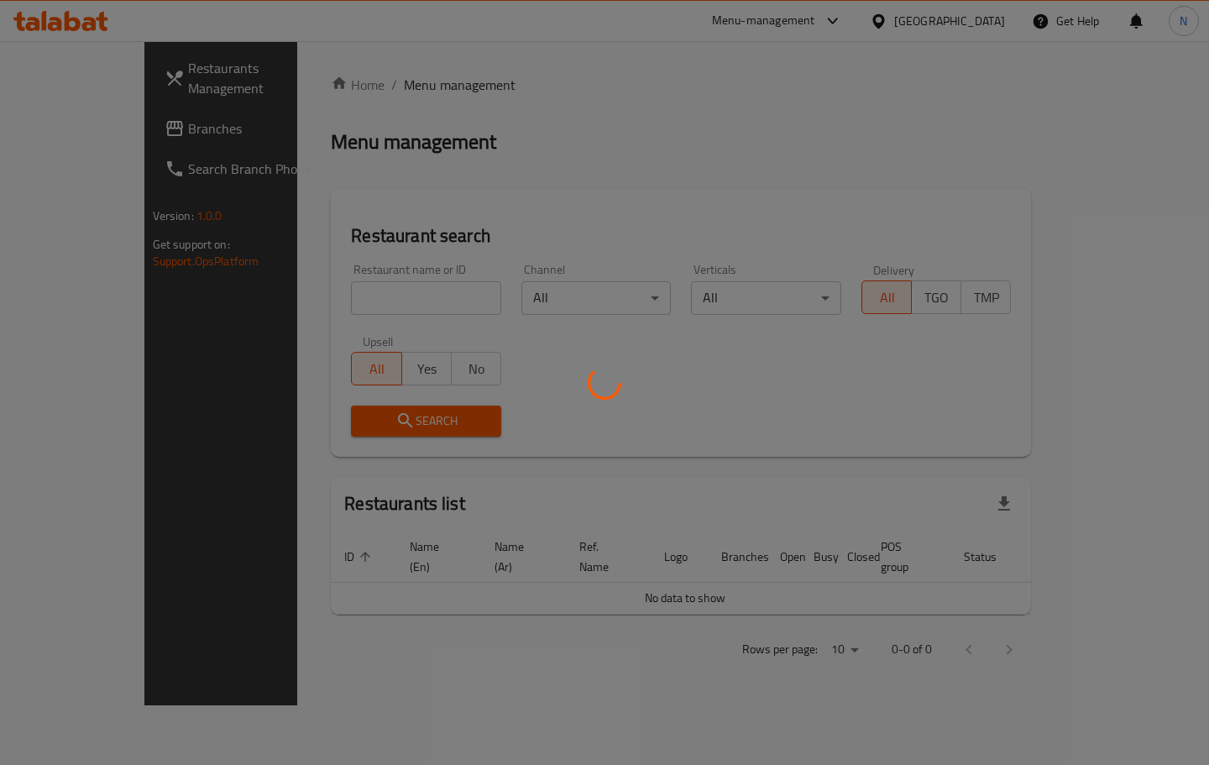
click at [431, 295] on div at bounding box center [604, 382] width 1209 height 765
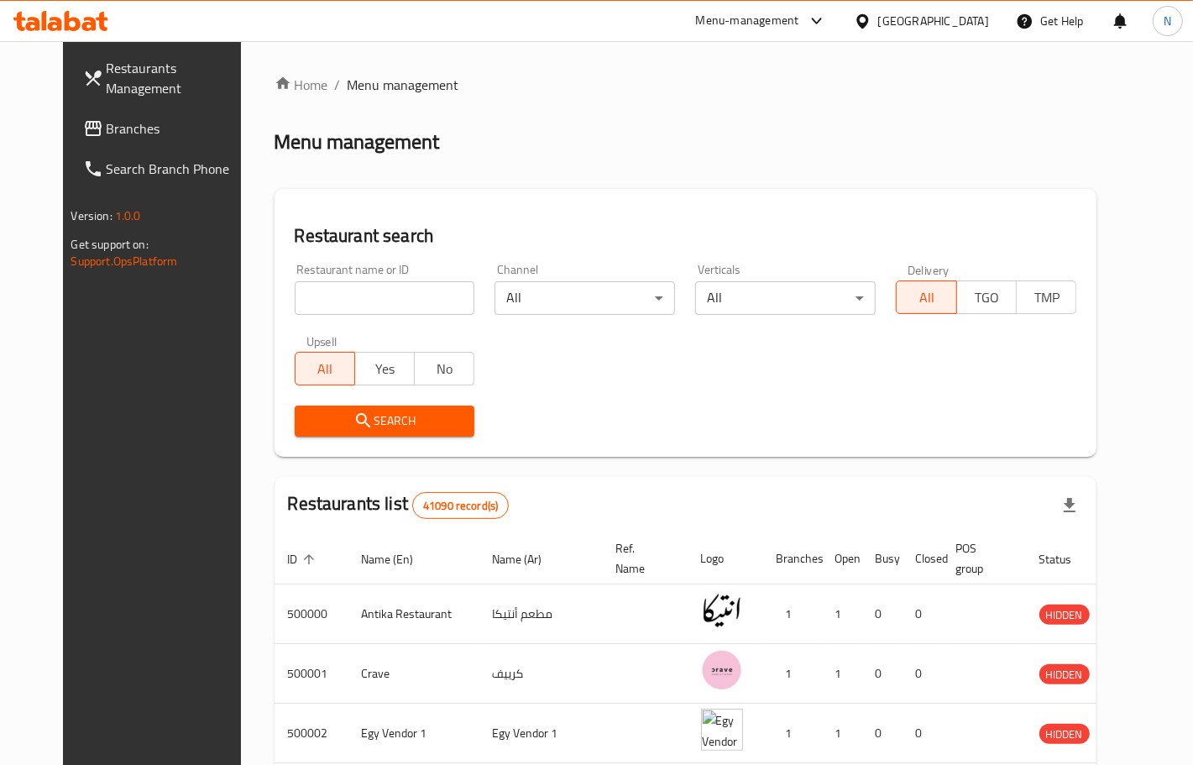
click at [424, 283] on input "search" at bounding box center [385, 298] width 180 height 34
paste input "690887"
type input "690887"
click button "Search" at bounding box center [385, 420] width 180 height 31
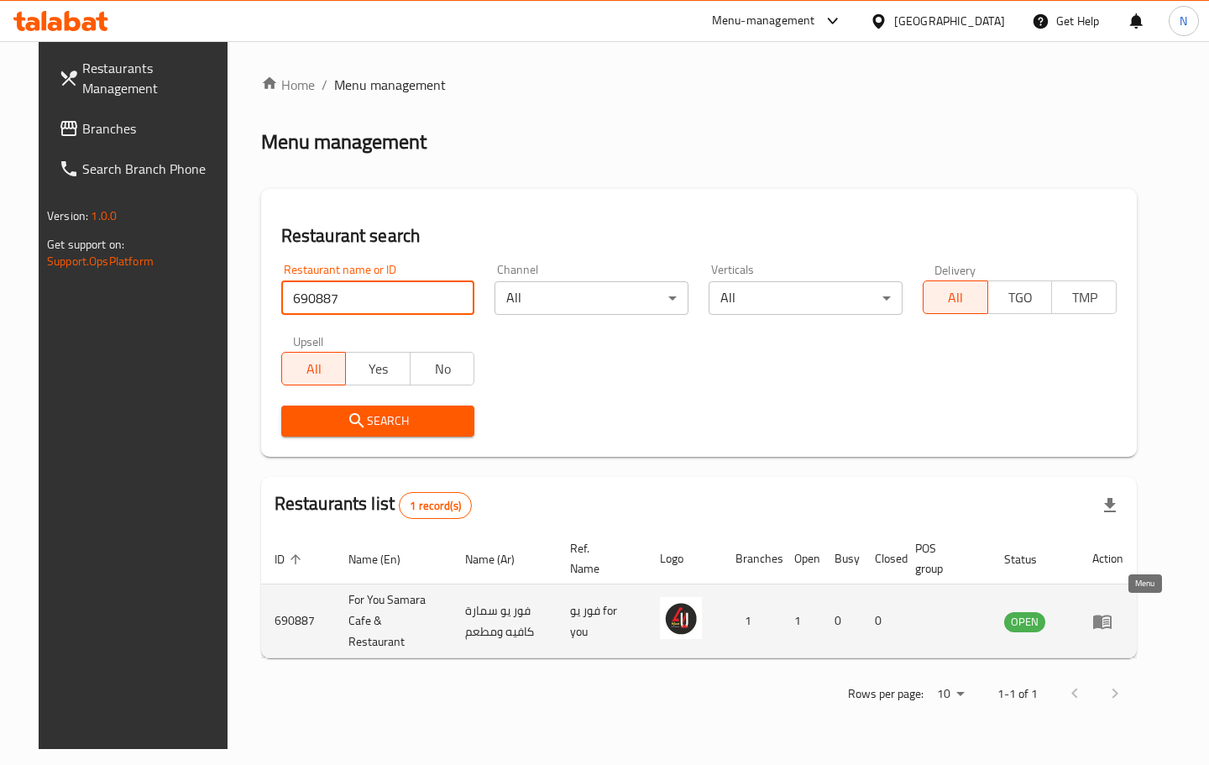
click at [1111, 614] on icon "enhanced table" at bounding box center [1102, 621] width 18 height 14
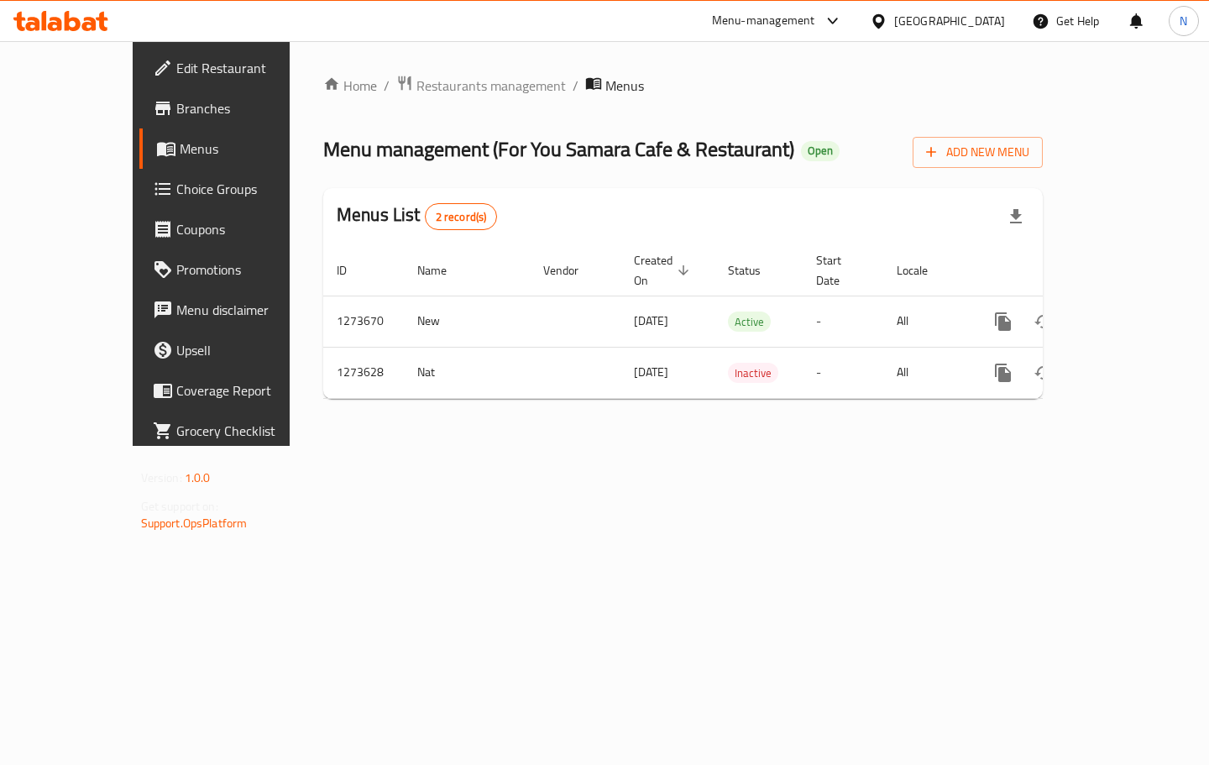
click at [176, 112] on span "Branches" at bounding box center [248, 108] width 144 height 20
